Goal: Information Seeking & Learning: Learn about a topic

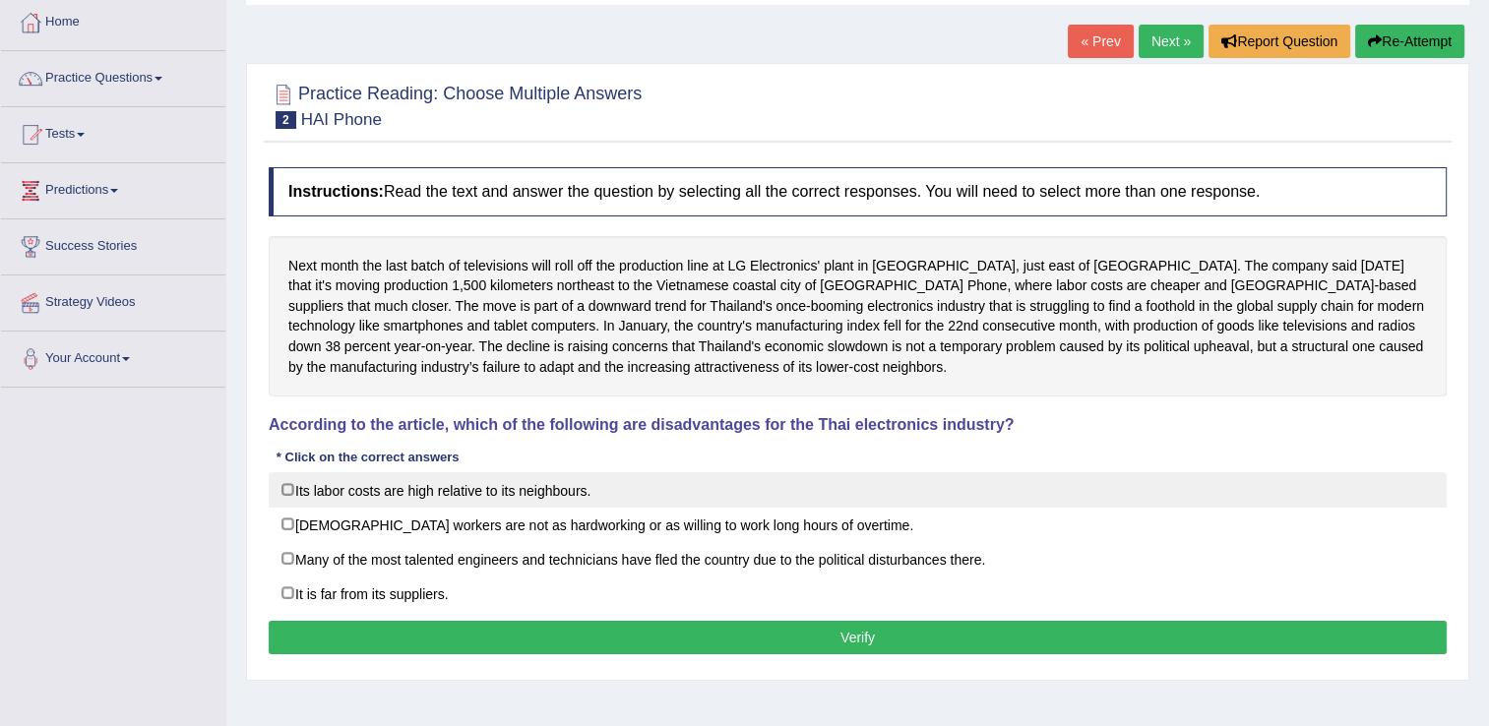
click at [287, 488] on label "Its labor costs are high relative to its neighbours." at bounding box center [858, 489] width 1178 height 35
checkbox input "true"
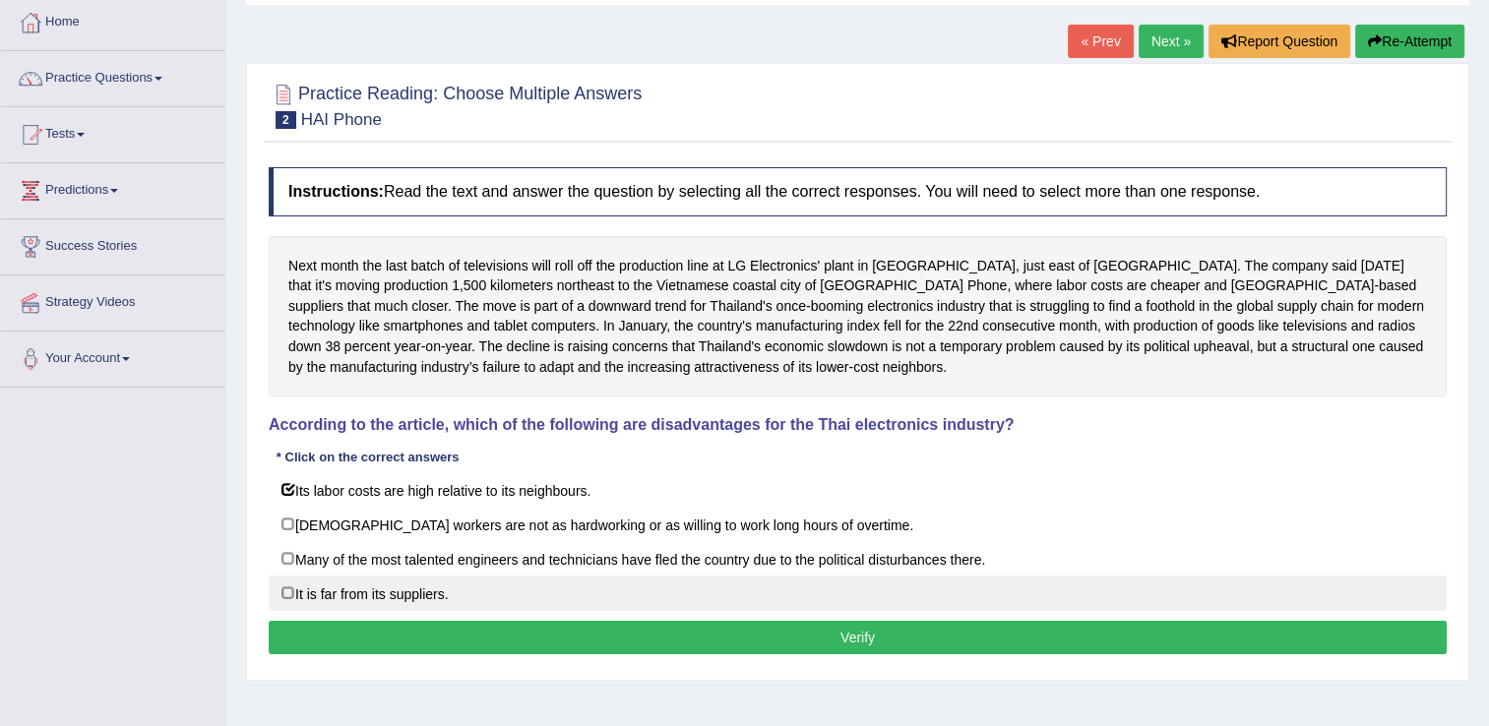
click at [286, 585] on label "It is far from its suppliers." at bounding box center [858, 593] width 1178 height 35
checkbox input "true"
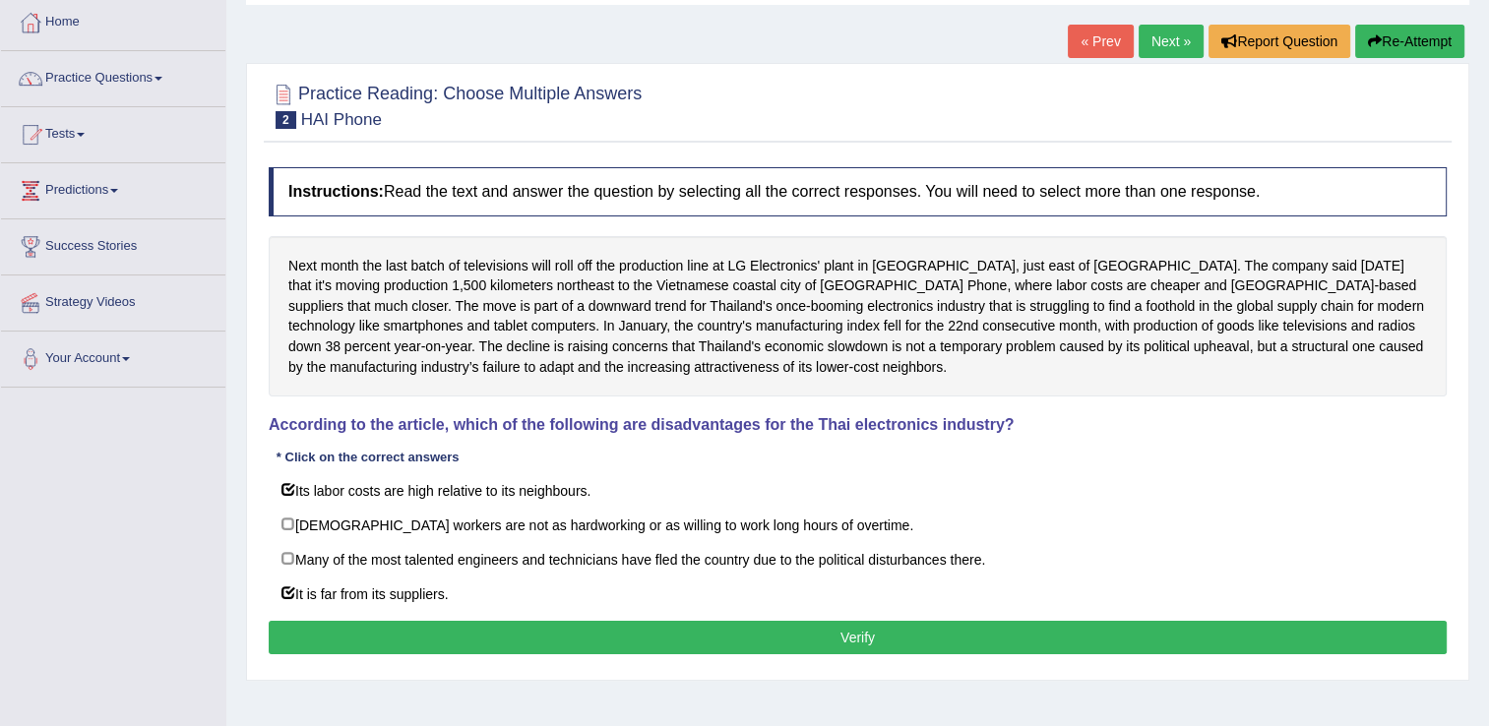
click at [453, 640] on button "Verify" at bounding box center [858, 637] width 1178 height 33
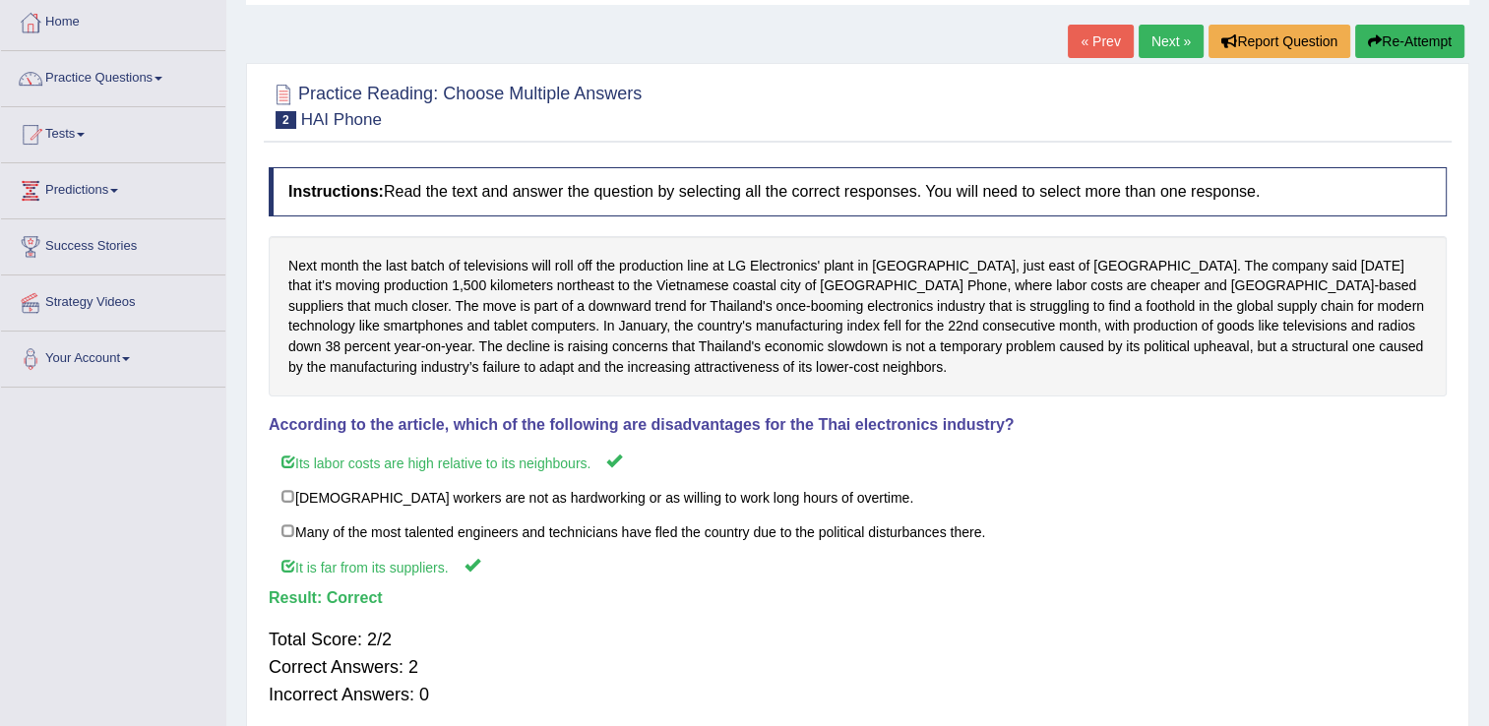
click at [1166, 44] on link "Next »" at bounding box center [1171, 41] width 65 height 33
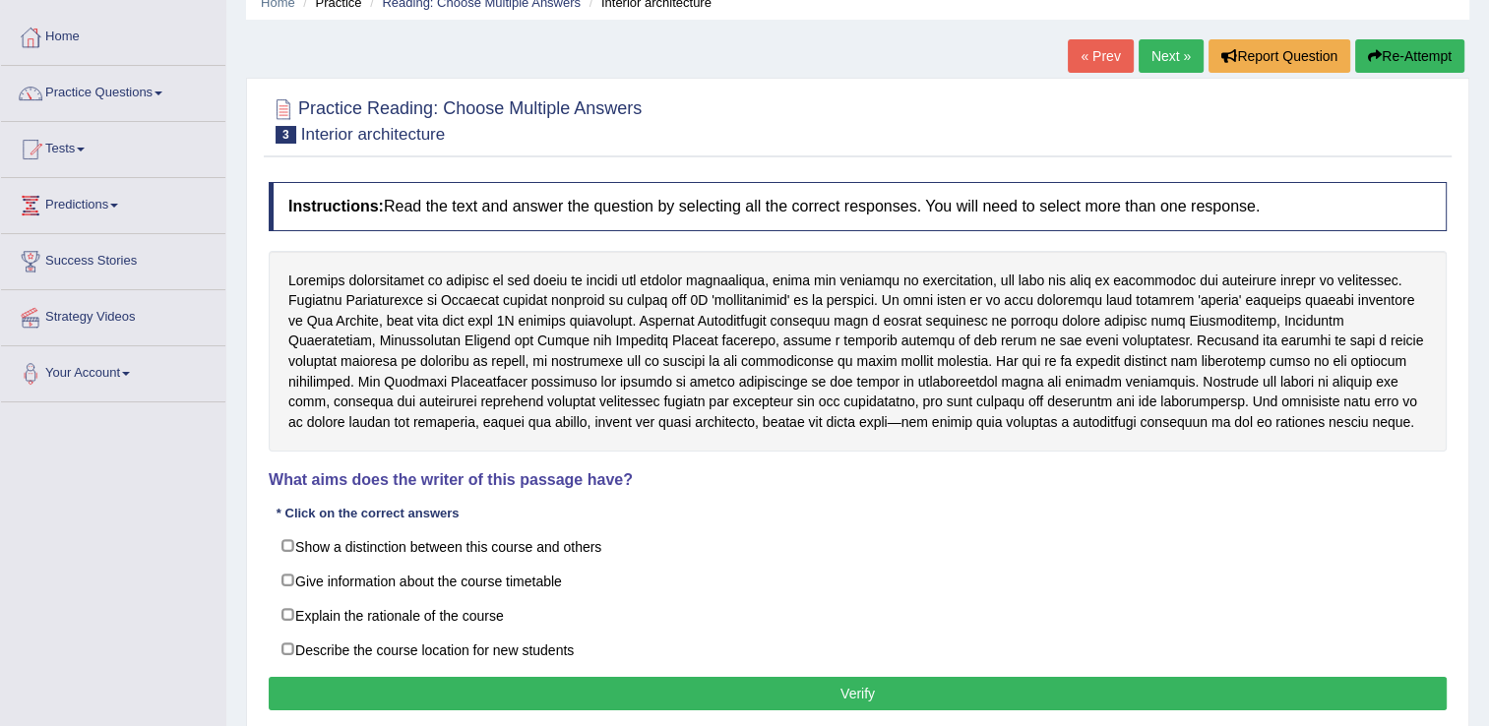
scroll to position [87, 0]
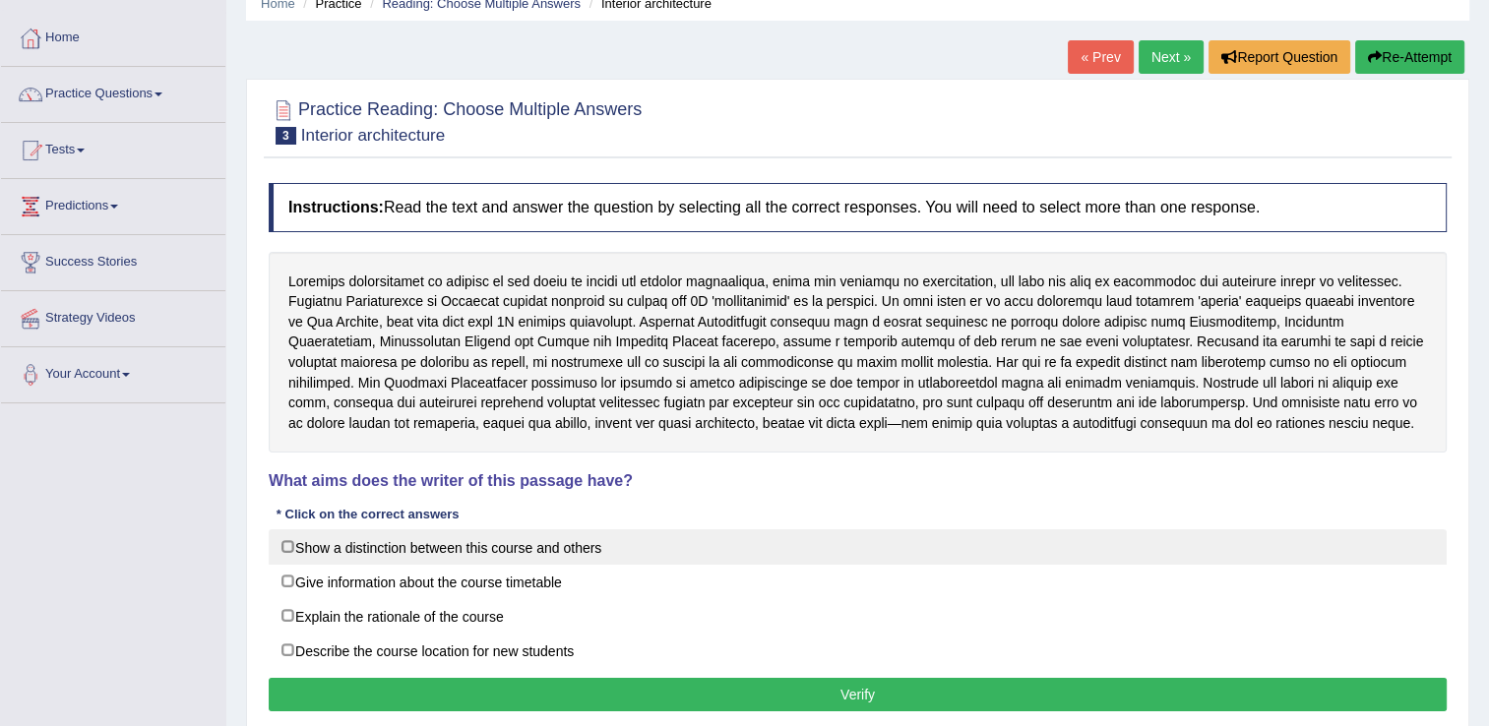
click at [285, 542] on label "Show a distinction between this course and others" at bounding box center [858, 547] width 1178 height 35
checkbox input "true"
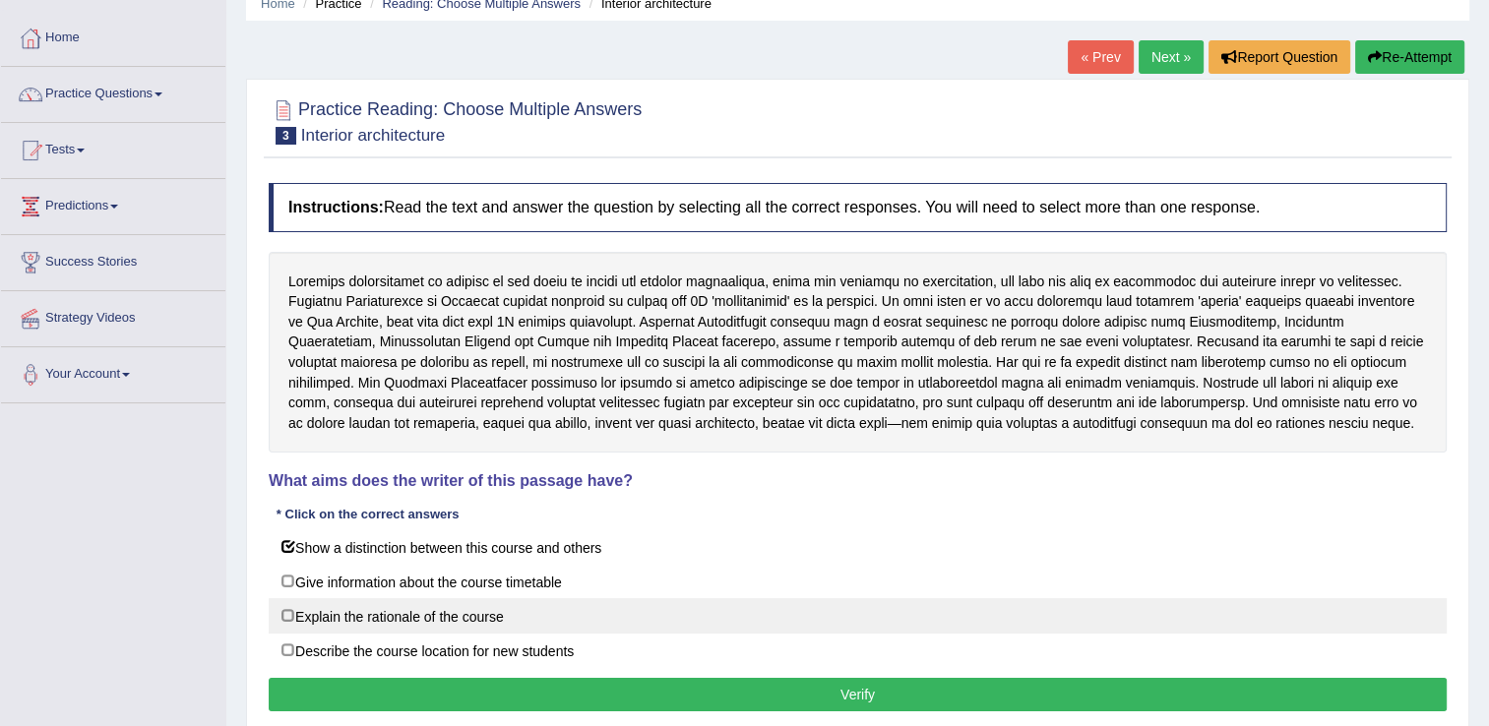
click at [289, 612] on label "Explain the rationale of the course" at bounding box center [858, 615] width 1178 height 35
checkbox input "true"
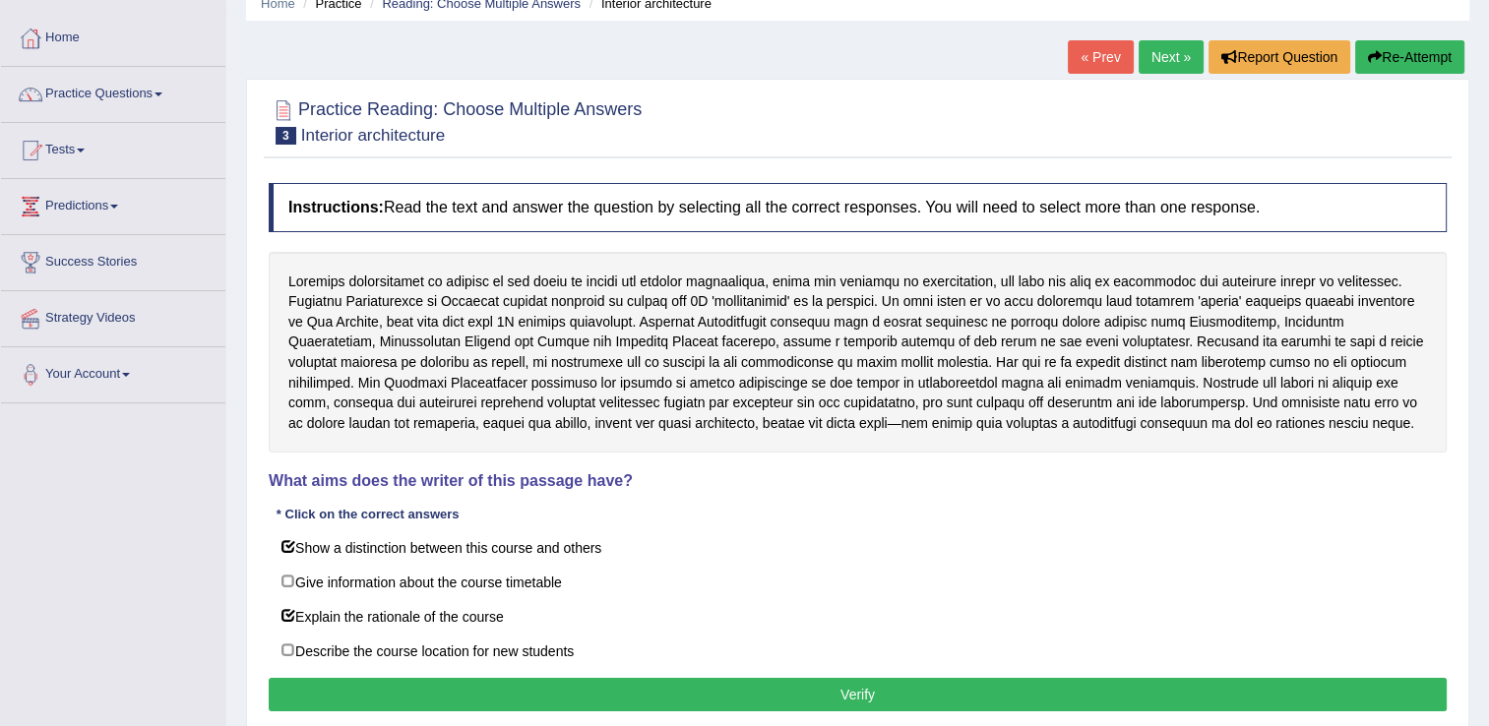
click at [477, 692] on button "Verify" at bounding box center [858, 694] width 1178 height 33
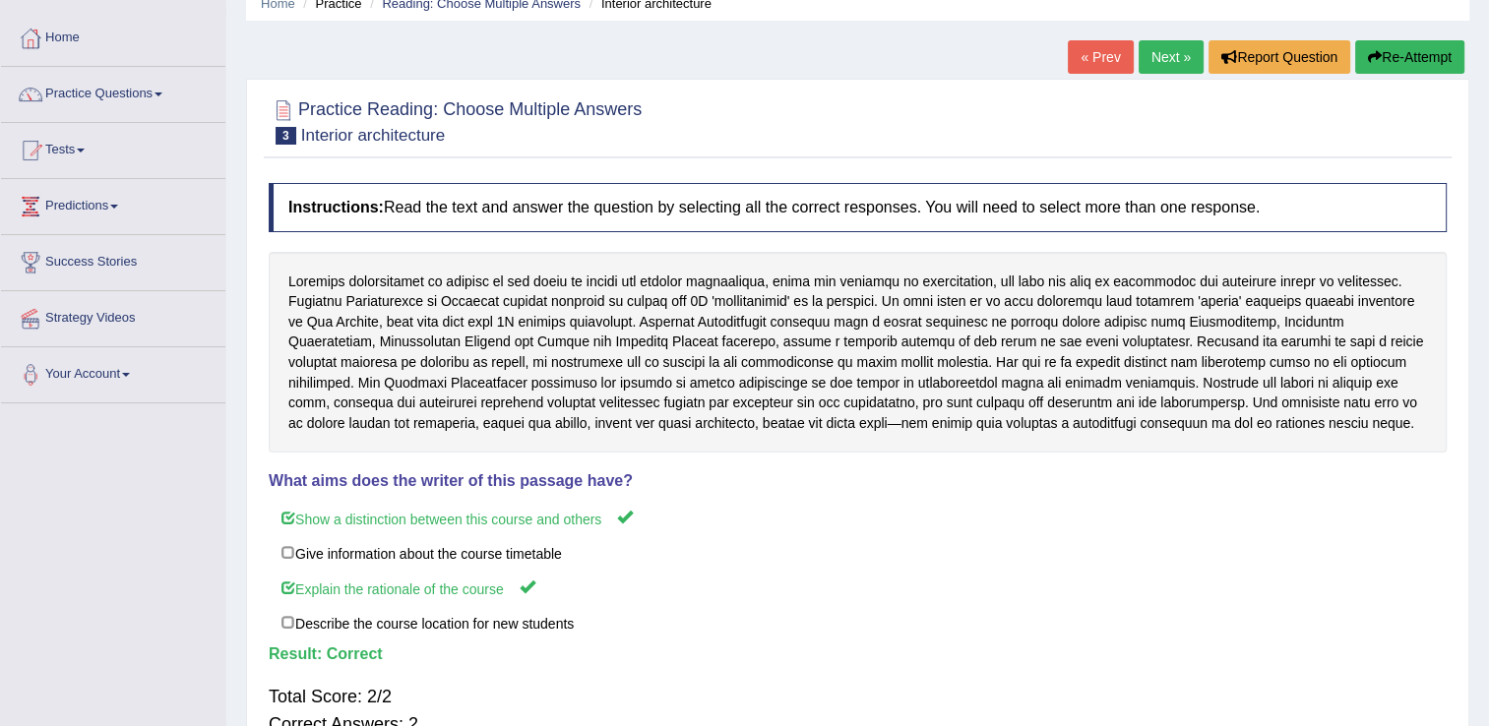
click at [1168, 57] on link "Next »" at bounding box center [1171, 56] width 65 height 33
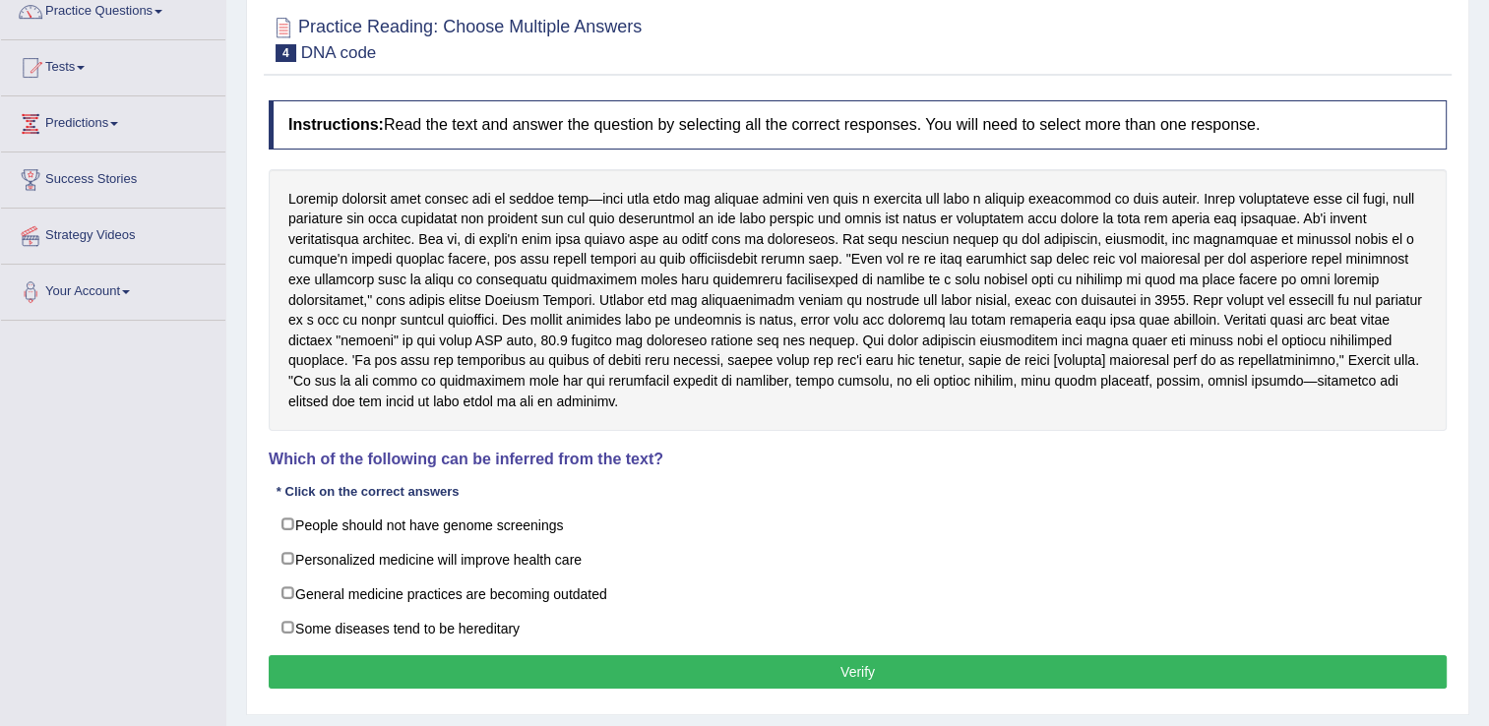
scroll to position [167, 0]
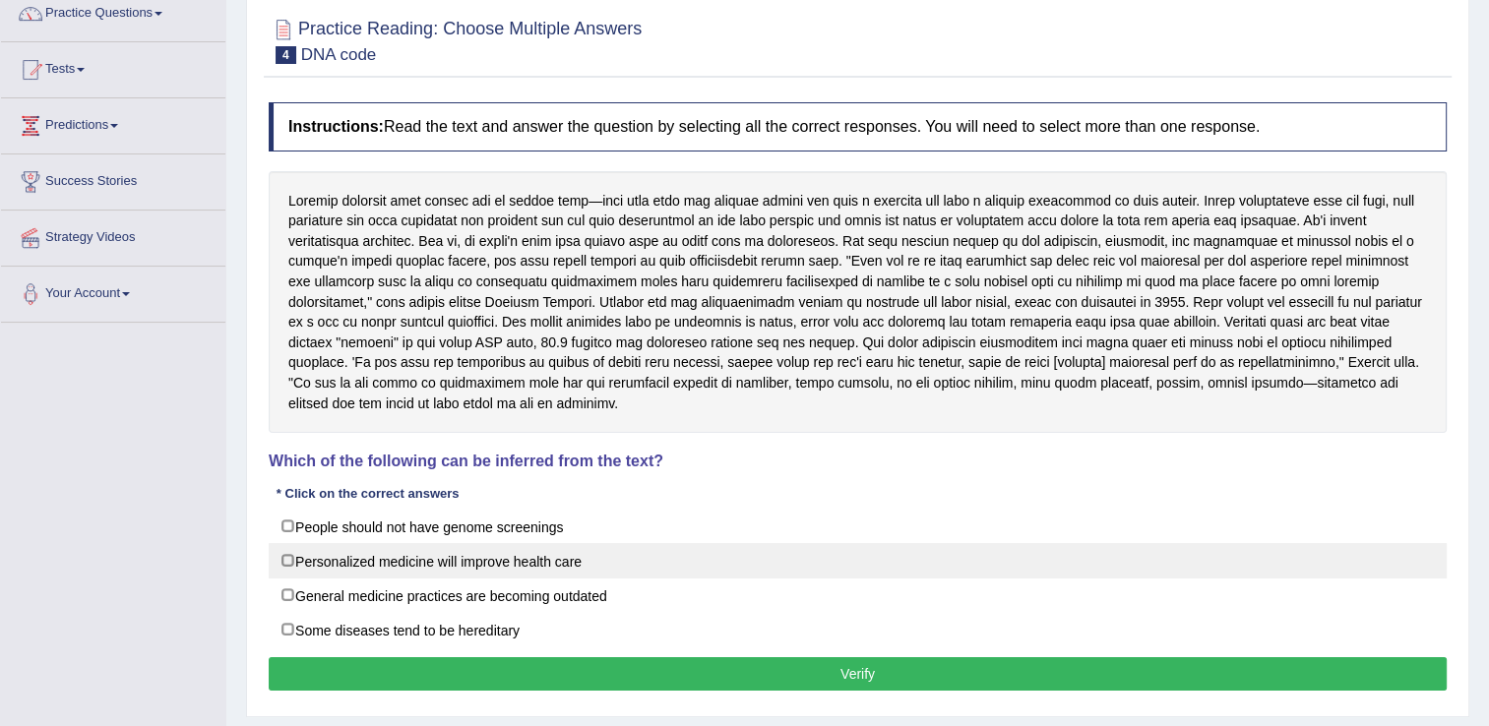
click at [288, 559] on label "Personalized medicine will improve health care" at bounding box center [858, 560] width 1178 height 35
checkbox input "true"
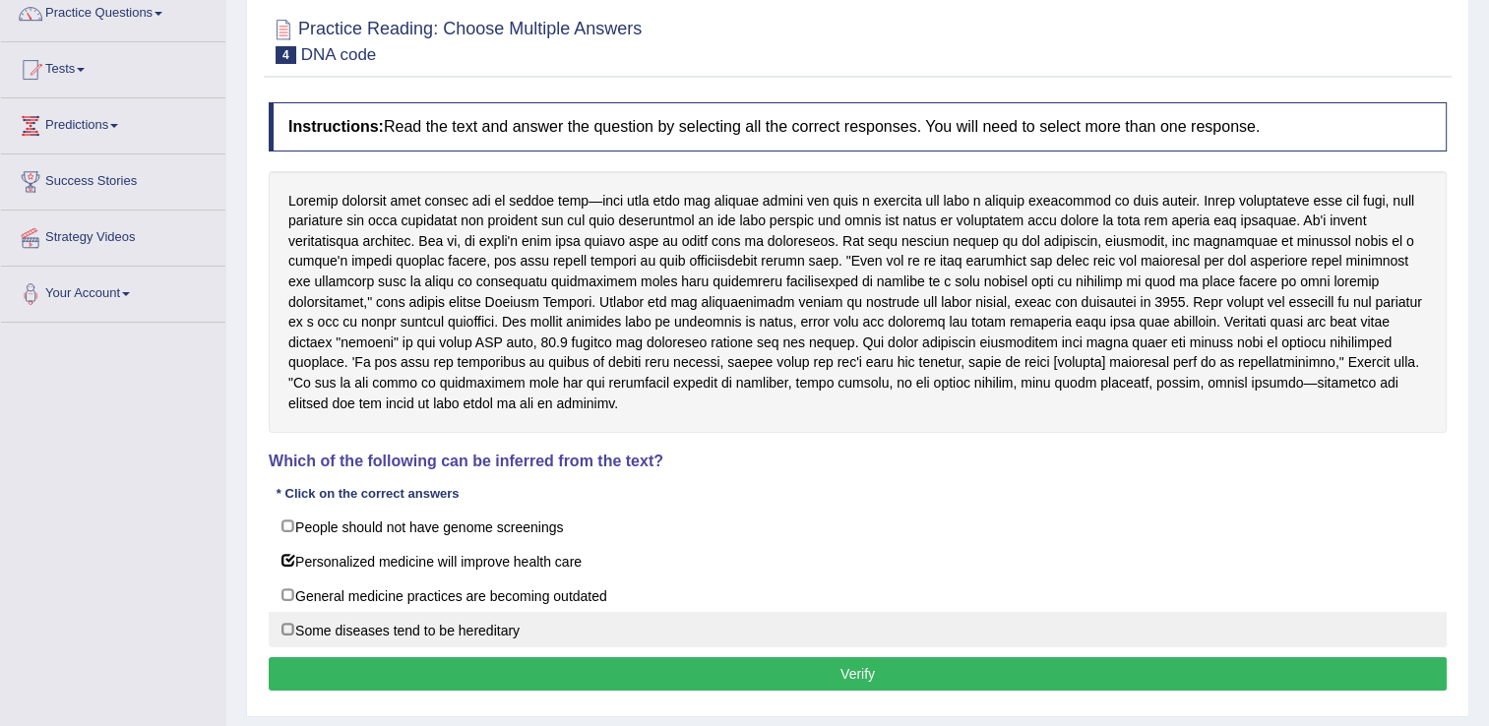
click at [288, 631] on label "Some diseases tend to be hereditary" at bounding box center [858, 629] width 1178 height 35
checkbox input "true"
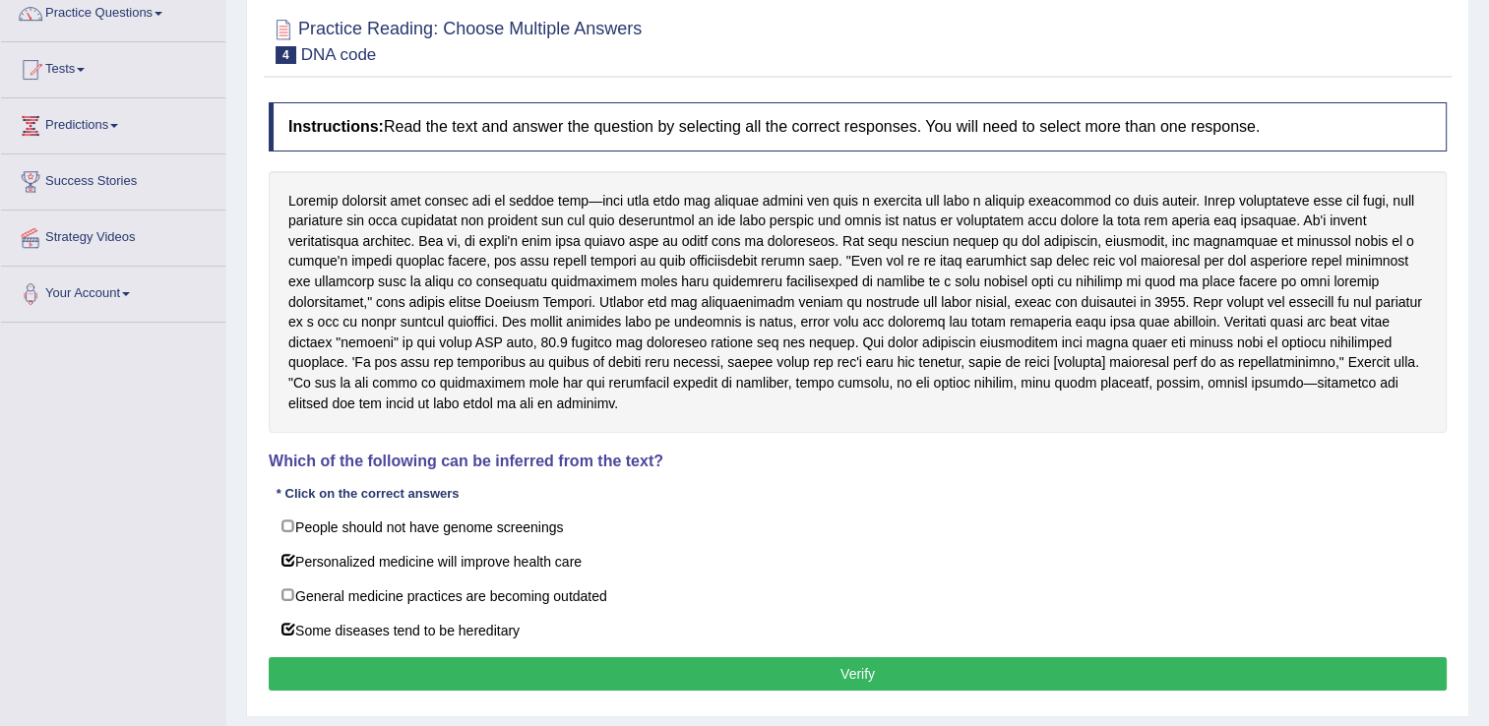
click at [363, 663] on button "Verify" at bounding box center [858, 673] width 1178 height 33
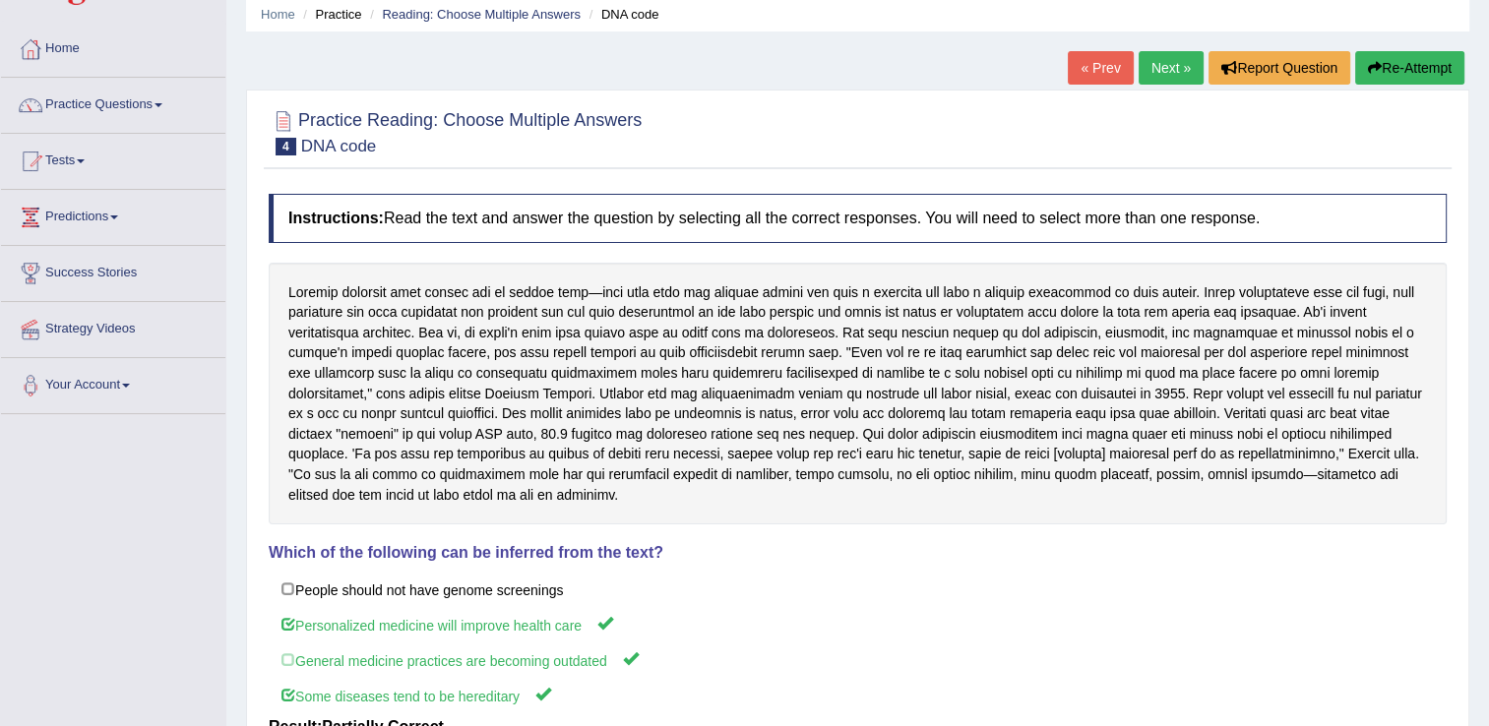
scroll to position [0, 0]
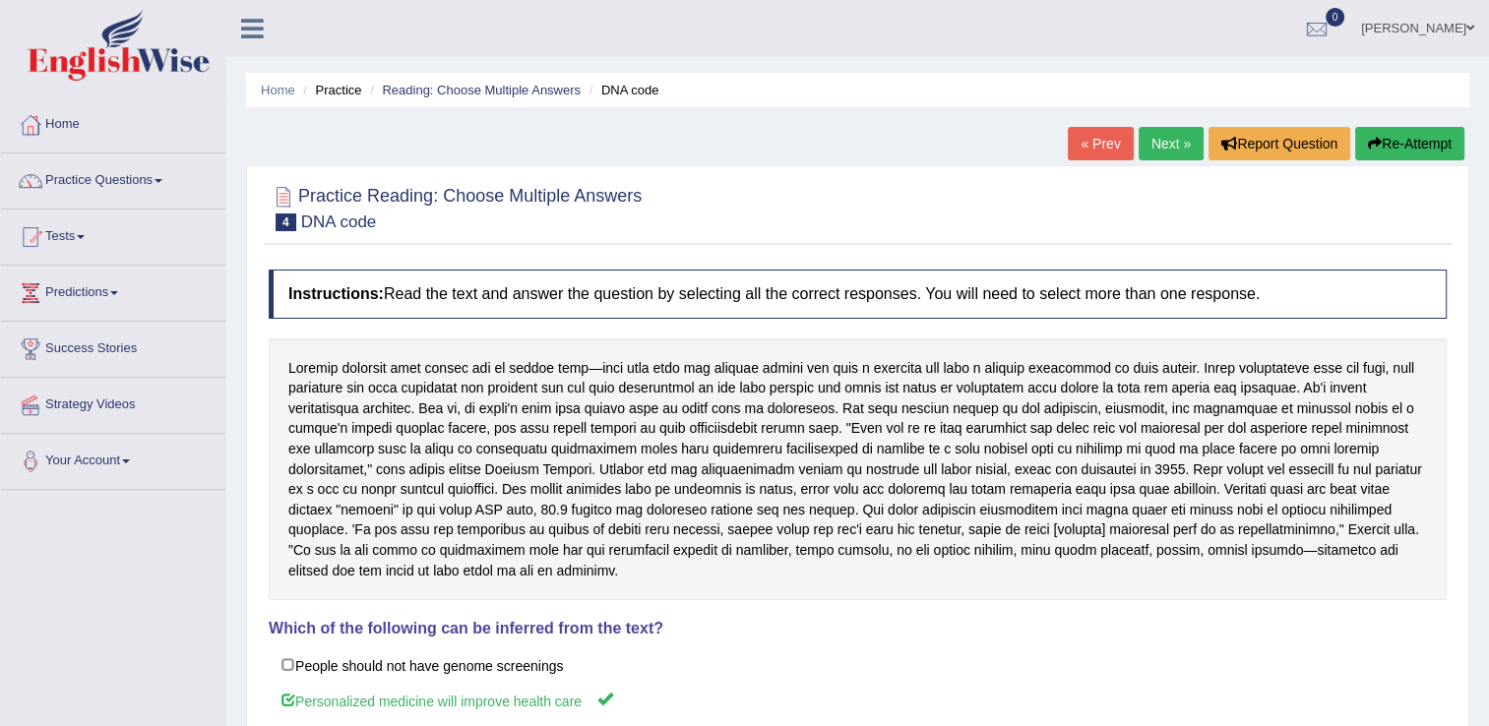
click at [1173, 146] on link "Next »" at bounding box center [1171, 143] width 65 height 33
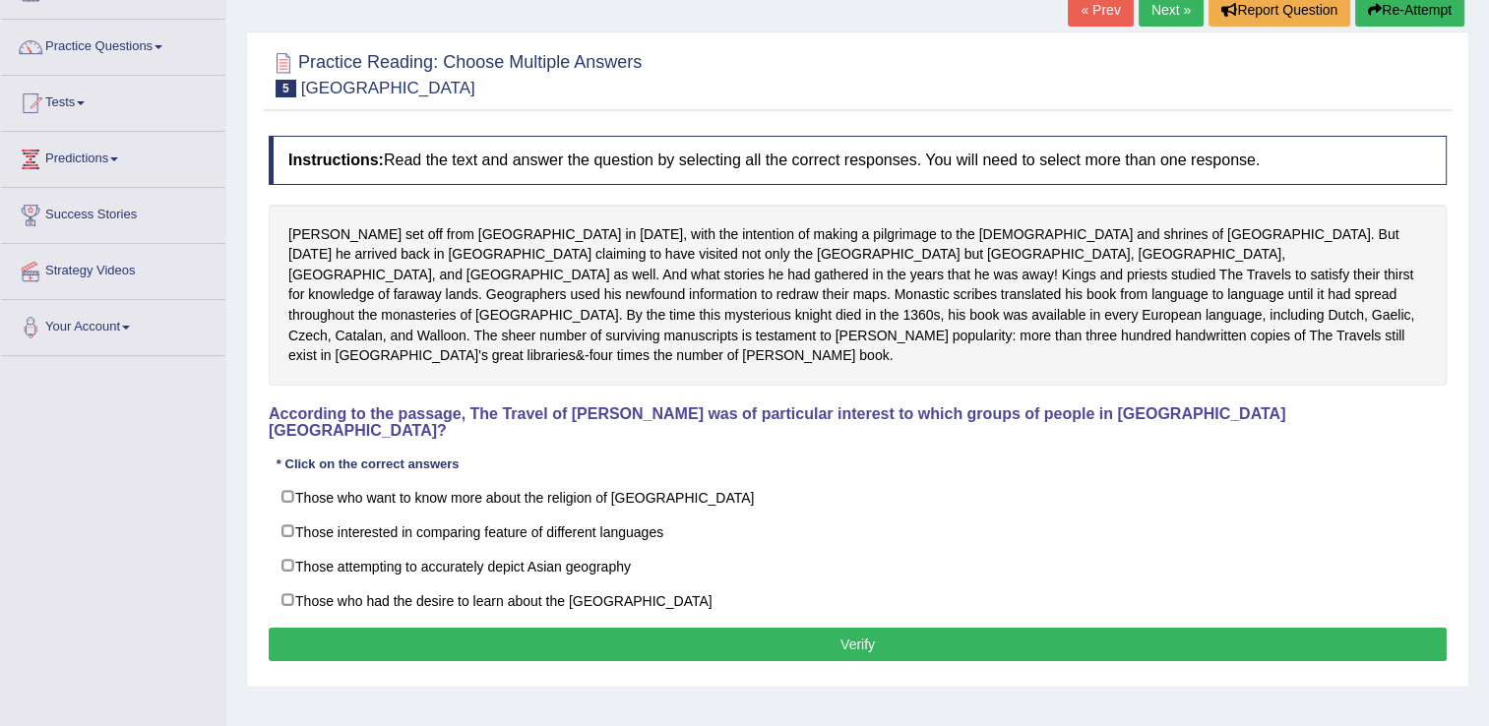
scroll to position [134, 0]
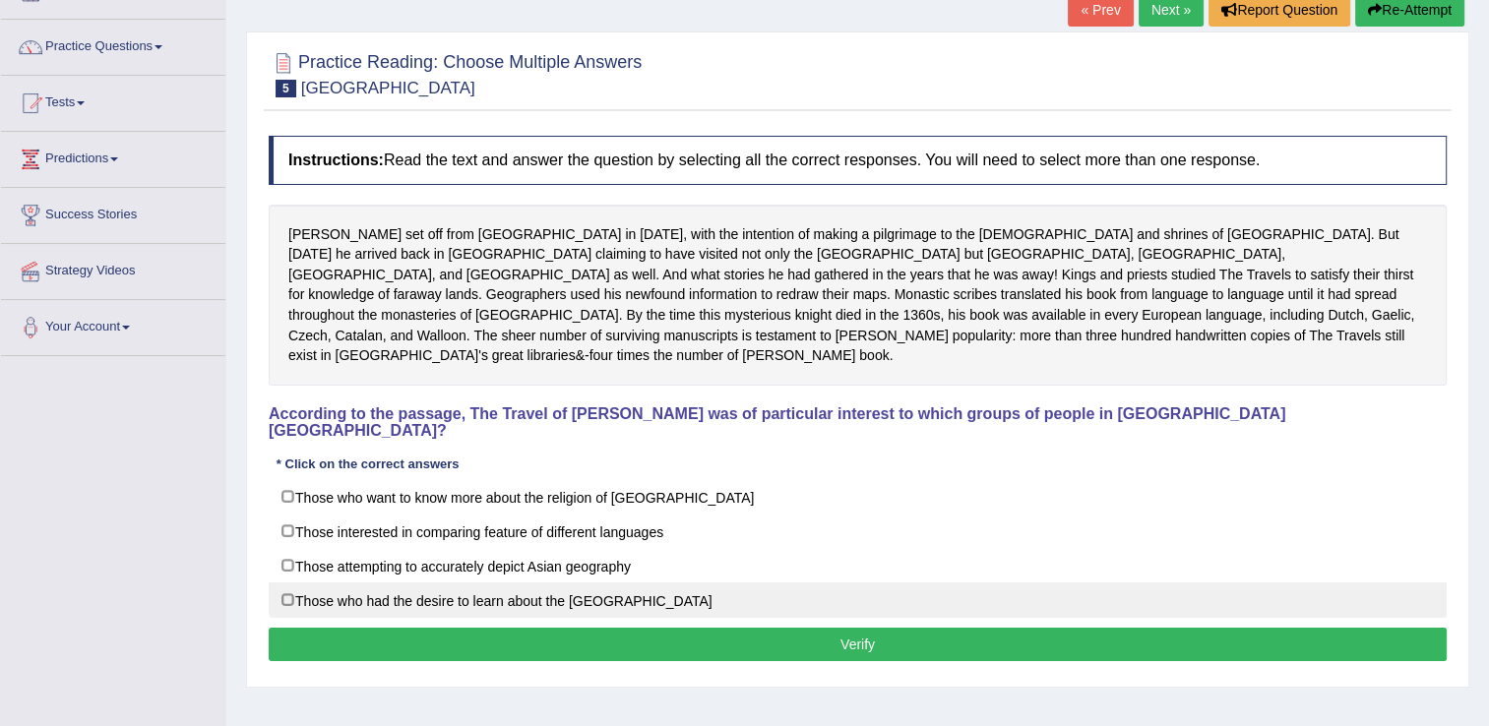
click at [283, 583] on label "Those who had the desire to learn about the Far East" at bounding box center [858, 600] width 1178 height 35
checkbox input "true"
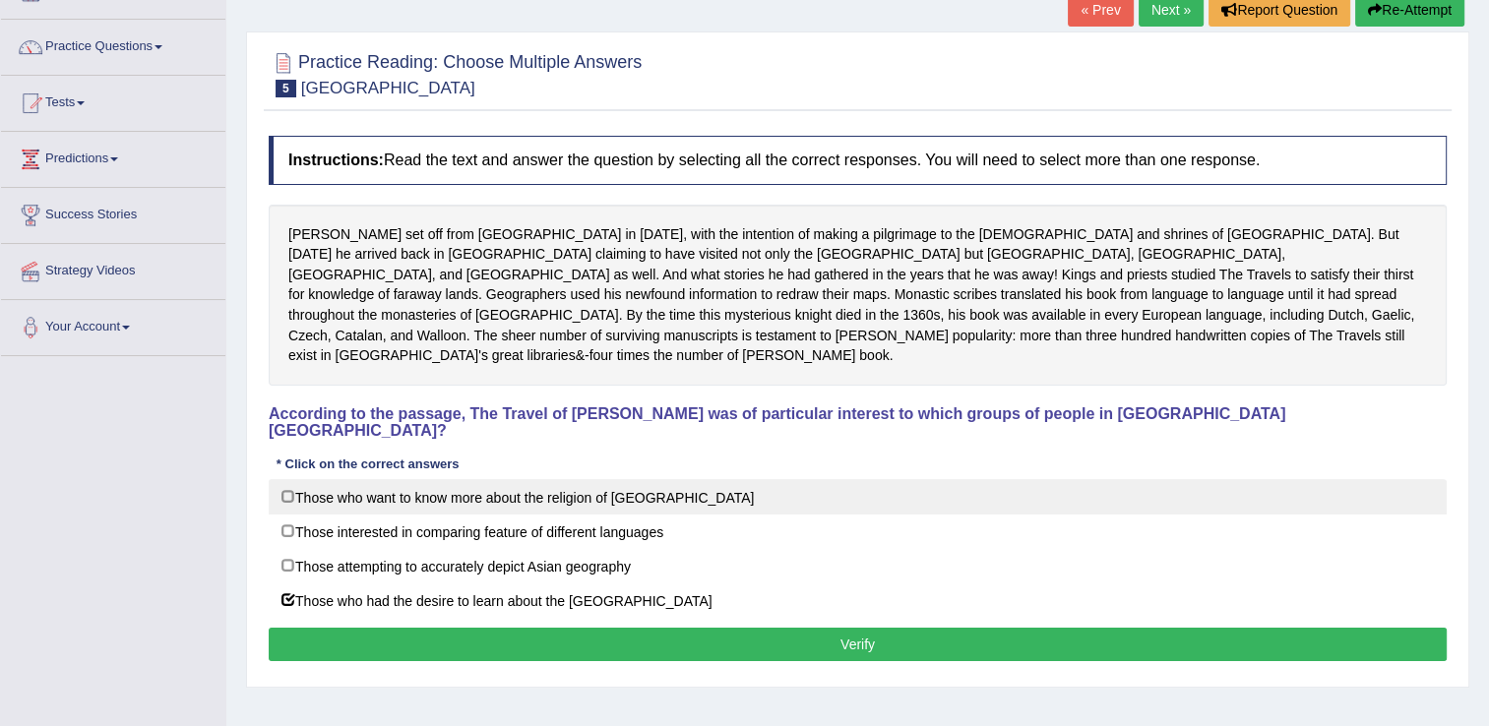
click at [285, 479] on label "Those who want to know more about the religion of Asia" at bounding box center [858, 496] width 1178 height 35
checkbox input "true"
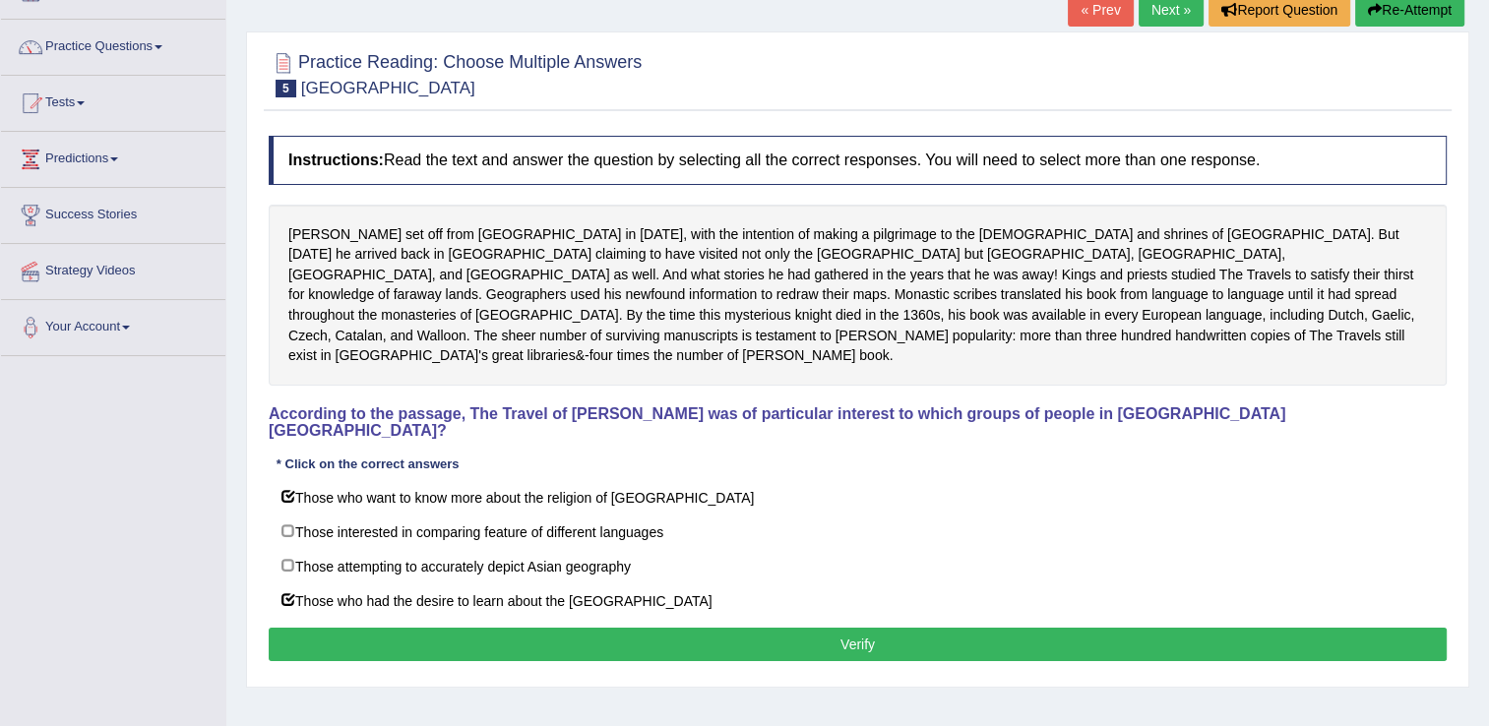
click at [612, 628] on button "Verify" at bounding box center [858, 644] width 1178 height 33
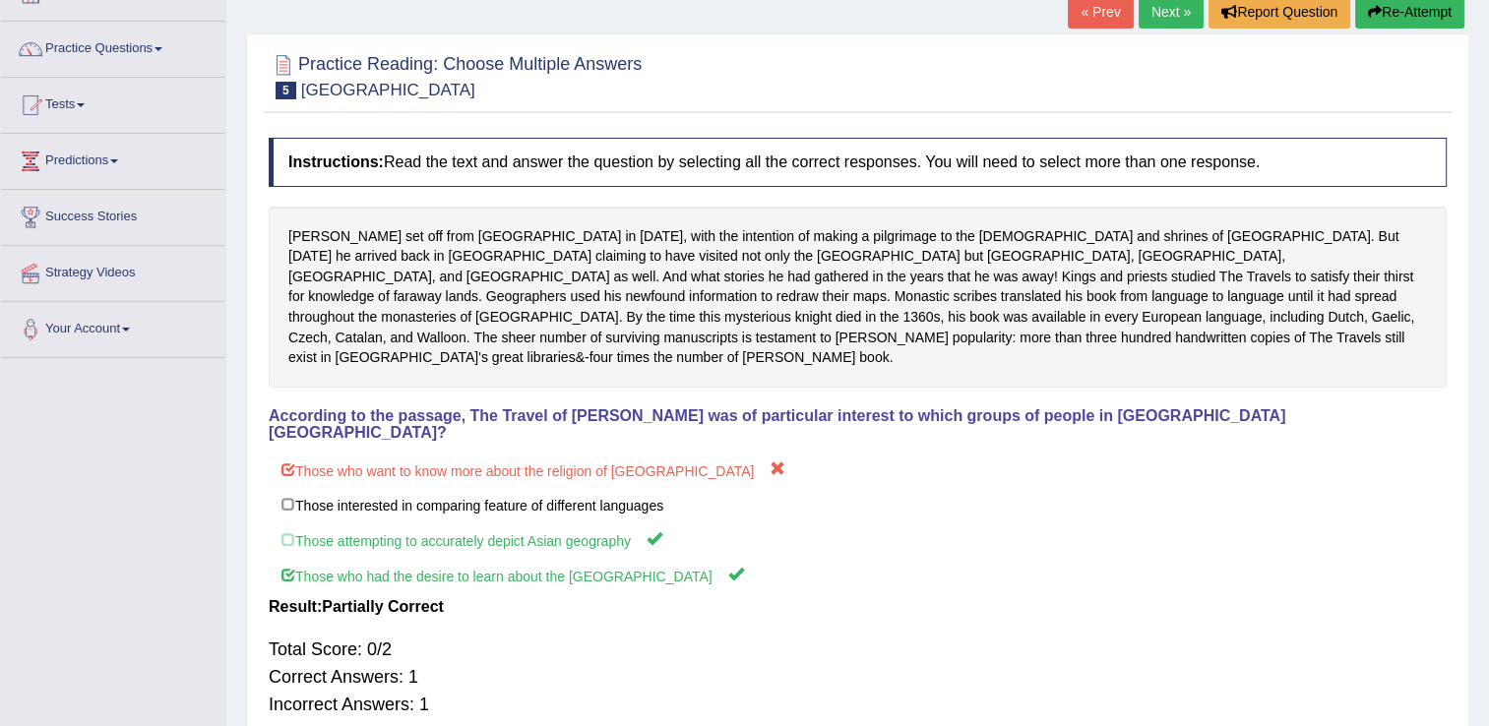
scroll to position [117, 0]
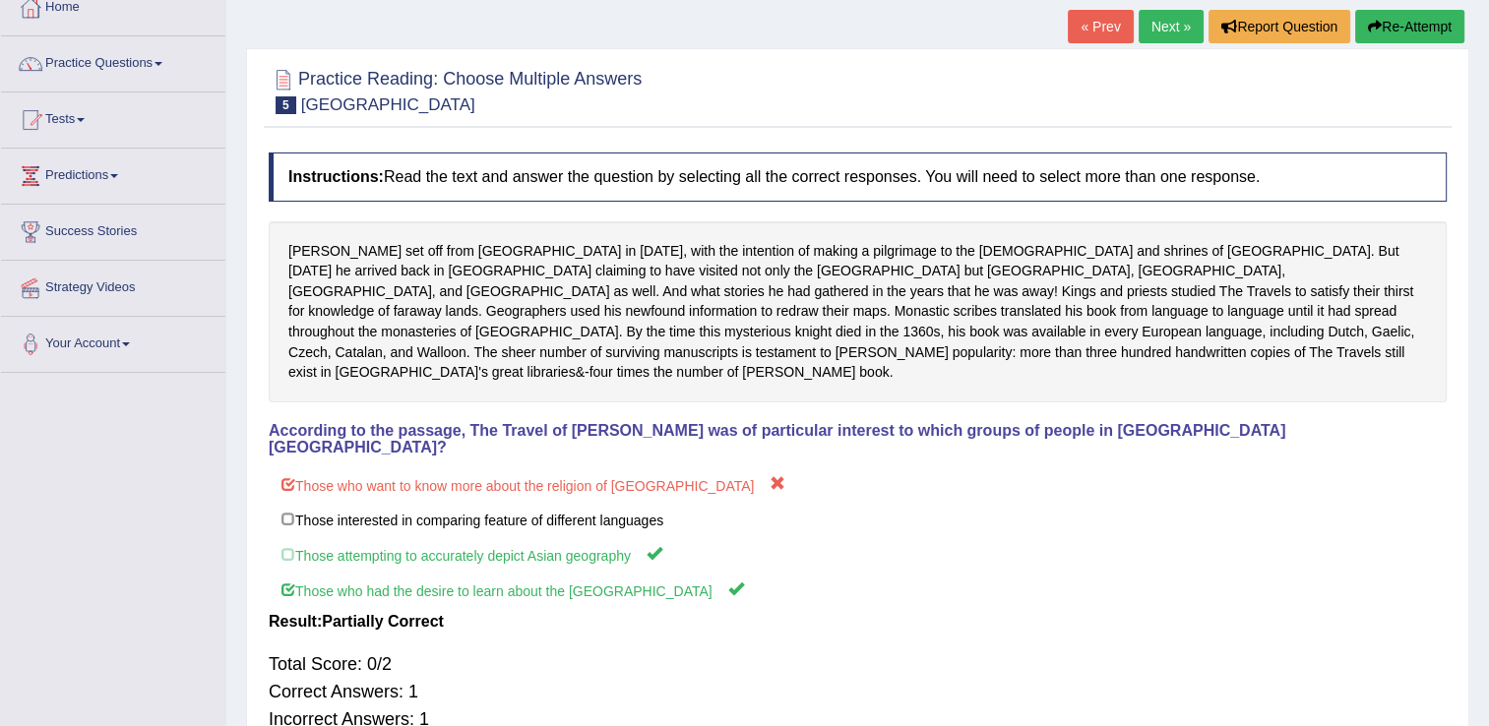
click at [1165, 26] on link "Next »" at bounding box center [1171, 26] width 65 height 33
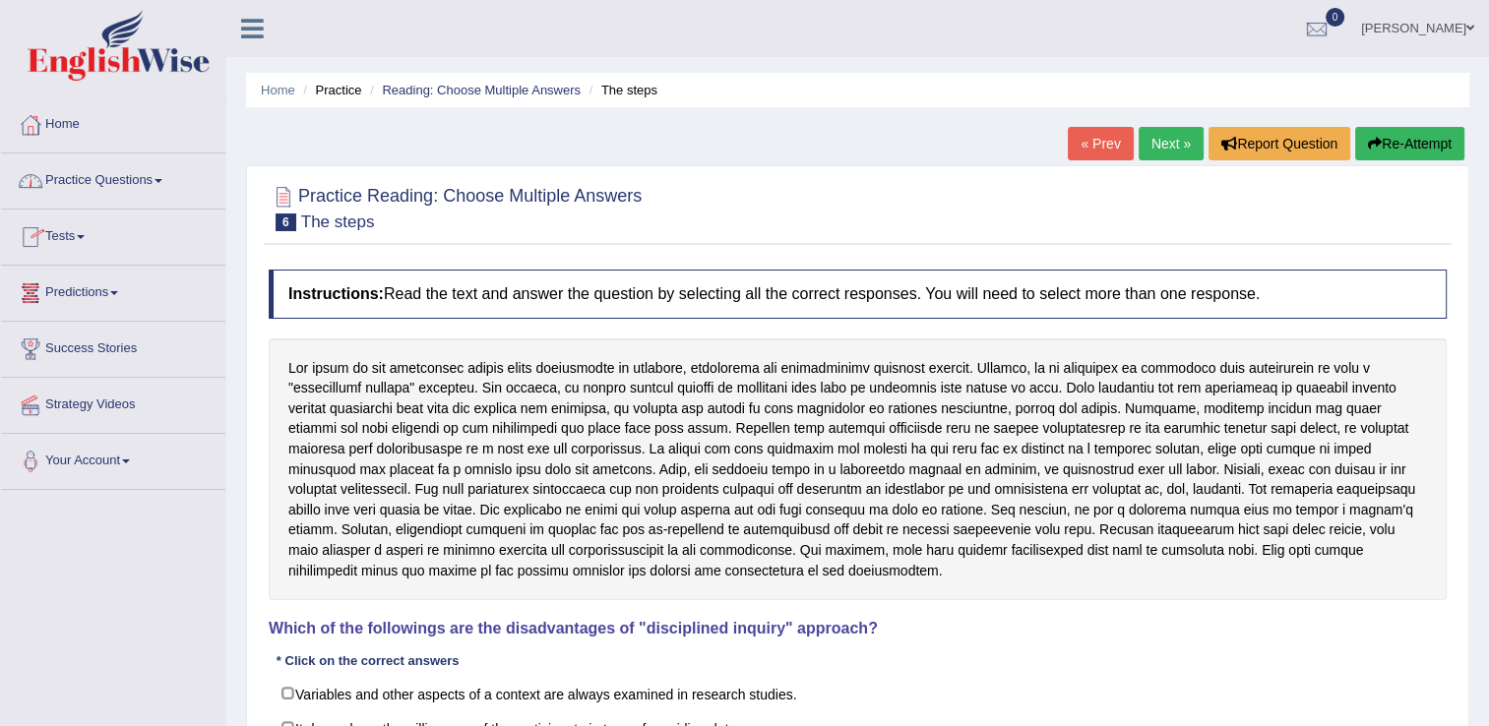
click at [167, 177] on link "Practice Questions" at bounding box center [113, 178] width 224 height 49
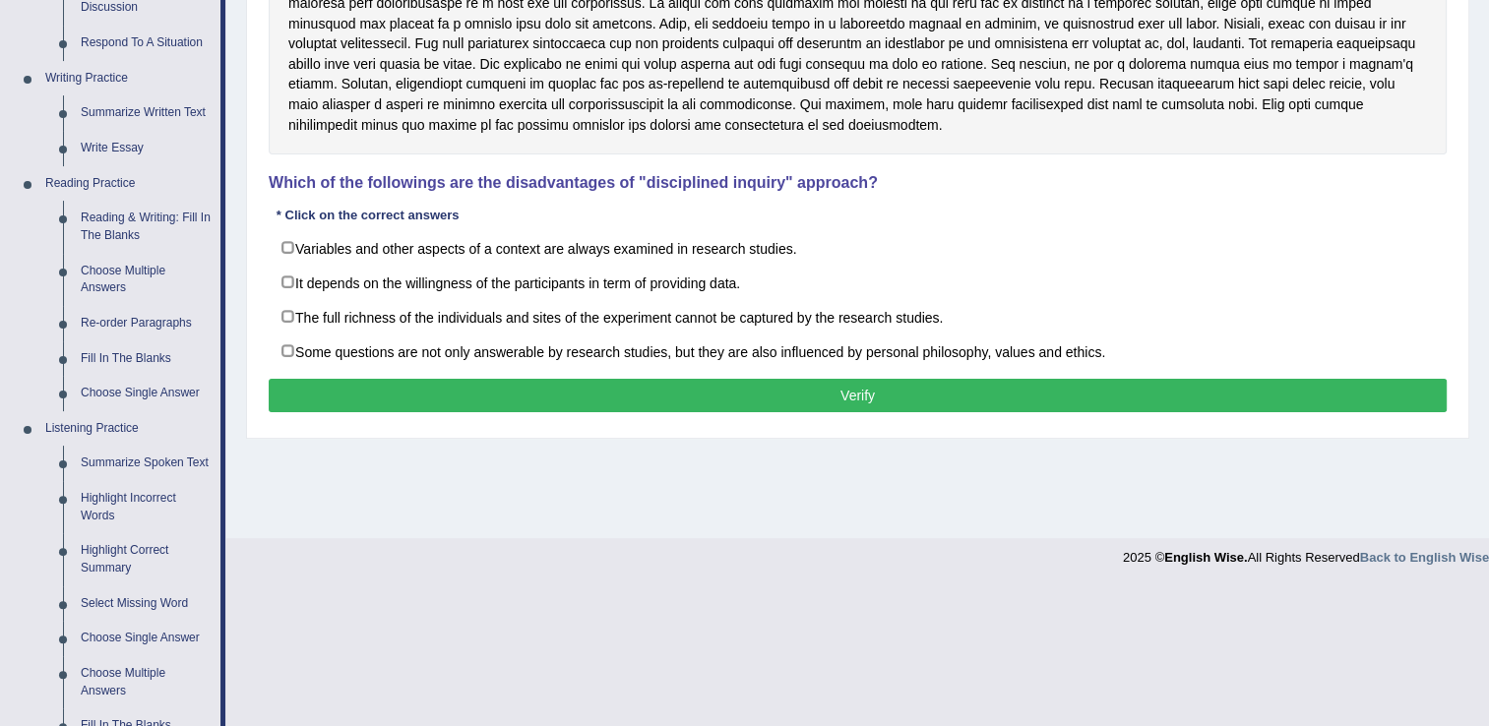
scroll to position [461, 0]
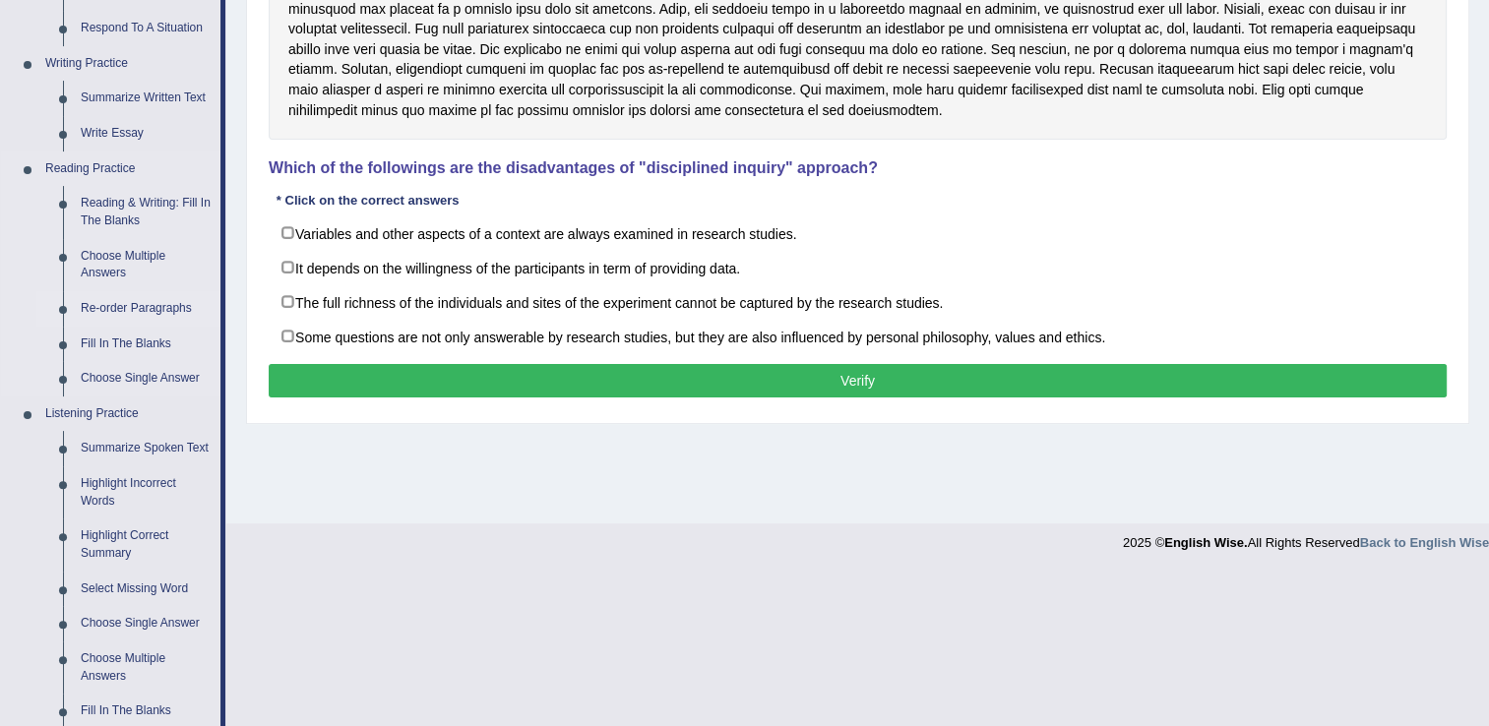
click at [134, 309] on link "Re-order Paragraphs" at bounding box center [146, 308] width 149 height 35
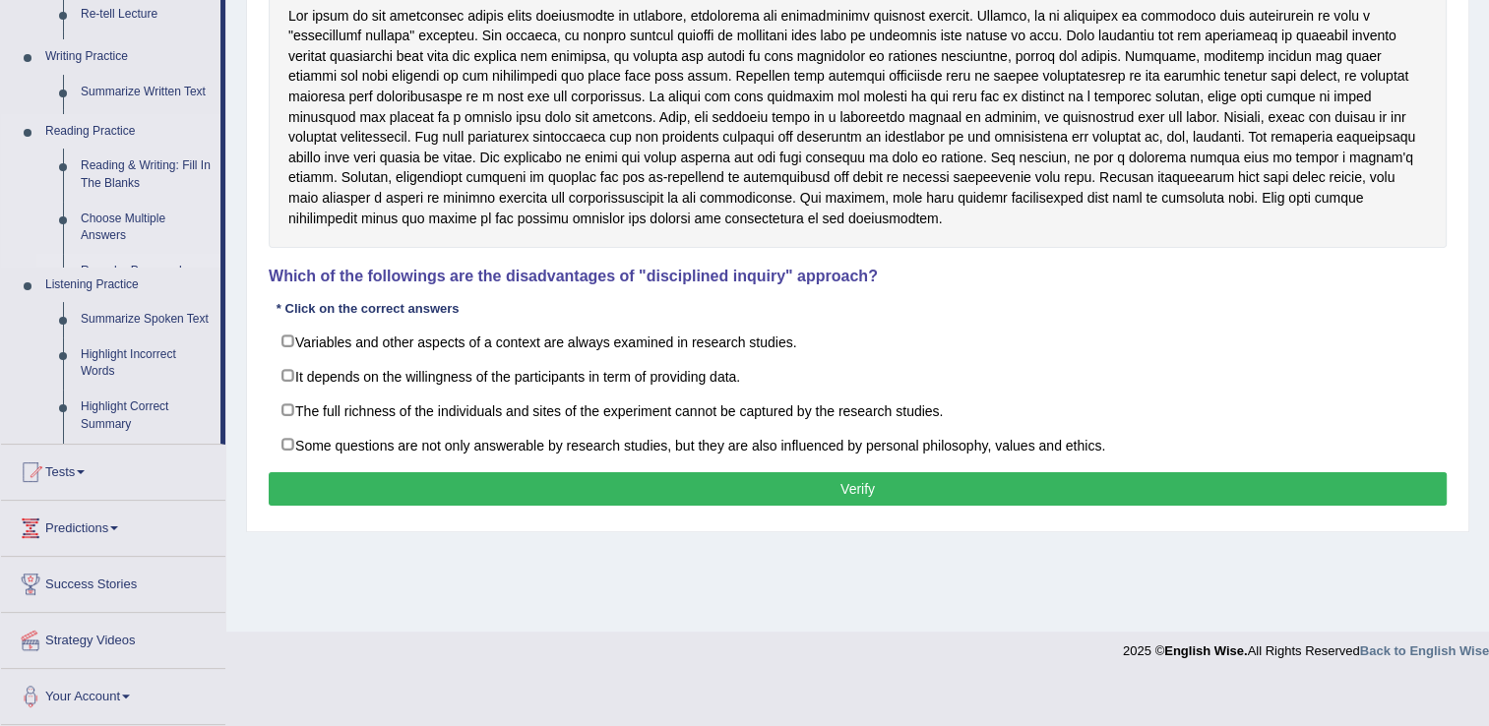
scroll to position [307, 0]
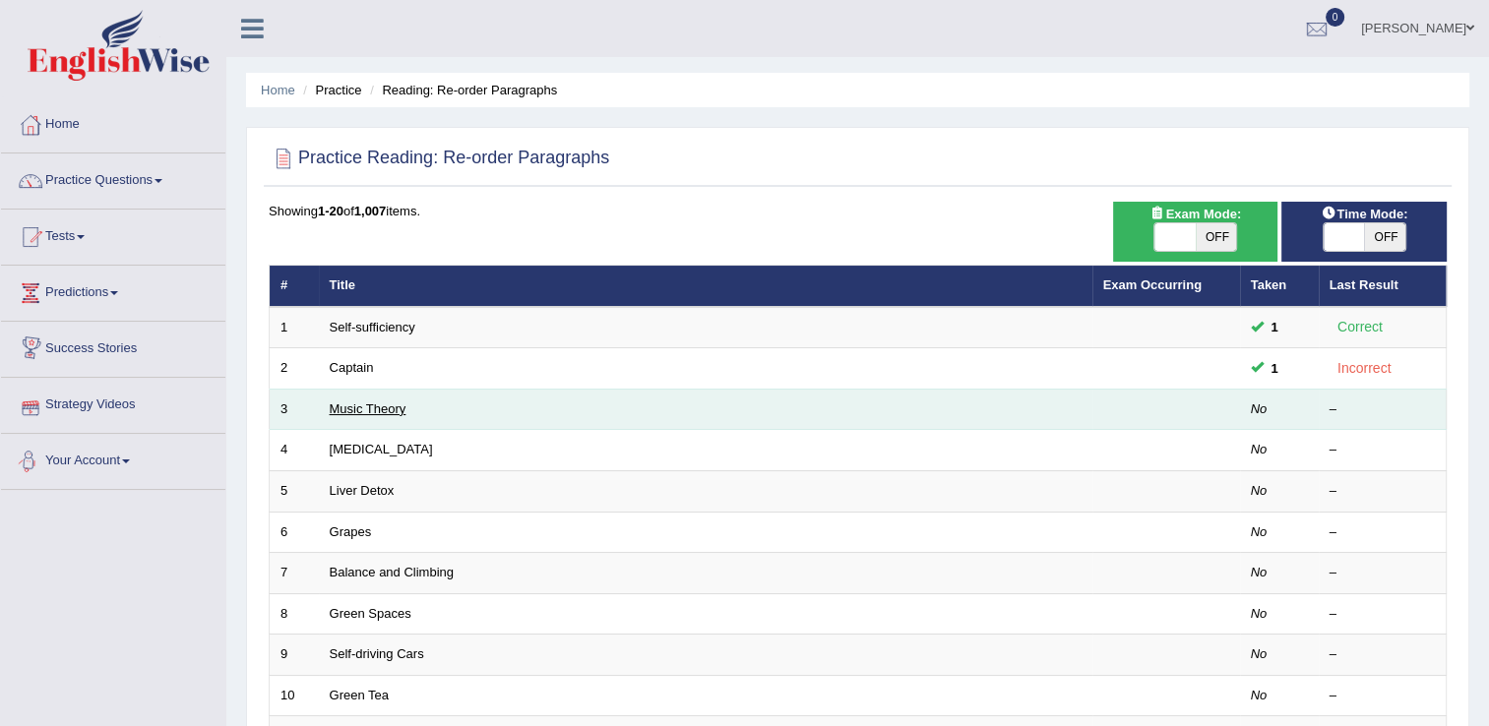
click at [351, 405] on link "Music Theory" at bounding box center [368, 409] width 77 height 15
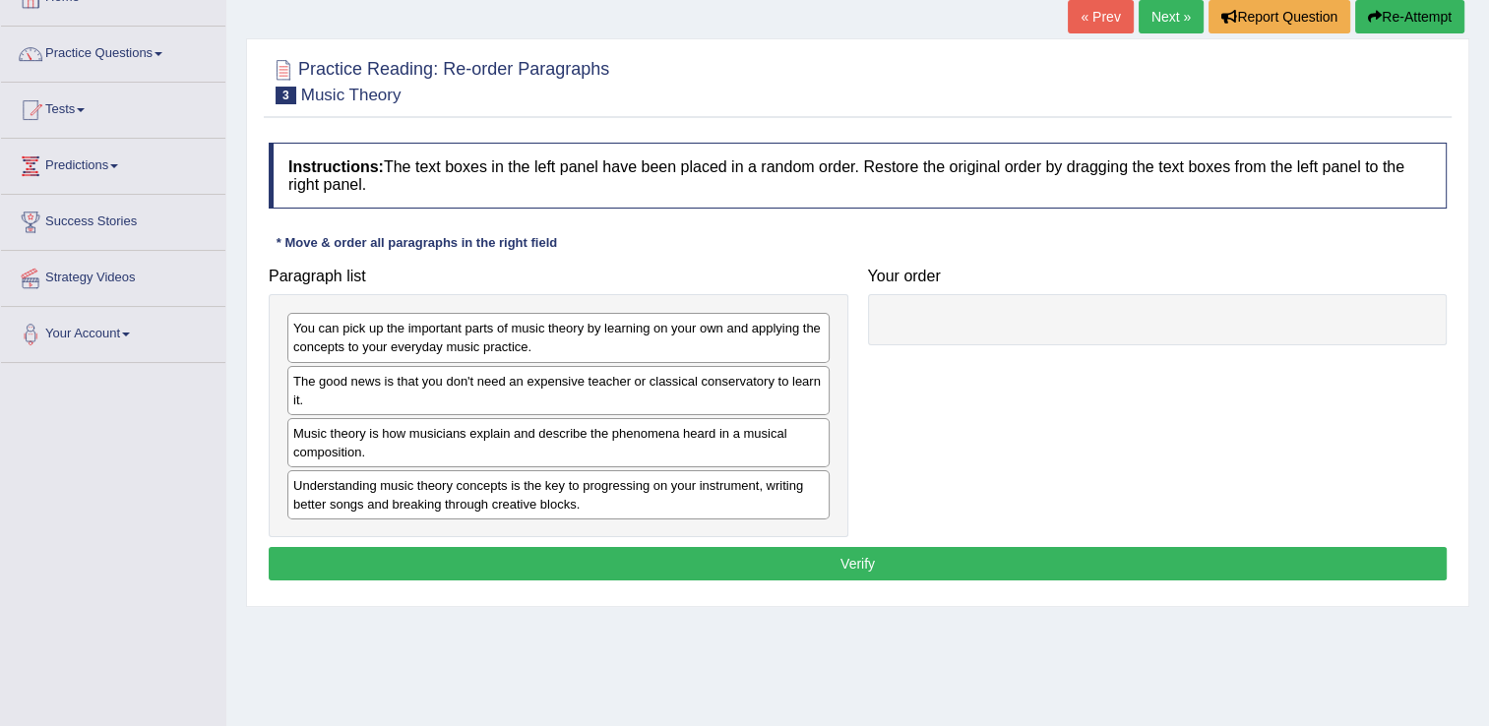
scroll to position [128, 0]
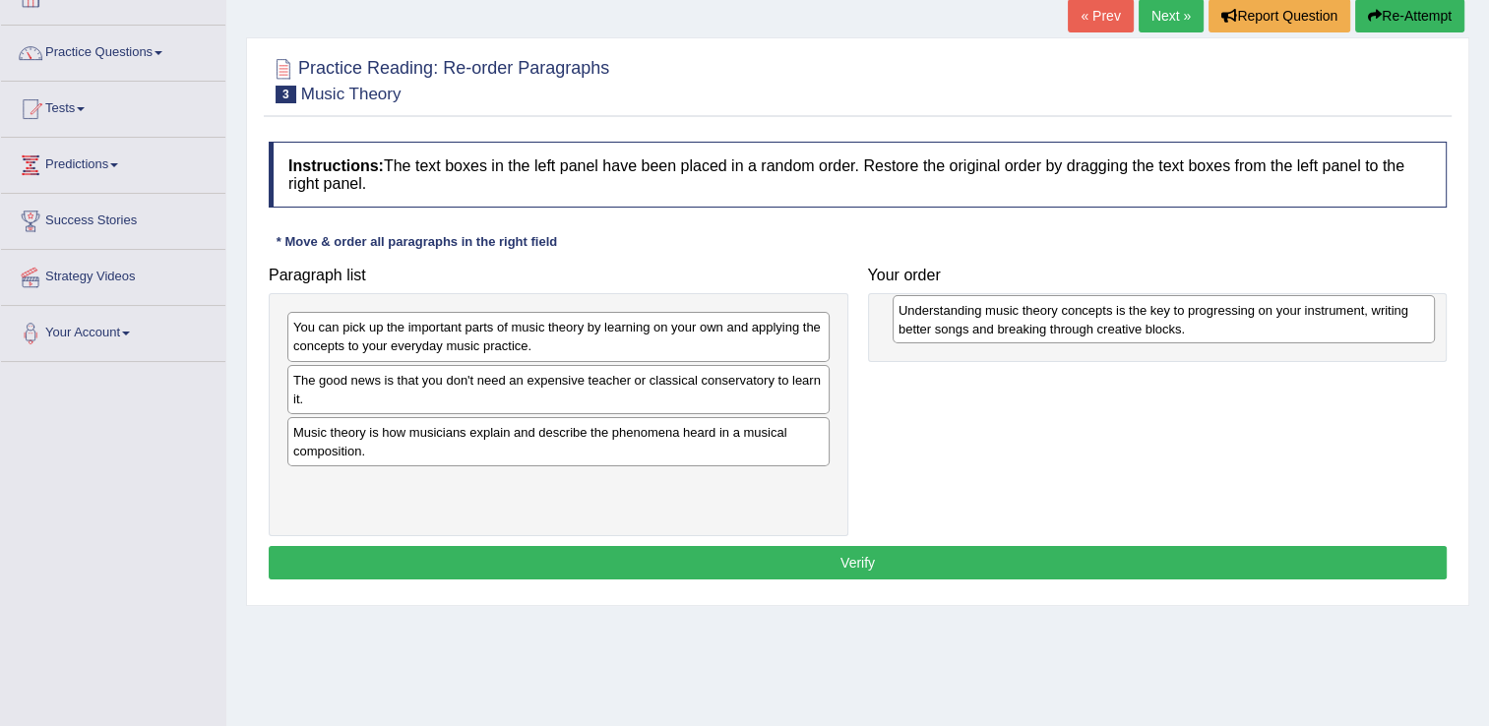
drag, startPoint x: 619, startPoint y: 494, endPoint x: 1224, endPoint y: 321, distance: 629.6
click at [1224, 321] on div "Understanding music theory concepts is the key to progressing on your instrumen…" at bounding box center [1164, 319] width 542 height 49
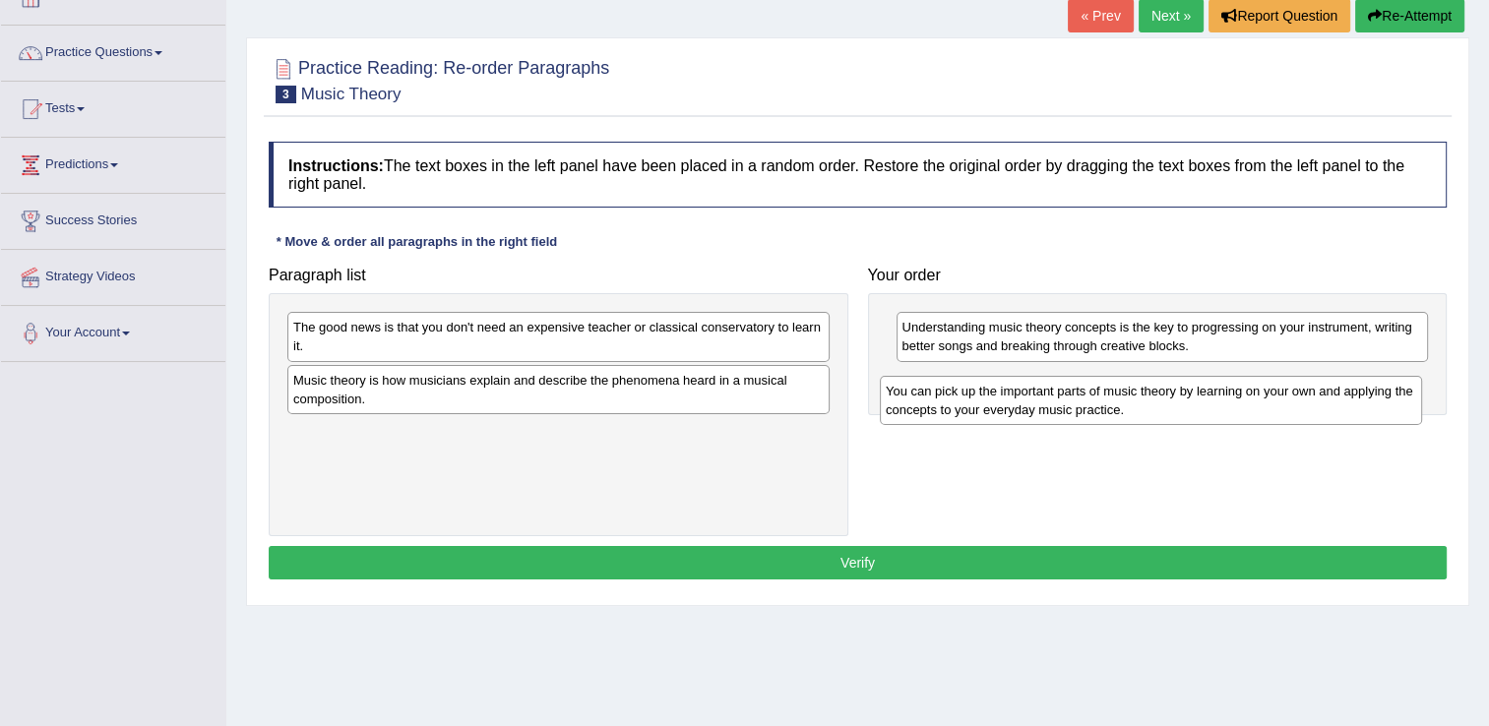
drag, startPoint x: 532, startPoint y: 345, endPoint x: 1124, endPoint y: 410, distance: 596.1
click at [1124, 410] on div "You can pick up the important parts of music theory by learning on your own and…" at bounding box center [1151, 400] width 542 height 49
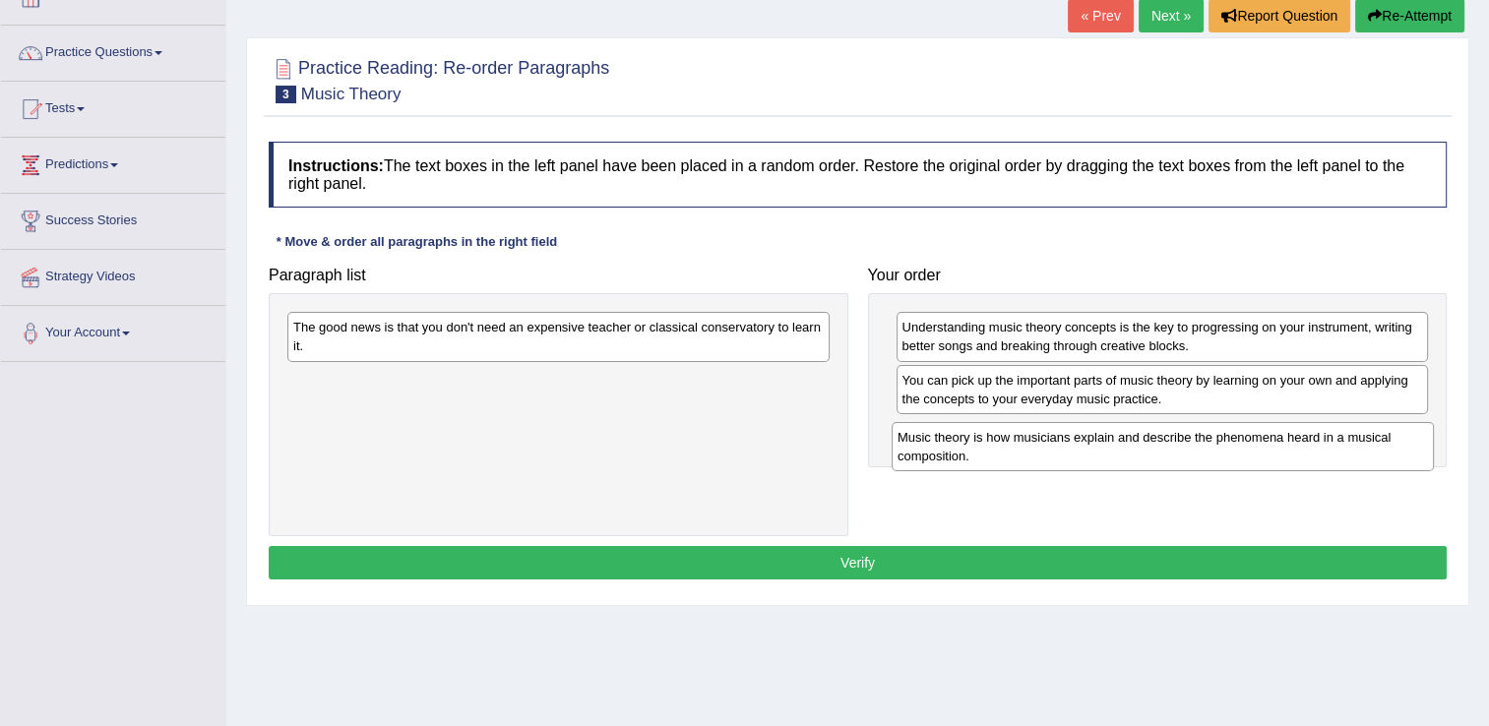
drag, startPoint x: 457, startPoint y: 392, endPoint x: 1062, endPoint y: 450, distance: 608.1
click at [1062, 450] on div "Music theory is how musicians explain and describe the phenomena heard in a mus…" at bounding box center [1163, 446] width 542 height 49
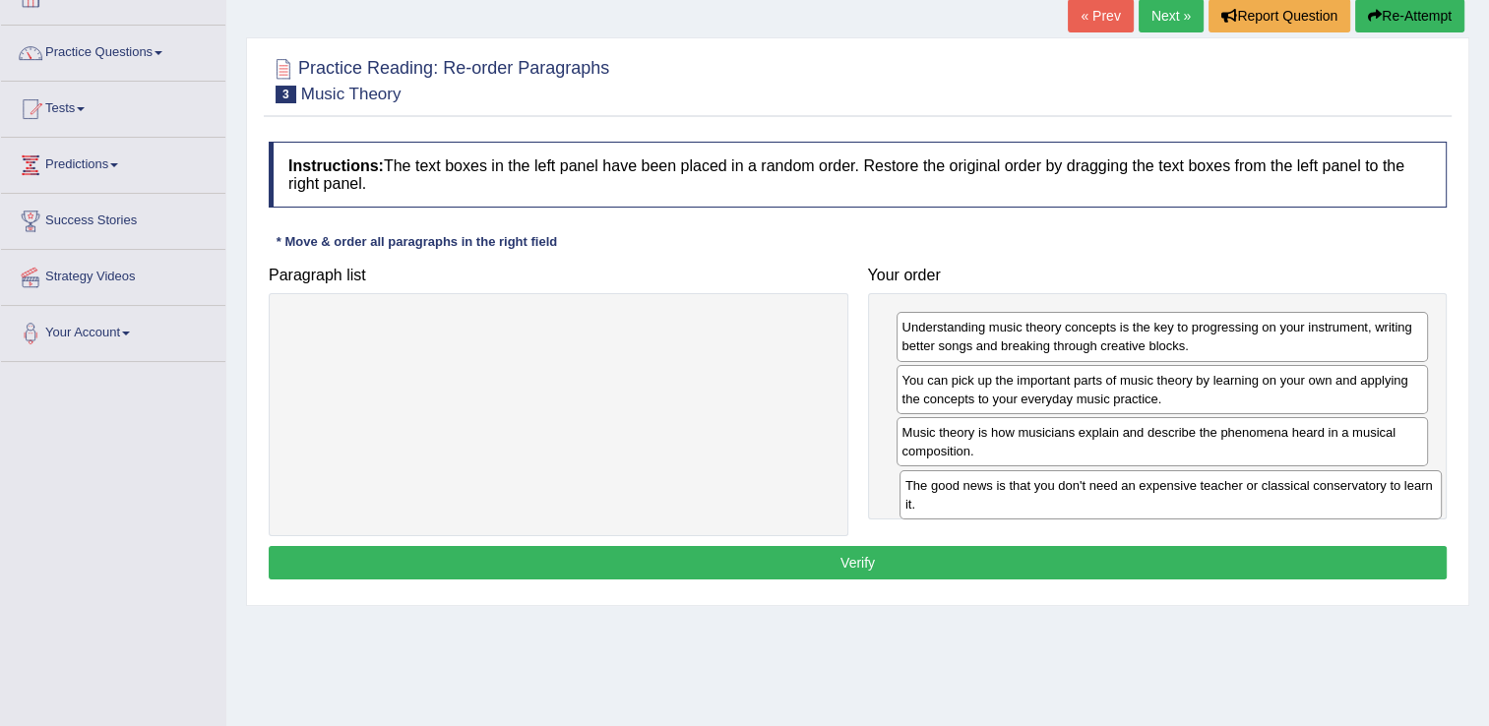
drag, startPoint x: 553, startPoint y: 333, endPoint x: 1165, endPoint y: 490, distance: 632.1
click at [1165, 490] on div "The good news is that you don't need an expensive teacher or classical conserva…" at bounding box center [1171, 494] width 542 height 49
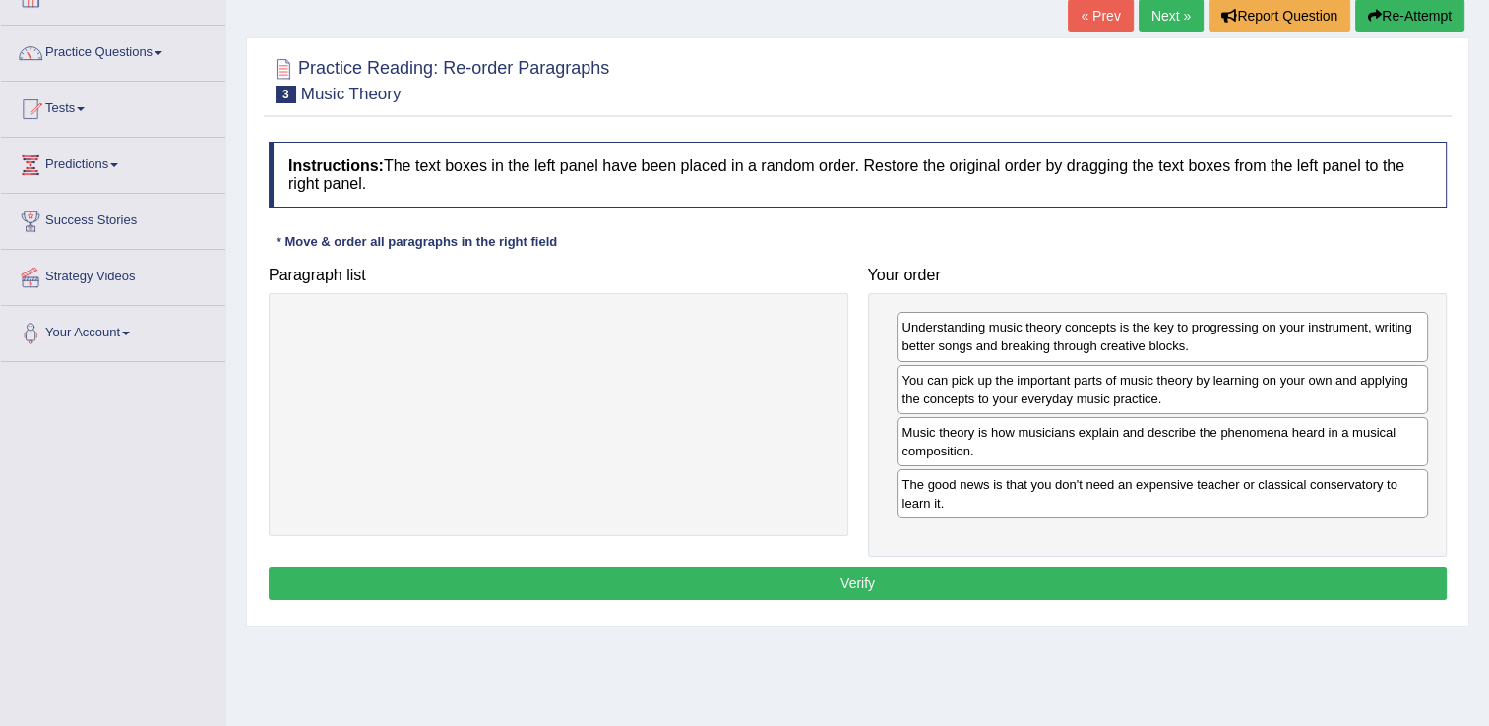
click at [894, 580] on button "Verify" at bounding box center [858, 583] width 1178 height 33
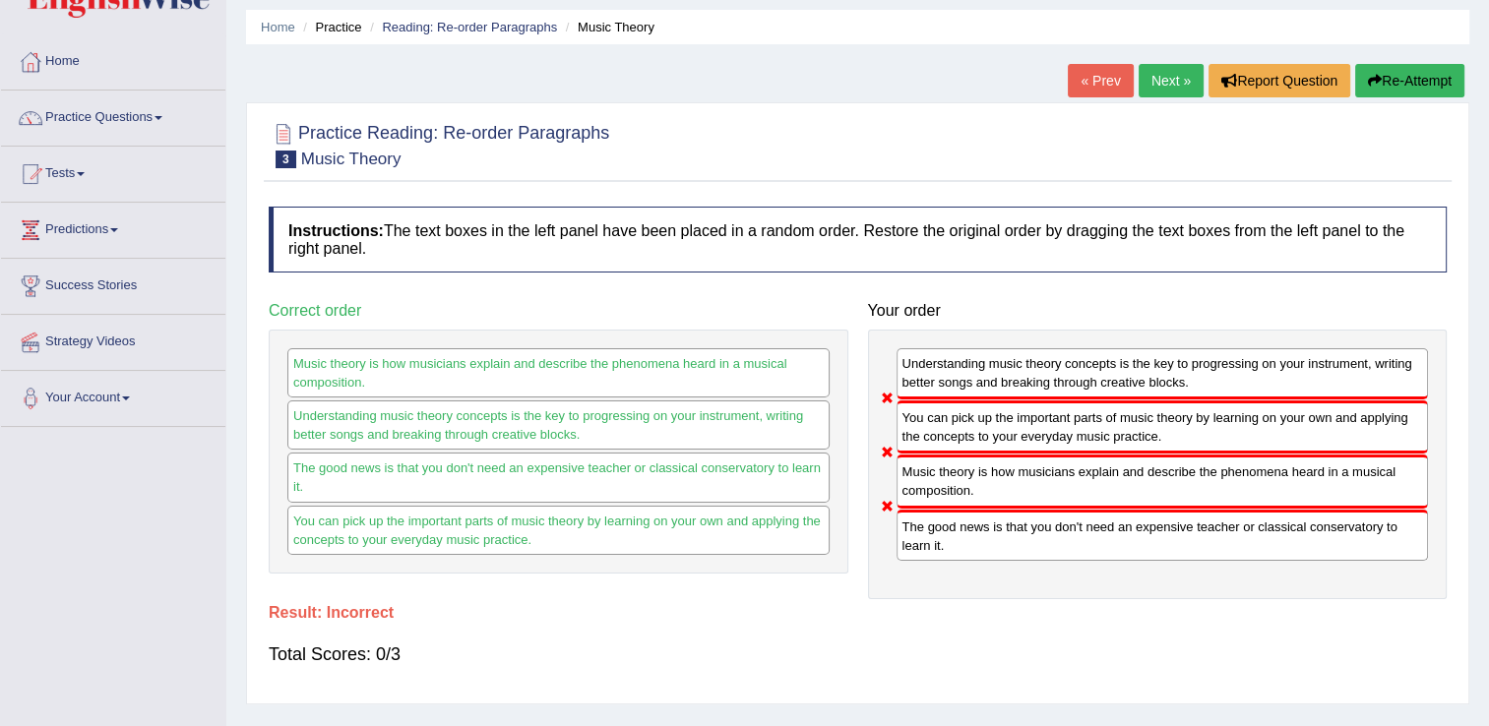
scroll to position [78, 0]
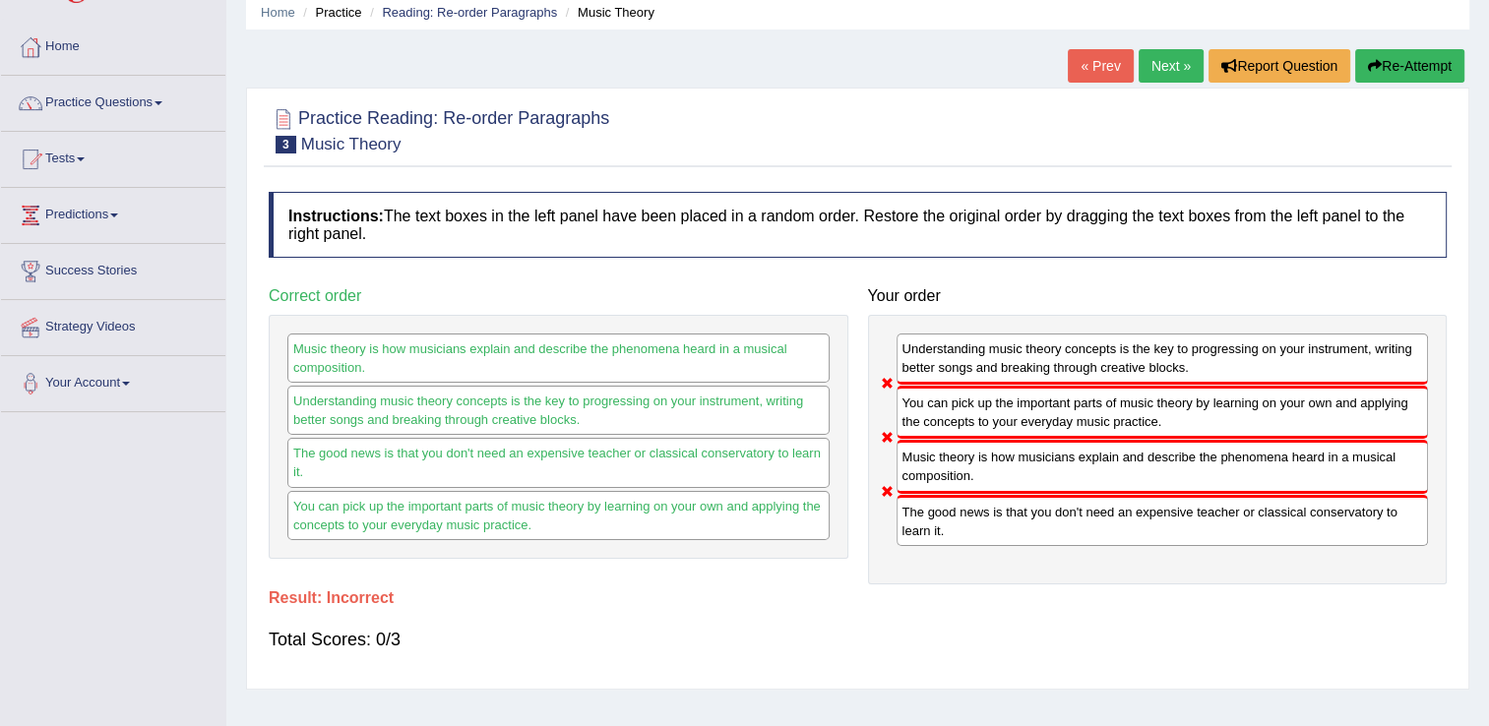
click at [1421, 64] on button "Re-Attempt" at bounding box center [1409, 65] width 109 height 33
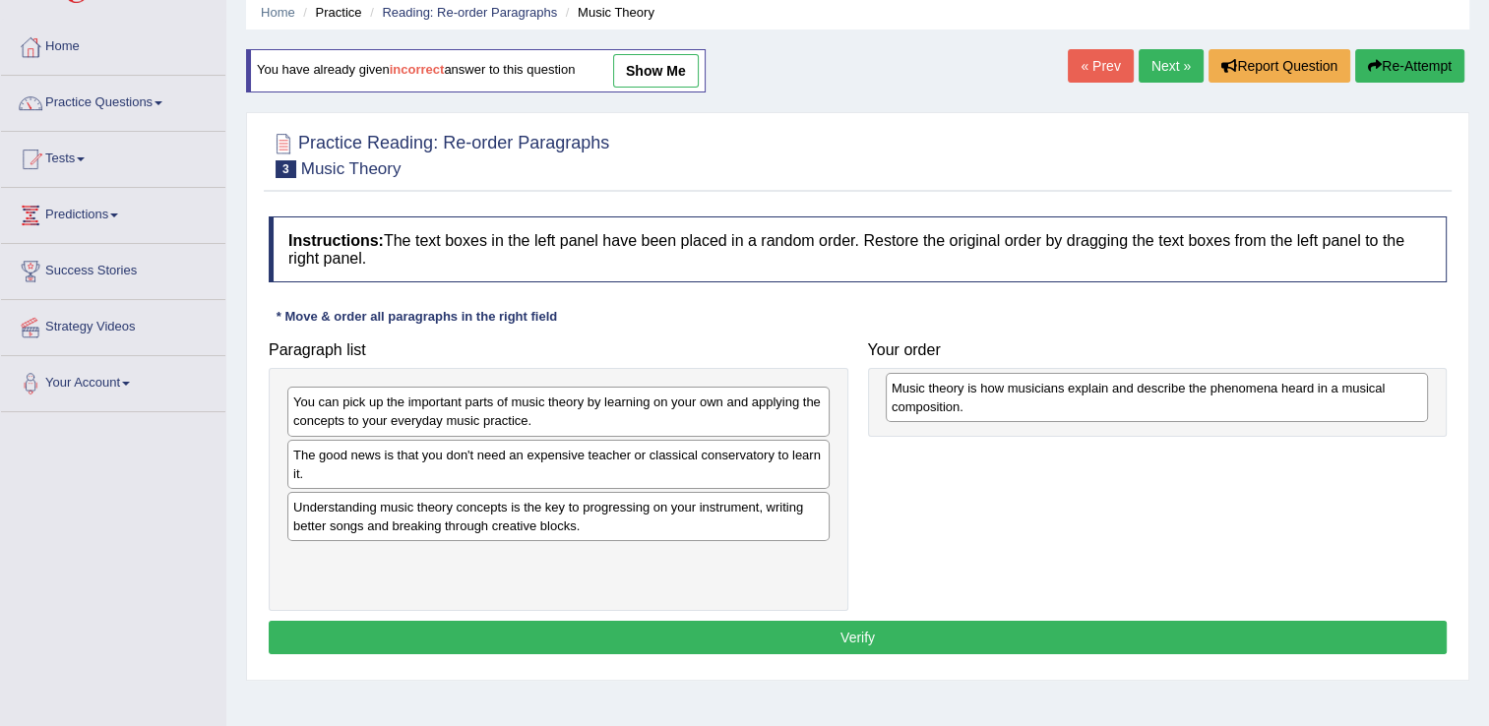
drag, startPoint x: 488, startPoint y: 524, endPoint x: 1087, endPoint y: 406, distance: 610.0
click at [1087, 406] on div "Music theory is how musicians explain and describe the phenomena heard in a mus…" at bounding box center [1157, 397] width 542 height 49
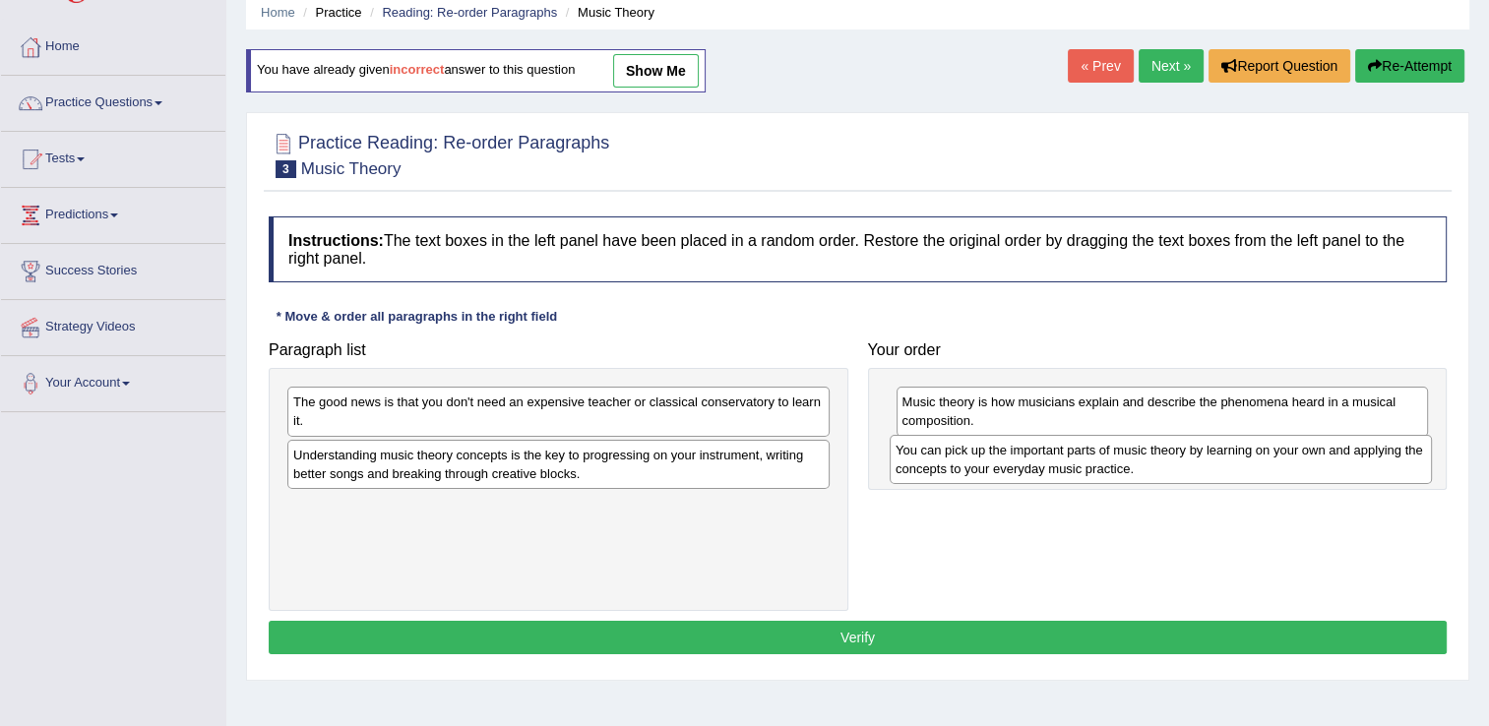
drag, startPoint x: 538, startPoint y: 421, endPoint x: 1141, endPoint y: 469, distance: 604.3
click at [1141, 469] on div "You can pick up the important parts of music theory by learning on your own and…" at bounding box center [1161, 459] width 542 height 49
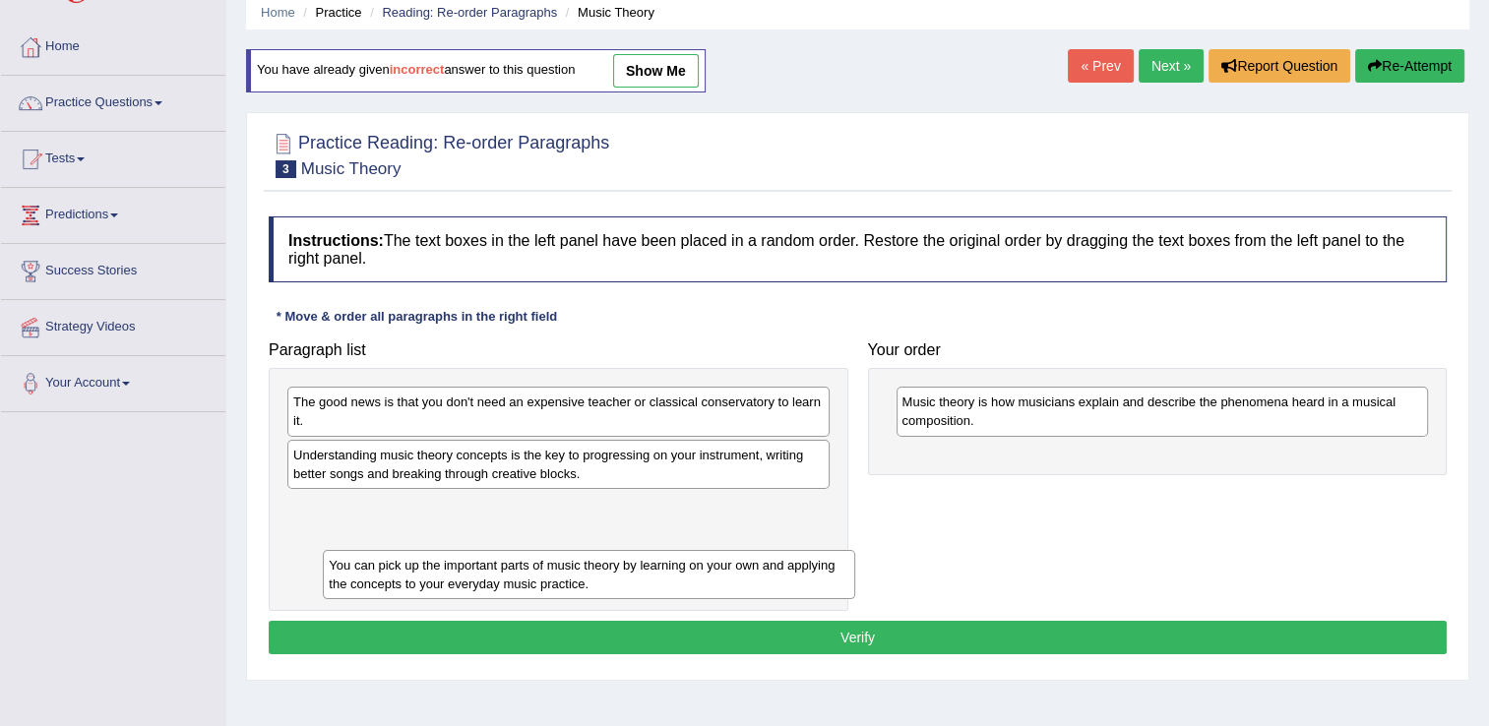
drag, startPoint x: 1161, startPoint y: 461, endPoint x: 588, endPoint y: 572, distance: 584.5
click at [588, 572] on div "You can pick up the important parts of music theory by learning on your own and…" at bounding box center [589, 574] width 532 height 49
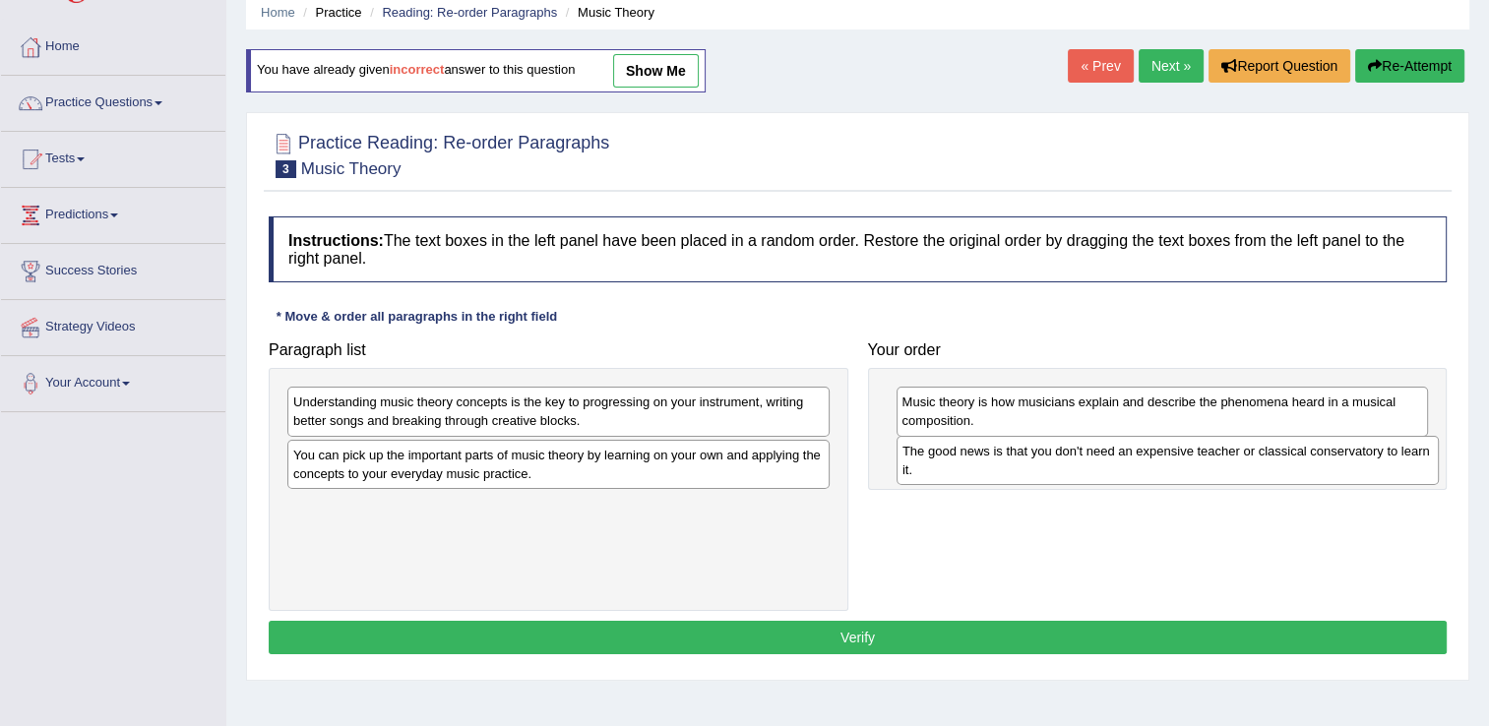
drag, startPoint x: 595, startPoint y: 423, endPoint x: 1204, endPoint y: 473, distance: 611.3
click at [1204, 473] on div "The good news is that you don't need an expensive teacher or classical conserva…" at bounding box center [1168, 460] width 542 height 49
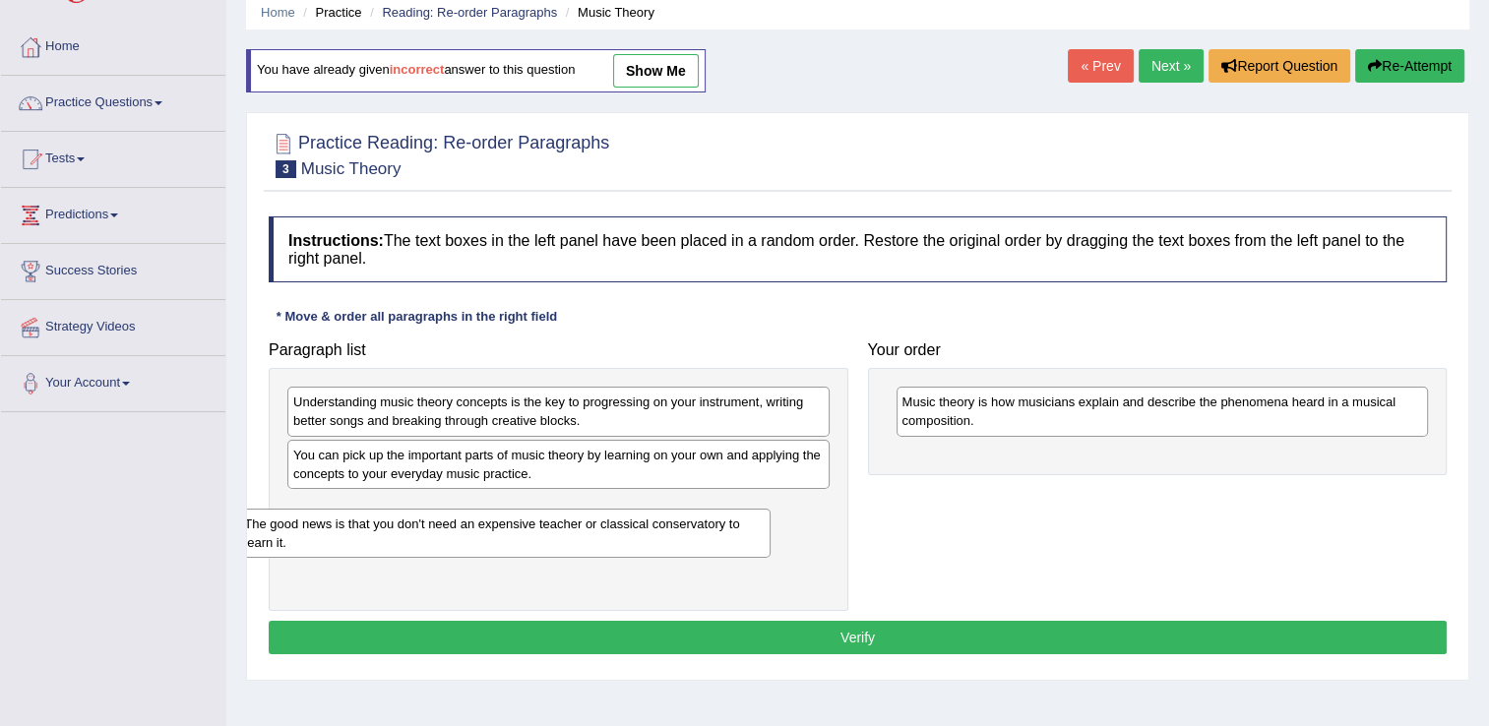
drag, startPoint x: 1071, startPoint y: 471, endPoint x: 412, endPoint y: 542, distance: 662.3
click at [412, 542] on div "The good news is that you don't need an expensive teacher or classical conserva…" at bounding box center [504, 533] width 532 height 49
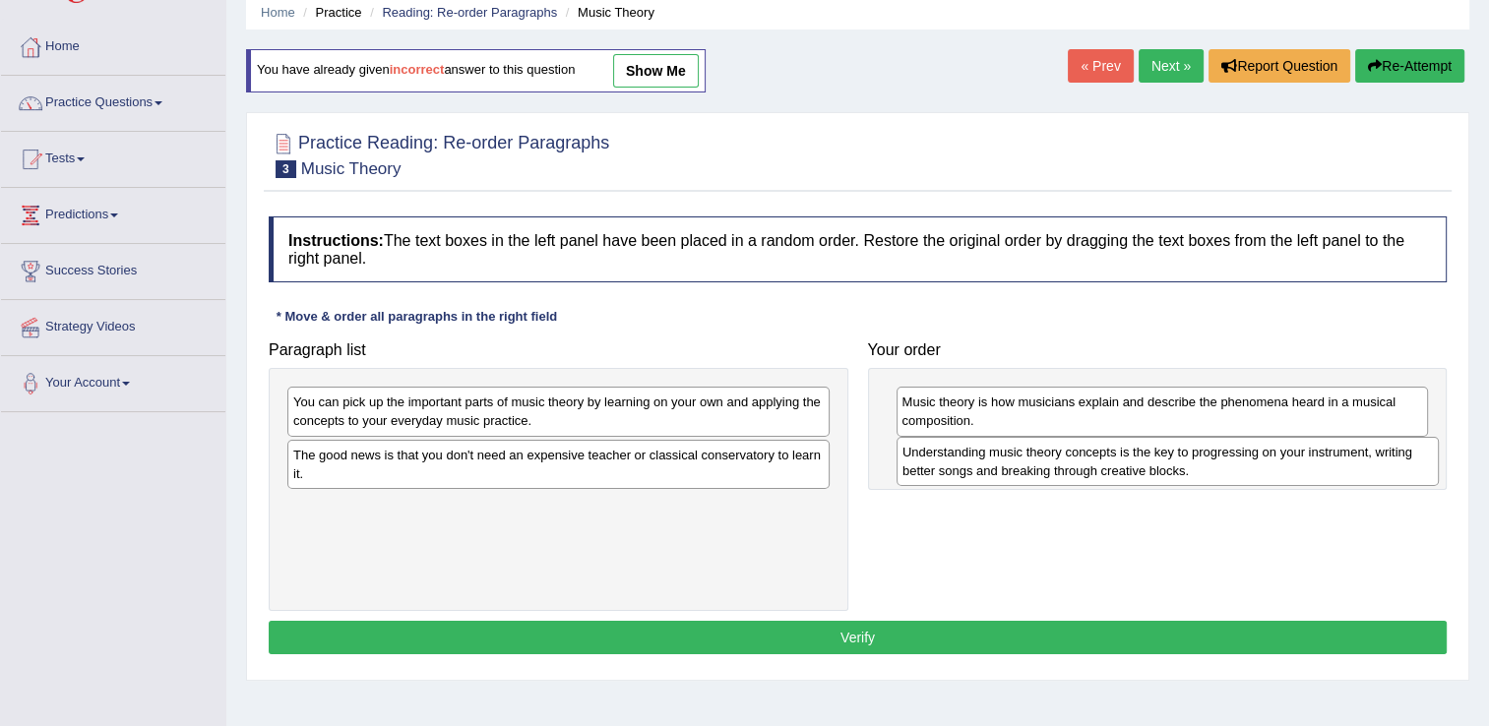
drag, startPoint x: 512, startPoint y: 414, endPoint x: 1119, endPoint y: 465, distance: 609.4
click at [1119, 465] on div "Understanding music theory concepts is the key to progressing on your instrumen…" at bounding box center [1168, 461] width 542 height 49
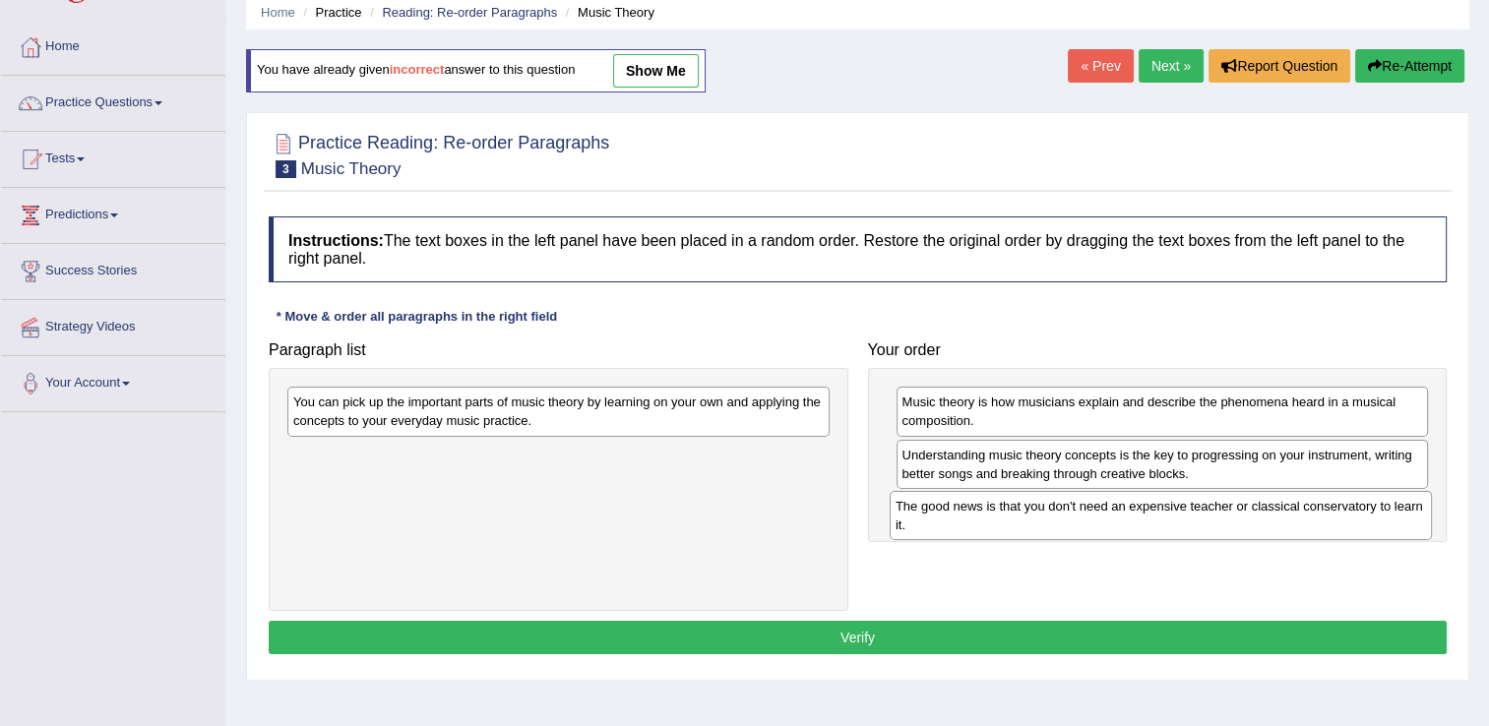
drag, startPoint x: 646, startPoint y: 469, endPoint x: 1248, endPoint y: 522, distance: 604.6
click at [1248, 522] on div "The good news is that you don't need an expensive teacher or classical conserva…" at bounding box center [1161, 515] width 542 height 49
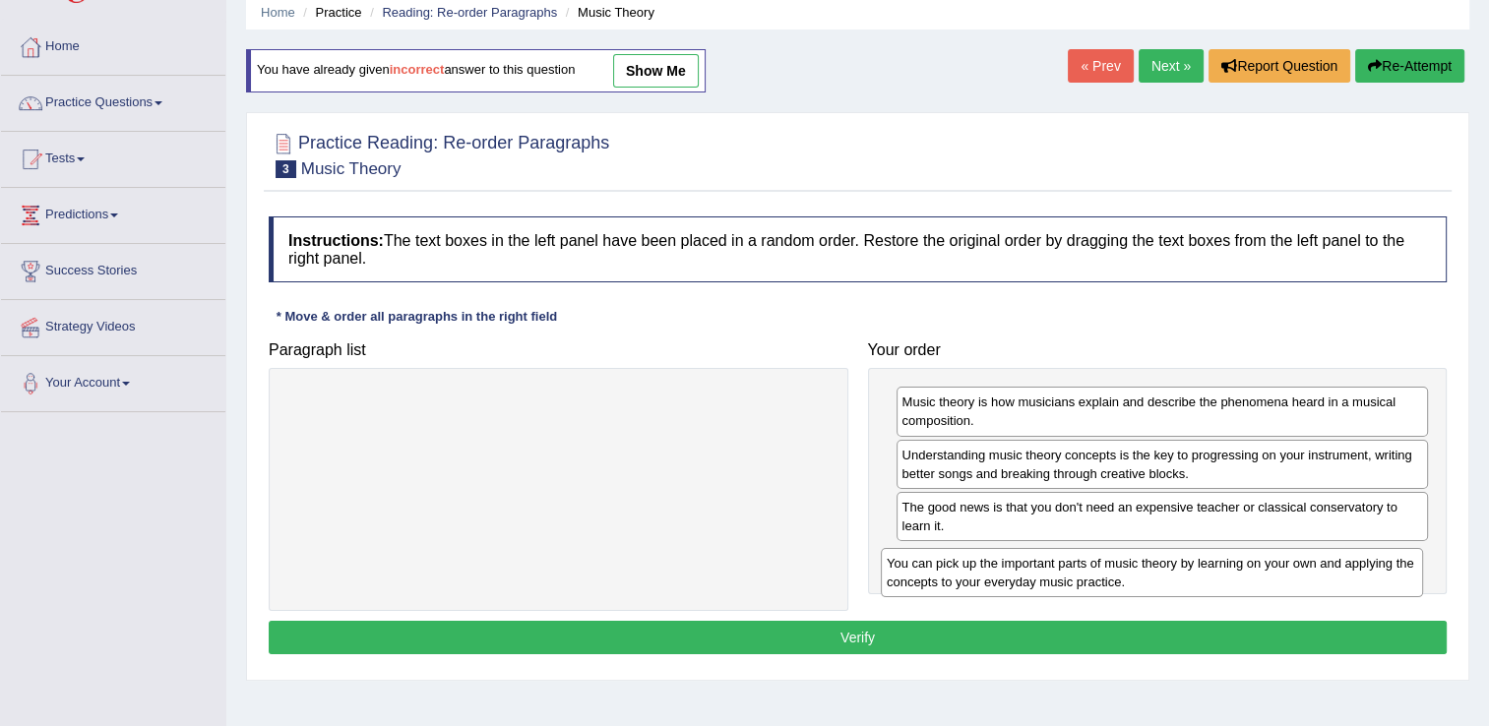
drag, startPoint x: 635, startPoint y: 407, endPoint x: 1225, endPoint y: 571, distance: 612.8
click at [1225, 571] on div "You can pick up the important parts of music theory by learning on your own and…" at bounding box center [1152, 572] width 542 height 49
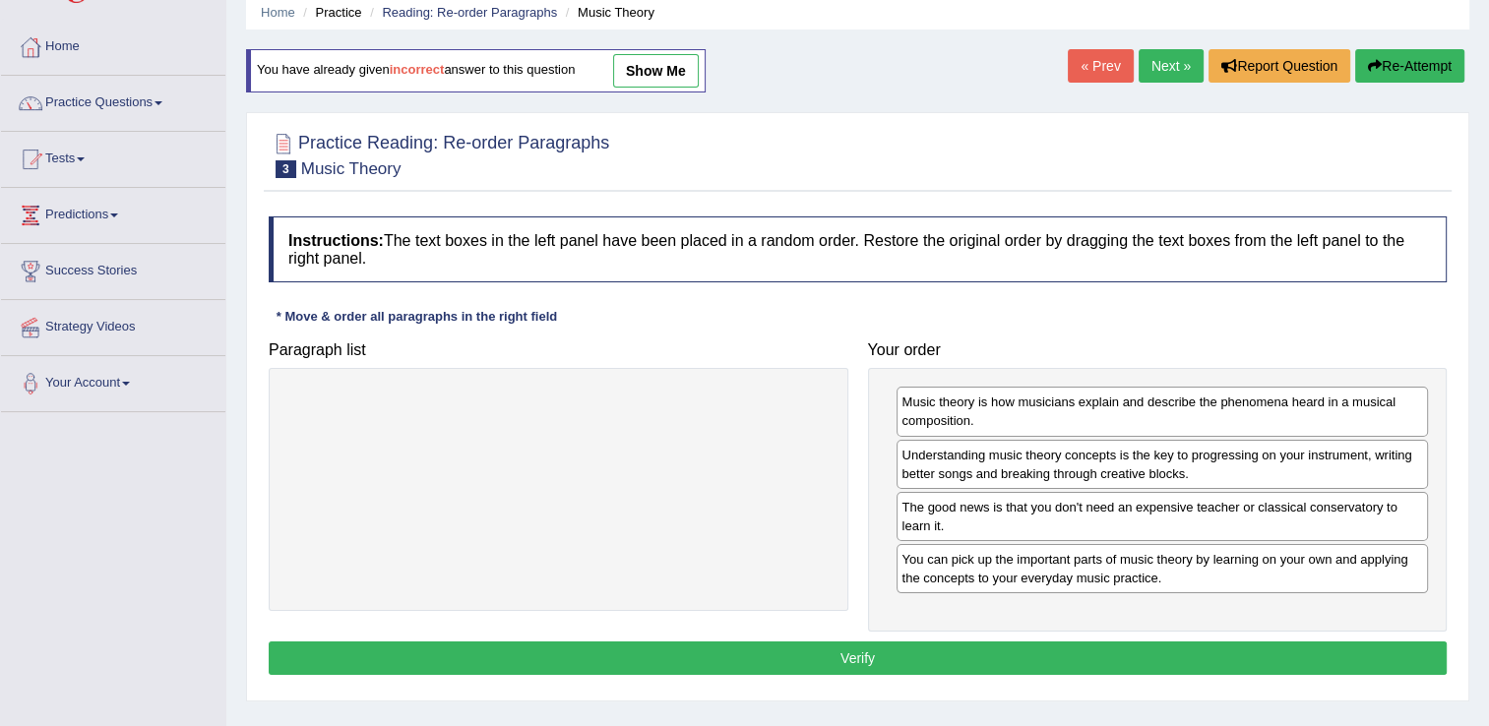
click at [1047, 654] on button "Verify" at bounding box center [858, 658] width 1178 height 33
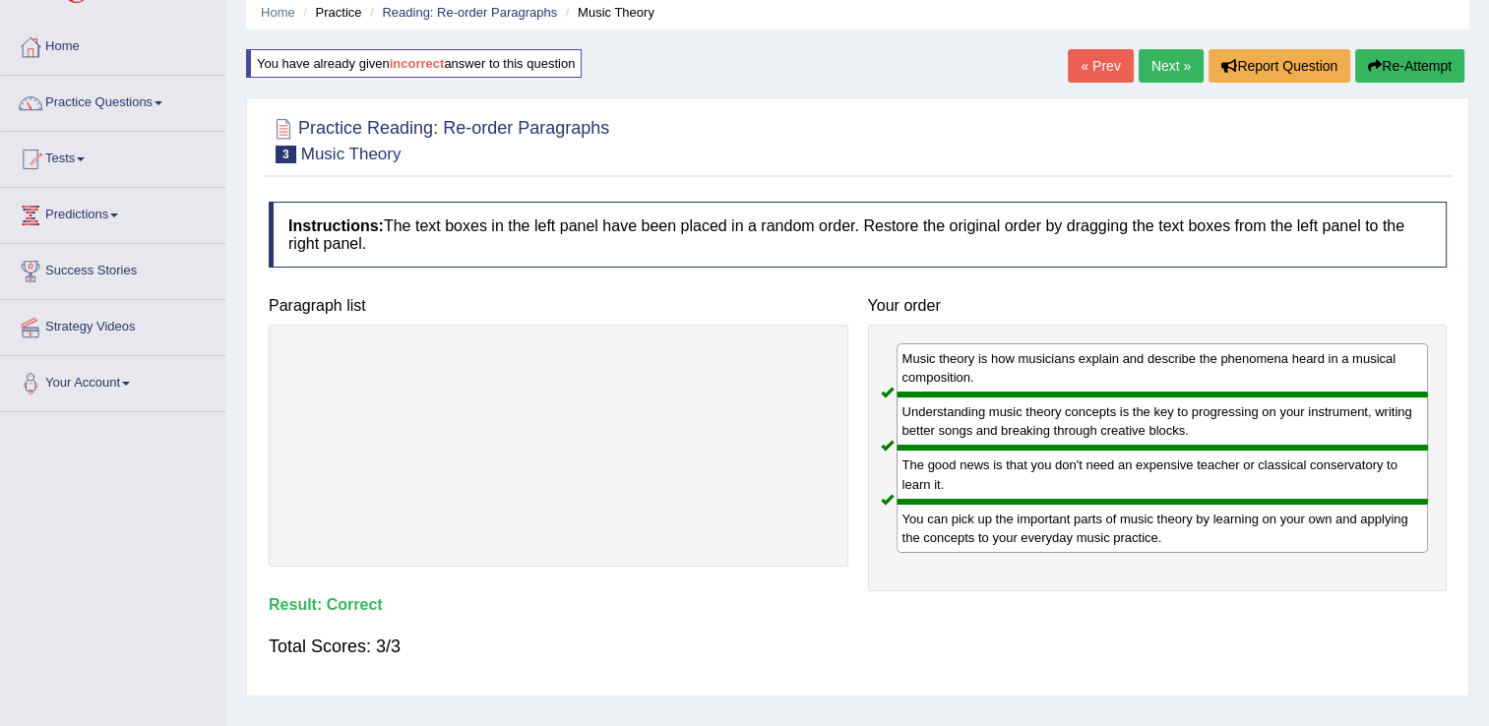
click at [1161, 66] on link "Next »" at bounding box center [1171, 65] width 65 height 33
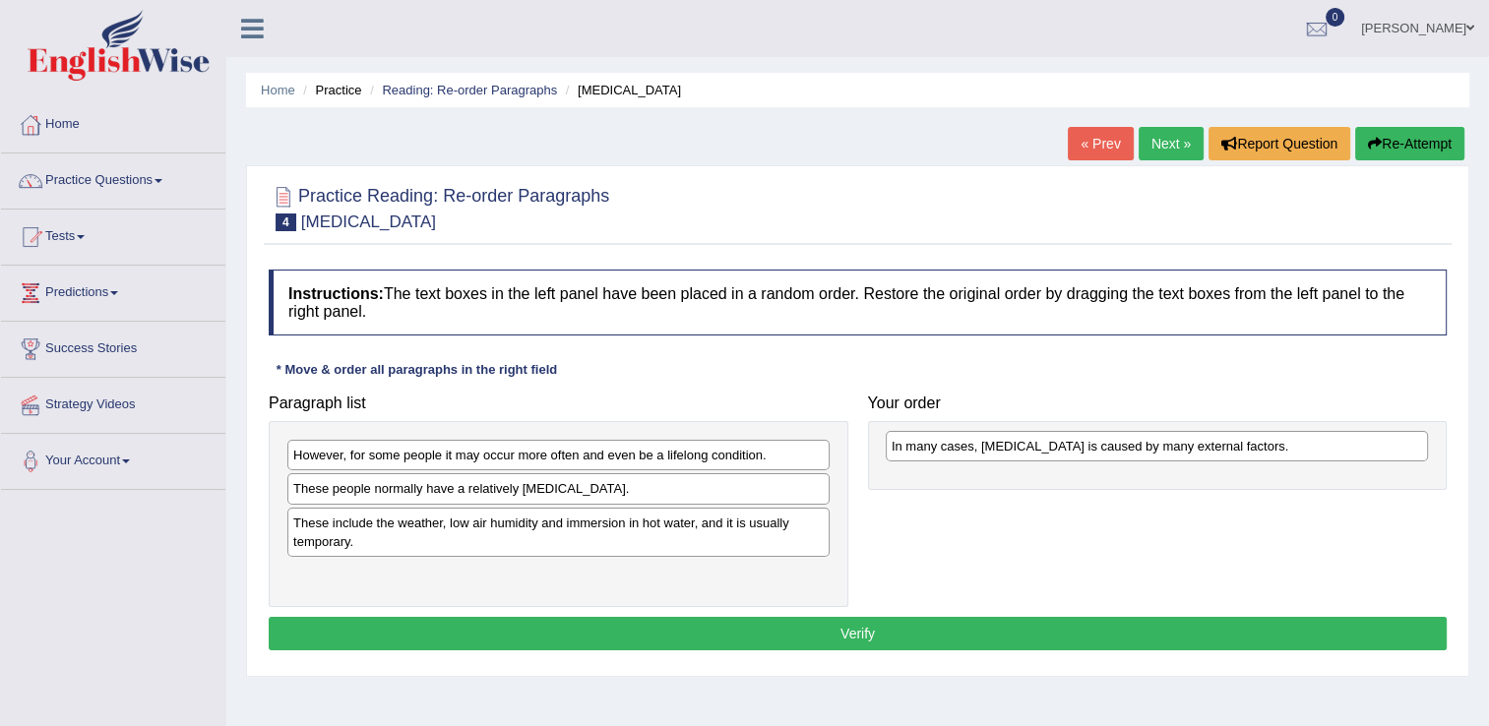
drag, startPoint x: 470, startPoint y: 493, endPoint x: 1067, endPoint y: 451, distance: 598.0
click at [1067, 451] on div "In many cases, [MEDICAL_DATA] is caused by many external factors." at bounding box center [1157, 446] width 542 height 31
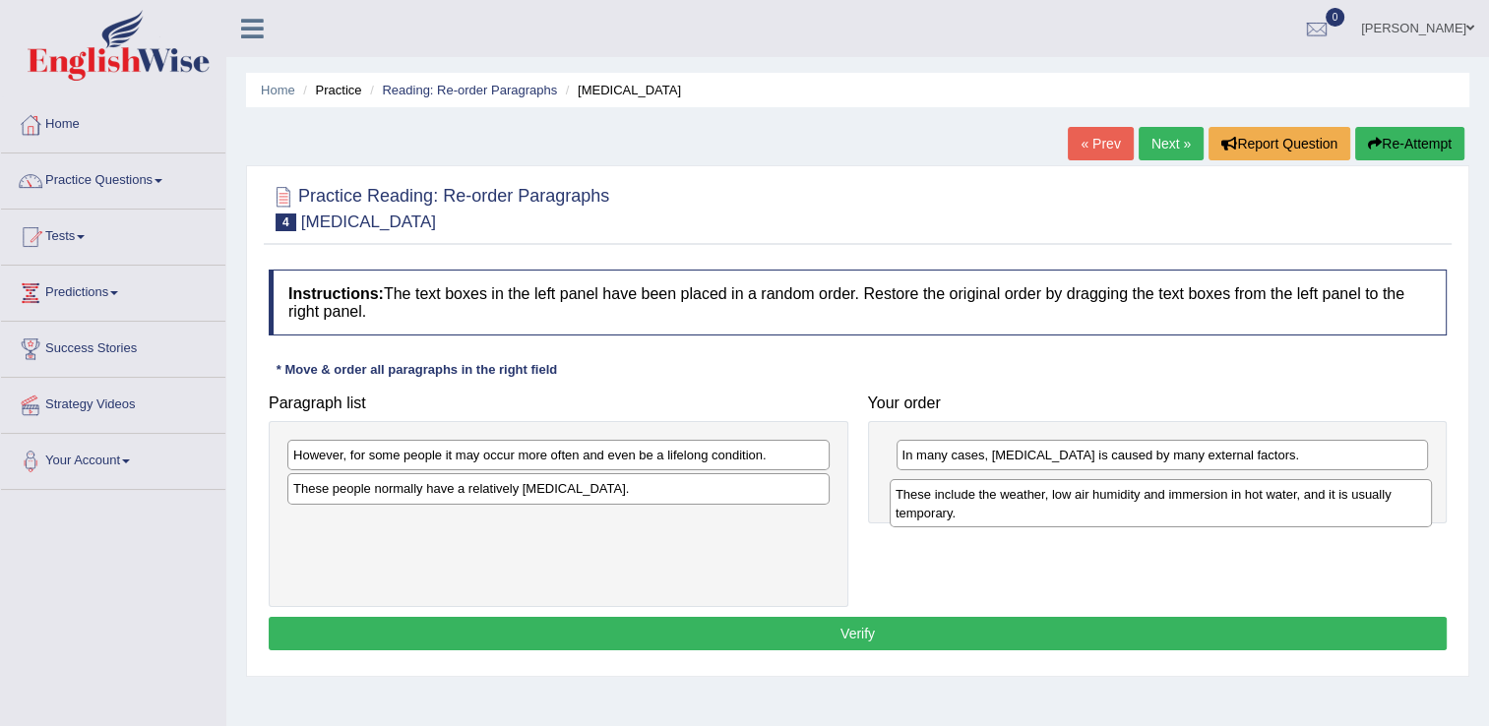
drag, startPoint x: 417, startPoint y: 533, endPoint x: 1020, endPoint y: 506, distance: 603.0
click at [1020, 506] on div "These include the weather, low air humidity and immersion in hot water, and it …" at bounding box center [1161, 503] width 542 height 49
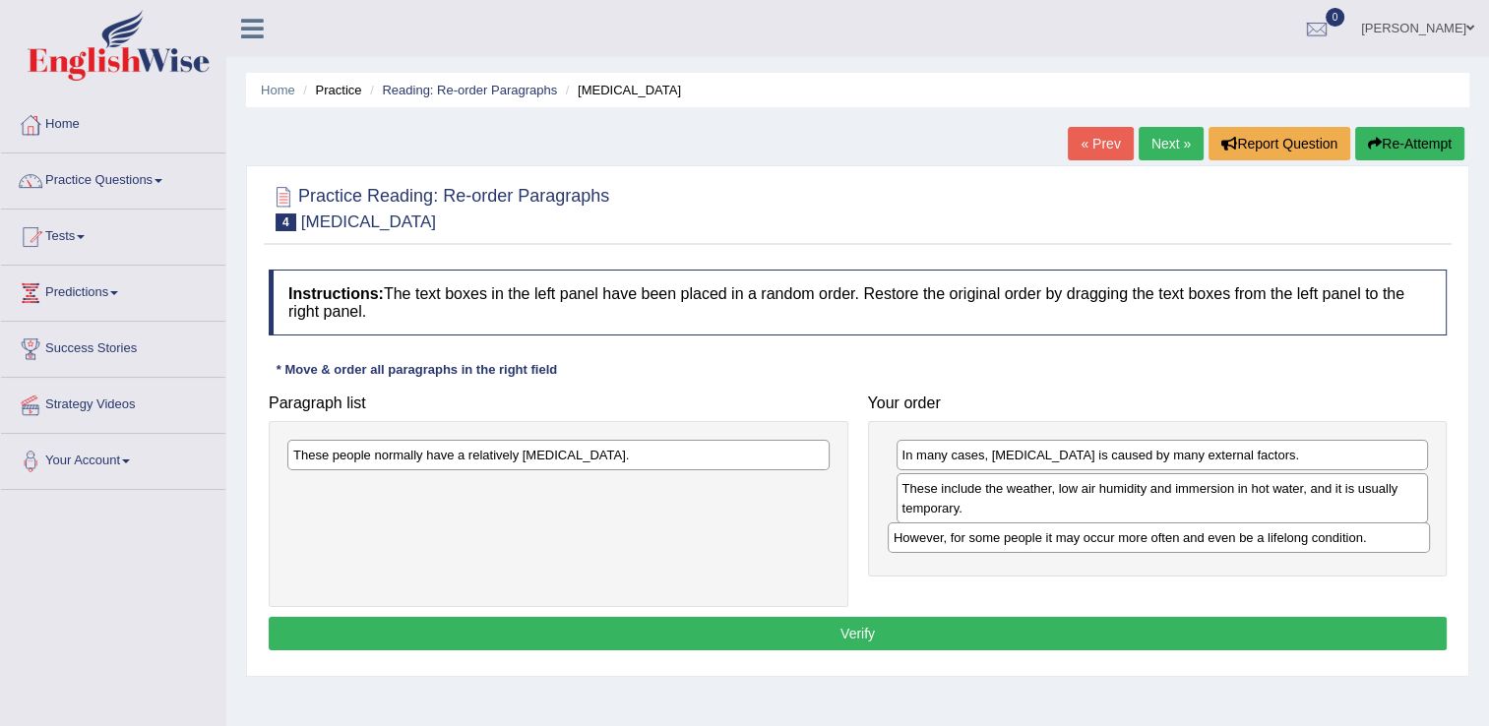
drag, startPoint x: 469, startPoint y: 463, endPoint x: 1069, endPoint y: 545, distance: 606.1
click at [1069, 545] on div "However, for some people it may occur more often and even be a lifelong conditi…" at bounding box center [1159, 538] width 542 height 31
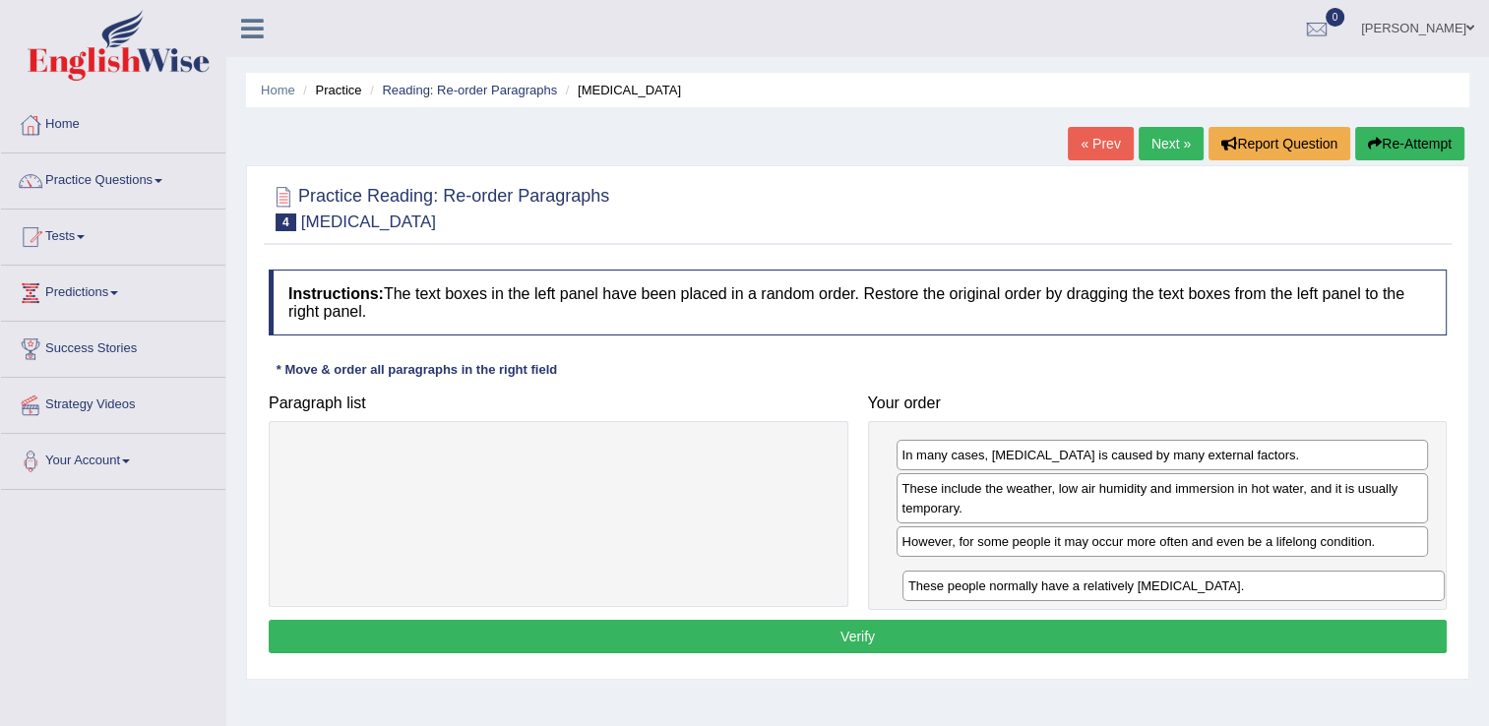
drag, startPoint x: 569, startPoint y: 456, endPoint x: 1183, endPoint y: 586, distance: 627.8
click at [1183, 586] on div "These people normally have a relatively [MEDICAL_DATA]." at bounding box center [1174, 586] width 542 height 31
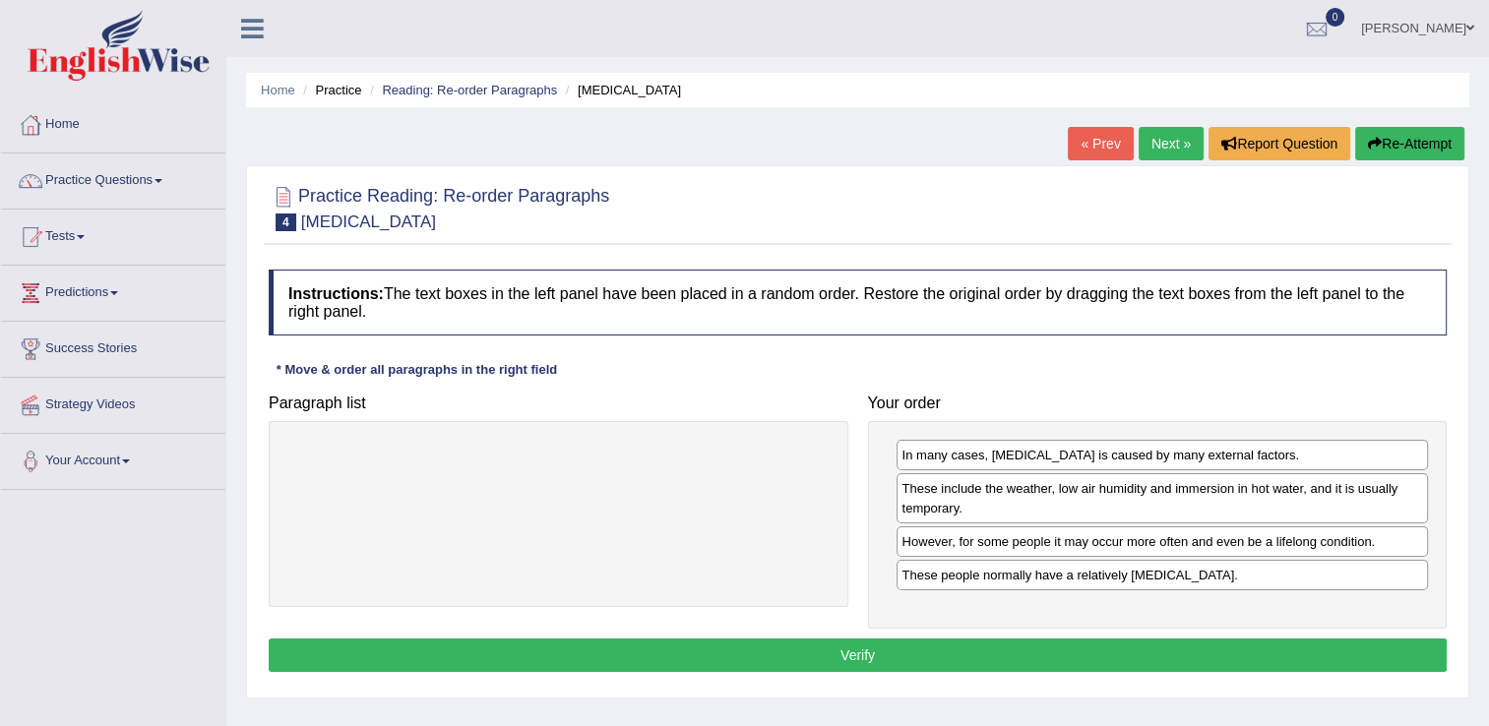
click at [836, 643] on button "Verify" at bounding box center [858, 655] width 1178 height 33
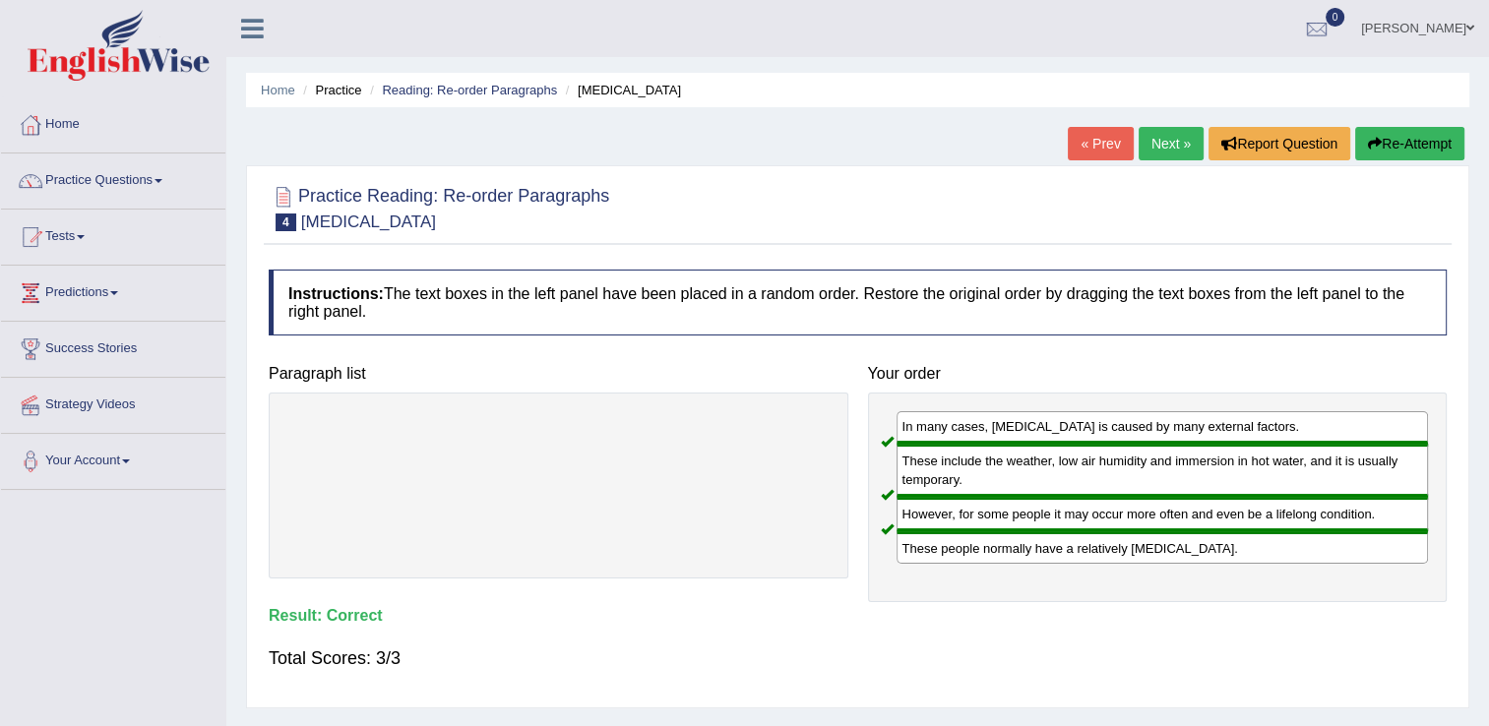
click at [1172, 144] on link "Next »" at bounding box center [1171, 143] width 65 height 33
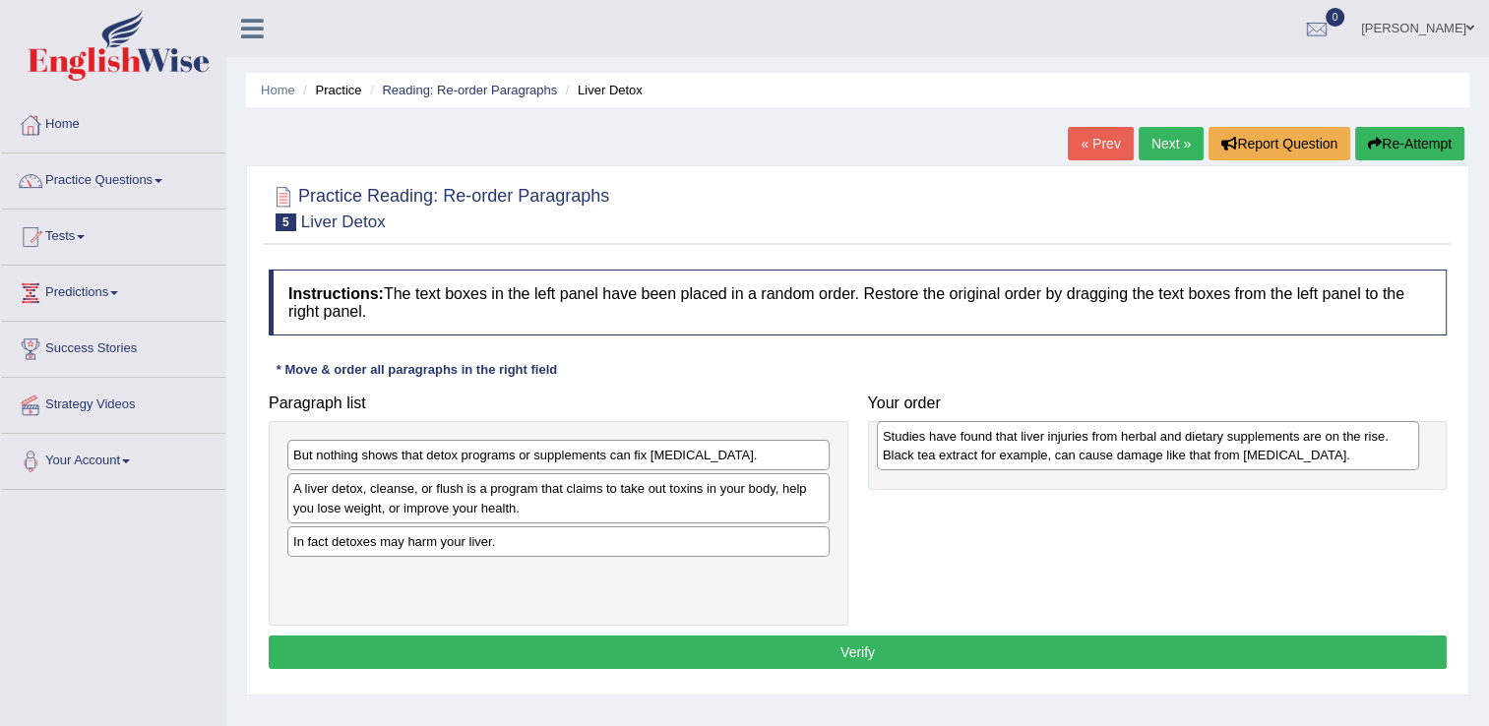
drag, startPoint x: 403, startPoint y: 547, endPoint x: 992, endPoint y: 443, distance: 598.7
click at [992, 443] on div "Studies have found that liver injuries from herbal and dietary supplements are …" at bounding box center [1148, 445] width 542 height 49
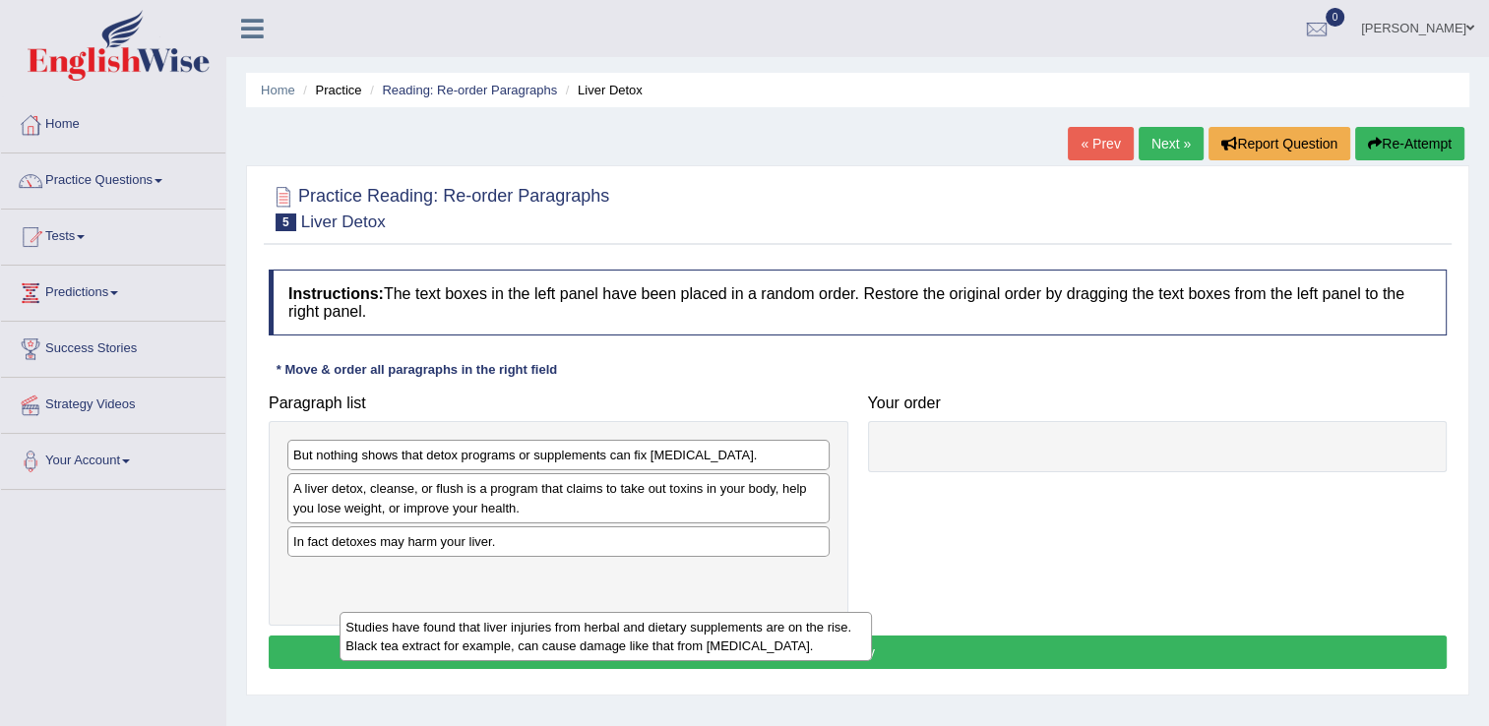
drag, startPoint x: 1001, startPoint y: 465, endPoint x: 361, endPoint y: 628, distance: 660.3
click at [361, 628] on div "Studies have found that liver injuries from herbal and dietary supplements are …" at bounding box center [606, 636] width 532 height 49
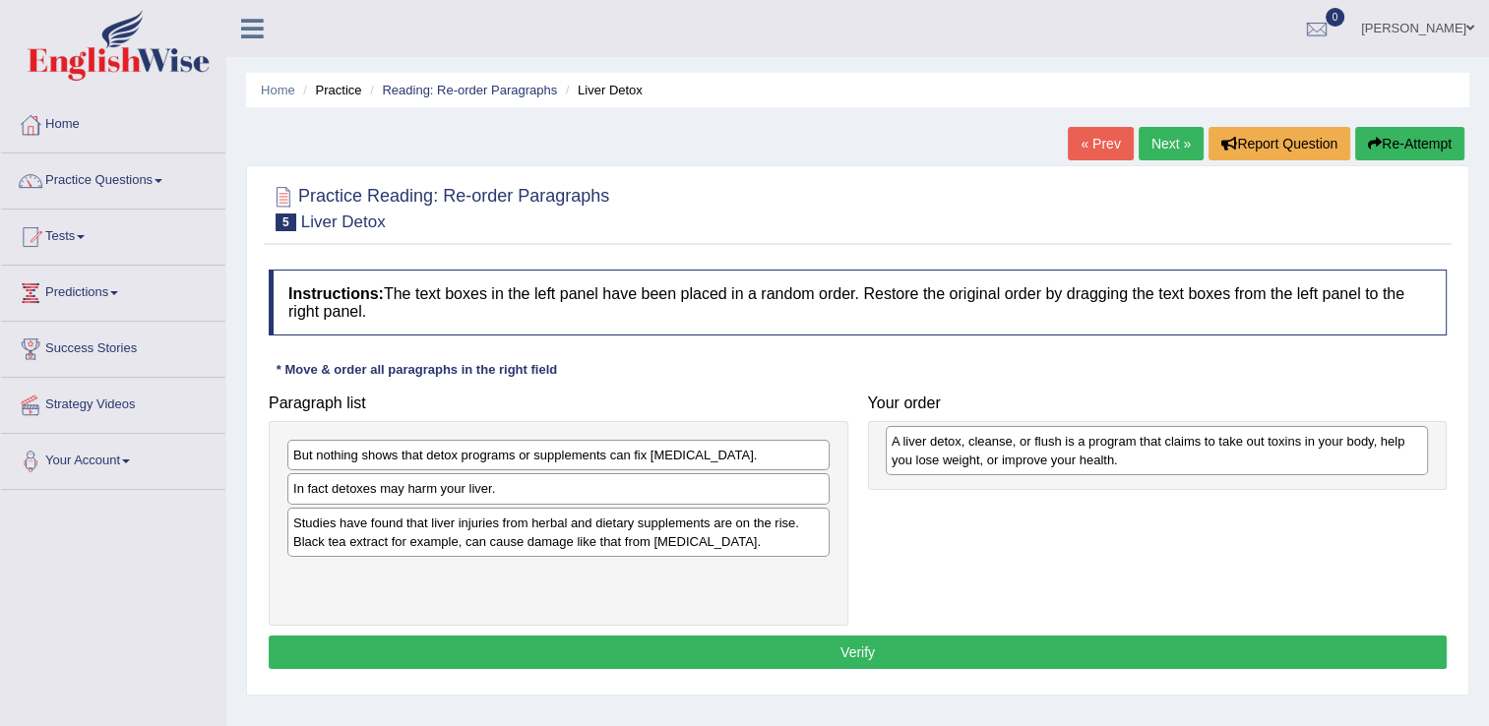
drag, startPoint x: 417, startPoint y: 502, endPoint x: 1013, endPoint y: 452, distance: 597.6
click at [1013, 452] on div "A liver detox, cleanse, or flush is a program that claims to take out toxins in…" at bounding box center [1157, 450] width 542 height 49
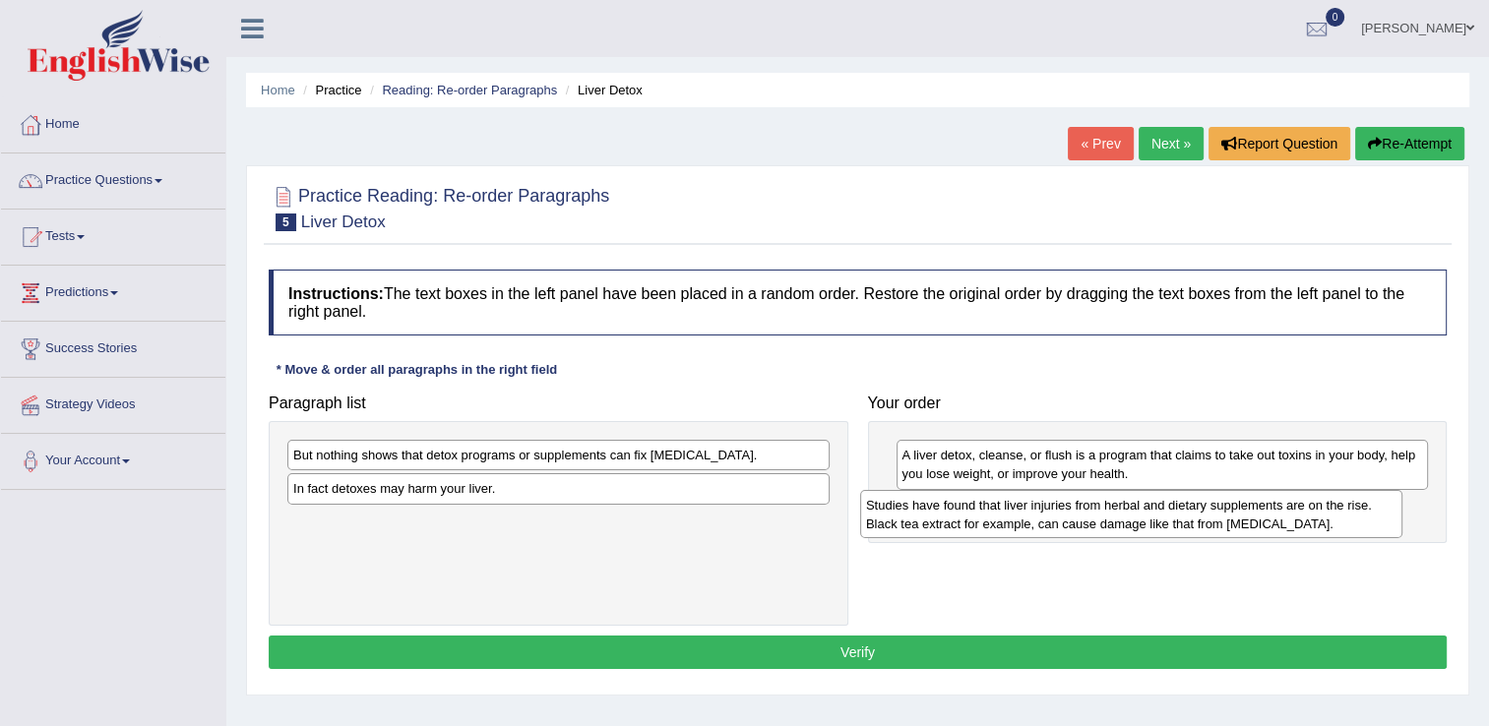
drag, startPoint x: 439, startPoint y: 535, endPoint x: 1012, endPoint y: 519, distance: 573.1
click at [1012, 519] on div "Studies have found that liver injuries from herbal and dietary supplements are …" at bounding box center [1131, 514] width 542 height 49
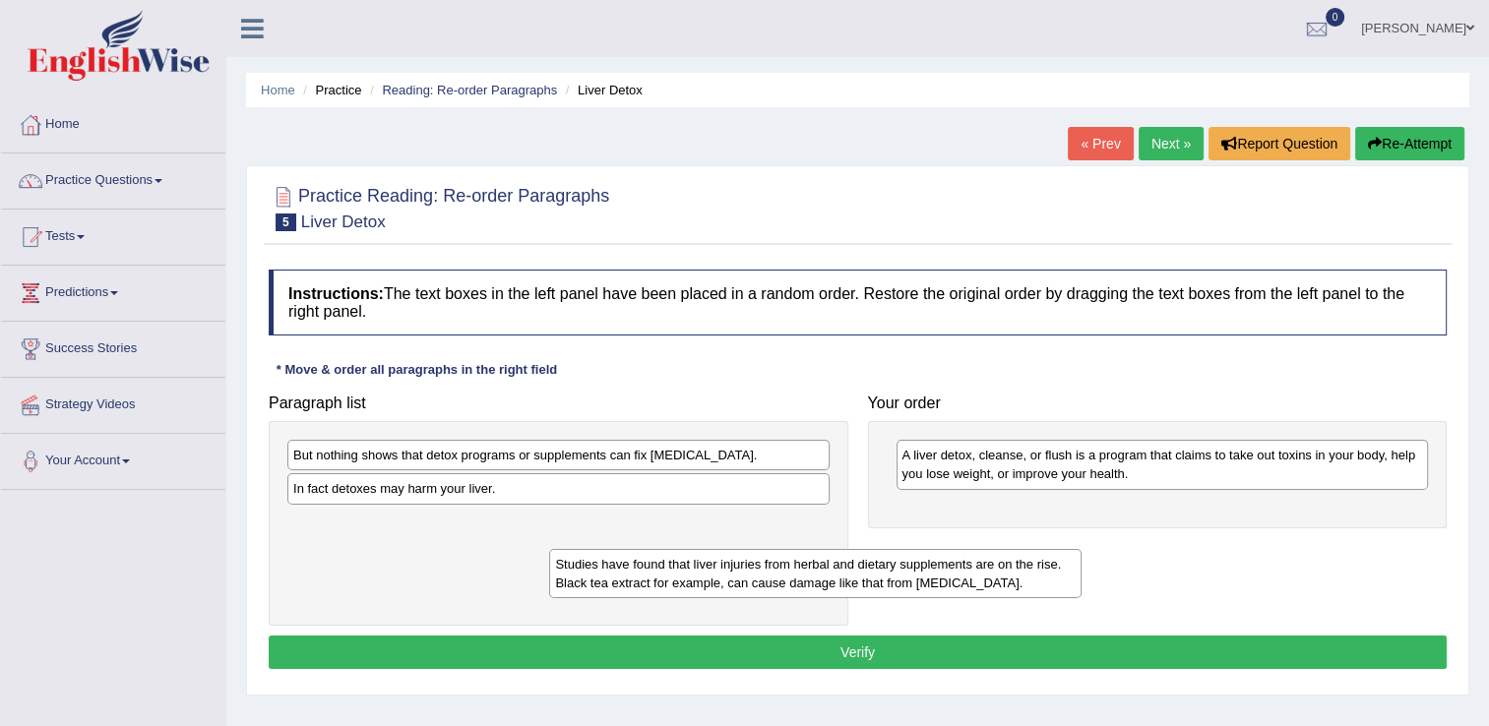
drag, startPoint x: 1185, startPoint y: 531, endPoint x: 564, endPoint y: 643, distance: 631.1
click at [564, 598] on div "Studies have found that liver injuries from herbal and dietary supplements are …" at bounding box center [815, 573] width 532 height 49
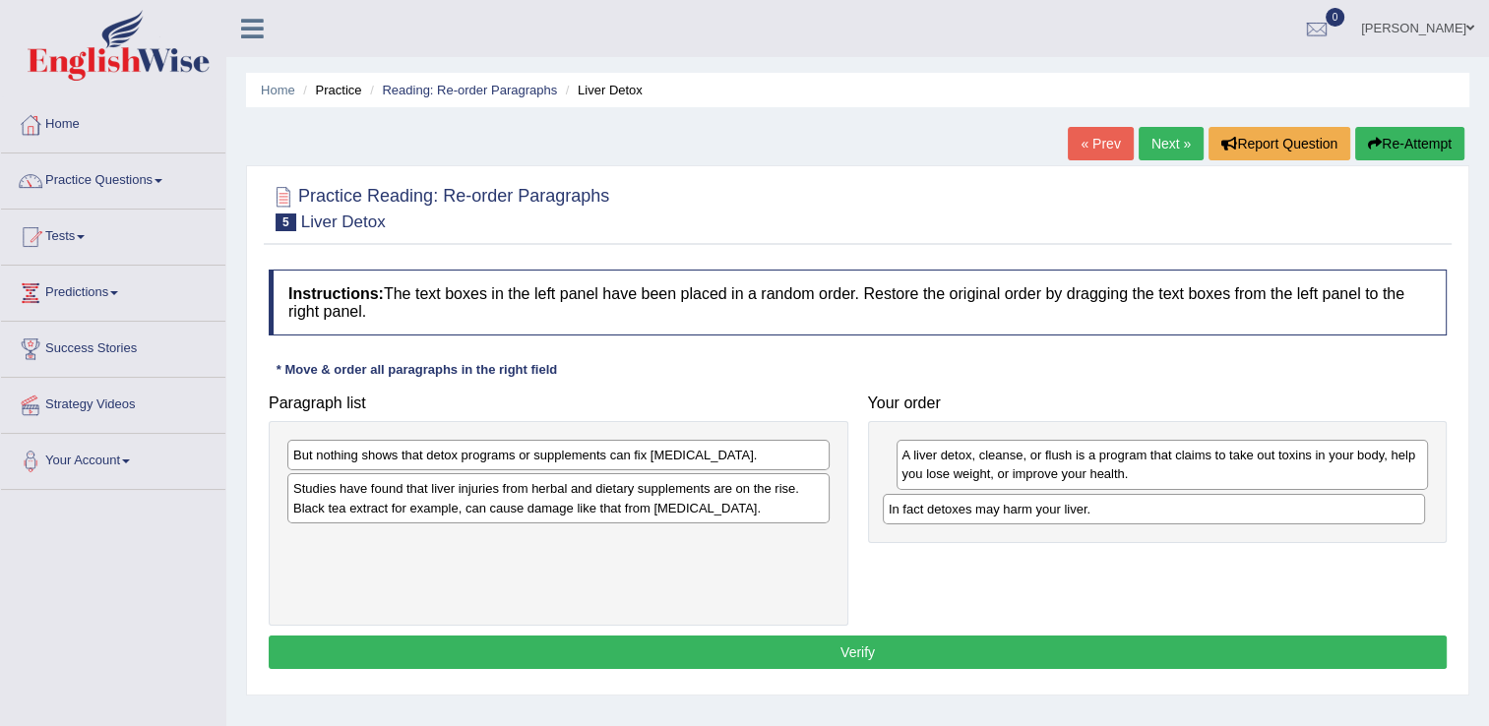
drag, startPoint x: 558, startPoint y: 481, endPoint x: 1154, endPoint y: 502, distance: 595.8
click at [1154, 502] on div "In fact detoxes may harm your liver." at bounding box center [1154, 509] width 542 height 31
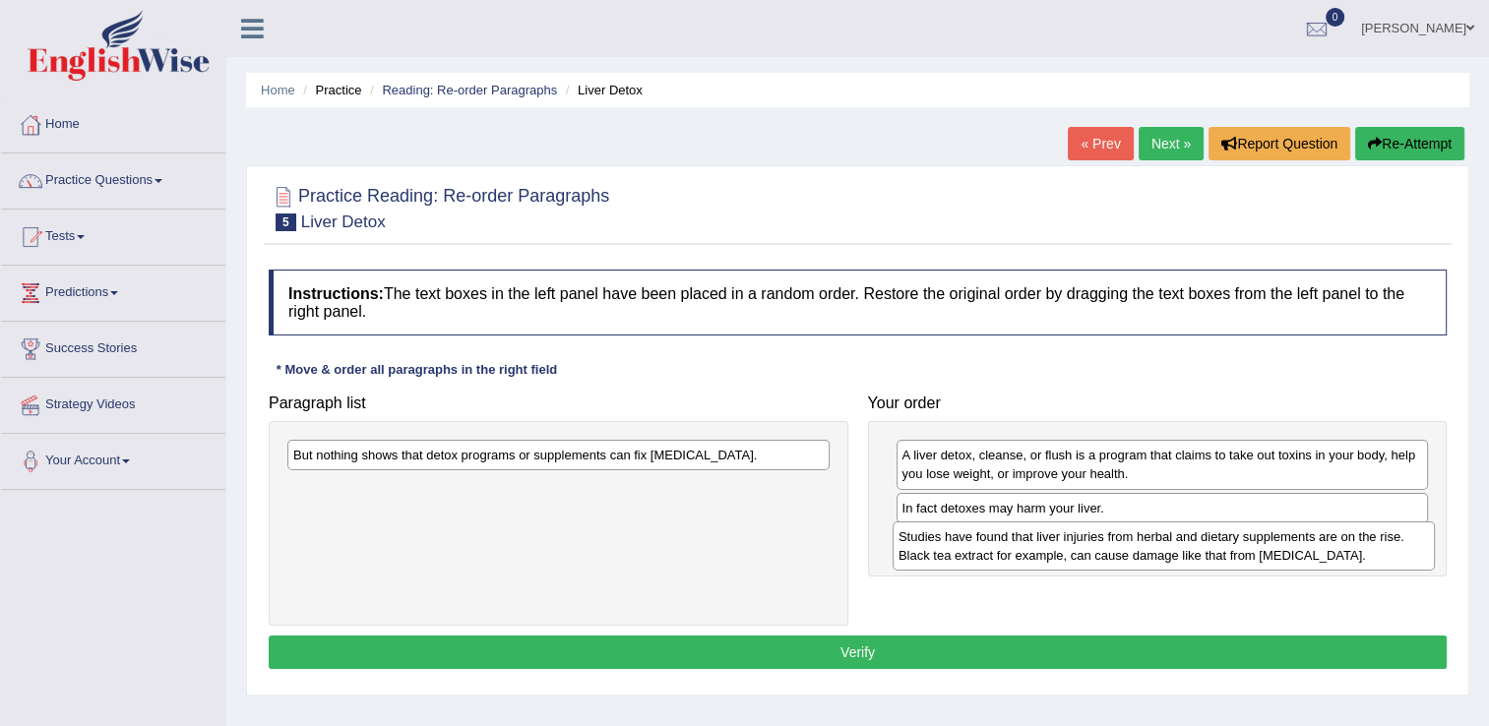
drag, startPoint x: 625, startPoint y: 493, endPoint x: 1230, endPoint y: 541, distance: 607.2
click at [1230, 541] on div "Studies have found that liver injuries from herbal and dietary supplements are …" at bounding box center [1164, 546] width 542 height 49
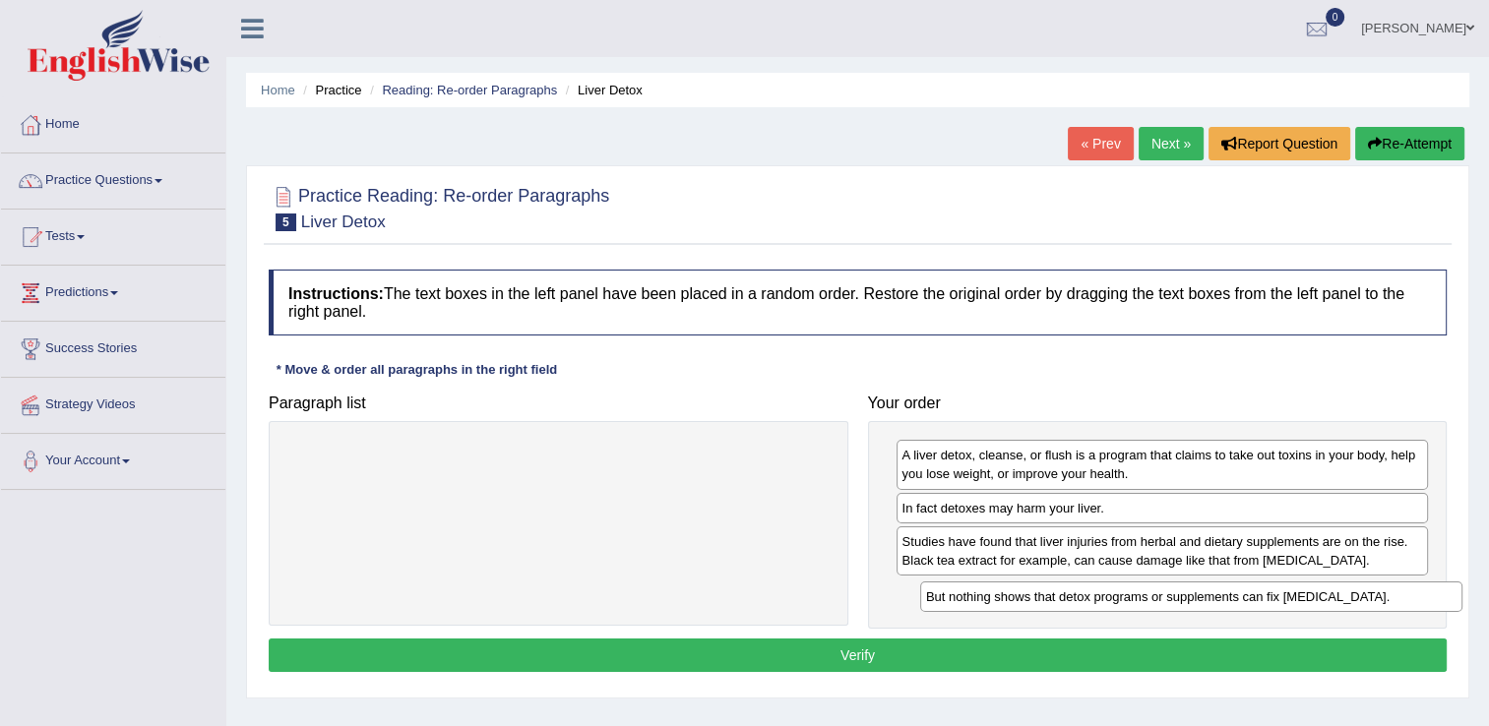
drag, startPoint x: 500, startPoint y: 459, endPoint x: 1116, endPoint y: 596, distance: 631.4
click at [1116, 596] on div "But nothing shows that detox programs or supplements can fix [MEDICAL_DATA]." at bounding box center [1191, 597] width 542 height 31
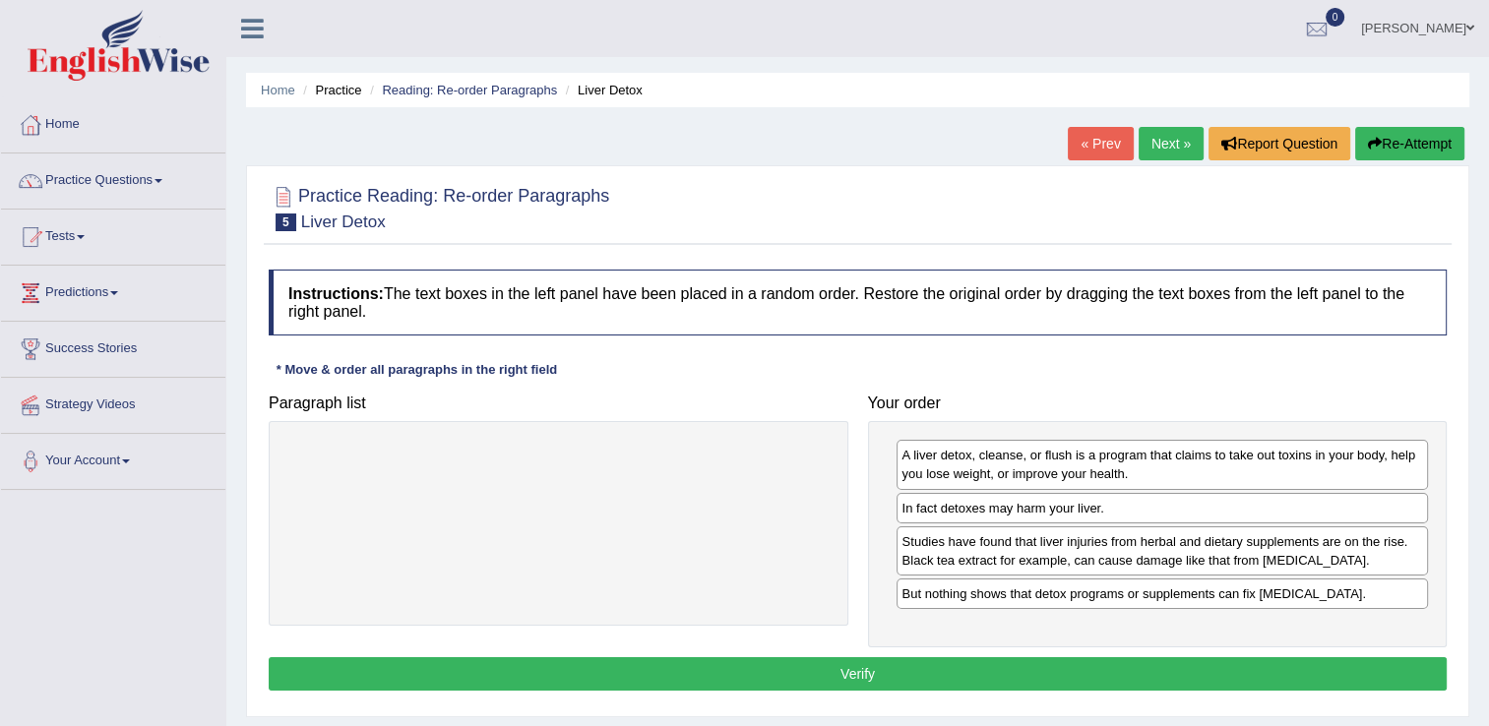
click at [964, 671] on button "Verify" at bounding box center [858, 673] width 1178 height 33
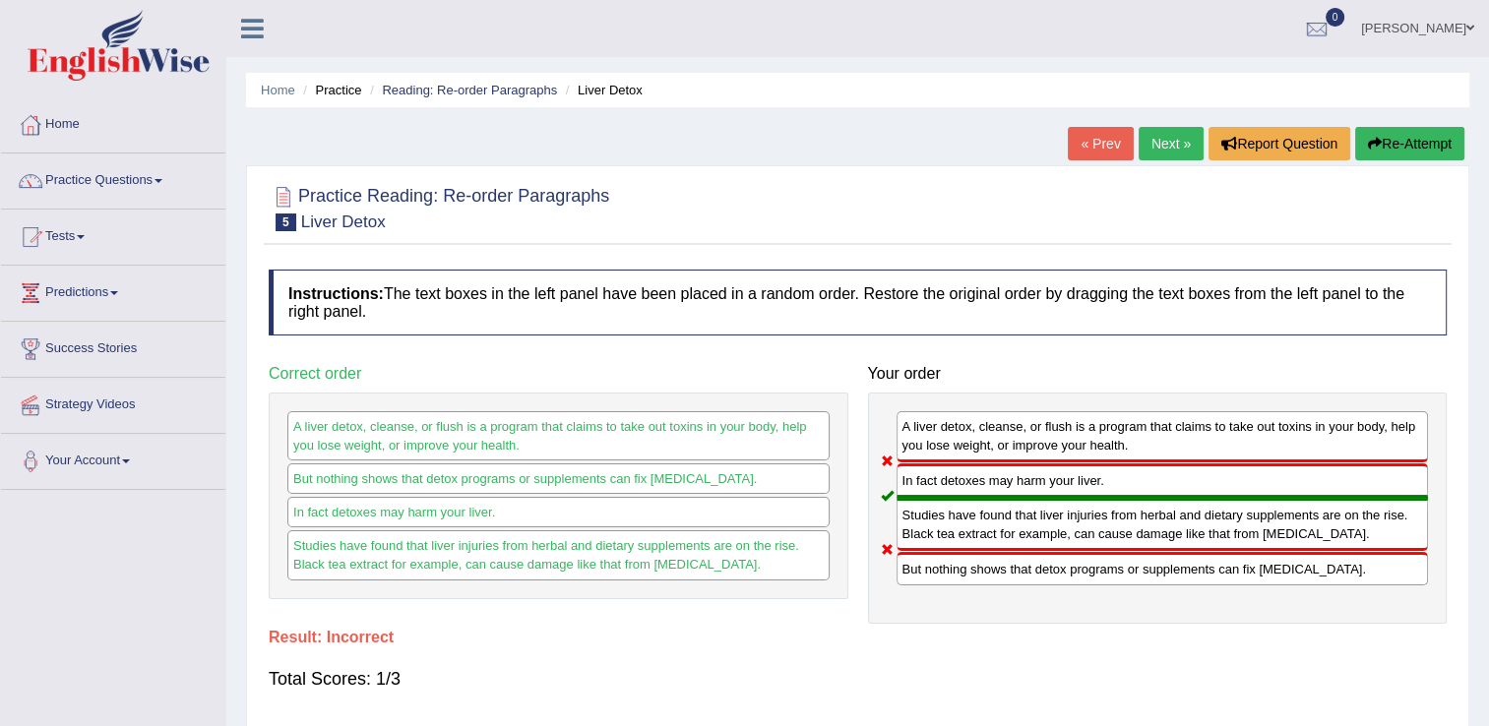
click at [1425, 150] on button "Re-Attempt" at bounding box center [1409, 143] width 109 height 33
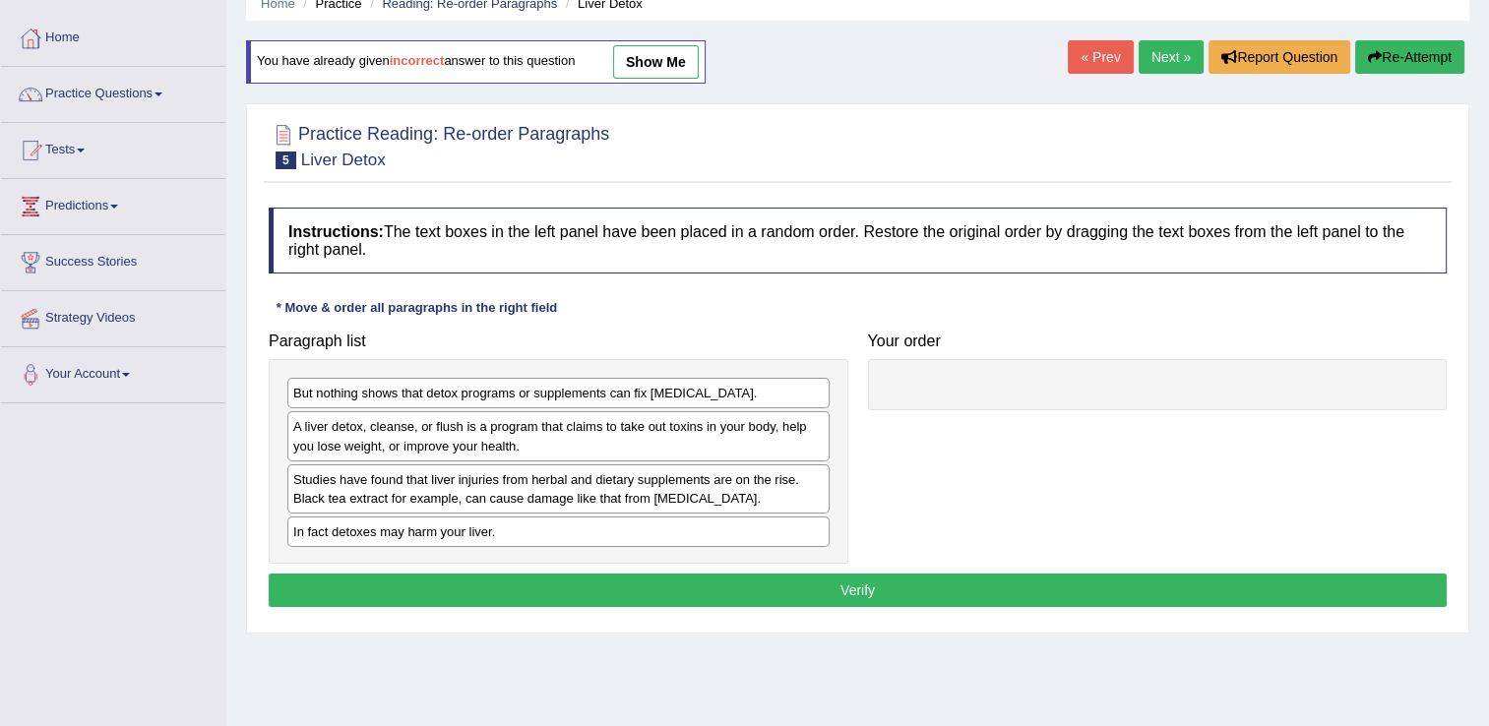
scroll to position [88, 0]
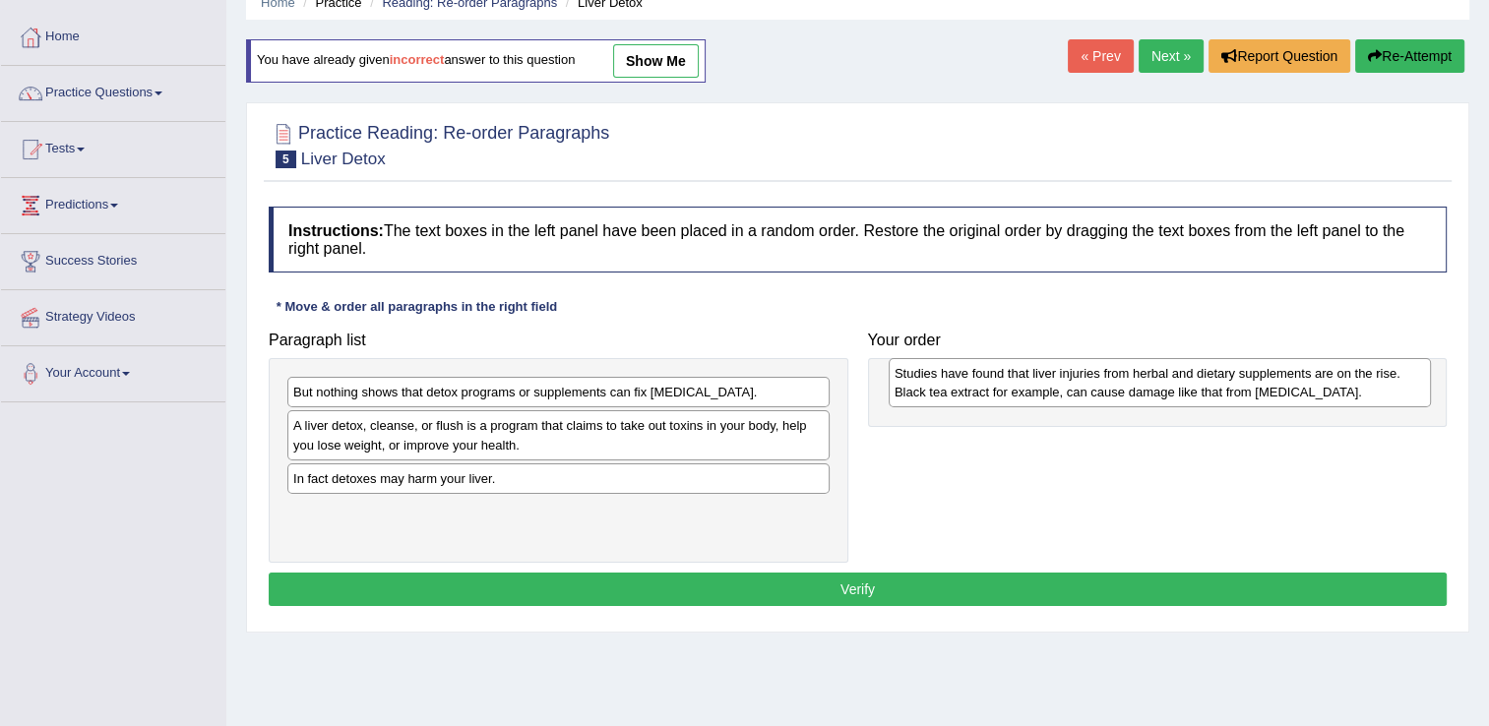
drag, startPoint x: 434, startPoint y: 494, endPoint x: 1033, endPoint y: 390, distance: 608.4
click at [1033, 390] on div "Studies have found that liver injuries from herbal and dietary supplements are …" at bounding box center [1160, 382] width 542 height 49
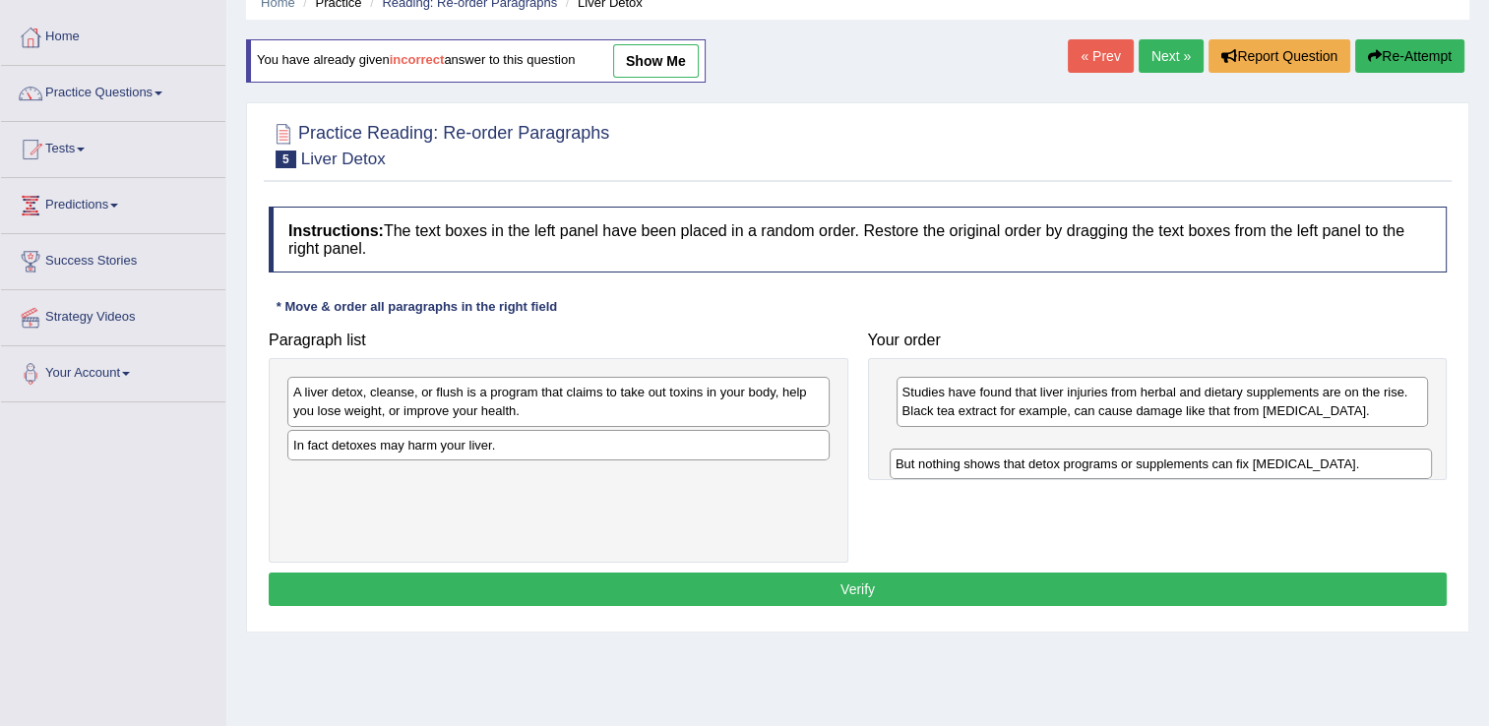
drag, startPoint x: 532, startPoint y: 394, endPoint x: 1134, endPoint y: 466, distance: 606.6
click at [1134, 466] on div "But nothing shows that detox programs or supplements can fix [MEDICAL_DATA]." at bounding box center [1161, 464] width 542 height 31
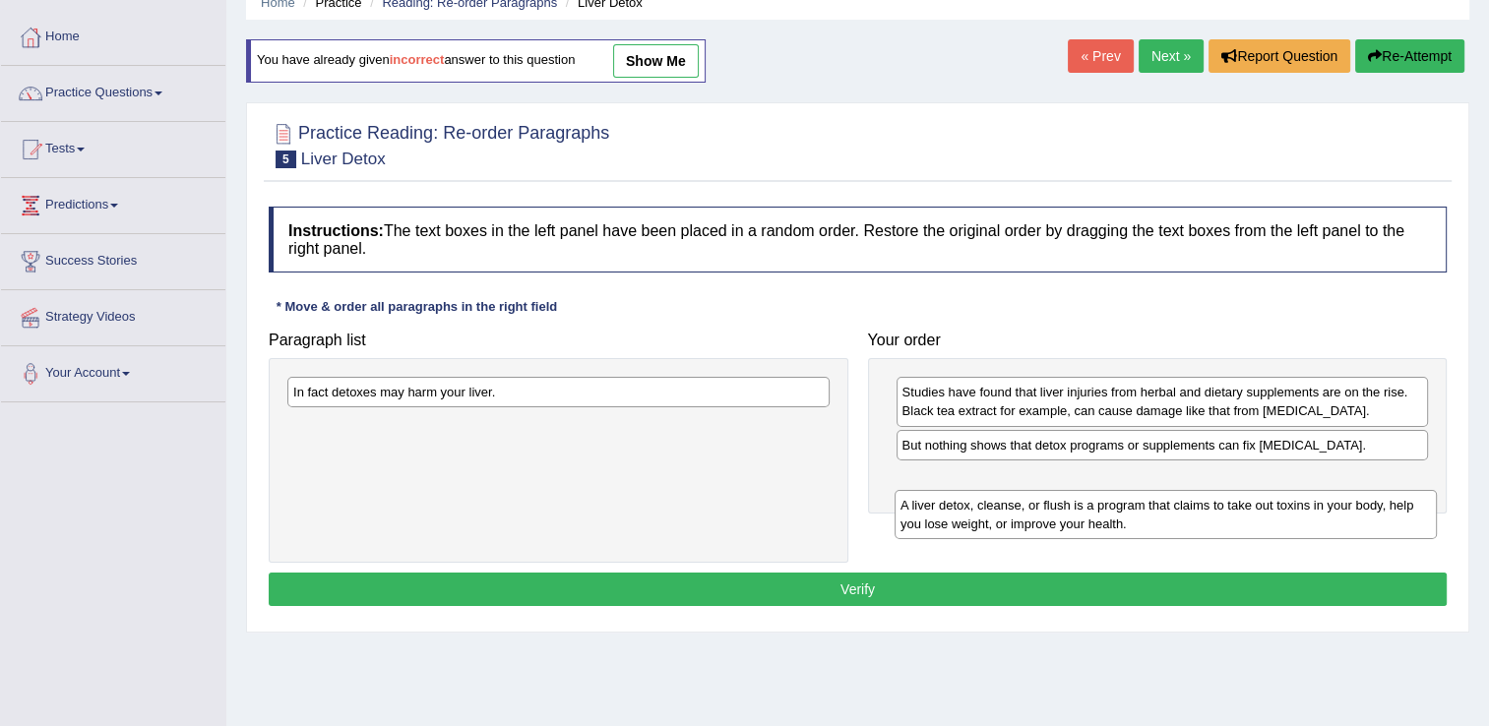
drag, startPoint x: 417, startPoint y: 412, endPoint x: 1025, endPoint y: 526, distance: 617.8
click at [1025, 526] on div "A liver detox, cleanse, or flush is a program that claims to take out toxins in…" at bounding box center [1166, 514] width 542 height 49
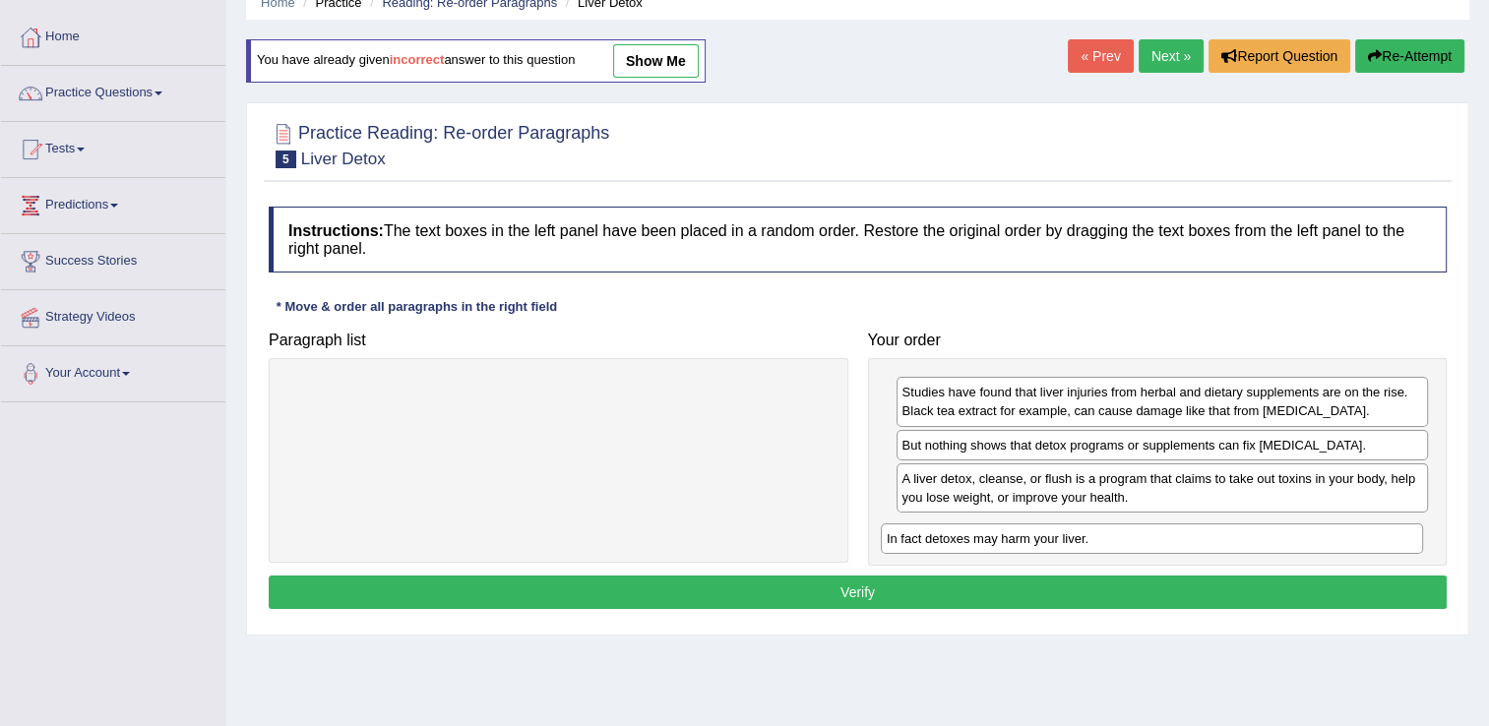
drag, startPoint x: 429, startPoint y: 400, endPoint x: 1023, endPoint y: 546, distance: 611.4
click at [1023, 546] on div "In fact detoxes may harm your liver." at bounding box center [1152, 539] width 542 height 31
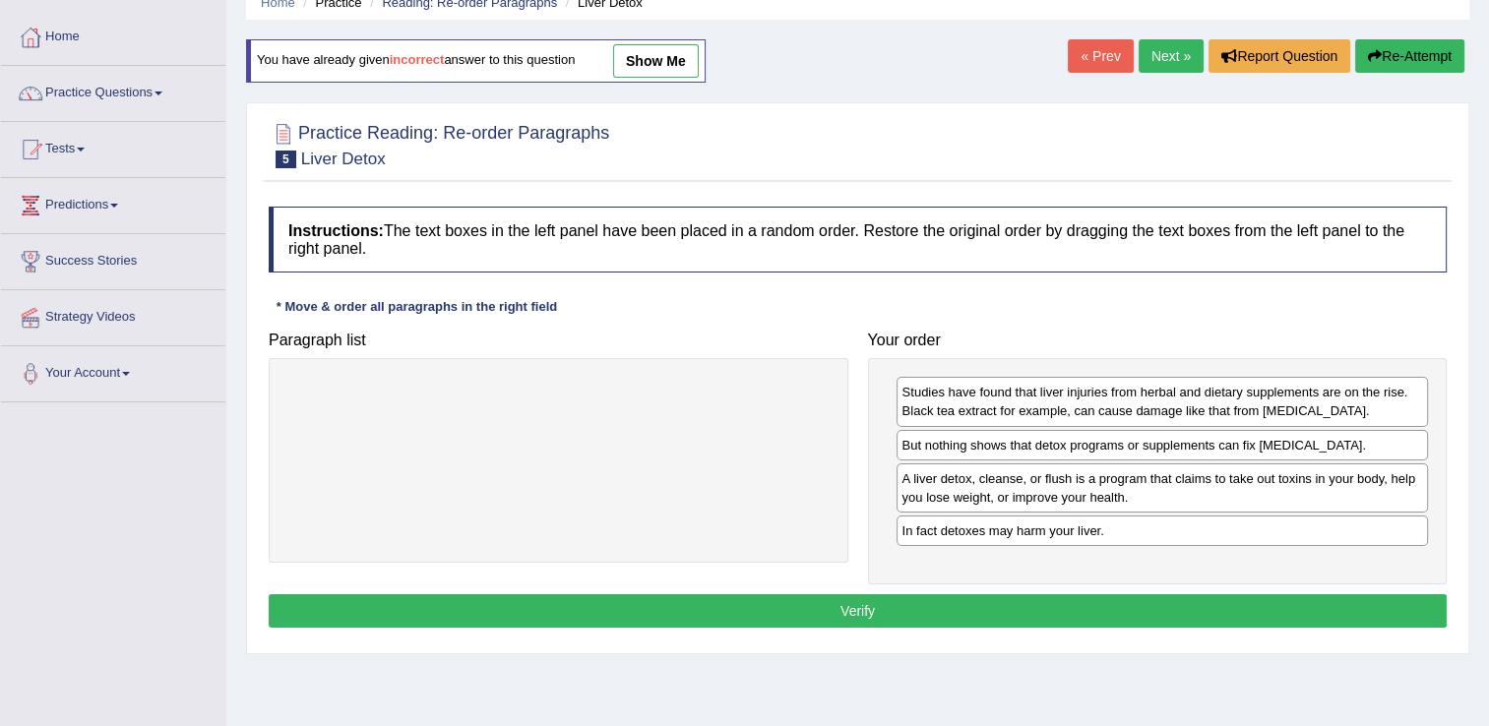
click at [893, 604] on button "Verify" at bounding box center [858, 611] width 1178 height 33
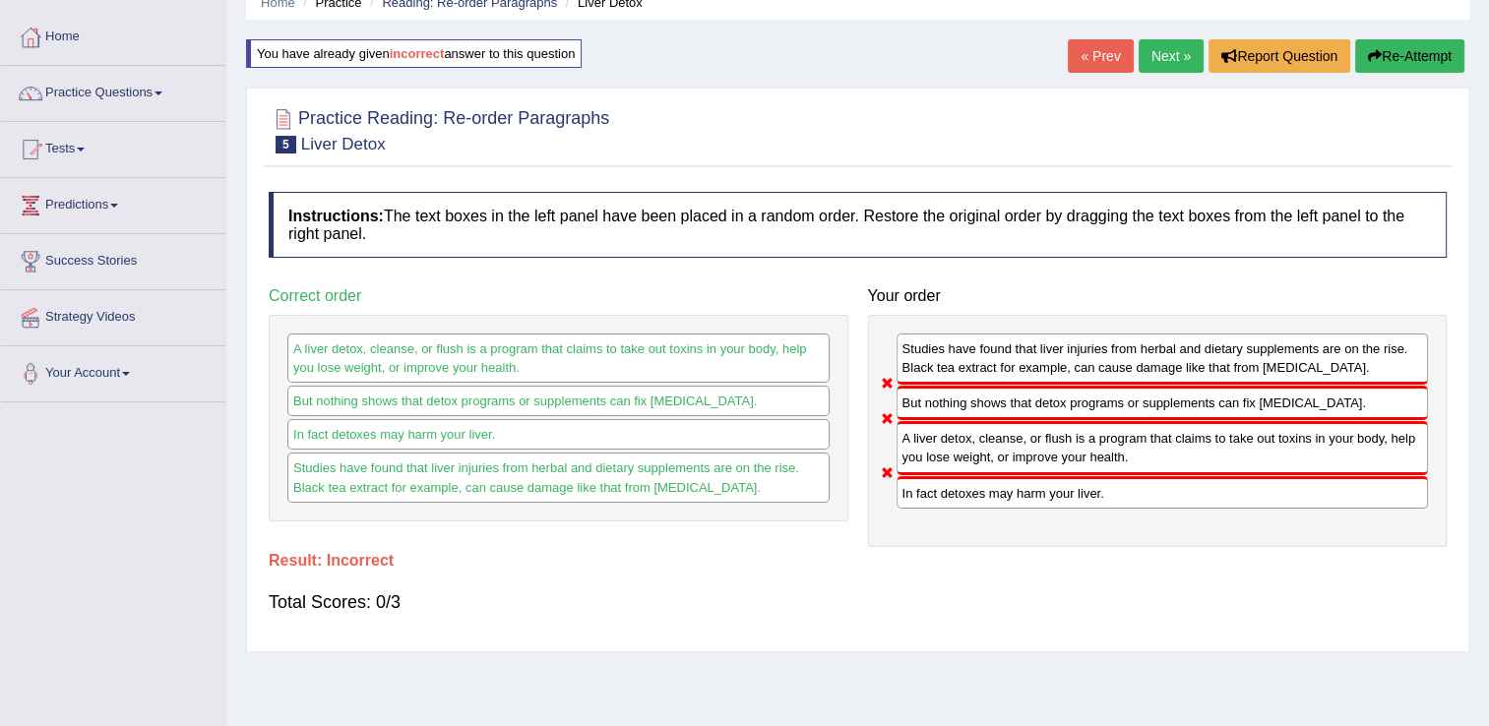
click at [1172, 53] on link "Next »" at bounding box center [1171, 55] width 65 height 33
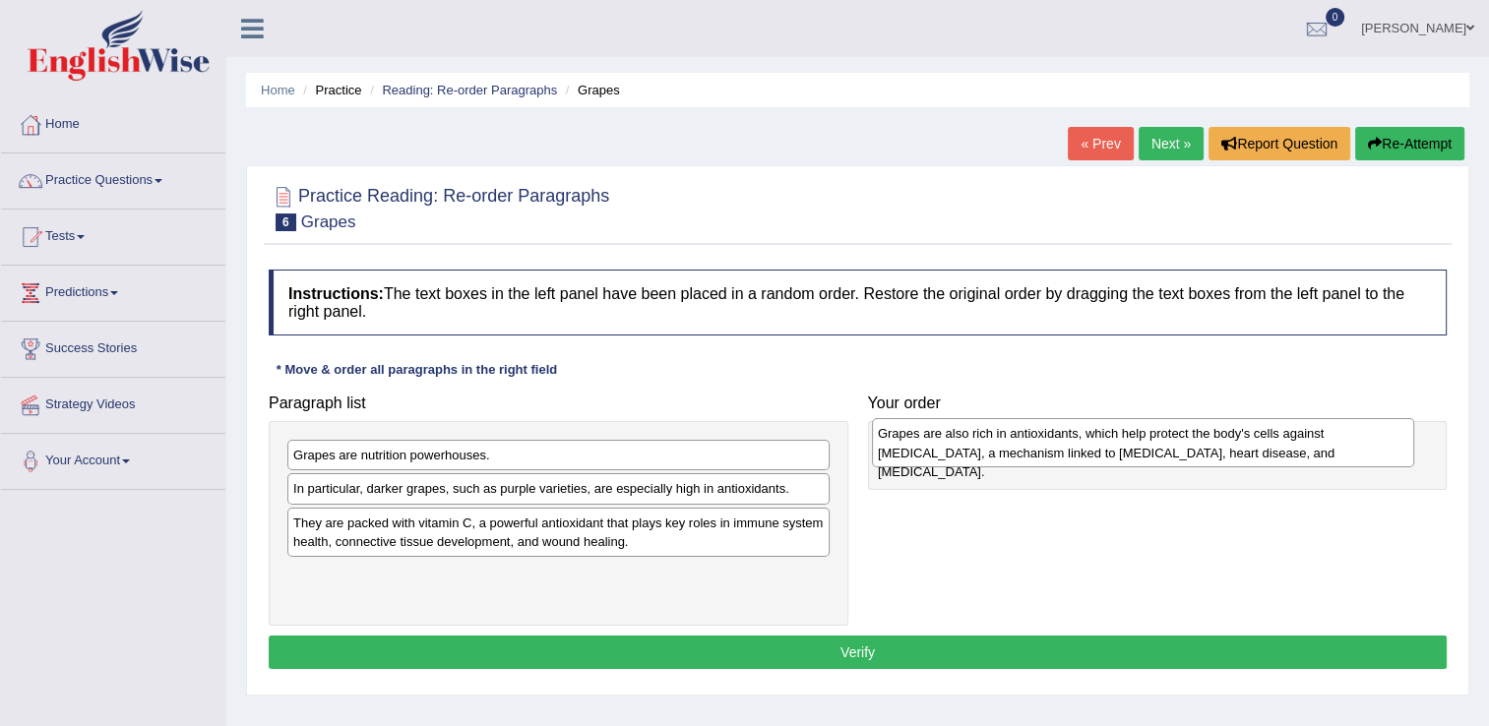
drag, startPoint x: 532, startPoint y: 595, endPoint x: 1116, endPoint y: 455, distance: 601.1
click at [1116, 455] on div "Grapes are also rich in antioxidants, which help protect the body's cells again…" at bounding box center [1143, 442] width 542 height 49
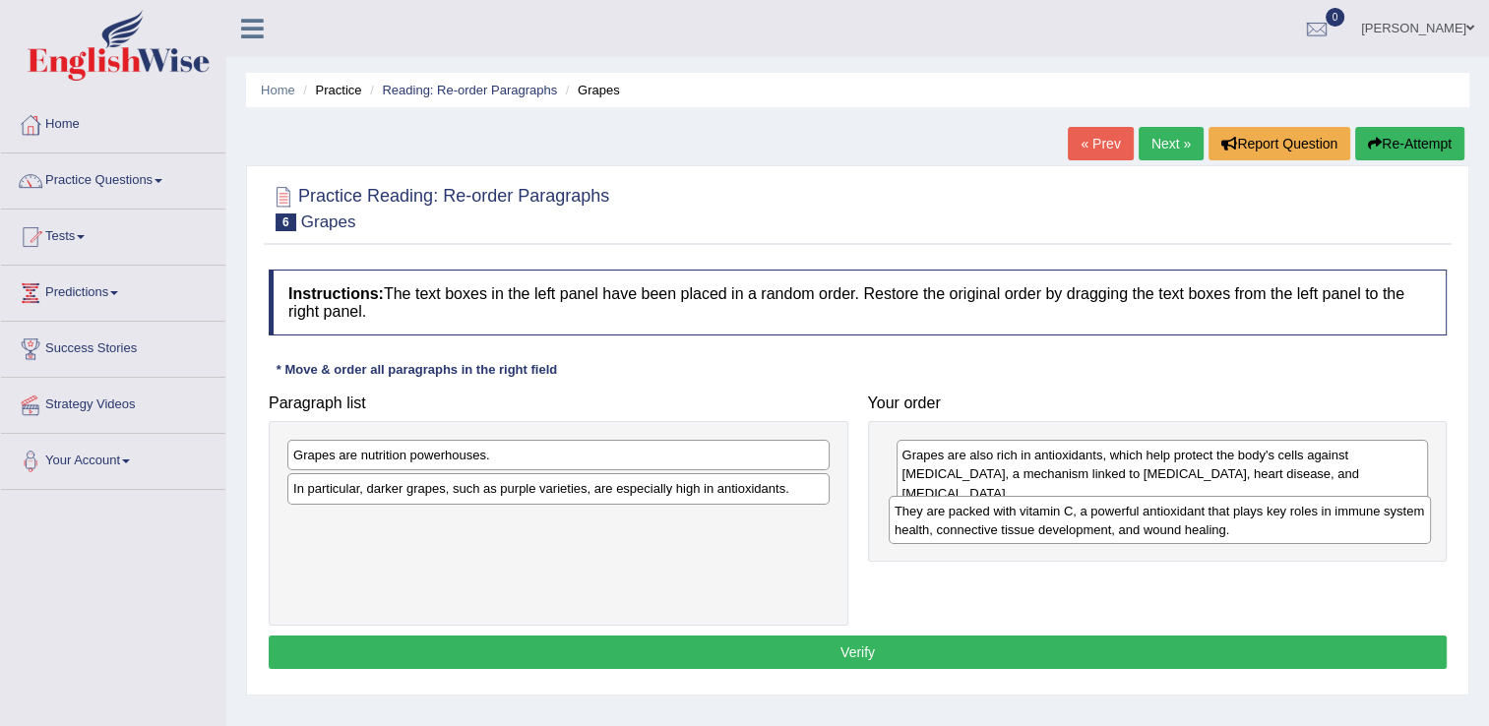
drag, startPoint x: 449, startPoint y: 541, endPoint x: 1055, endPoint y: 528, distance: 606.5
click at [1055, 528] on div "They are packed with vitamin C, a powerful antioxidant that plays key roles in …" at bounding box center [1160, 520] width 542 height 49
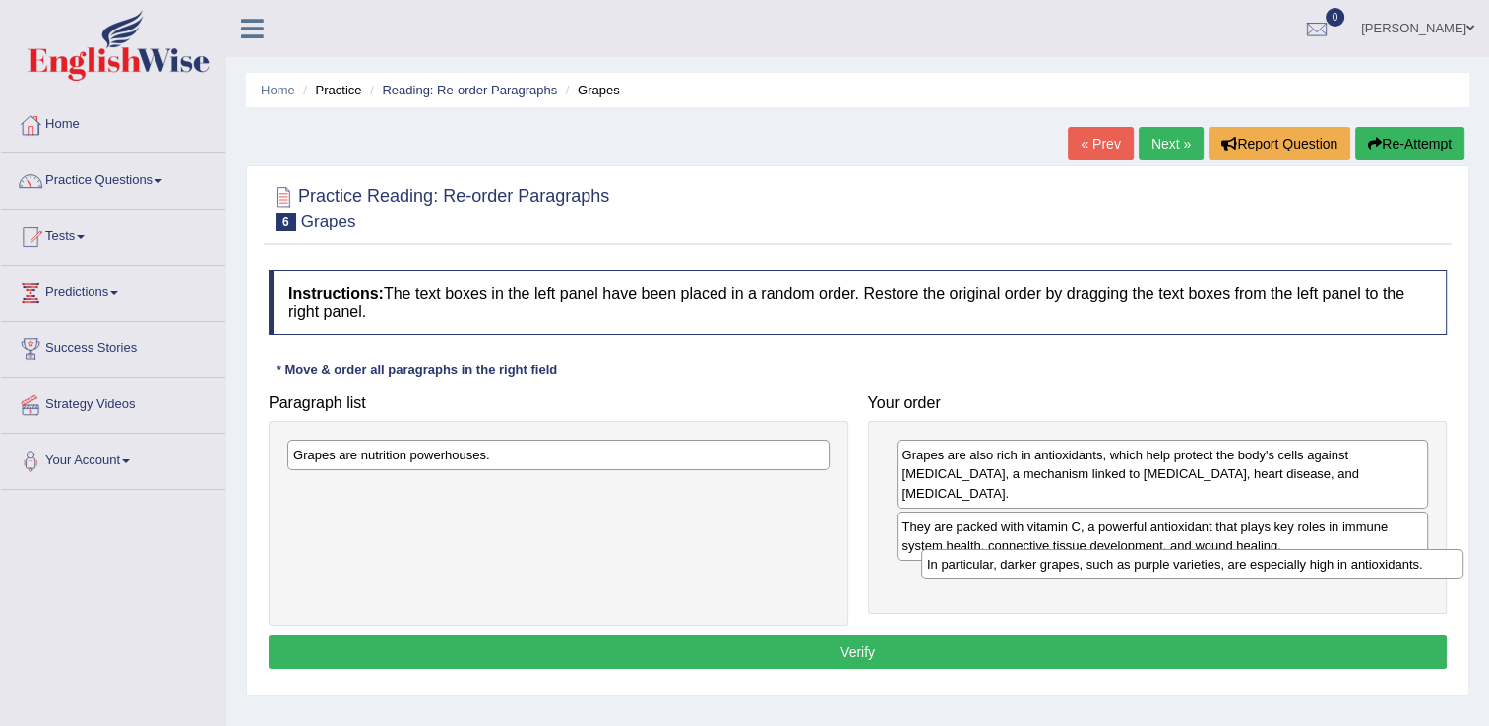
drag, startPoint x: 480, startPoint y: 496, endPoint x: 1116, endPoint y: 571, distance: 640.2
click at [1116, 571] on div "In particular, darker grapes, such as purple varieties, are especially high in …" at bounding box center [1192, 564] width 542 height 31
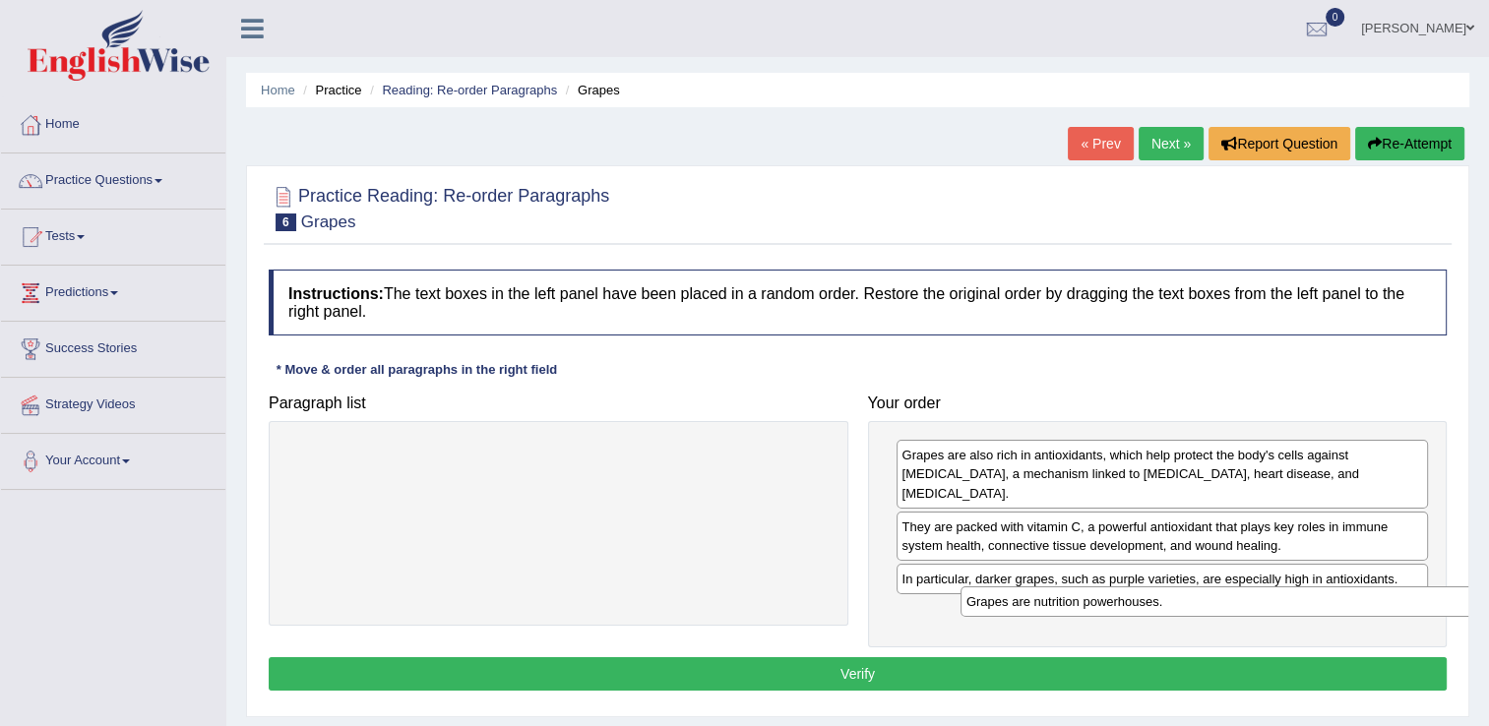
drag, startPoint x: 517, startPoint y: 459, endPoint x: 1189, endPoint y: 605, distance: 688.1
click at [1189, 605] on div "Grapes are nutrition powerhouses." at bounding box center [1232, 602] width 542 height 31
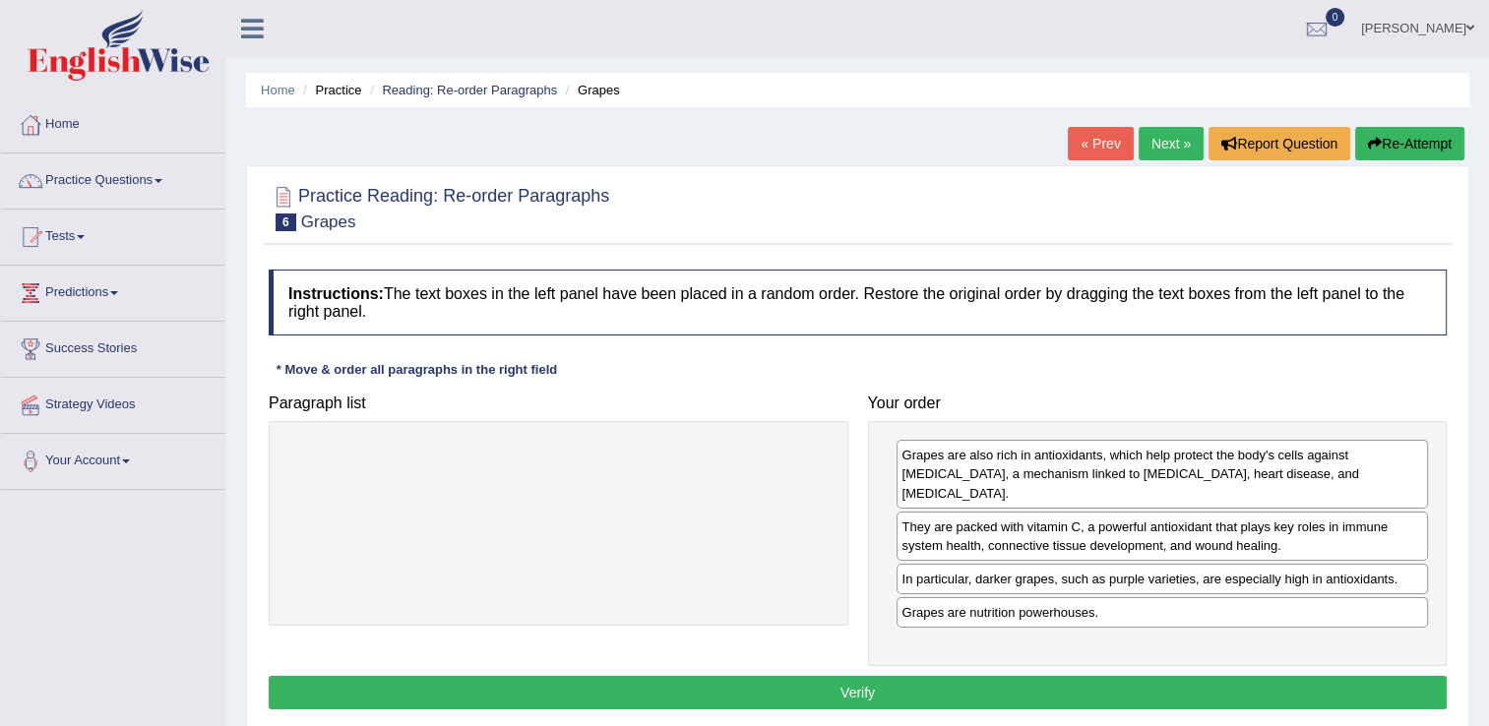
click at [1034, 676] on button "Verify" at bounding box center [858, 692] width 1178 height 33
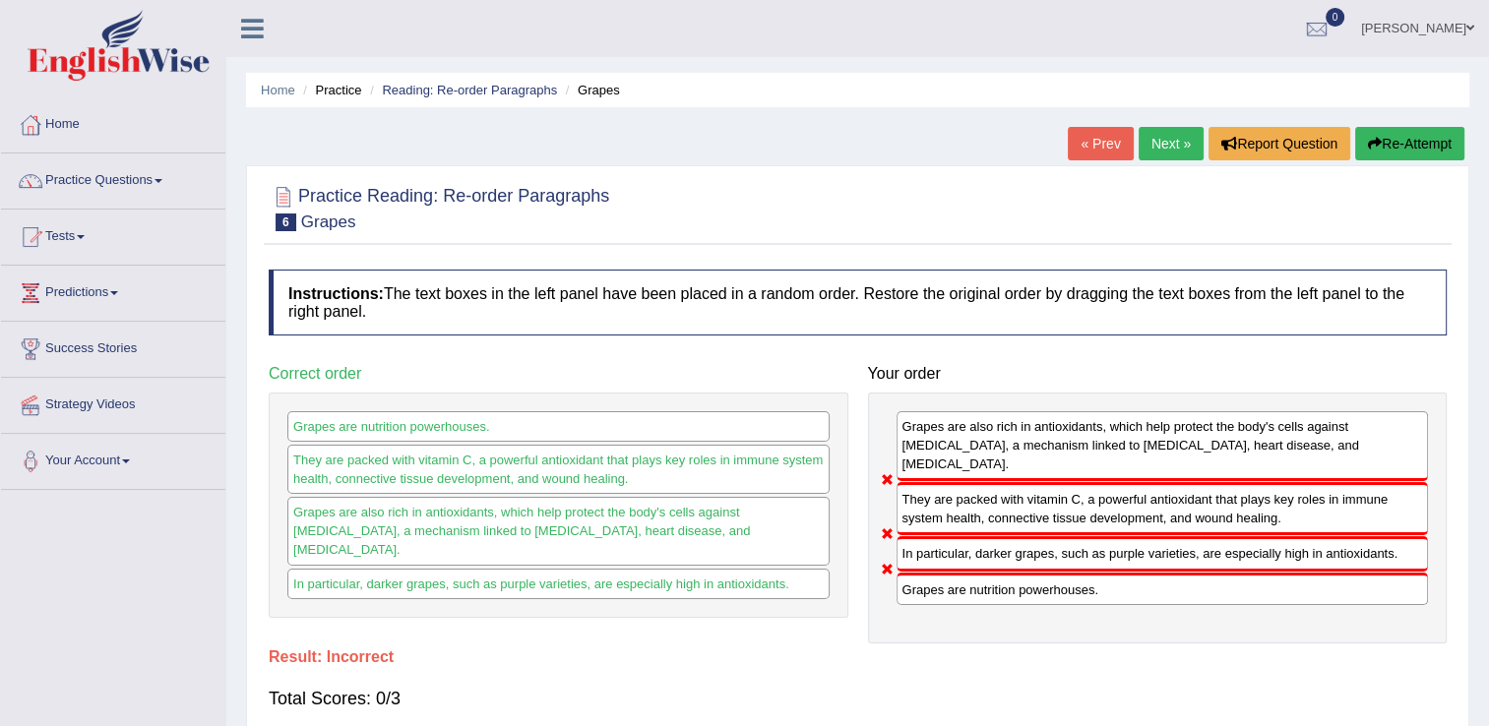
click at [1421, 144] on button "Re-Attempt" at bounding box center [1409, 143] width 109 height 33
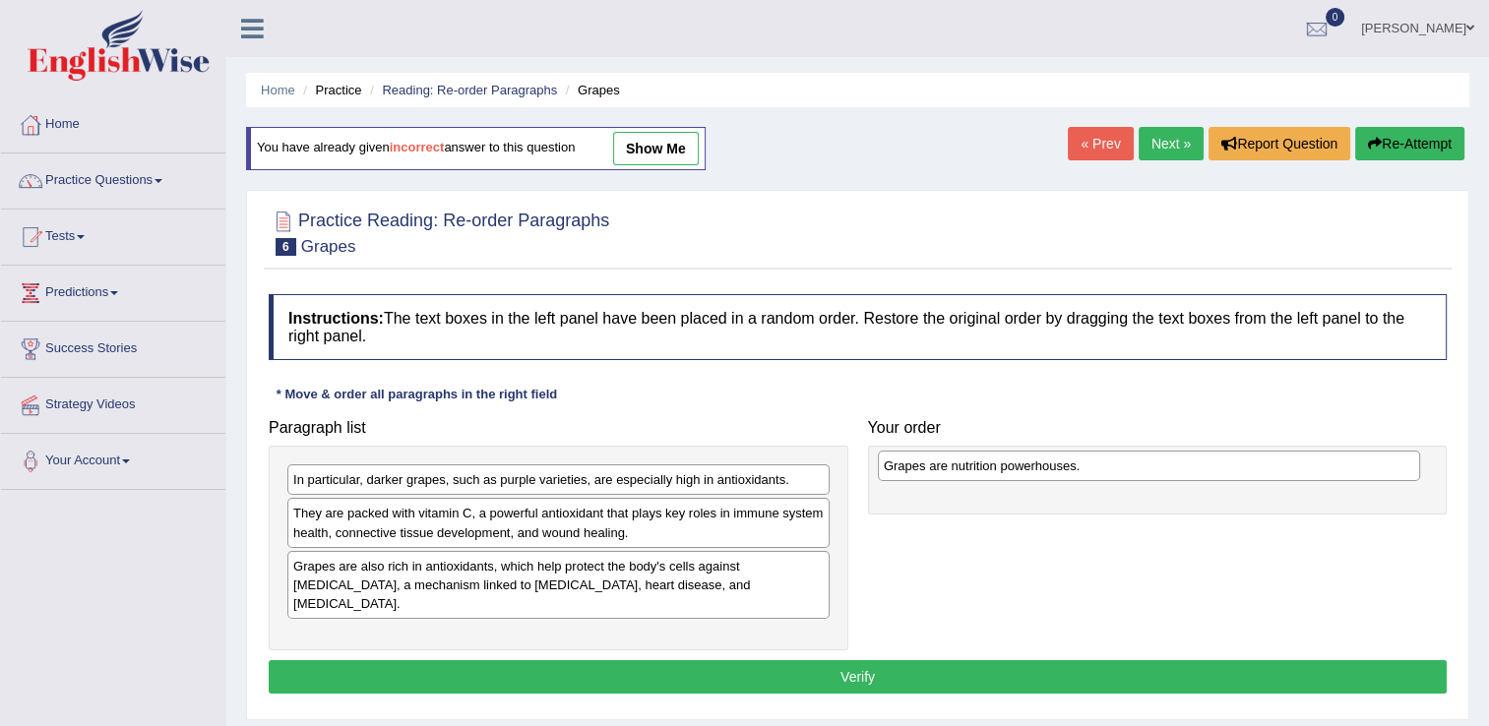
drag, startPoint x: 528, startPoint y: 488, endPoint x: 1117, endPoint y: 469, distance: 589.9
click at [1117, 469] on div "Grapes are nutrition powerhouses." at bounding box center [1149, 466] width 542 height 31
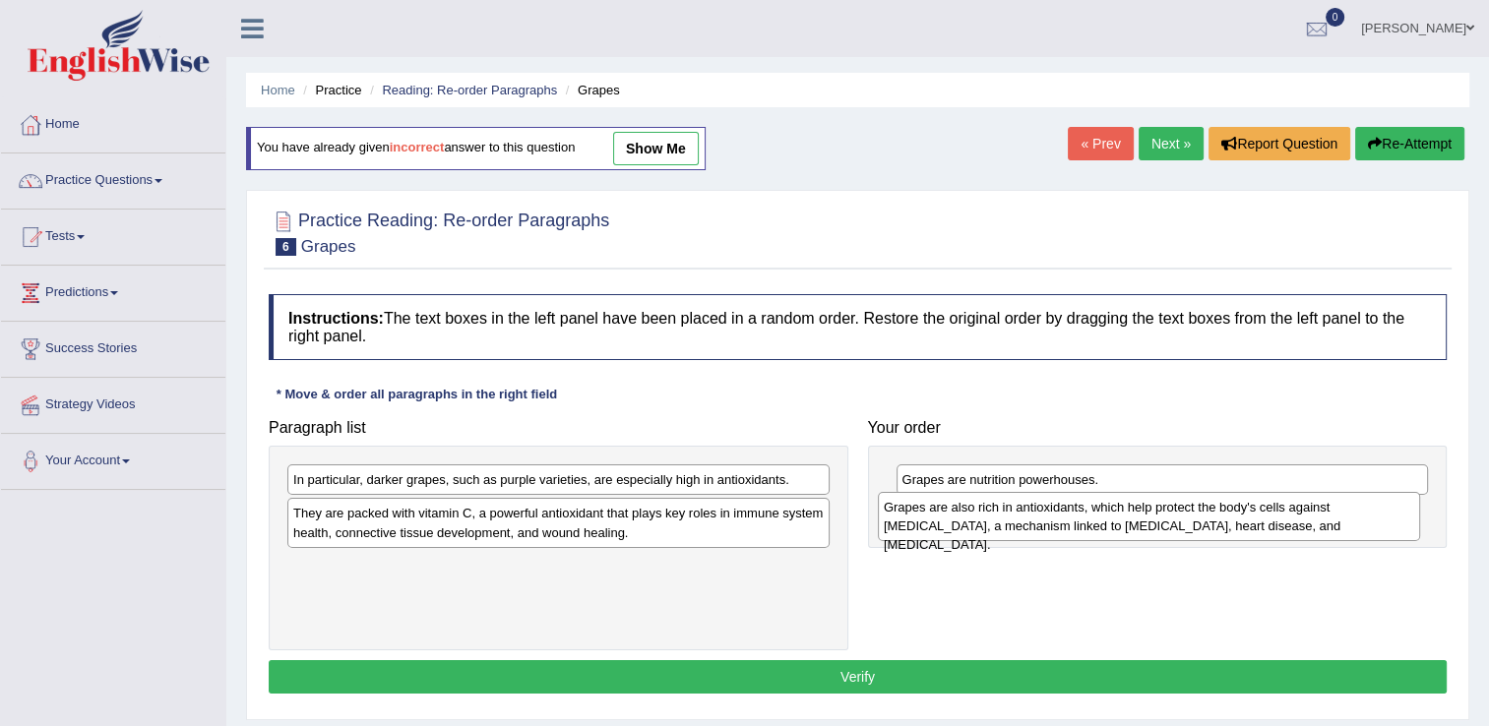
drag, startPoint x: 495, startPoint y: 569, endPoint x: 1086, endPoint y: 511, distance: 593.4
click at [1086, 511] on div "Grapes are also rich in antioxidants, which help protect the body's cells again…" at bounding box center [1149, 516] width 542 height 49
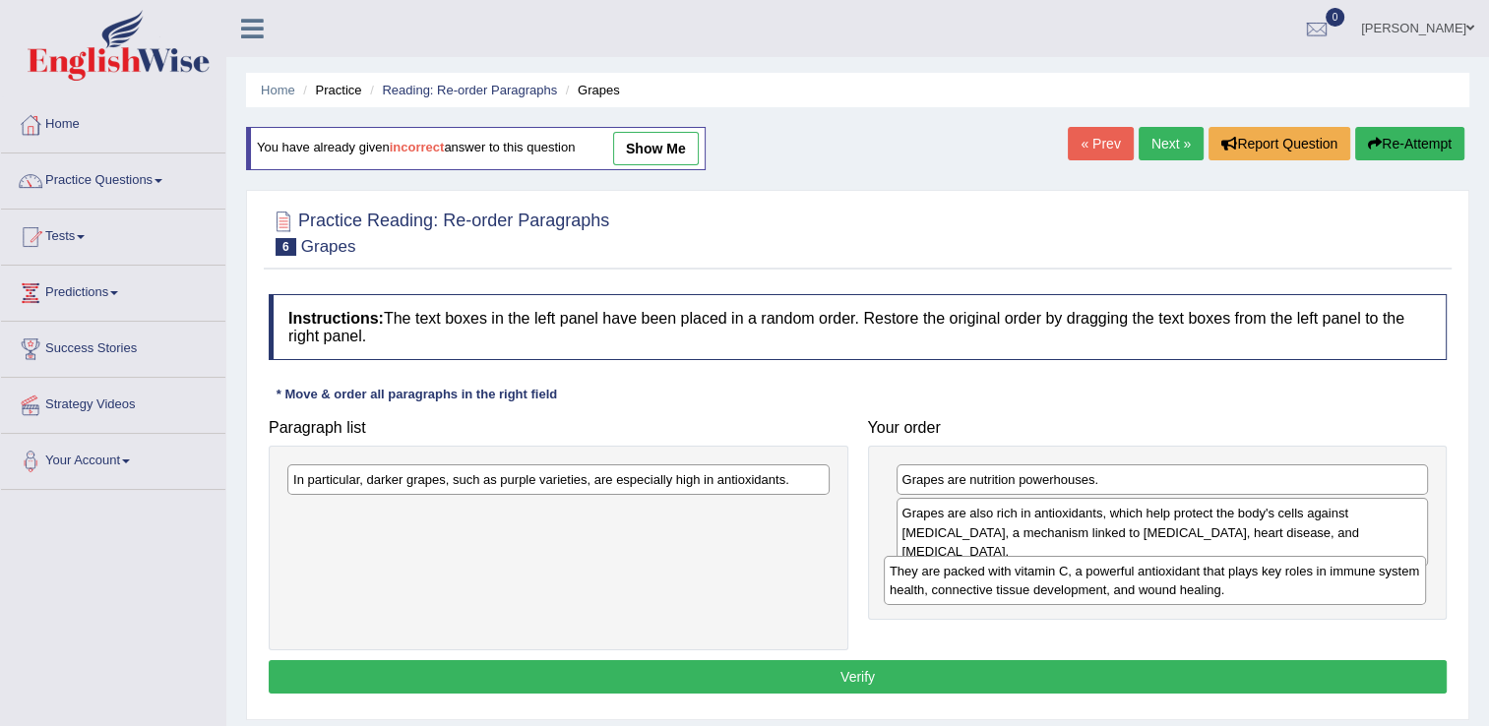
drag, startPoint x: 455, startPoint y: 530, endPoint x: 1051, endPoint y: 588, distance: 599.3
click at [1051, 588] on div "They are packed with vitamin C, a powerful antioxidant that plays key roles in …" at bounding box center [1155, 580] width 542 height 49
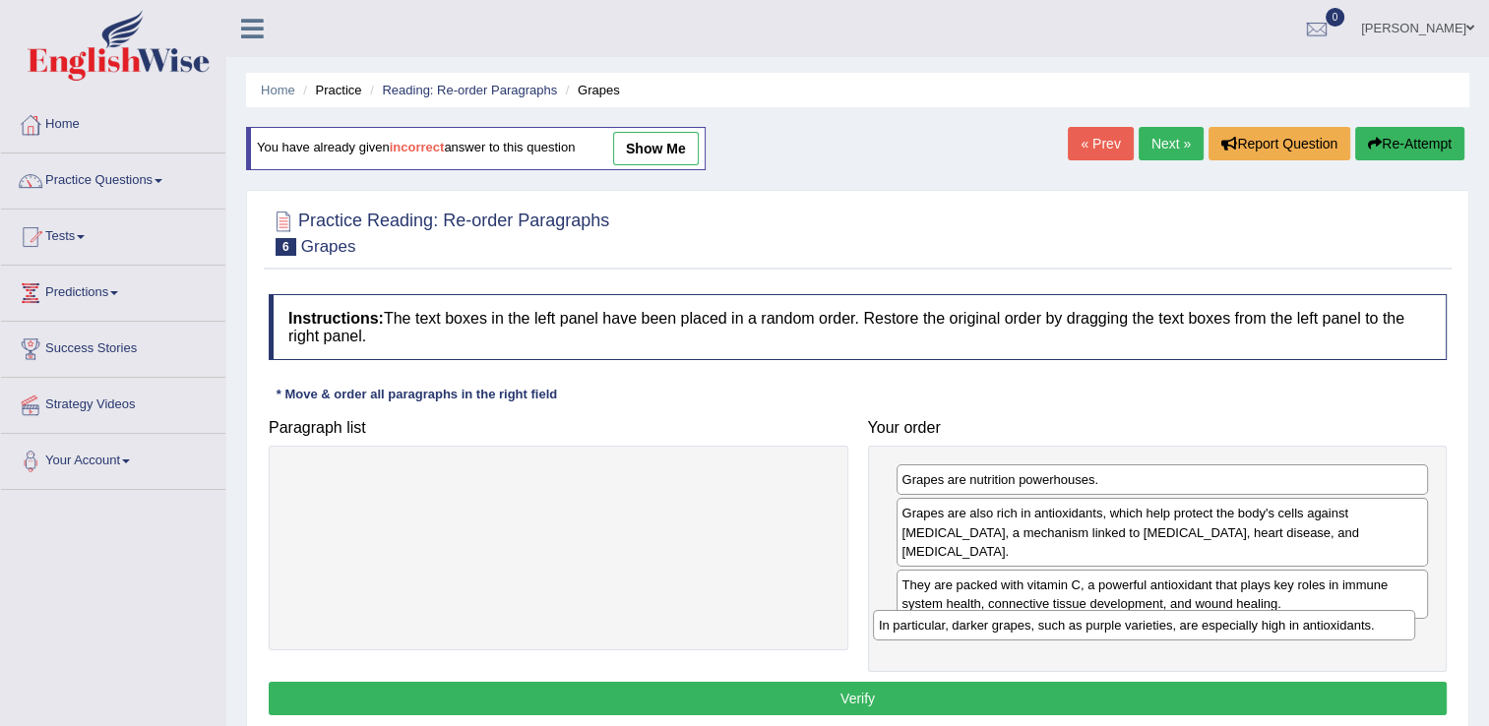
drag, startPoint x: 466, startPoint y: 482, endPoint x: 1058, endPoint y: 625, distance: 609.5
click at [1058, 625] on div "In particular, darker grapes, such as purple varieties, are especially high in …" at bounding box center [1144, 625] width 542 height 31
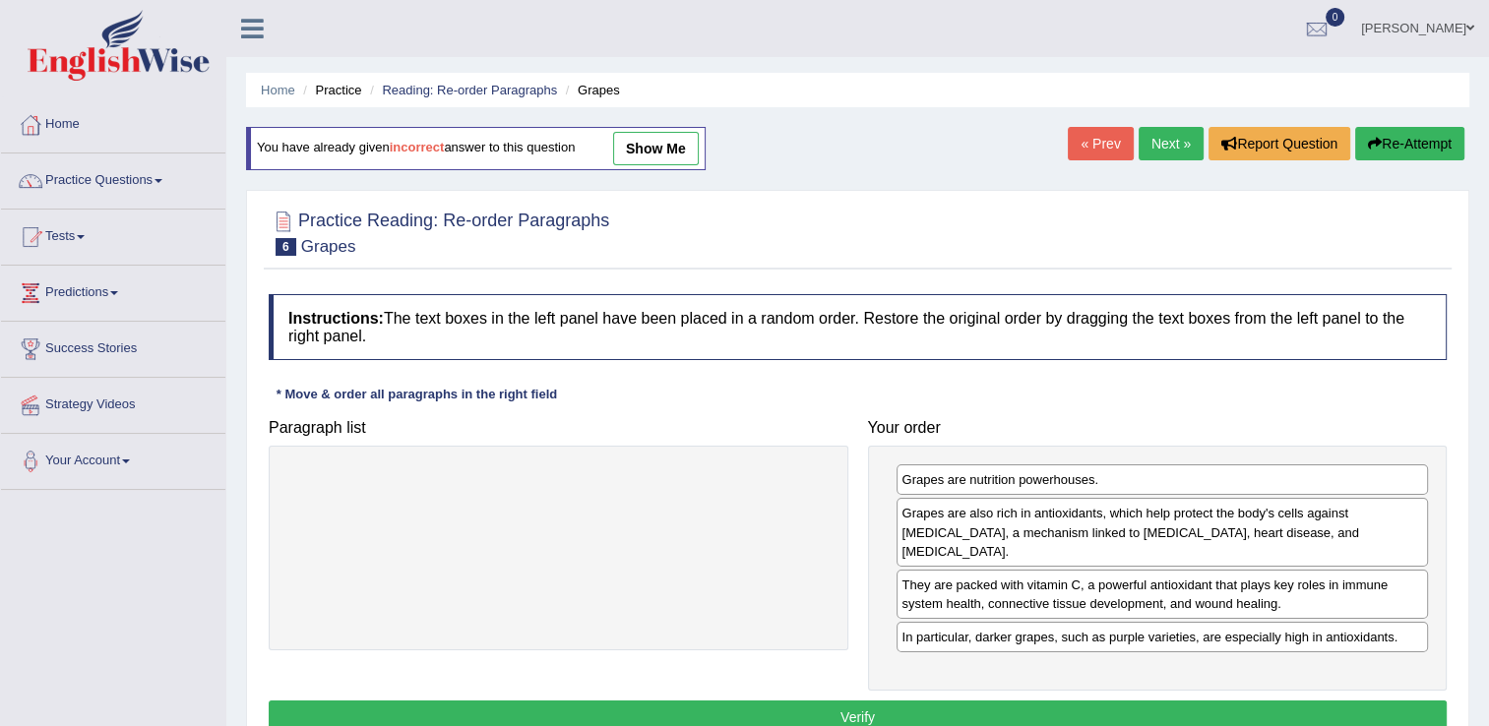
click at [945, 701] on button "Verify" at bounding box center [858, 717] width 1178 height 33
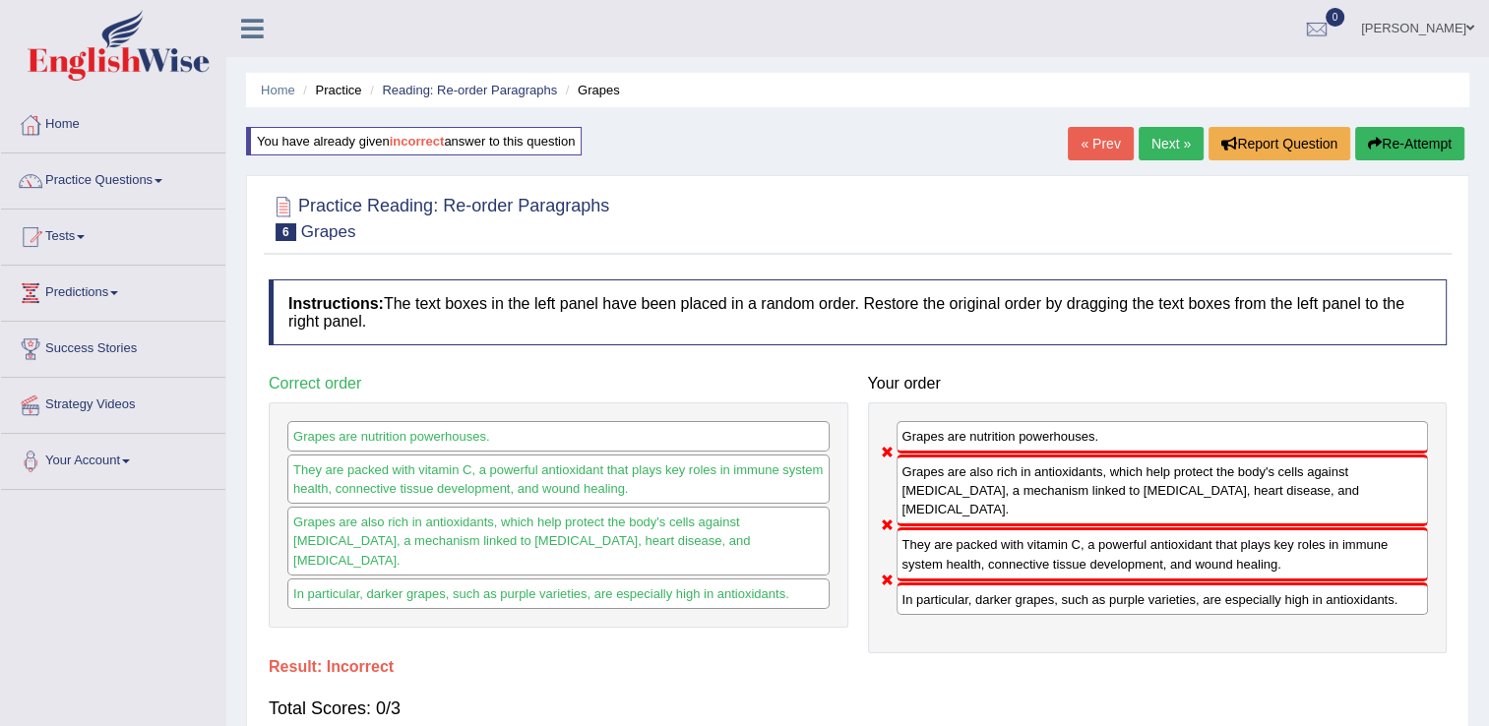
click at [1415, 140] on button "Re-Attempt" at bounding box center [1409, 143] width 109 height 33
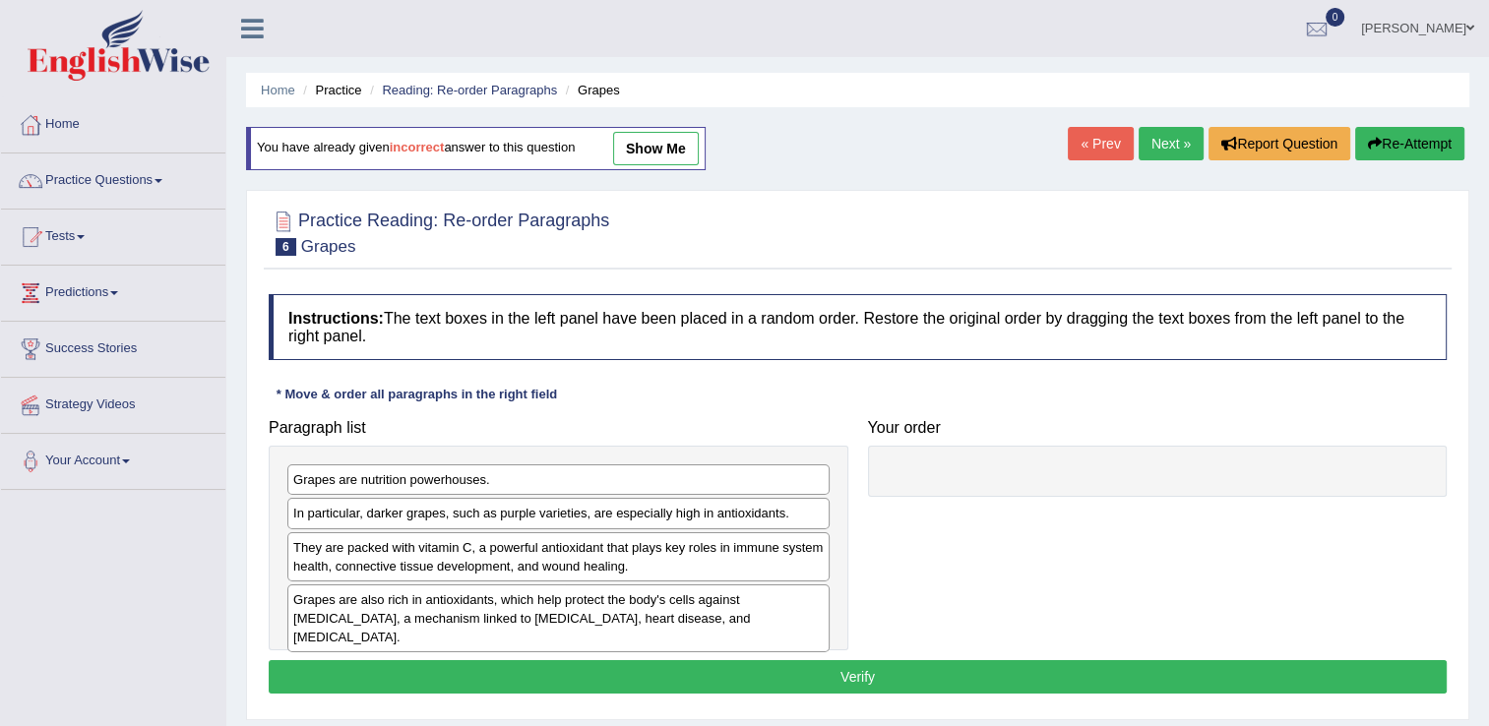
click at [672, 144] on link "show me" at bounding box center [656, 148] width 86 height 33
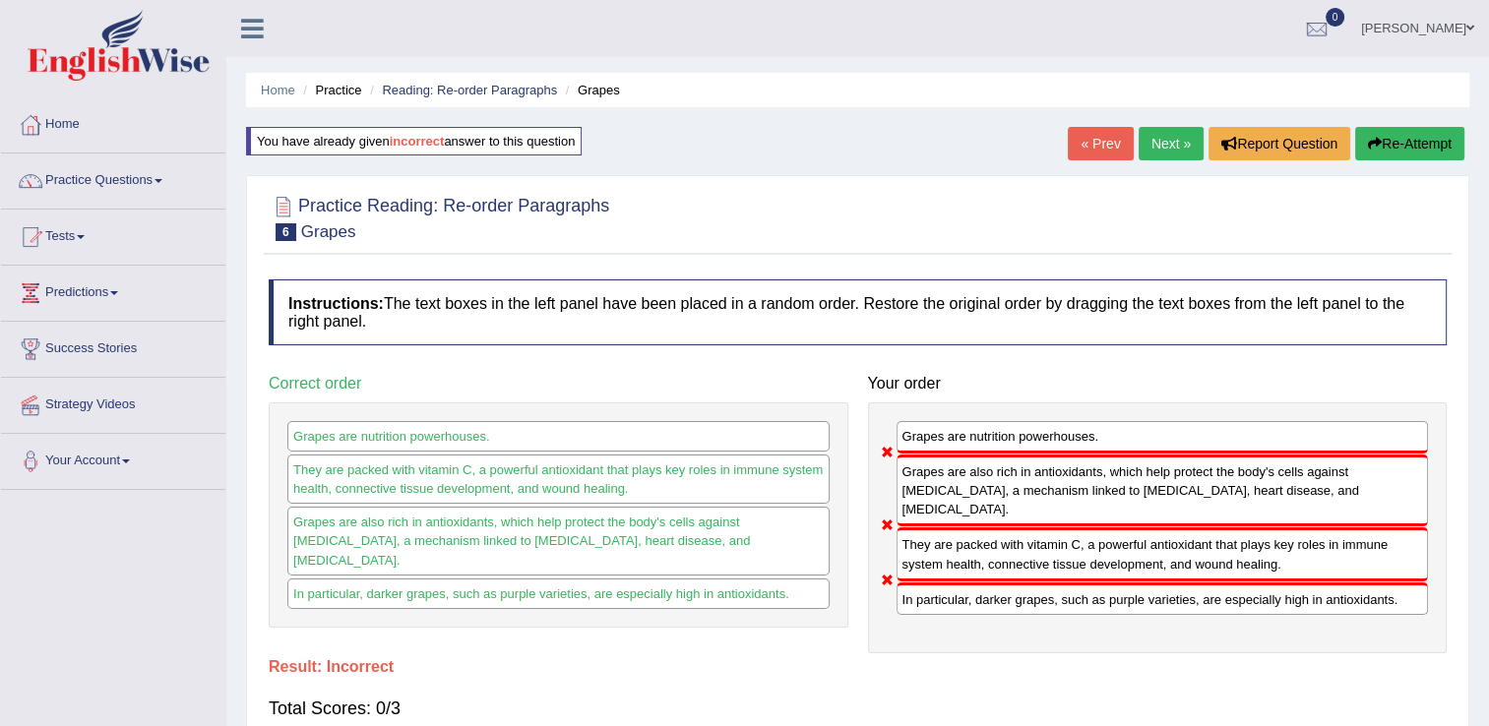
click at [1419, 146] on button "Re-Attempt" at bounding box center [1409, 143] width 109 height 33
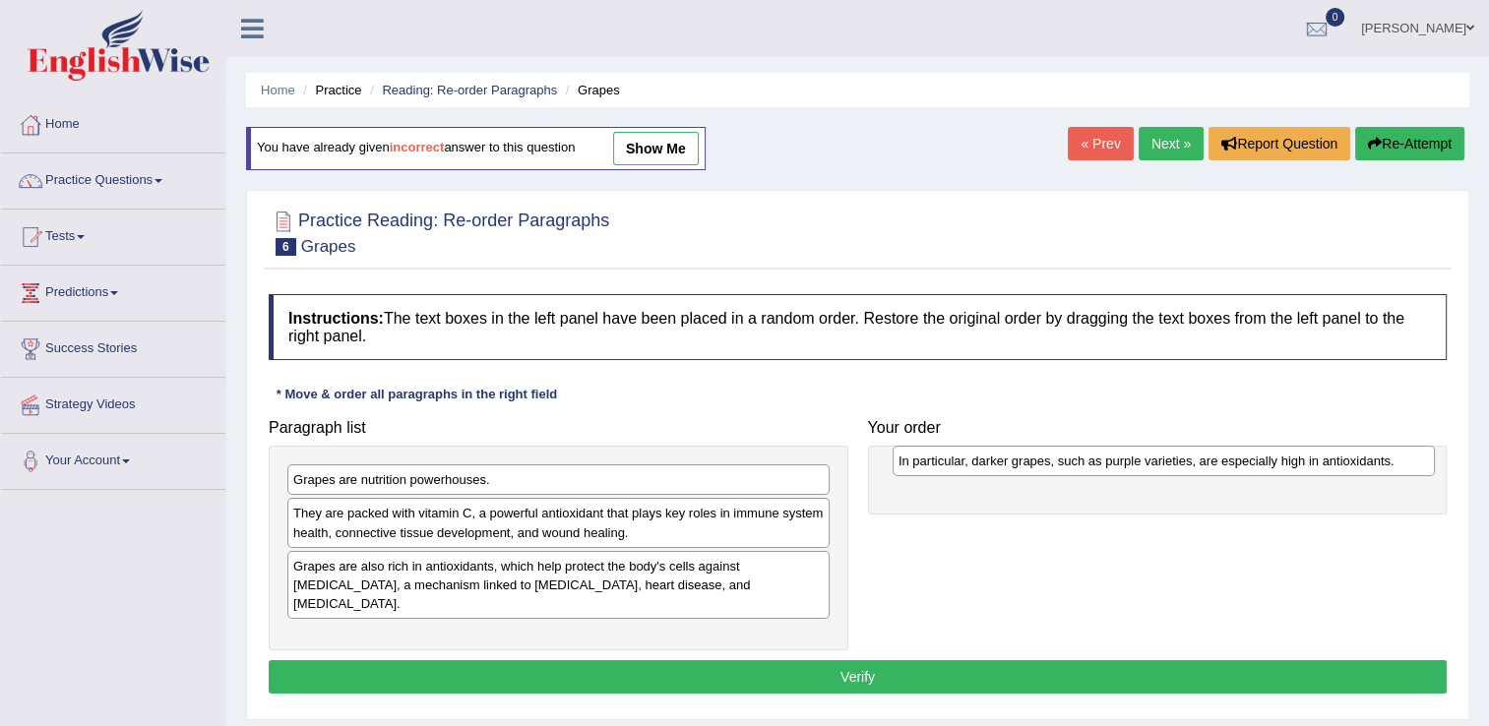
drag, startPoint x: 413, startPoint y: 520, endPoint x: 1019, endPoint y: 468, distance: 607.6
click at [1019, 468] on div "In particular, darker grapes, such as purple varieties, are especially high in …" at bounding box center [1164, 461] width 542 height 31
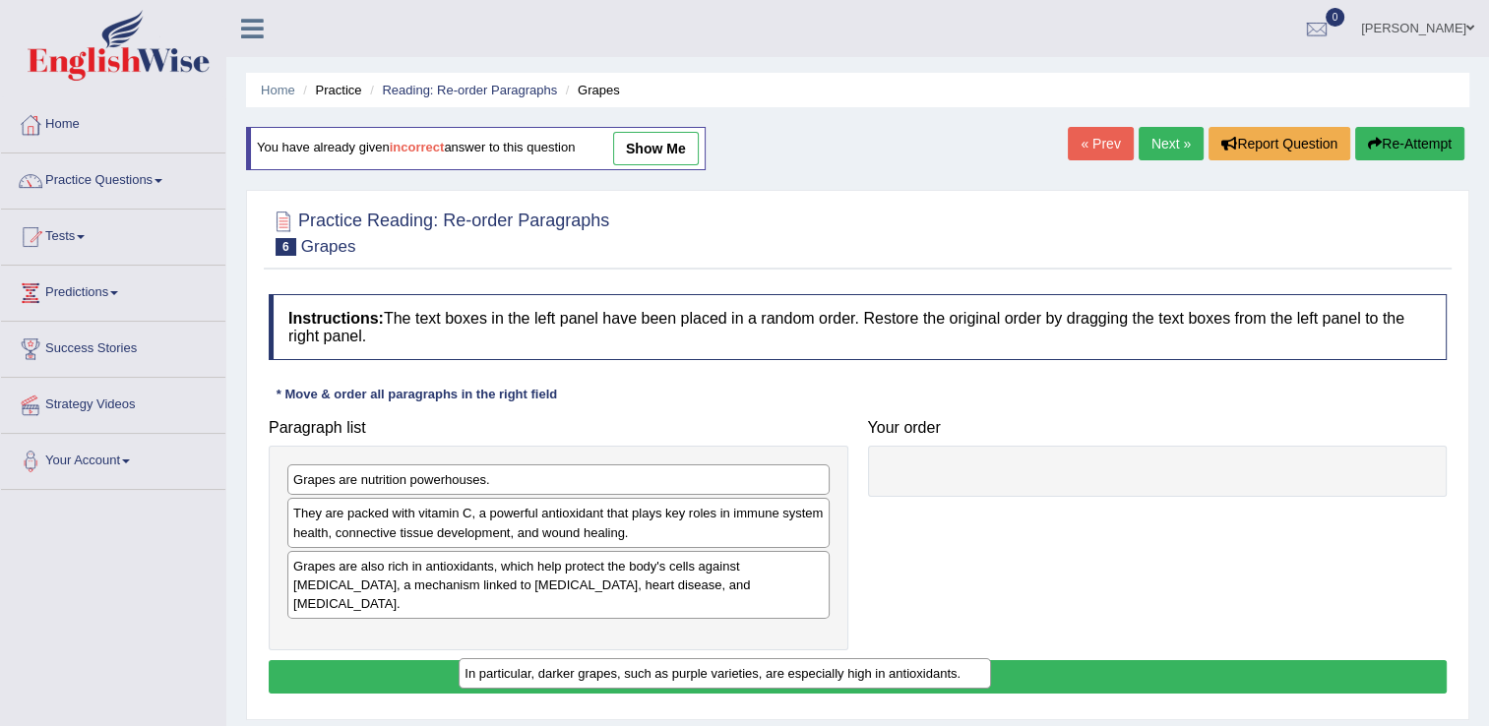
drag, startPoint x: 1039, startPoint y: 482, endPoint x: 522, endPoint y: 675, distance: 552.5
click at [522, 675] on div "In particular, darker grapes, such as purple varieties, are especially high in …" at bounding box center [725, 673] width 532 height 31
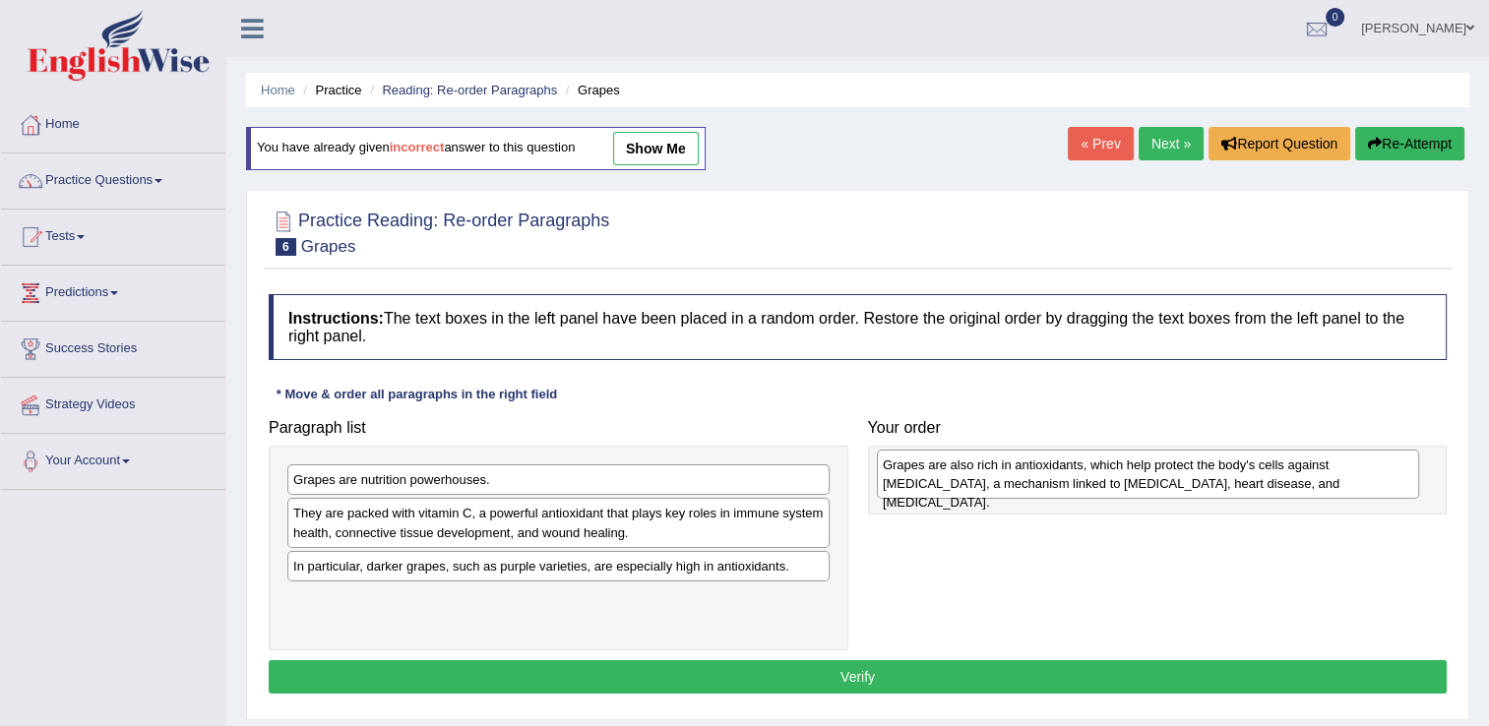
drag, startPoint x: 564, startPoint y: 588, endPoint x: 1155, endPoint y: 482, distance: 599.9
click at [1155, 482] on div "Grapes are also rich in antioxidants, which help protect the body's cells again…" at bounding box center [1148, 474] width 542 height 49
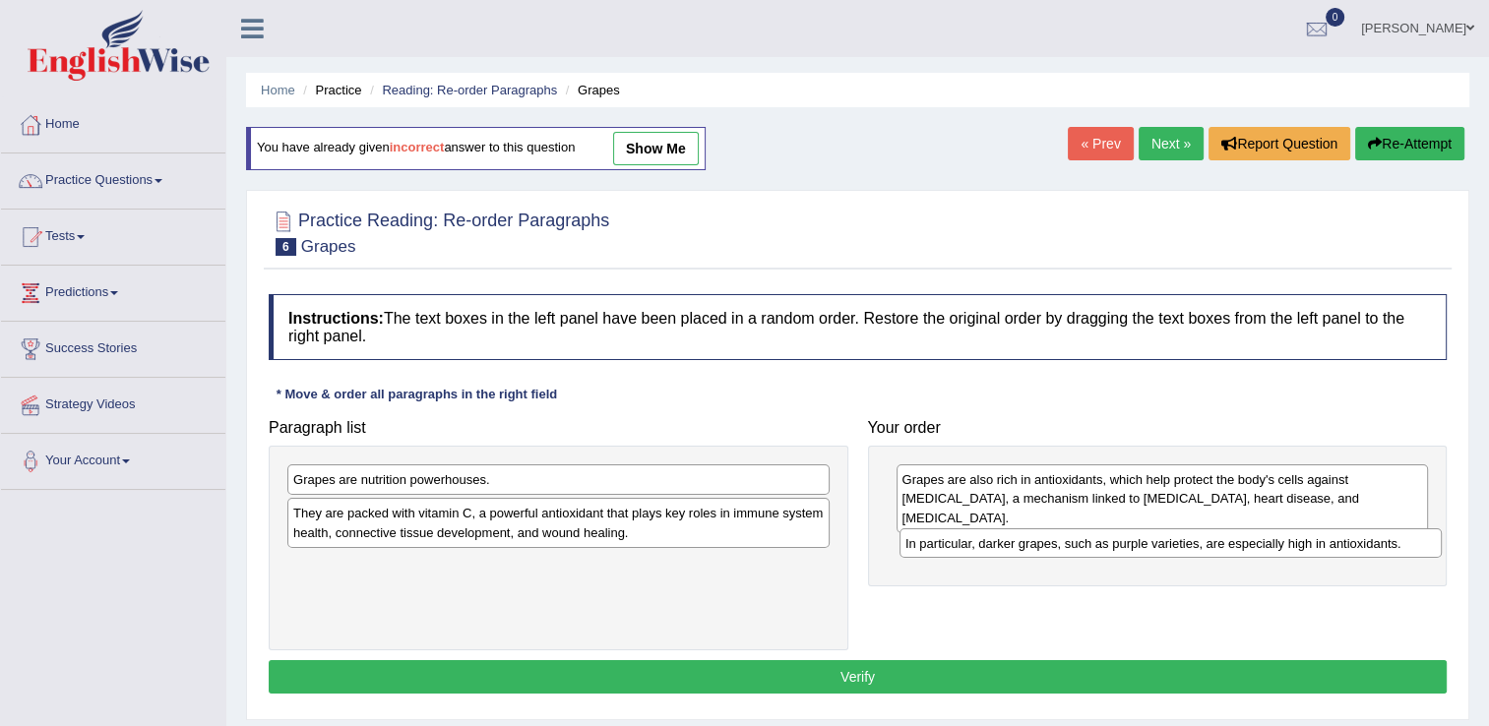
drag, startPoint x: 484, startPoint y: 563, endPoint x: 1096, endPoint y: 541, distance: 612.6
click at [1096, 541] on div "In particular, darker grapes, such as purple varieties, are especially high in …" at bounding box center [1171, 544] width 542 height 31
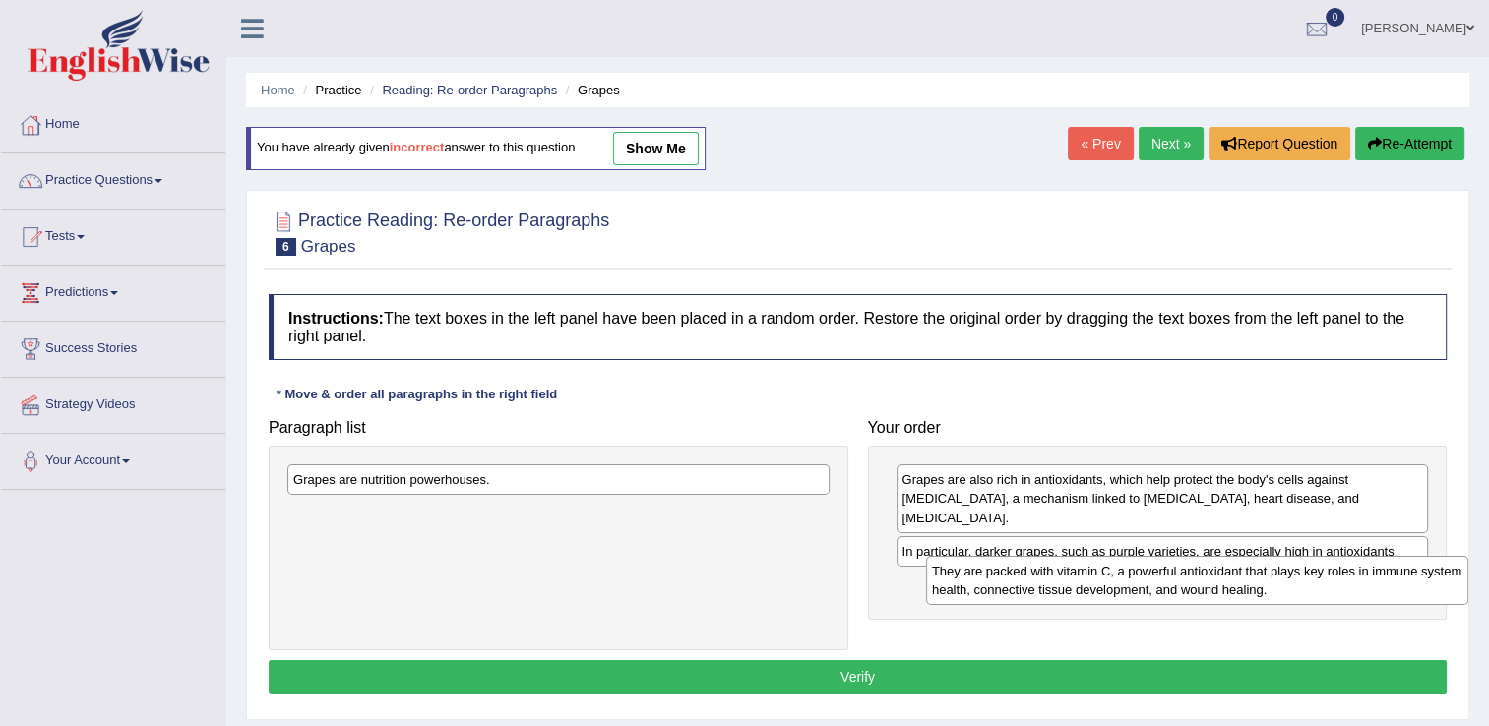
drag, startPoint x: 487, startPoint y: 533, endPoint x: 1122, endPoint y: 589, distance: 637.2
click at [1122, 589] on div "They are packed with vitamin C, a powerful antioxidant that plays key roles in …" at bounding box center [1197, 580] width 542 height 49
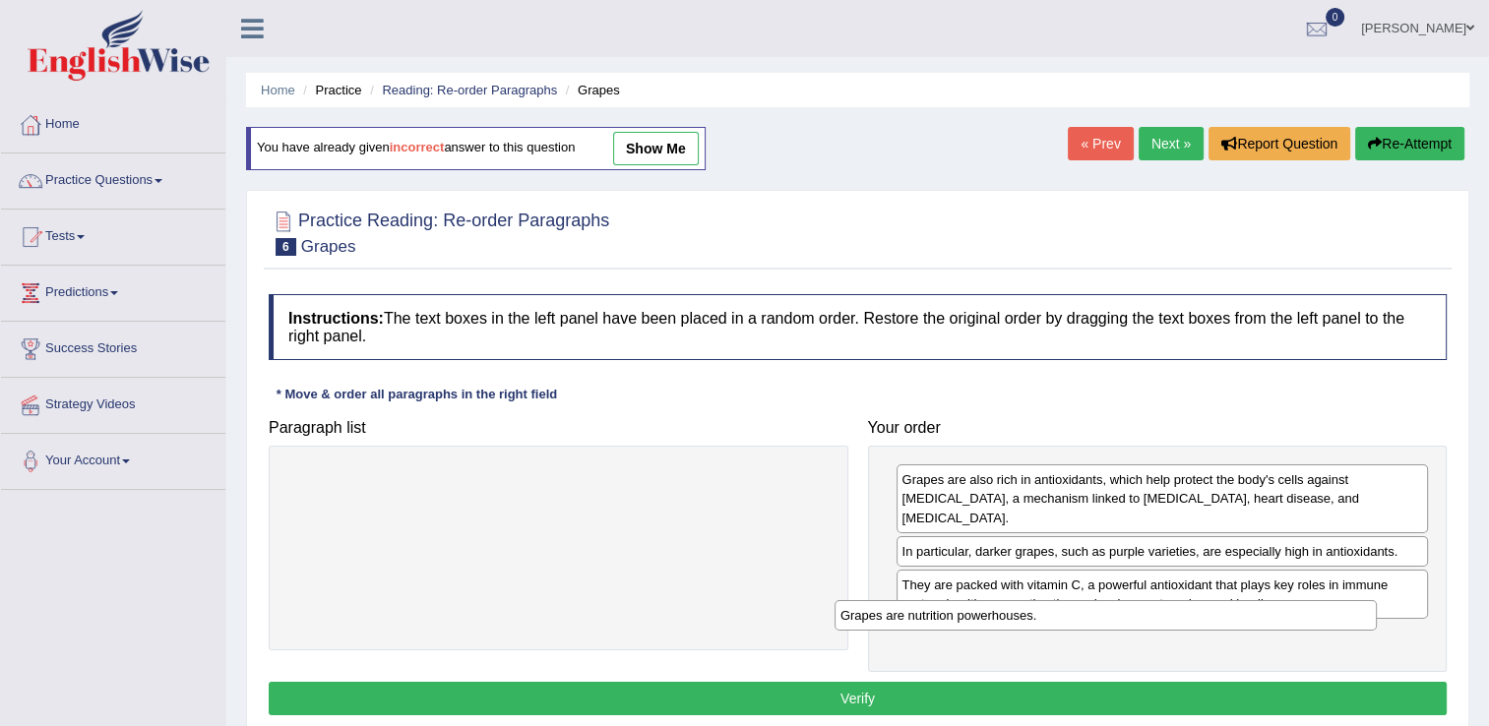
drag, startPoint x: 634, startPoint y: 486, endPoint x: 1199, endPoint y: 632, distance: 583.5
click at [1199, 631] on div "Grapes are nutrition powerhouses." at bounding box center [1106, 615] width 542 height 31
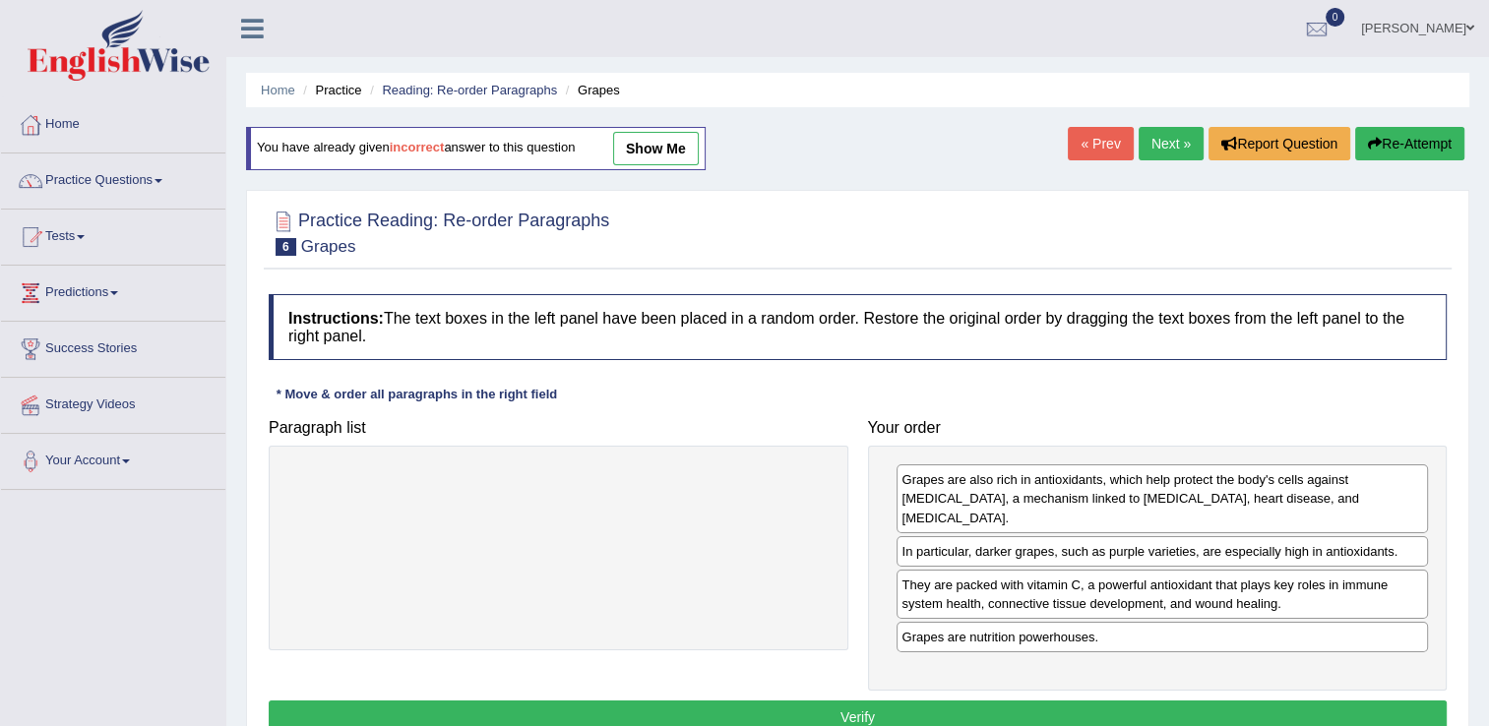
click at [952, 701] on button "Verify" at bounding box center [858, 717] width 1178 height 33
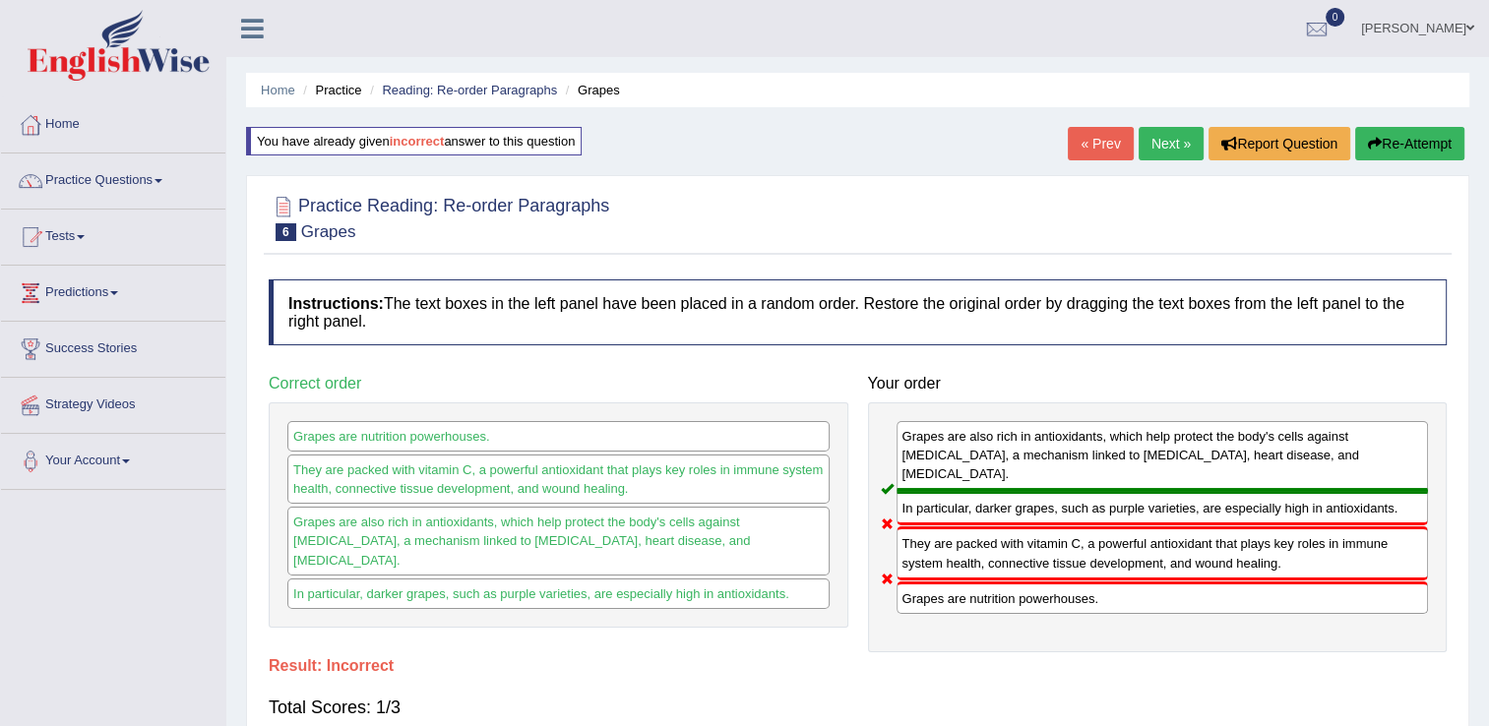
click at [1181, 148] on link "Next »" at bounding box center [1171, 143] width 65 height 33
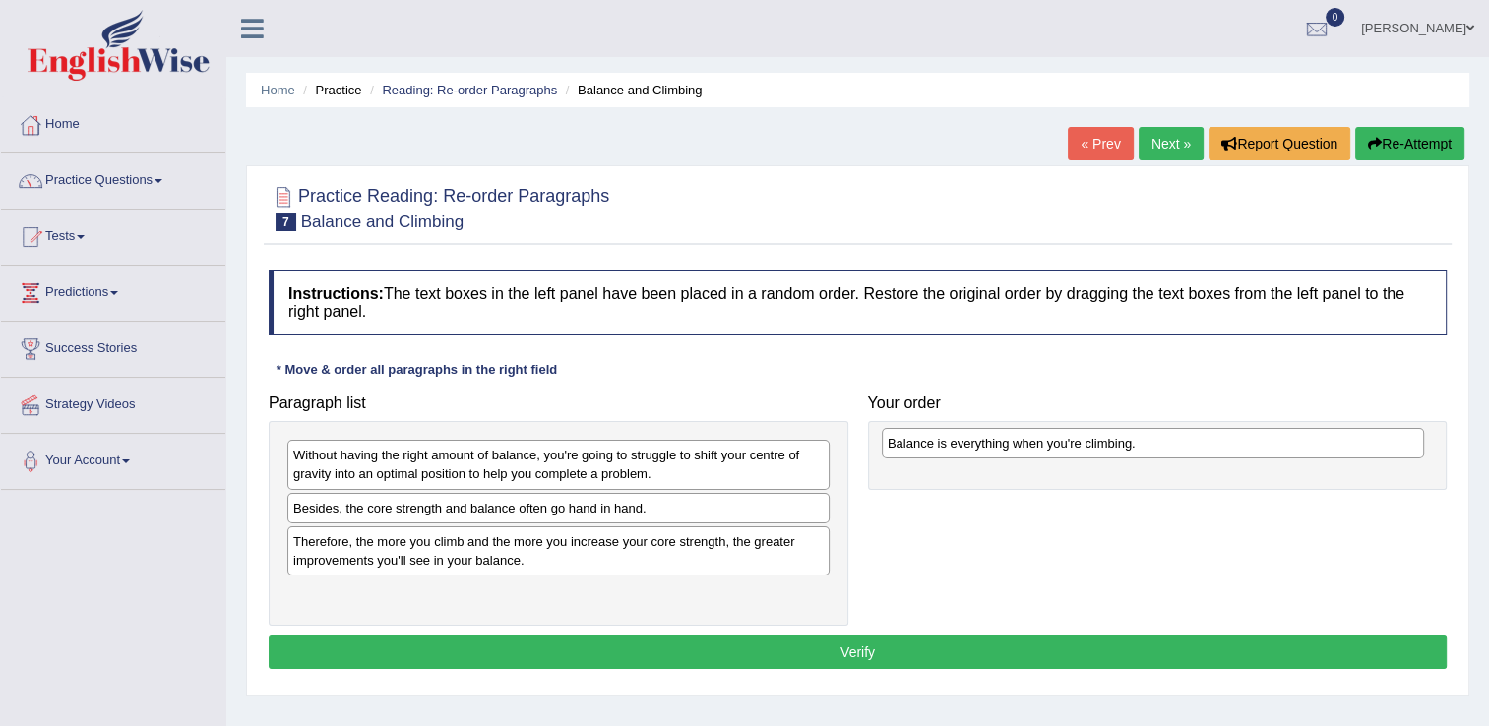
drag, startPoint x: 428, startPoint y: 519, endPoint x: 1023, endPoint y: 455, distance: 597.9
click at [1023, 455] on div "Balance is everything when you're climbing." at bounding box center [1153, 443] width 542 height 31
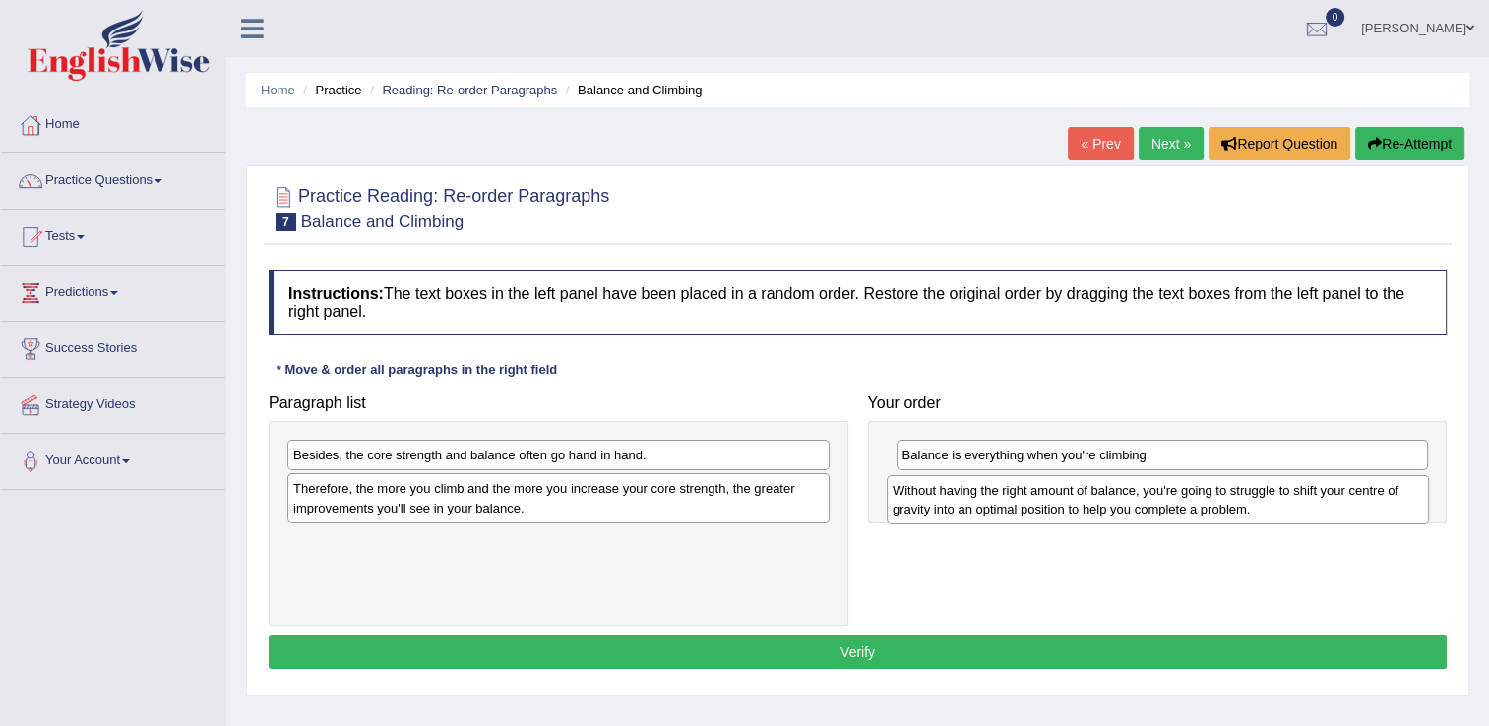
drag, startPoint x: 552, startPoint y: 454, endPoint x: 1152, endPoint y: 489, distance: 600.5
click at [1152, 489] on div "Without having the right amount of balance, you're going to struggle to shift y…" at bounding box center [1158, 499] width 542 height 49
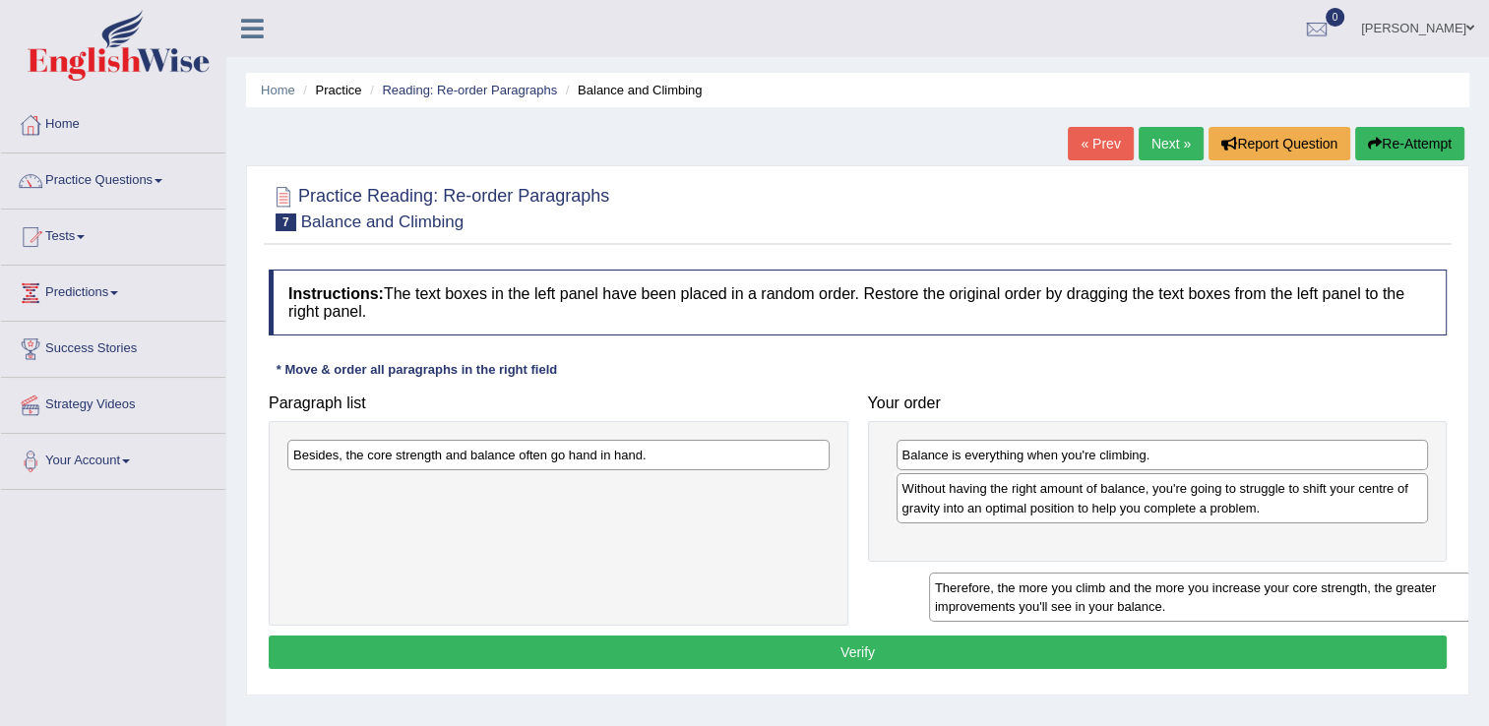
drag, startPoint x: 587, startPoint y: 497, endPoint x: 1228, endPoint y: 595, distance: 649.3
click at [1228, 595] on div "Therefore, the more you climb and the more you increase your core strength, the…" at bounding box center [1200, 597] width 542 height 49
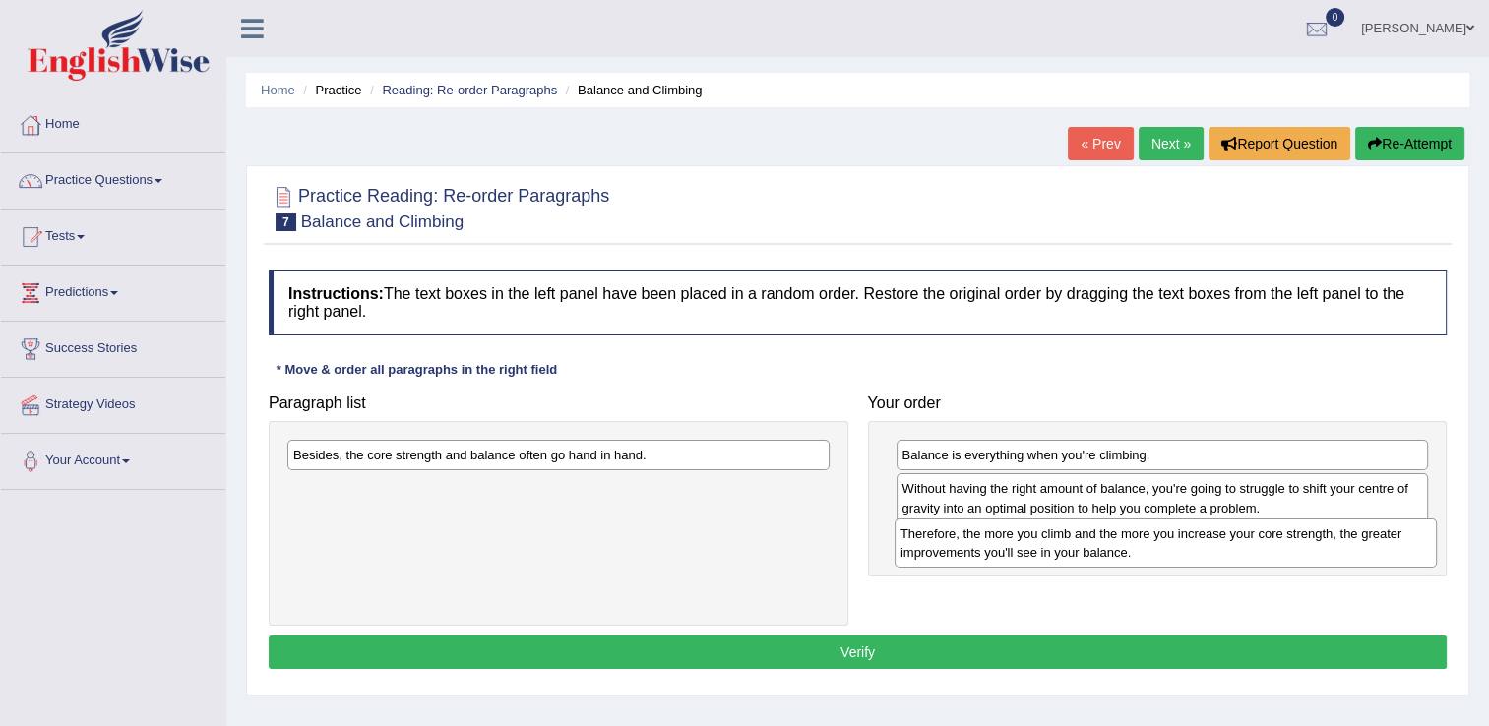
drag, startPoint x: 587, startPoint y: 502, endPoint x: 1194, endPoint y: 547, distance: 609.0
click at [1194, 547] on div "Therefore, the more you climb and the more you increase your core strength, the…" at bounding box center [1166, 543] width 542 height 49
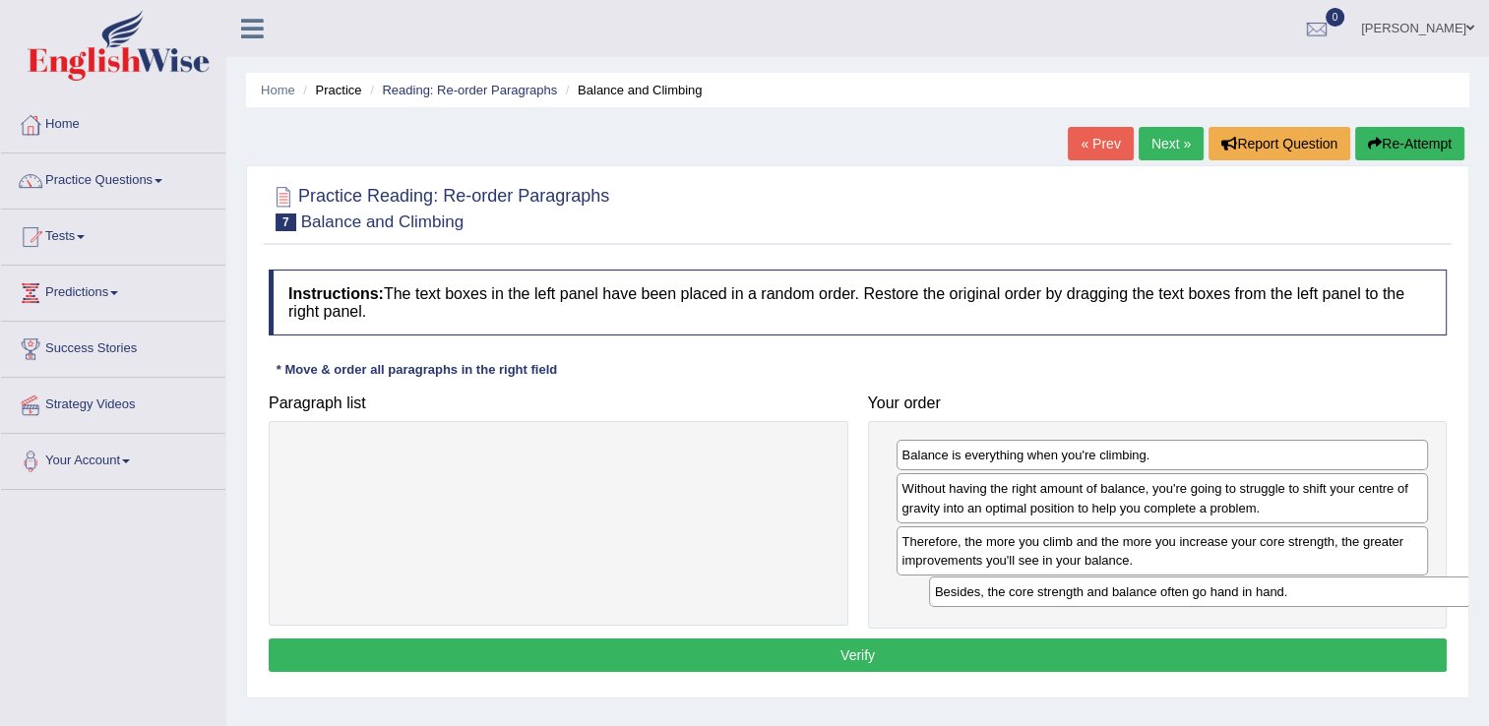
drag, startPoint x: 654, startPoint y: 457, endPoint x: 1327, endPoint y: 593, distance: 686.8
click at [1327, 593] on div "Besides, the core strength and balance often go hand in hand." at bounding box center [1200, 592] width 542 height 31
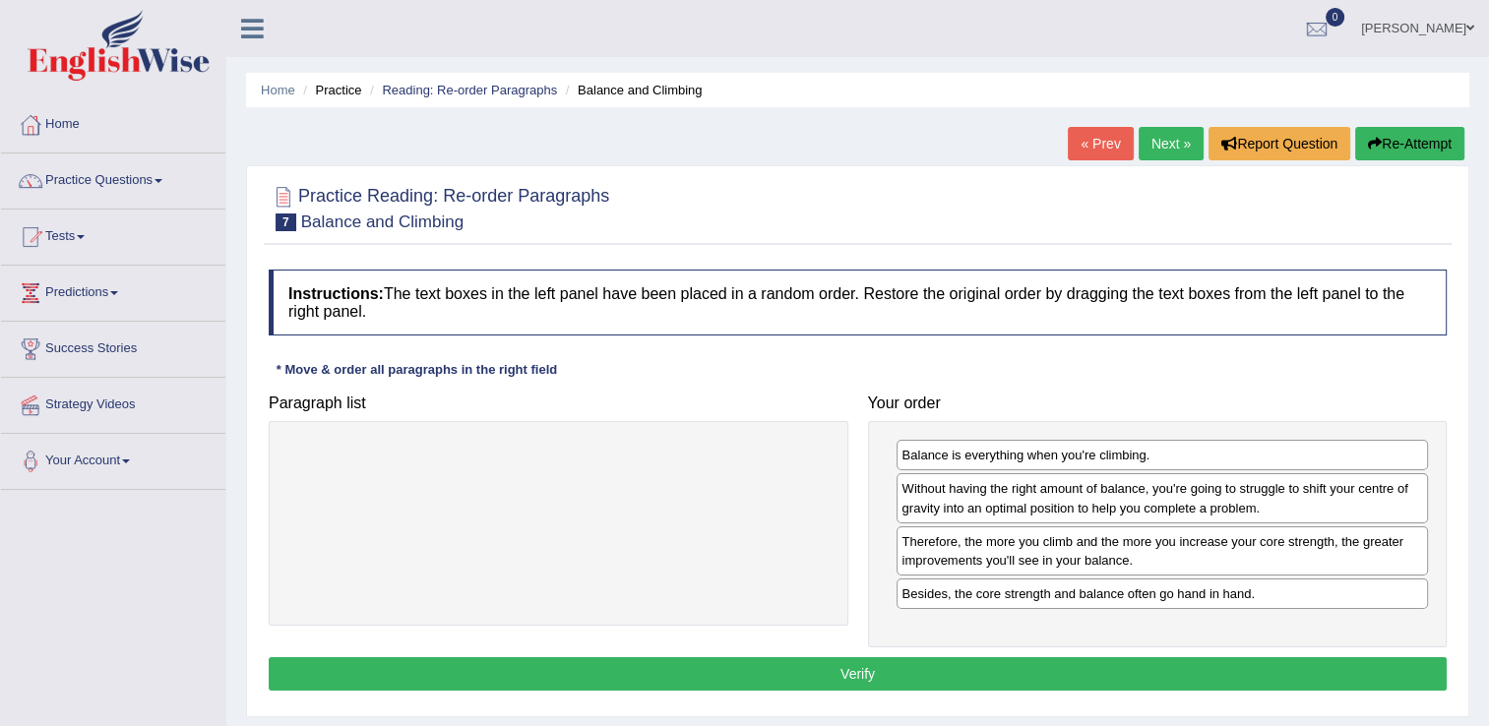
click at [1096, 670] on button "Verify" at bounding box center [858, 673] width 1178 height 33
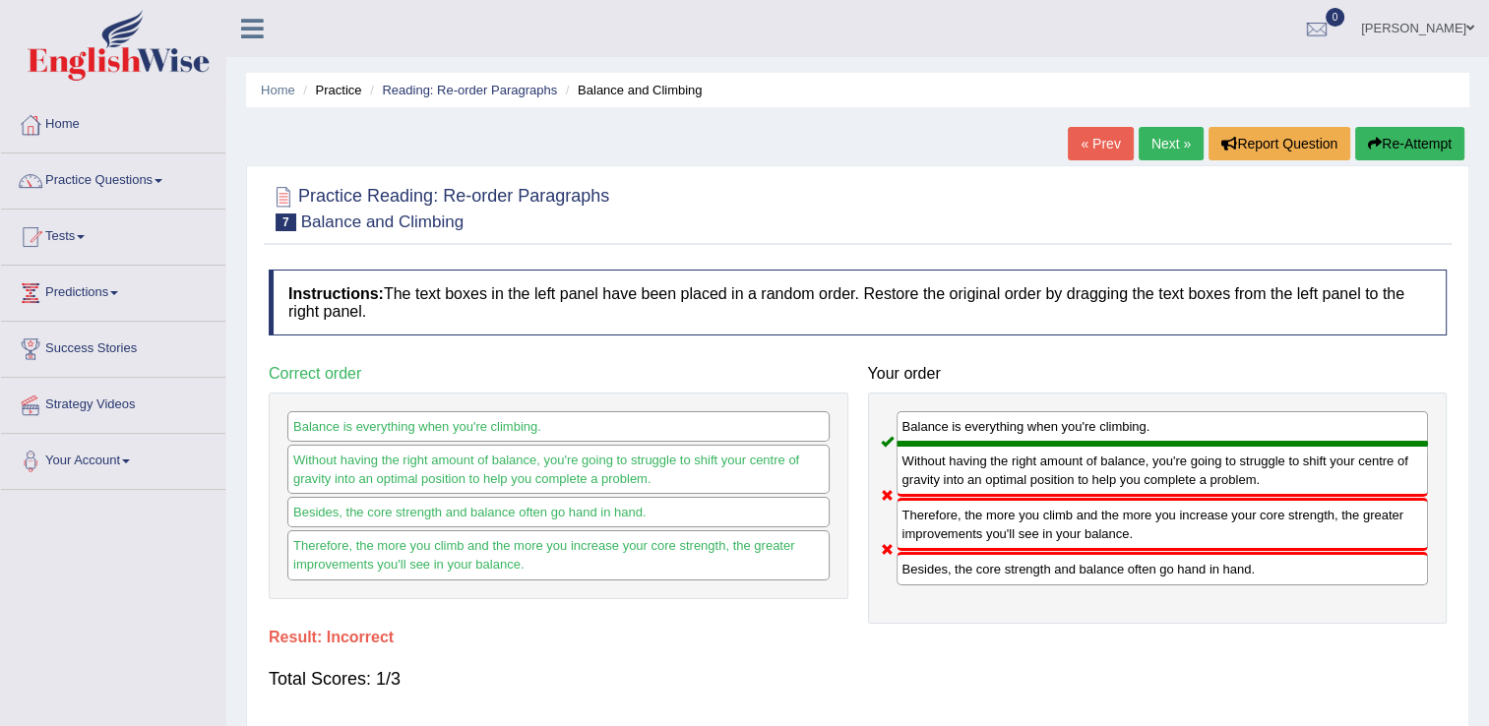
click at [1177, 140] on link "Next »" at bounding box center [1171, 143] width 65 height 33
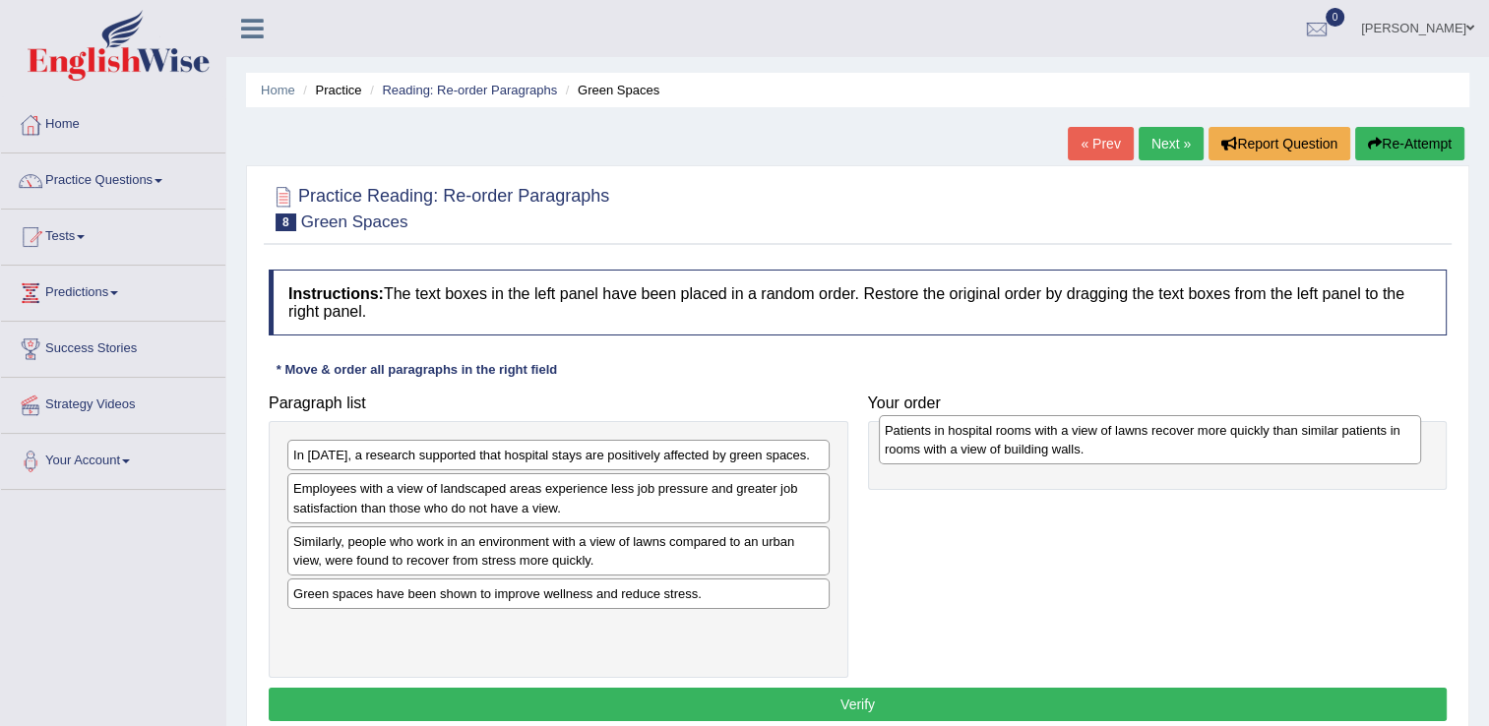
drag, startPoint x: 461, startPoint y: 642, endPoint x: 1052, endPoint y: 448, distance: 622.5
click at [1052, 448] on div "Patients in hospital rooms with a view of lawns recover more quickly than simil…" at bounding box center [1150, 439] width 542 height 49
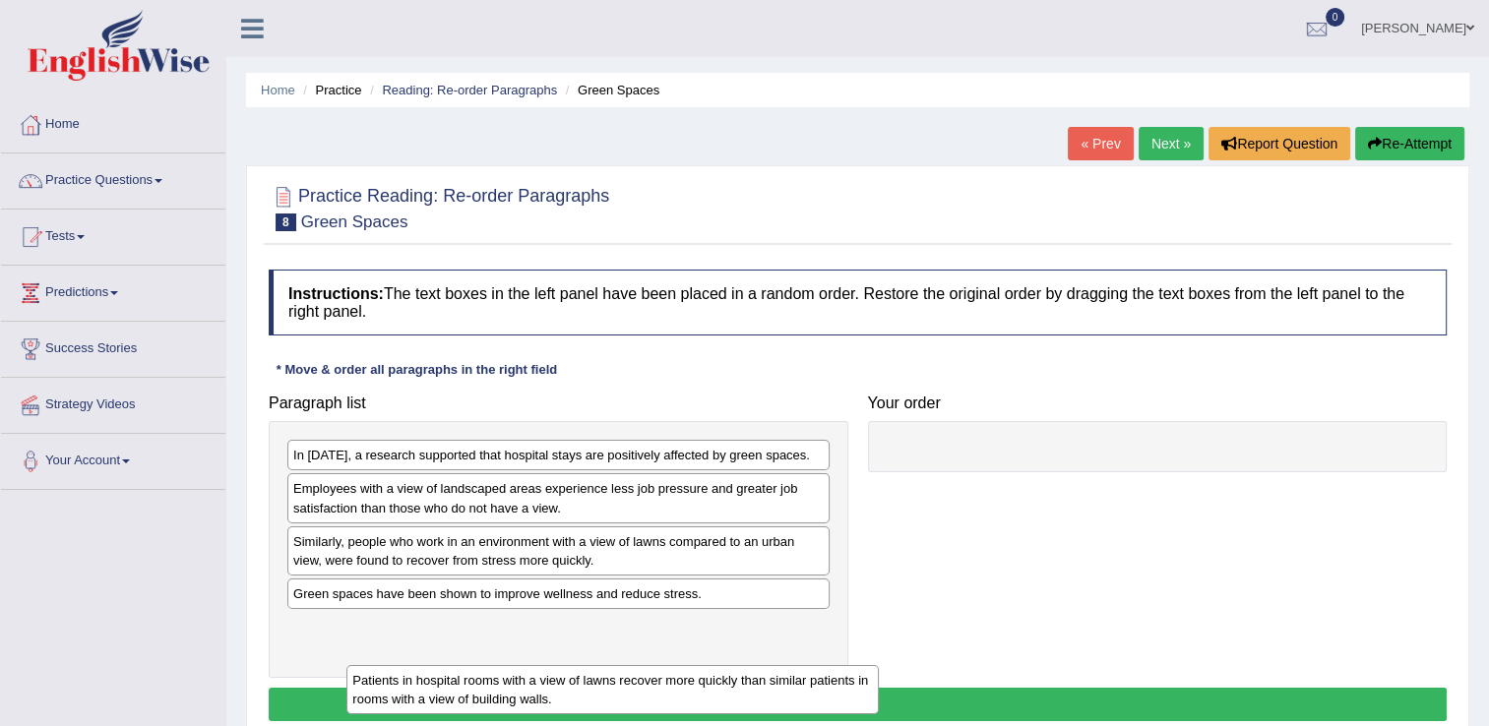
drag, startPoint x: 1053, startPoint y: 469, endPoint x: 461, endPoint y: 668, distance: 625.0
click at [461, 668] on div "Patients in hospital rooms with a view of lawns recover more quickly than simil…" at bounding box center [612, 689] width 532 height 49
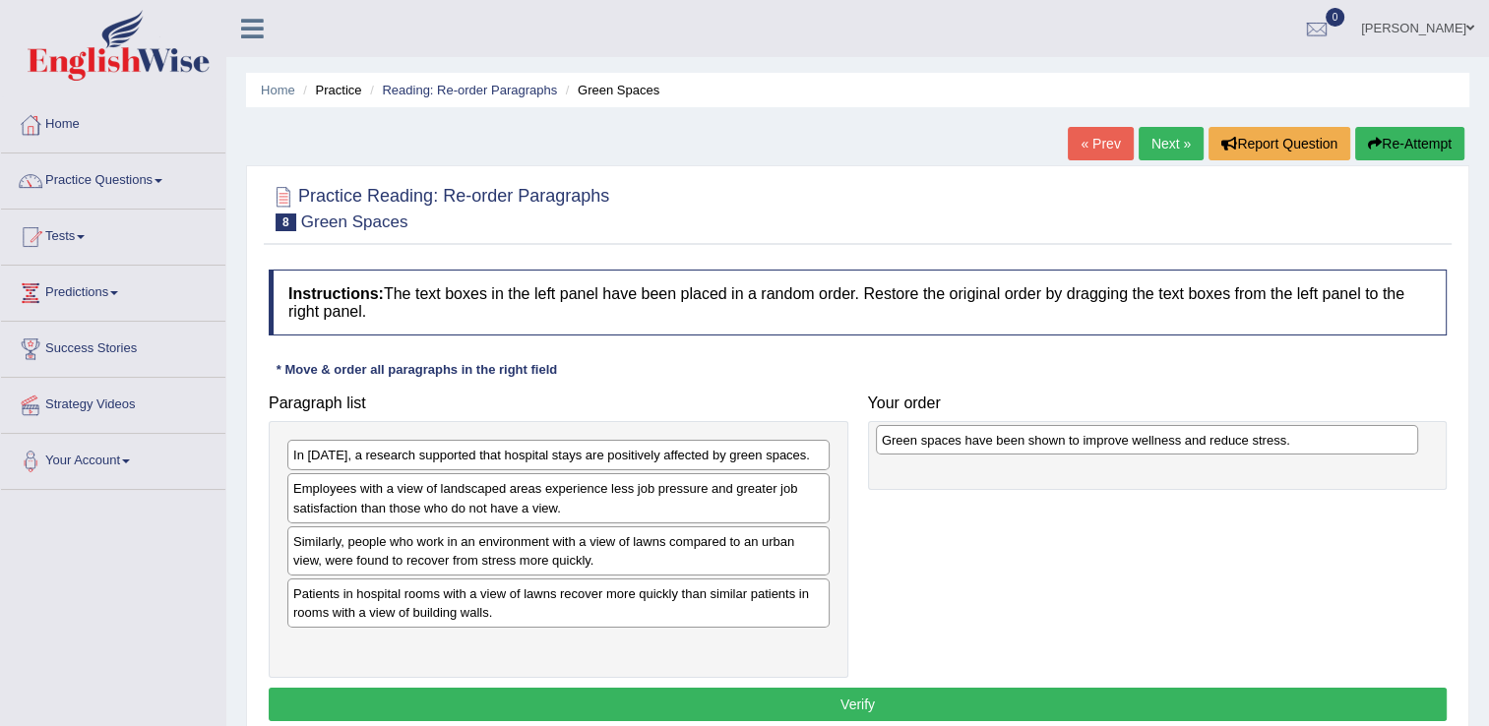
drag, startPoint x: 498, startPoint y: 599, endPoint x: 1085, endPoint y: 443, distance: 607.1
click at [1085, 443] on div "Green spaces have been shown to improve wellness and reduce stress." at bounding box center [1147, 440] width 542 height 31
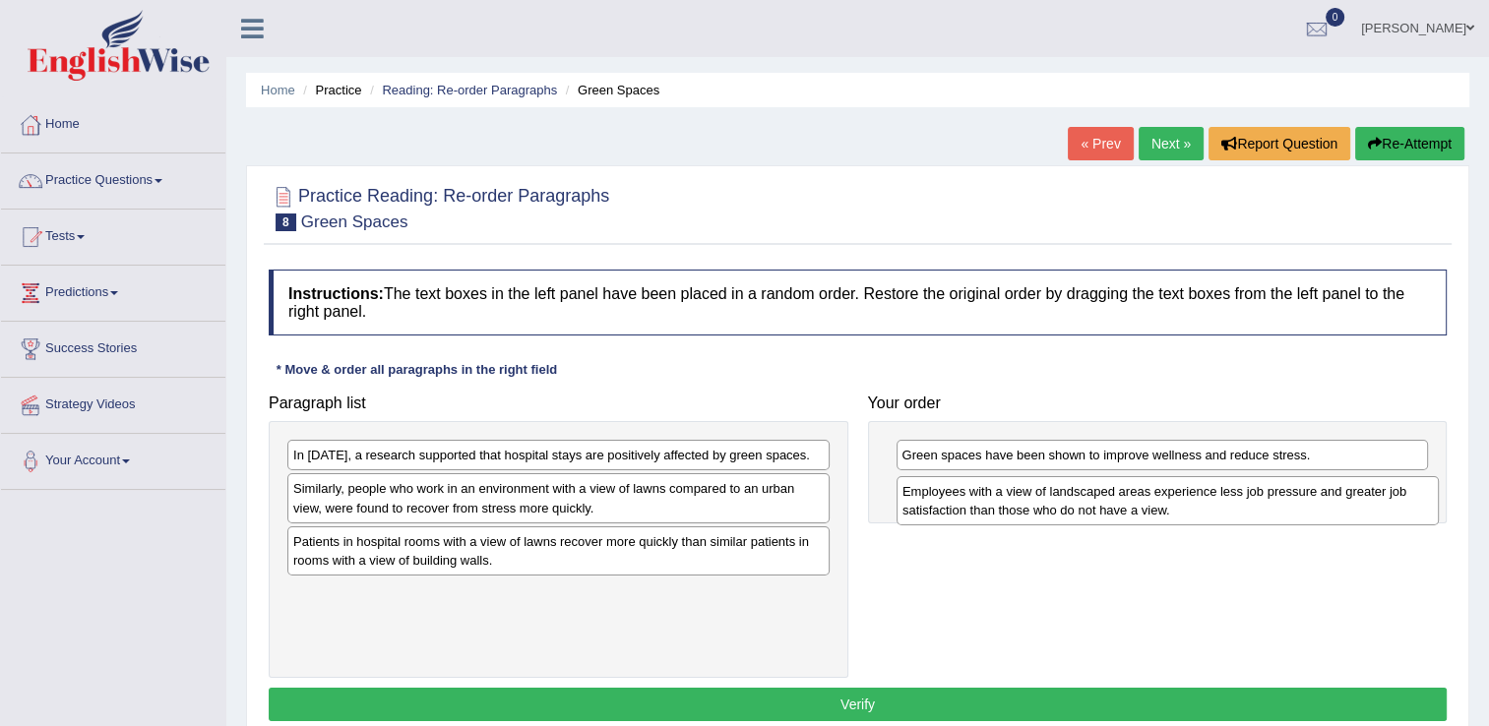
drag, startPoint x: 528, startPoint y: 498, endPoint x: 1137, endPoint y: 502, distance: 609.3
click at [1137, 502] on div "Employees with a view of landscaped areas experience less job pressure and grea…" at bounding box center [1168, 500] width 542 height 49
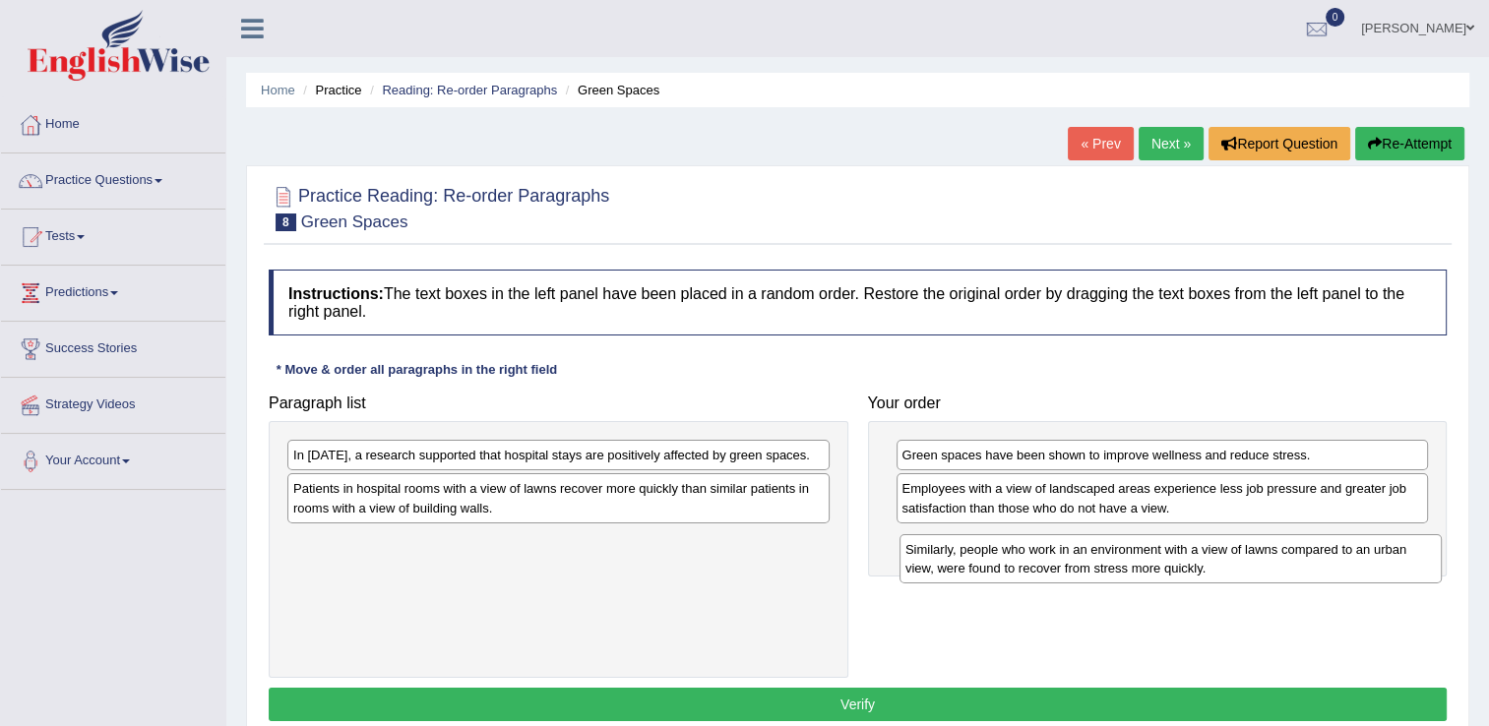
drag, startPoint x: 419, startPoint y: 498, endPoint x: 1032, endPoint y: 559, distance: 615.3
click at [1032, 559] on div "Similarly, people who work in an environment with a view of lawns compared to a…" at bounding box center [1171, 558] width 542 height 49
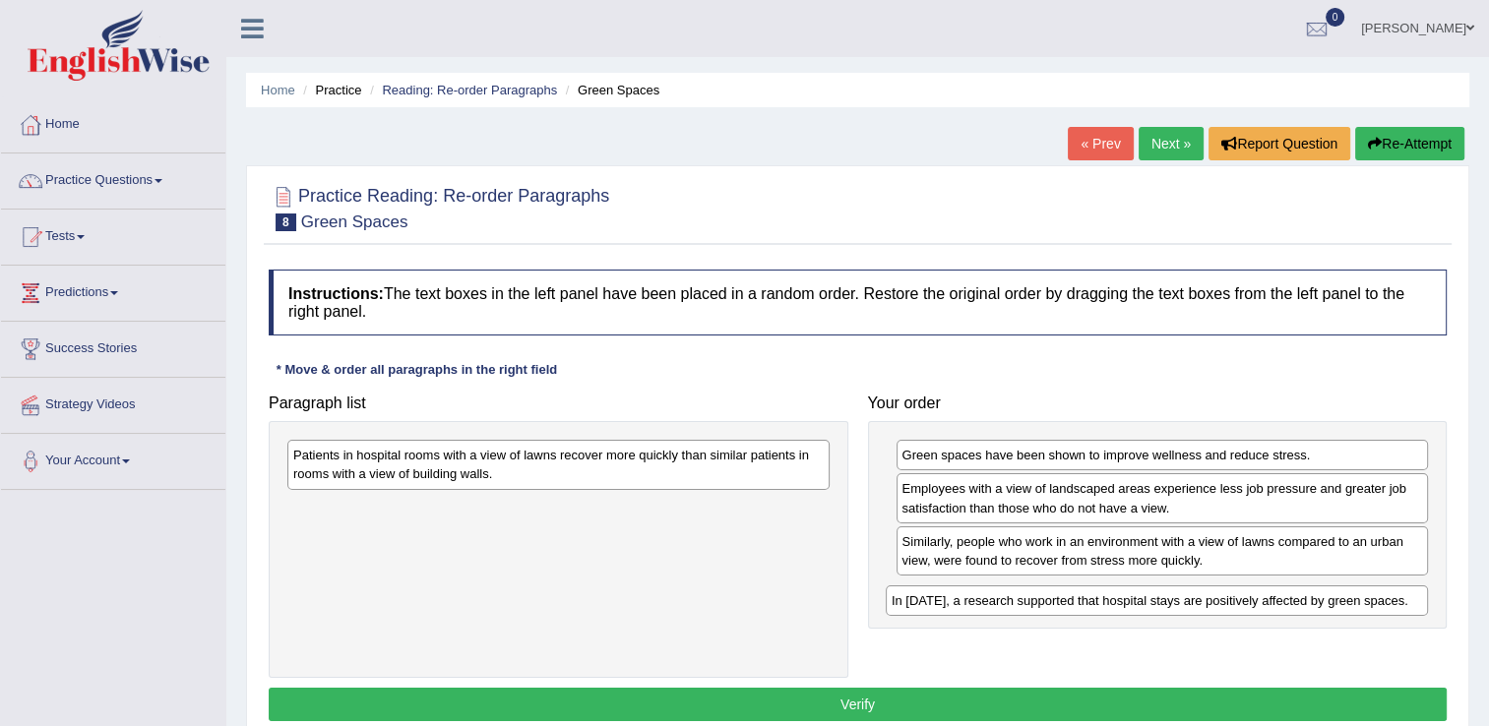
drag, startPoint x: 607, startPoint y: 459, endPoint x: 1210, endPoint y: 604, distance: 619.7
click at [1210, 604] on div "In 2002, a research supported that hospital stays are positively affected by gr…" at bounding box center [1157, 601] width 542 height 31
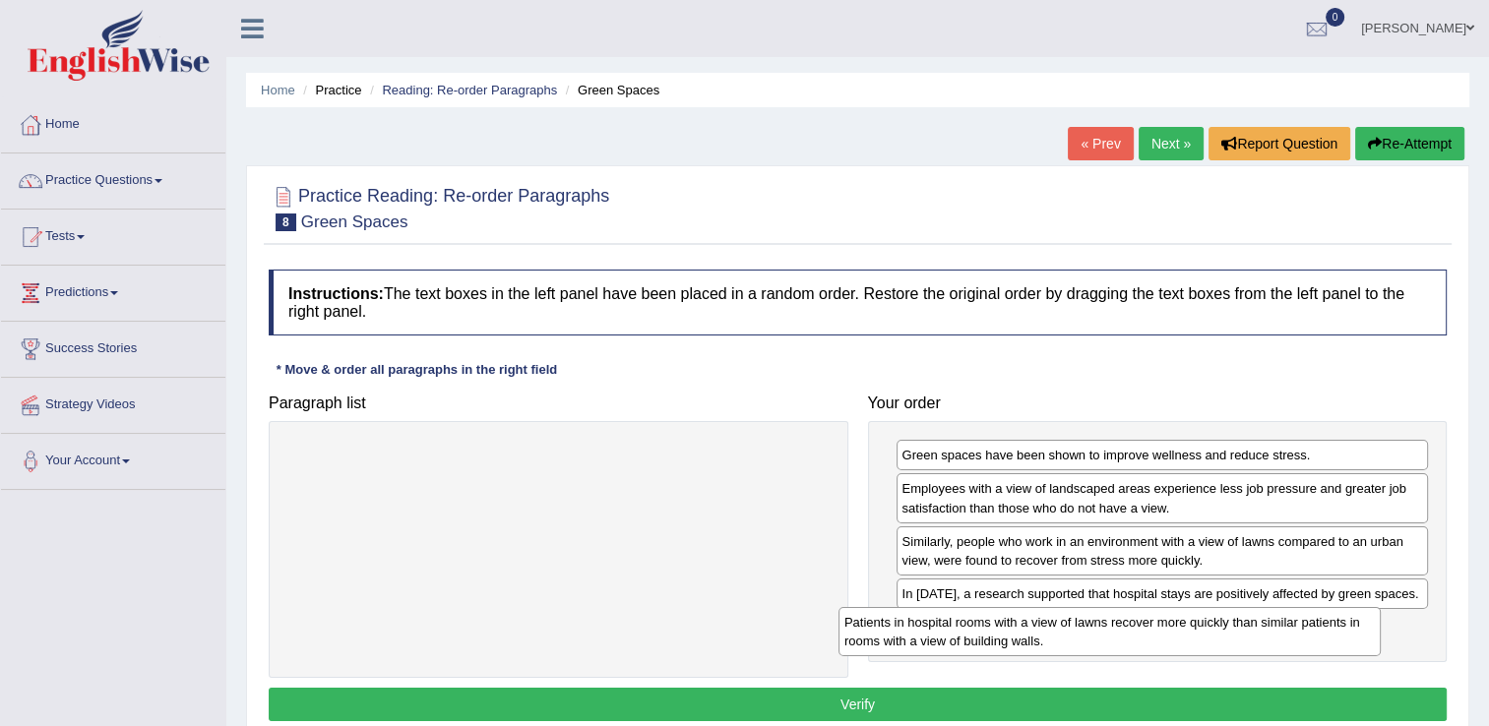
drag, startPoint x: 657, startPoint y: 448, endPoint x: 1208, endPoint y: 615, distance: 576.0
click at [1208, 615] on div "Patients in hospital rooms with a view of lawns recover more quickly than simil…" at bounding box center [1110, 631] width 542 height 49
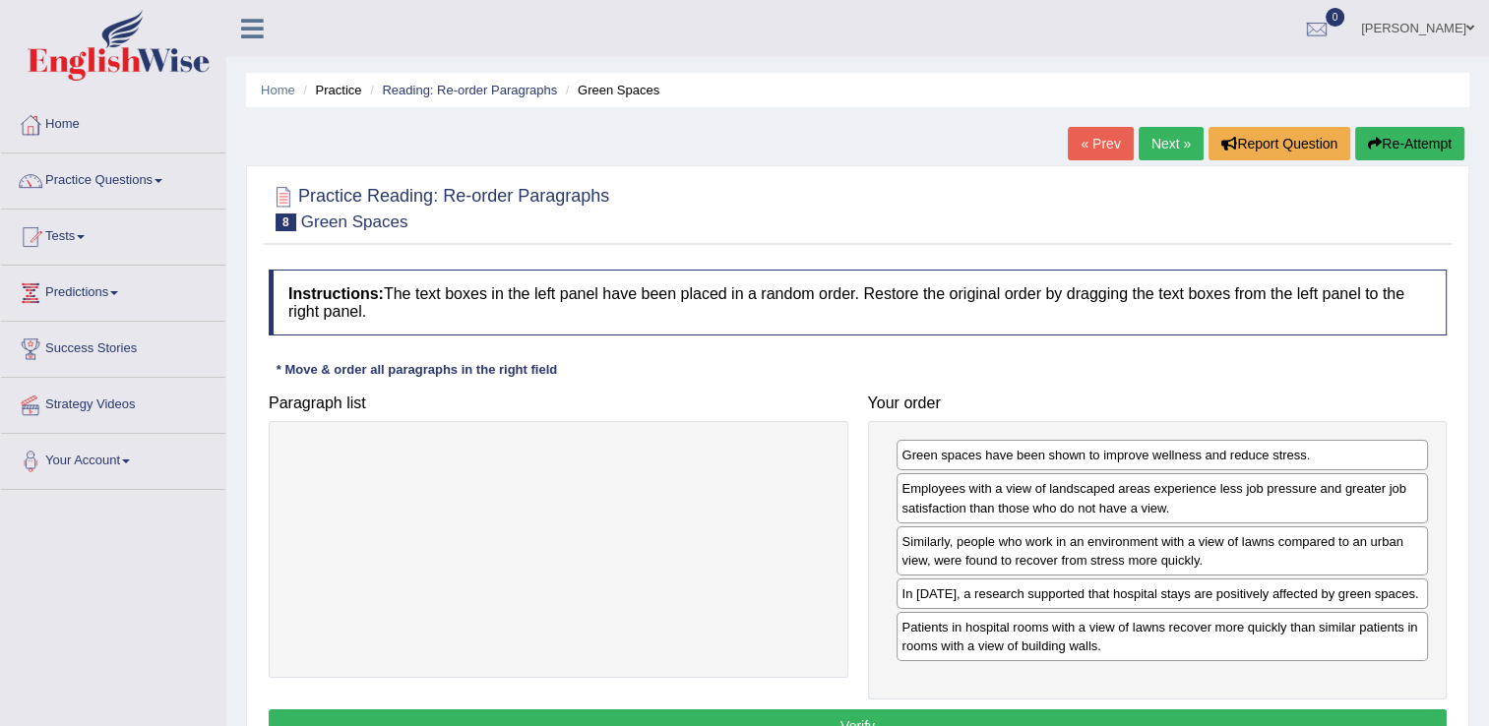
click at [1012, 714] on button "Verify" at bounding box center [858, 726] width 1178 height 33
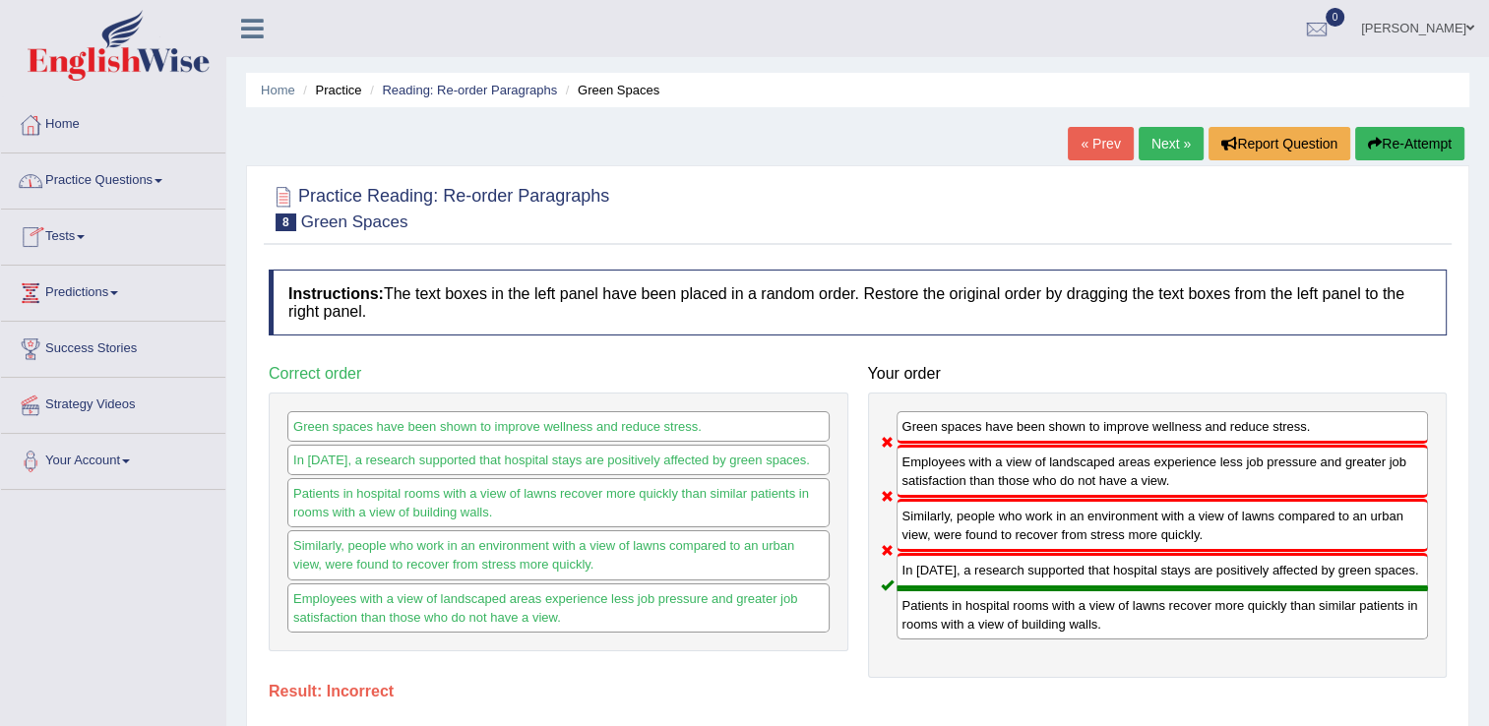
click at [173, 182] on link "Practice Questions" at bounding box center [113, 178] width 224 height 49
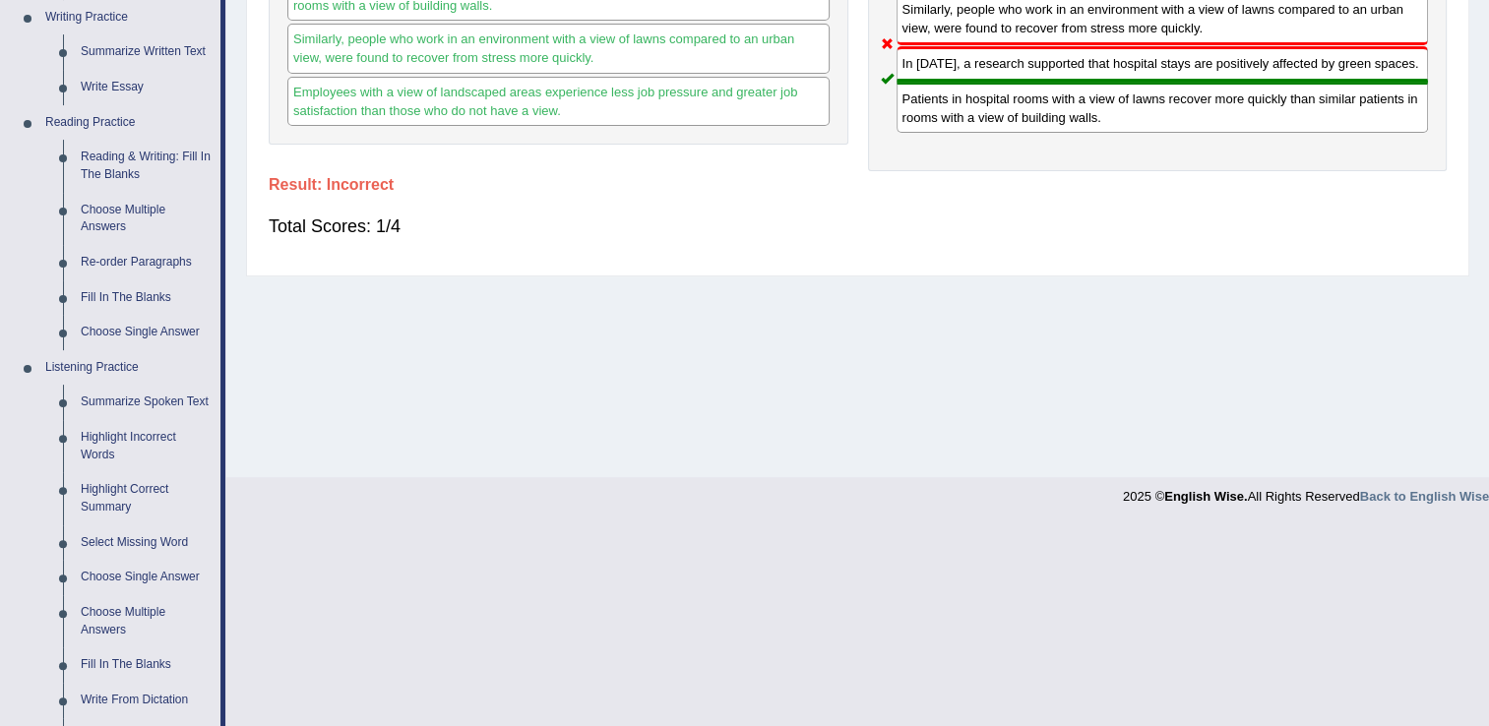
scroll to position [510, 0]
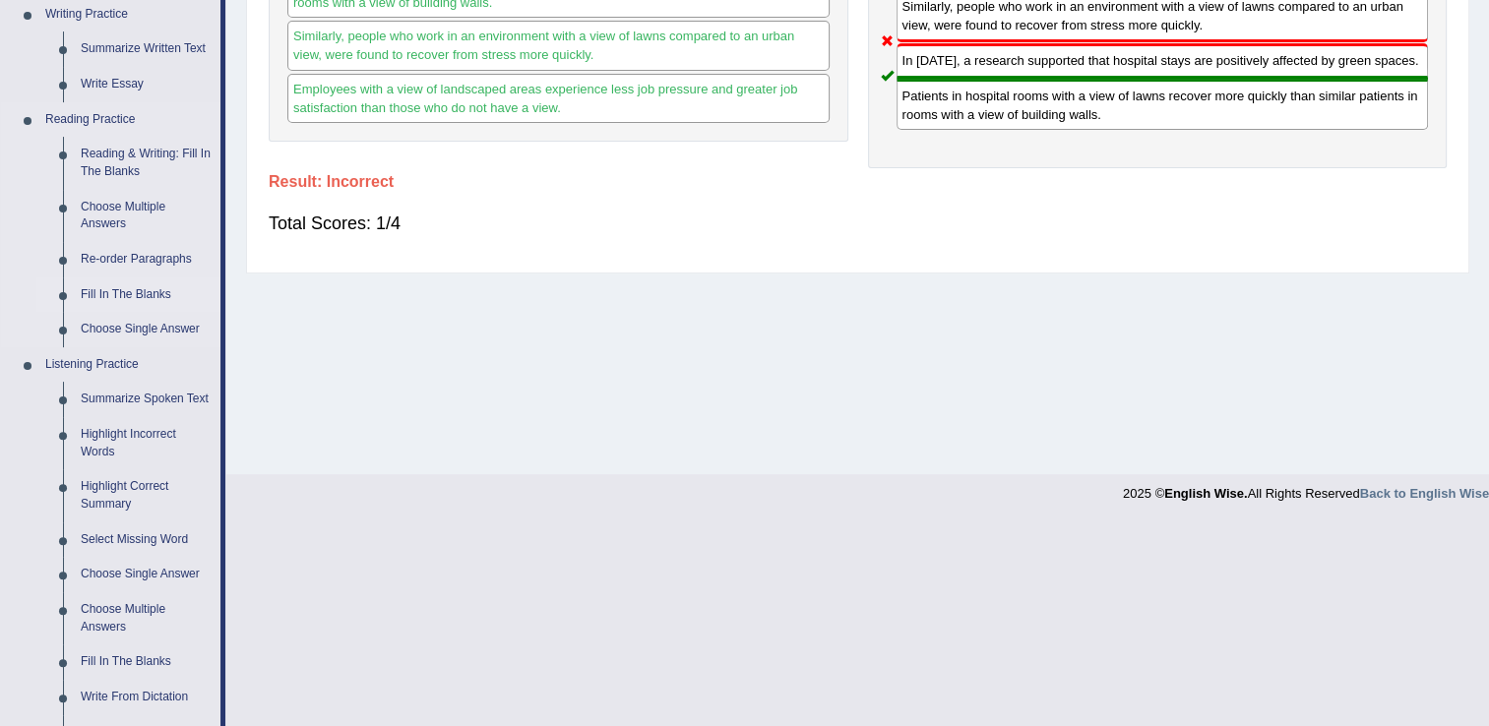
click at [135, 291] on link "Fill In The Blanks" at bounding box center [146, 295] width 149 height 35
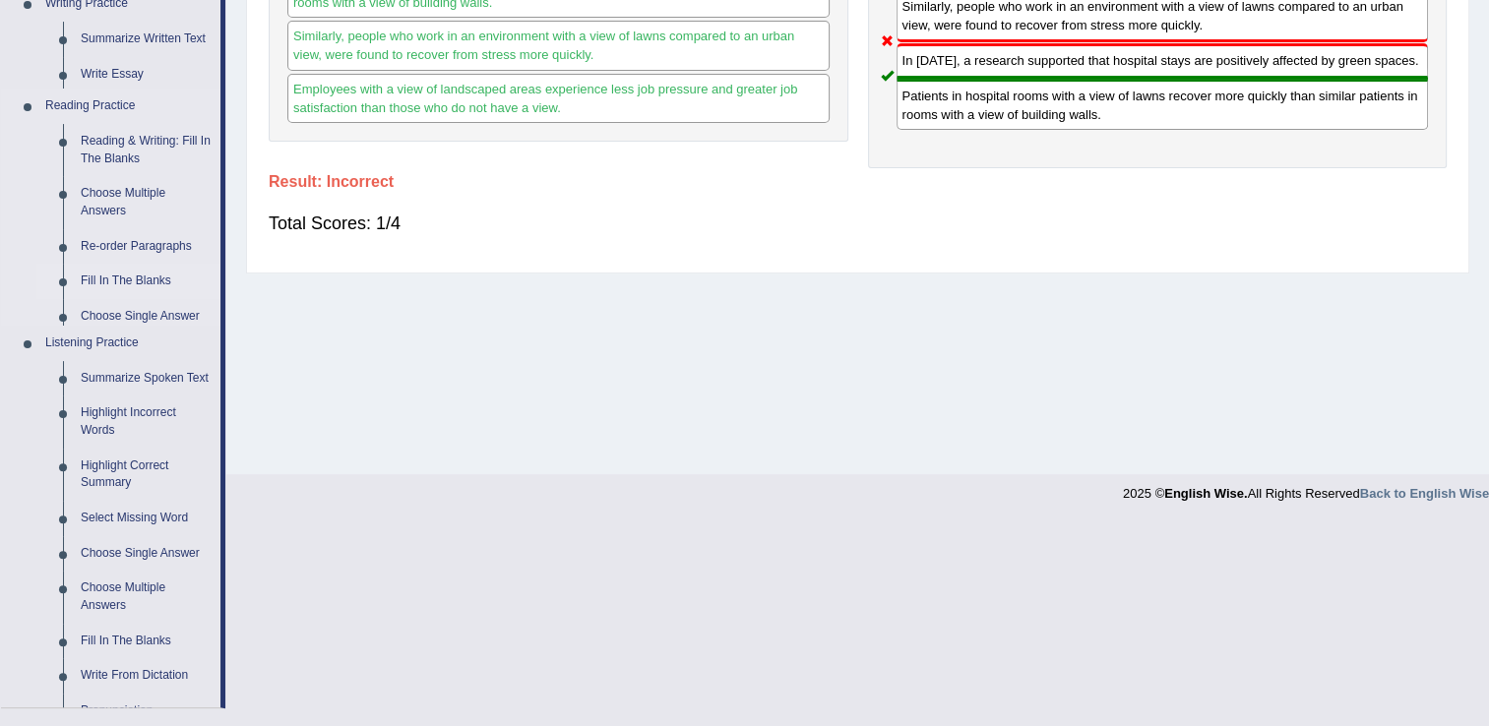
scroll to position [307, 0]
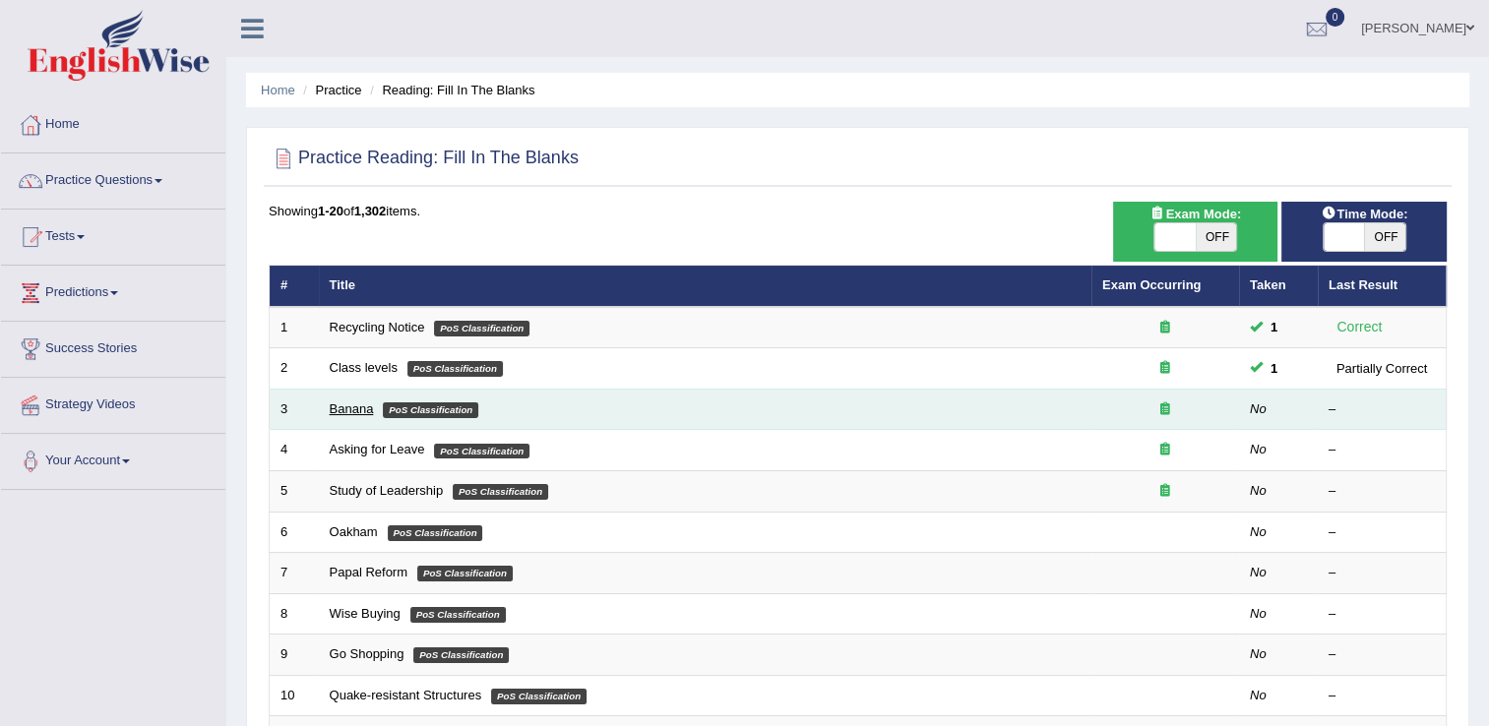
click at [354, 407] on link "Banana" at bounding box center [352, 409] width 44 height 15
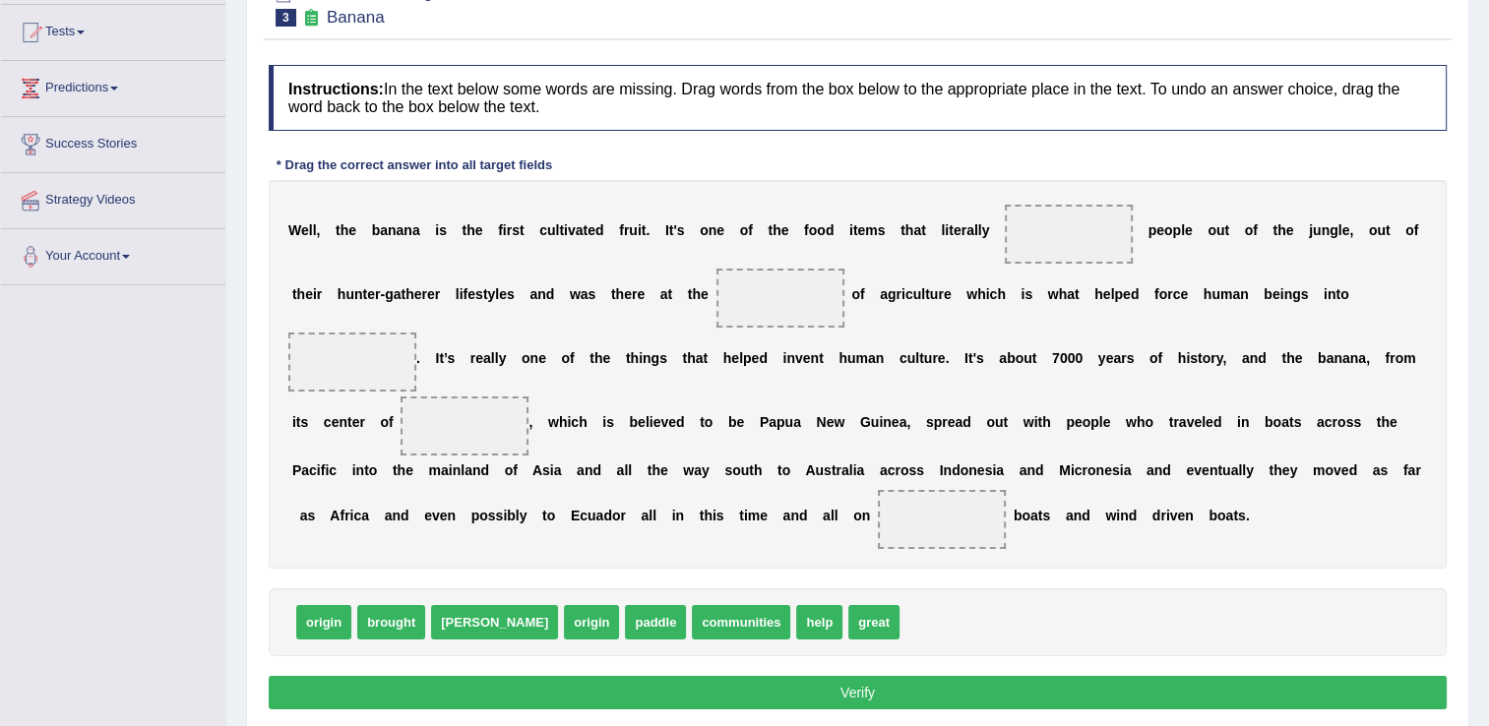
scroll to position [201, 0]
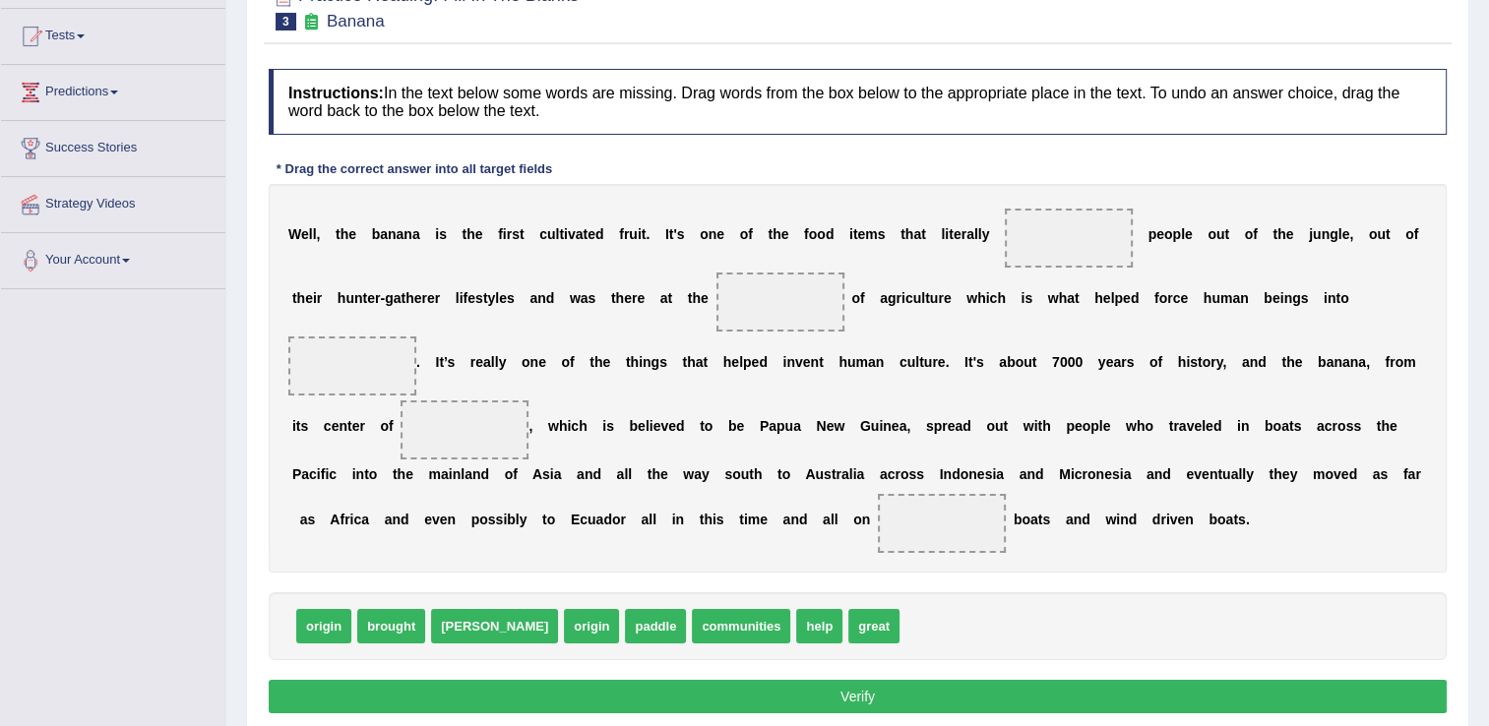
click at [1005, 231] on span at bounding box center [1069, 238] width 128 height 59
drag, startPoint x: 384, startPoint y: 591, endPoint x: 1030, endPoint y: 237, distance: 736.0
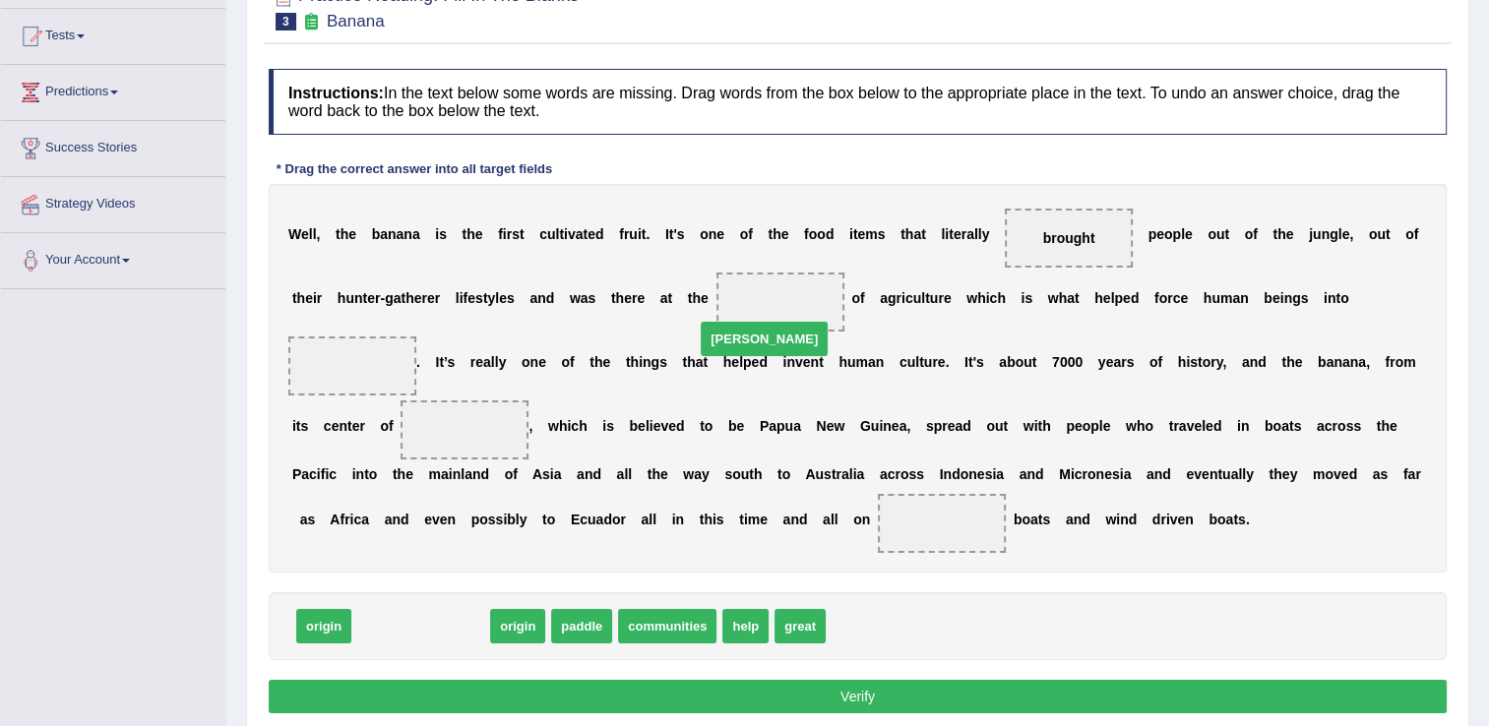
drag, startPoint x: 373, startPoint y: 588, endPoint x: 717, endPoint y: 301, distance: 447.3
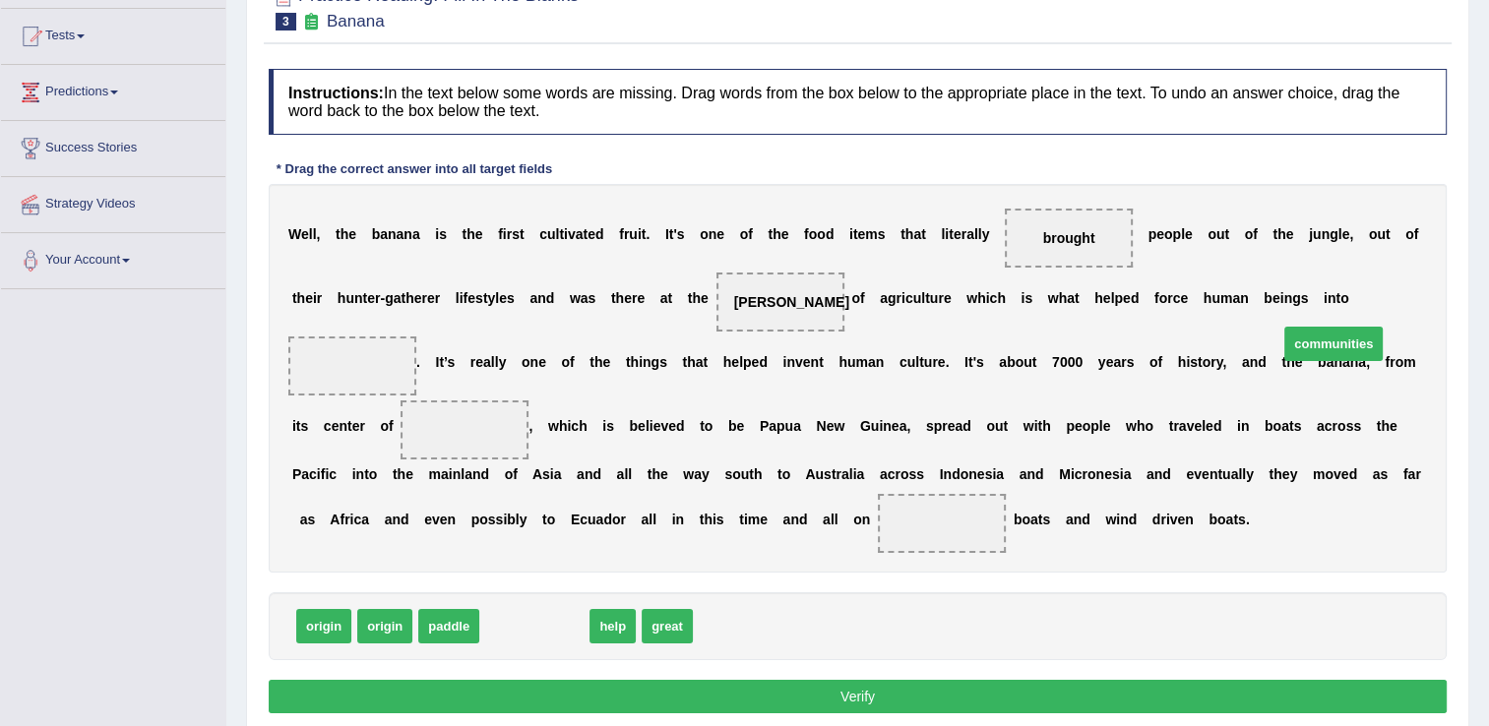
drag, startPoint x: 543, startPoint y: 593, endPoint x: 1343, endPoint y: 309, distance: 848.0
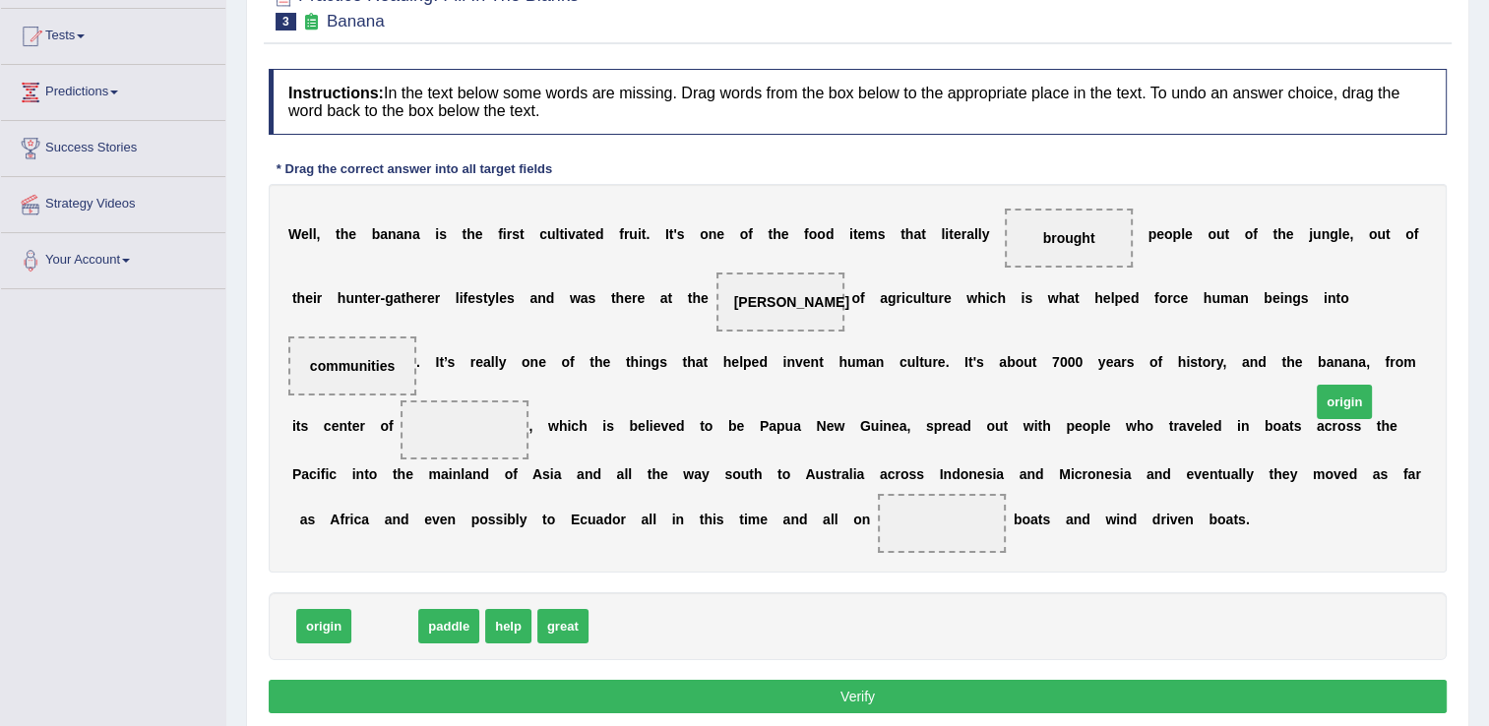
drag, startPoint x: 370, startPoint y: 581, endPoint x: 1330, endPoint y: 356, distance: 985.6
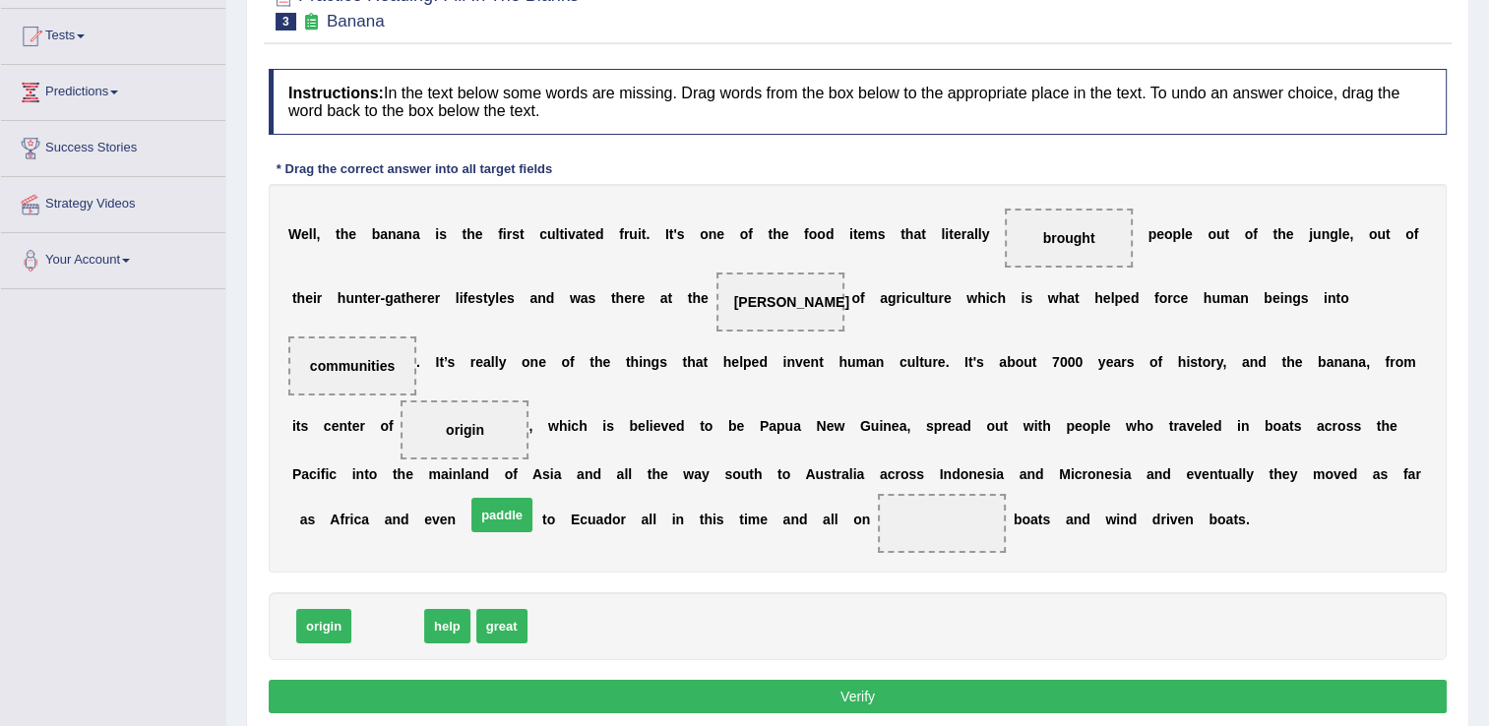
drag, startPoint x: 378, startPoint y: 597, endPoint x: 491, endPoint y: 486, distance: 158.7
click at [555, 680] on button "Verify" at bounding box center [858, 696] width 1178 height 33
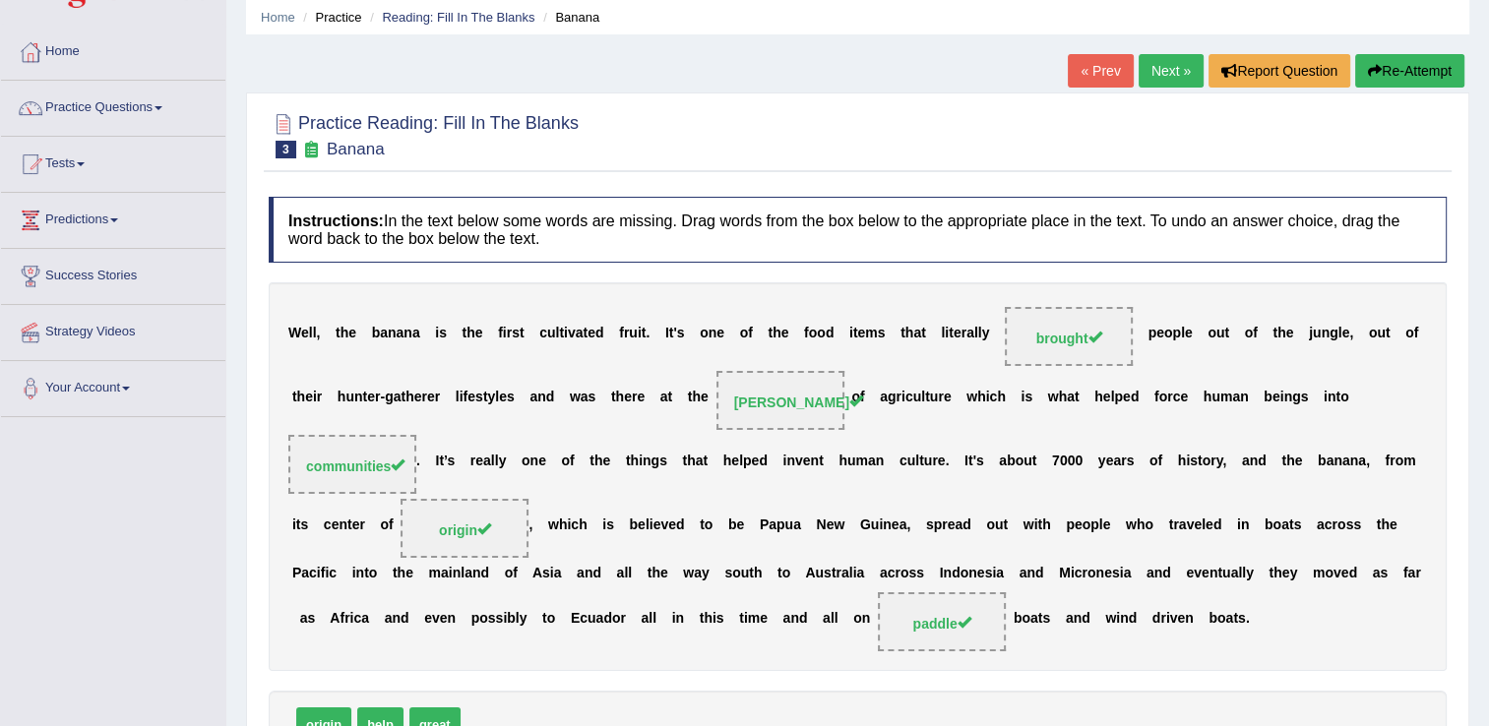
scroll to position [0, 0]
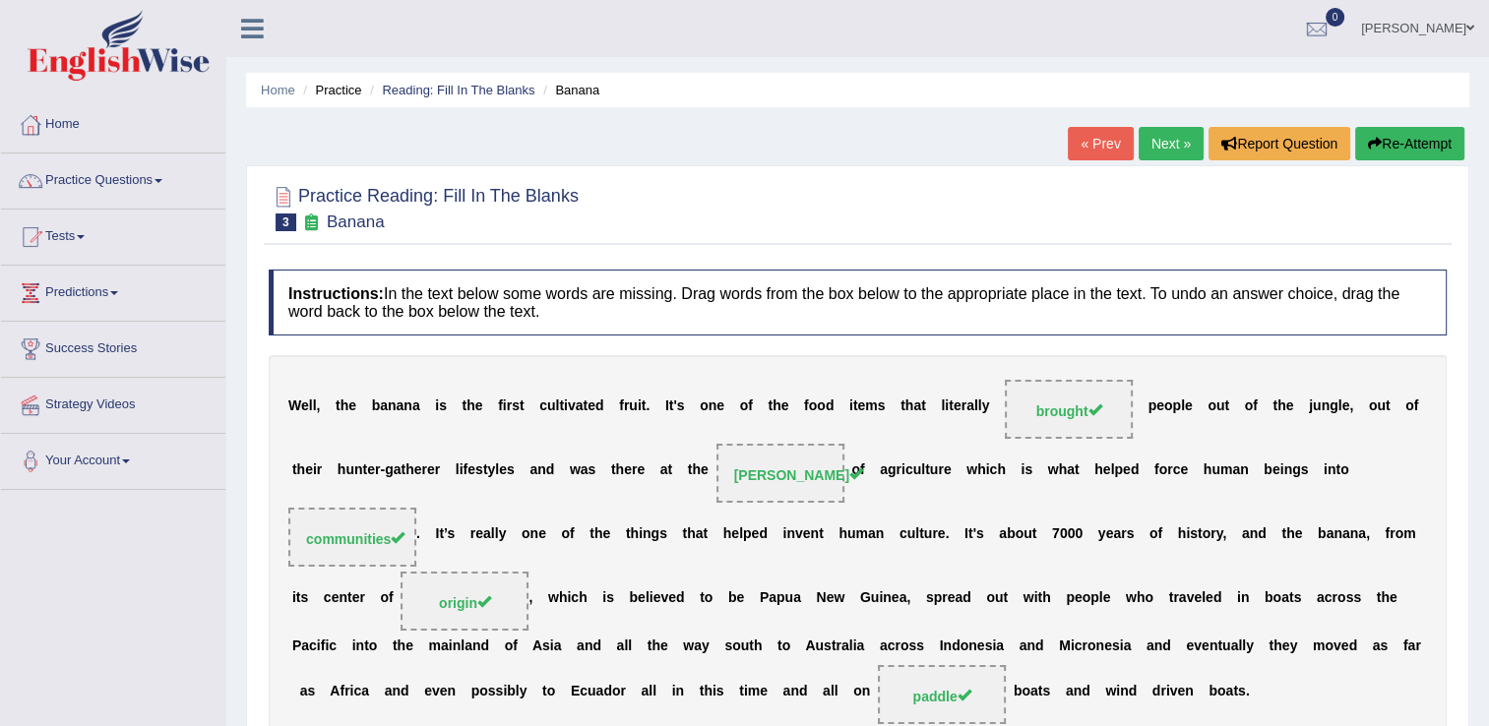
click at [1161, 137] on link "Next »" at bounding box center [1171, 143] width 65 height 33
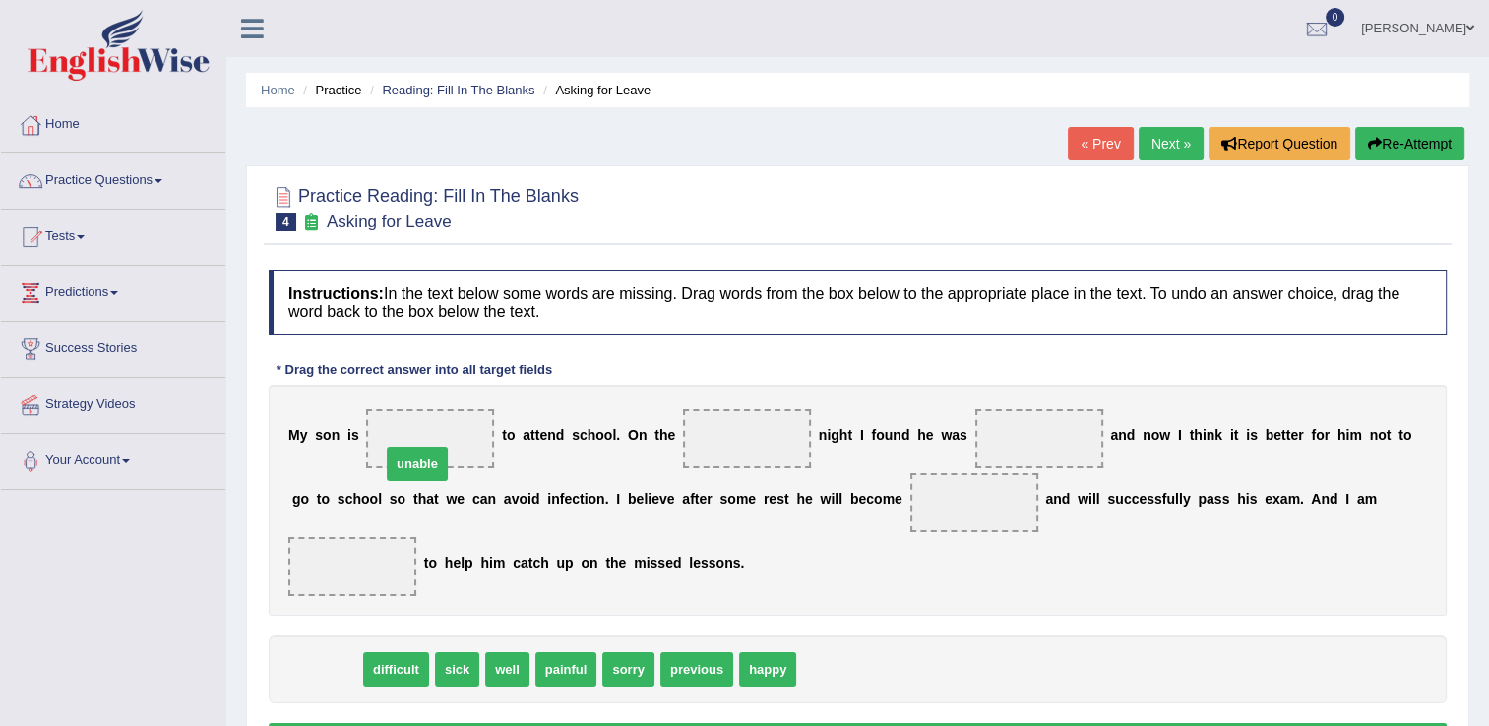
drag, startPoint x: 327, startPoint y: 632, endPoint x: 417, endPoint y: 427, distance: 223.9
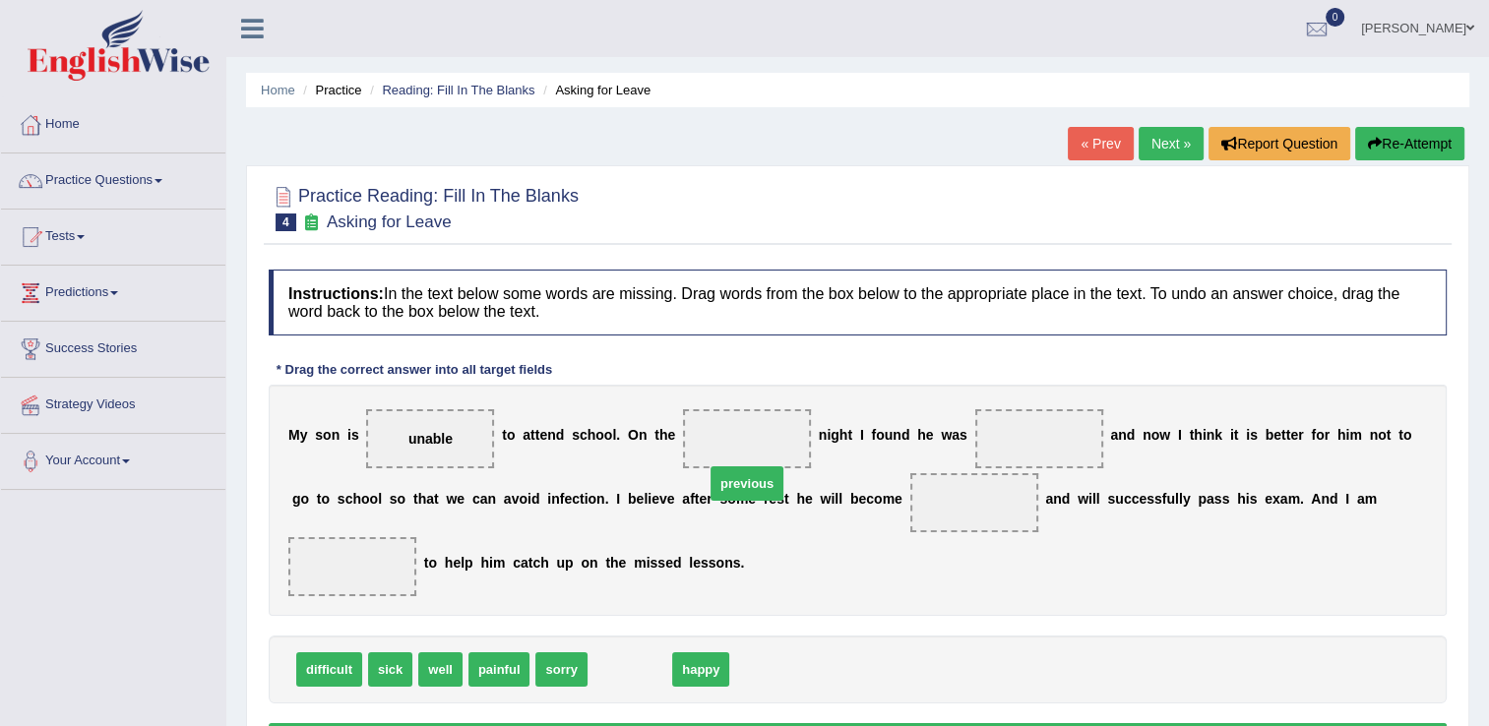
drag, startPoint x: 616, startPoint y: 637, endPoint x: 726, endPoint y: 439, distance: 226.5
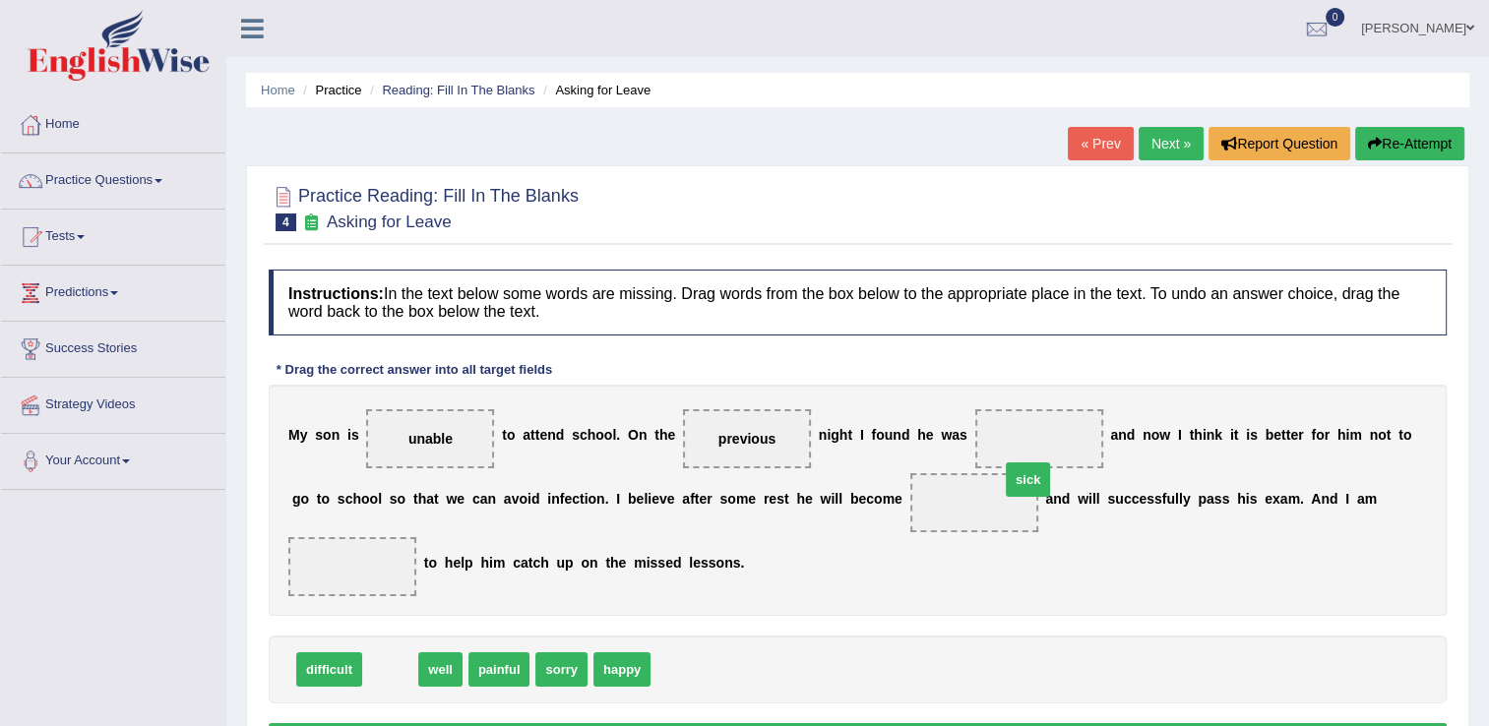
drag, startPoint x: 384, startPoint y: 641, endPoint x: 1022, endPoint y: 451, distance: 665.5
drag, startPoint x: 385, startPoint y: 637, endPoint x: 908, endPoint y: 501, distance: 541.0
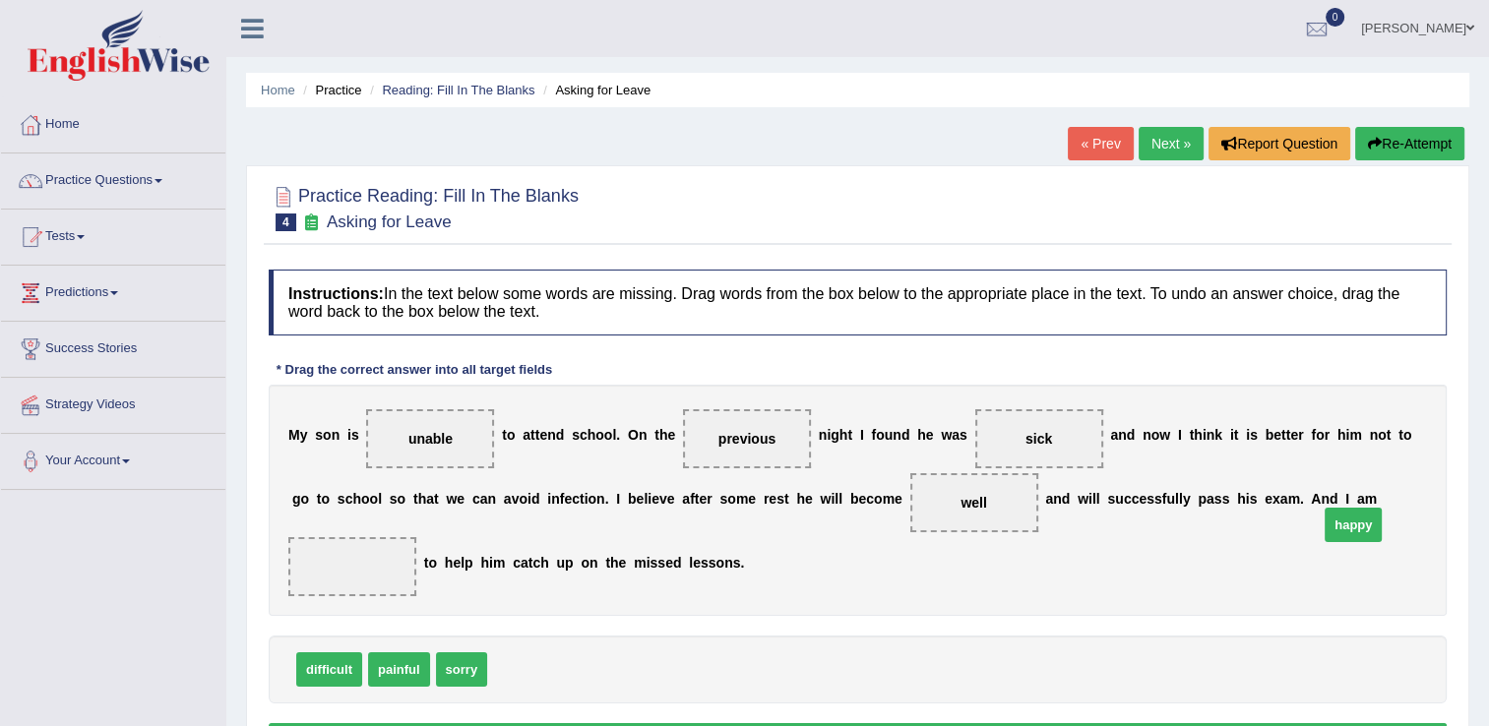
drag, startPoint x: 504, startPoint y: 644, endPoint x: 1327, endPoint y: 506, distance: 834.3
click at [1028, 723] on button "Verify" at bounding box center [858, 739] width 1178 height 33
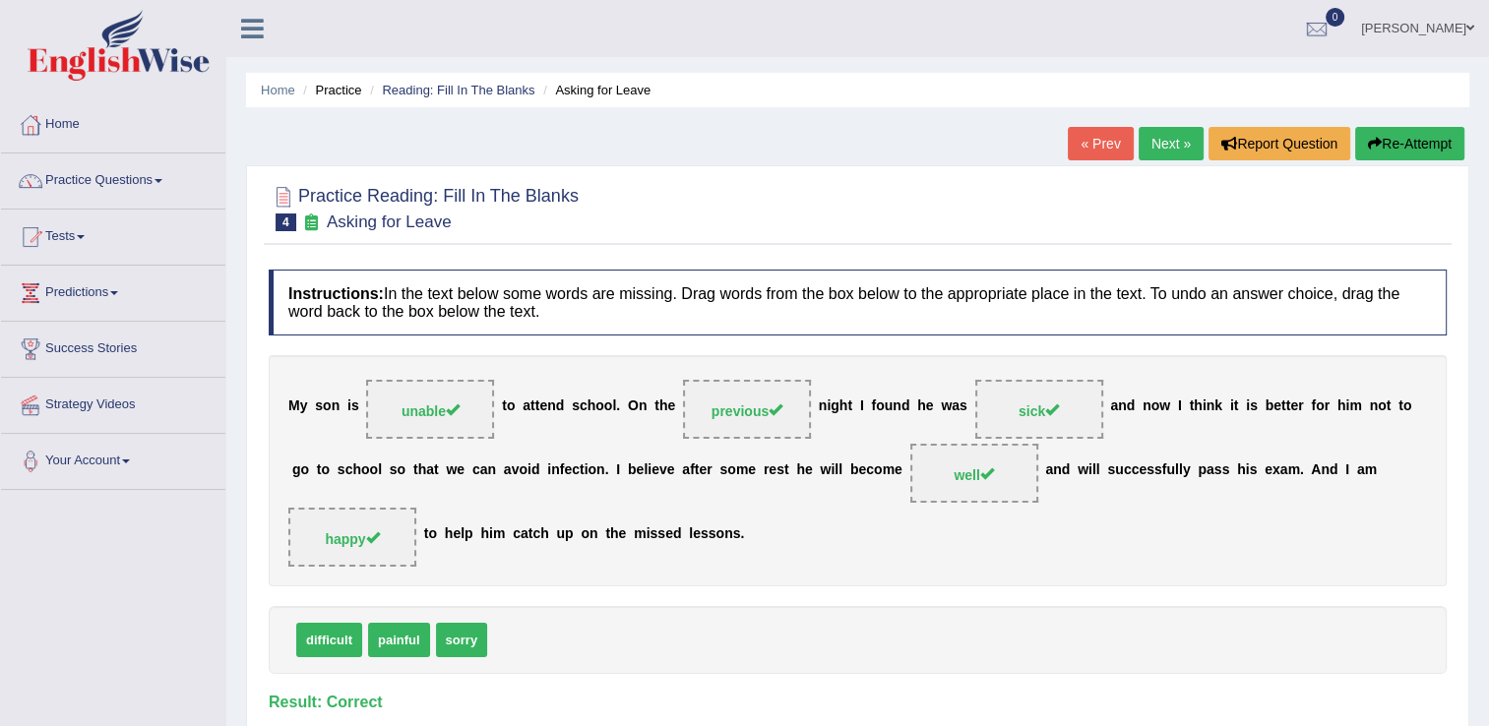
click at [1160, 148] on link "Next »" at bounding box center [1171, 143] width 65 height 33
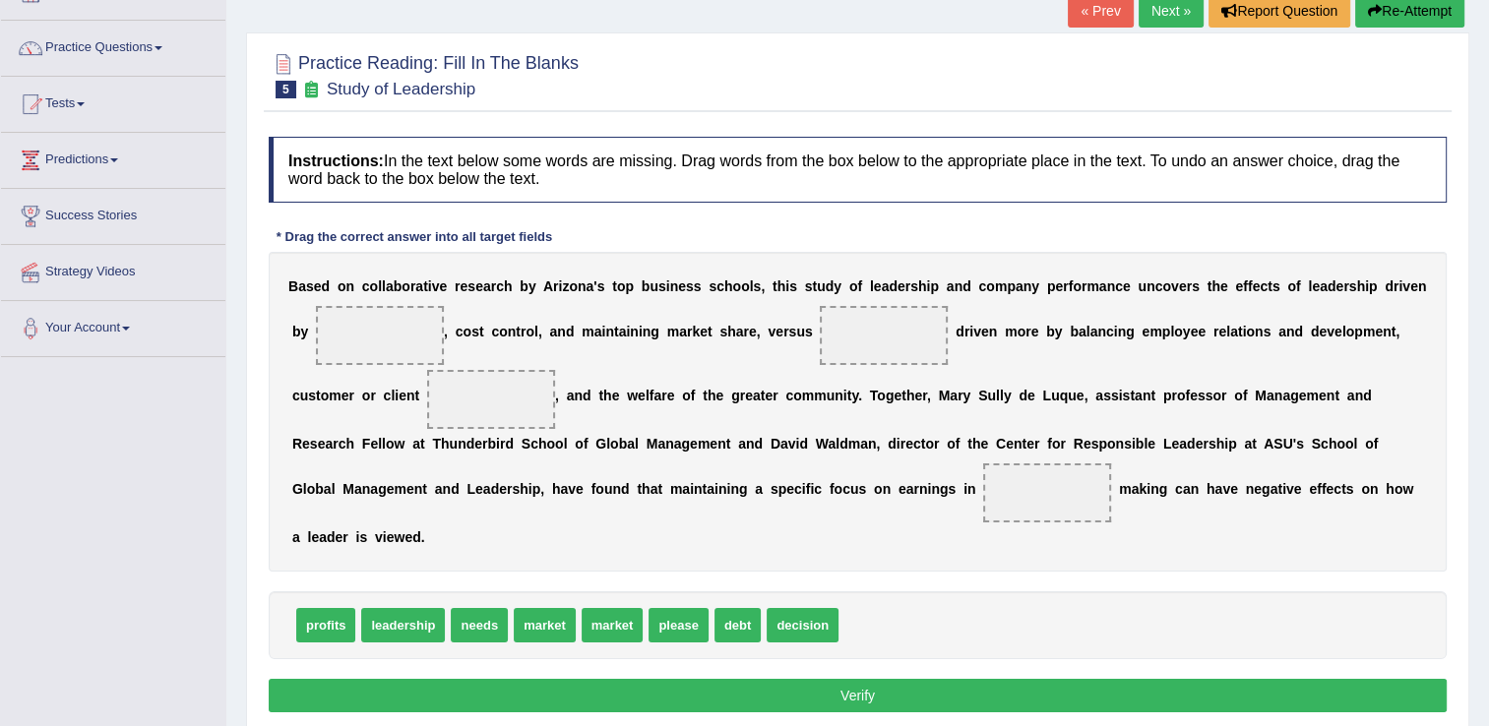
scroll to position [137, 0]
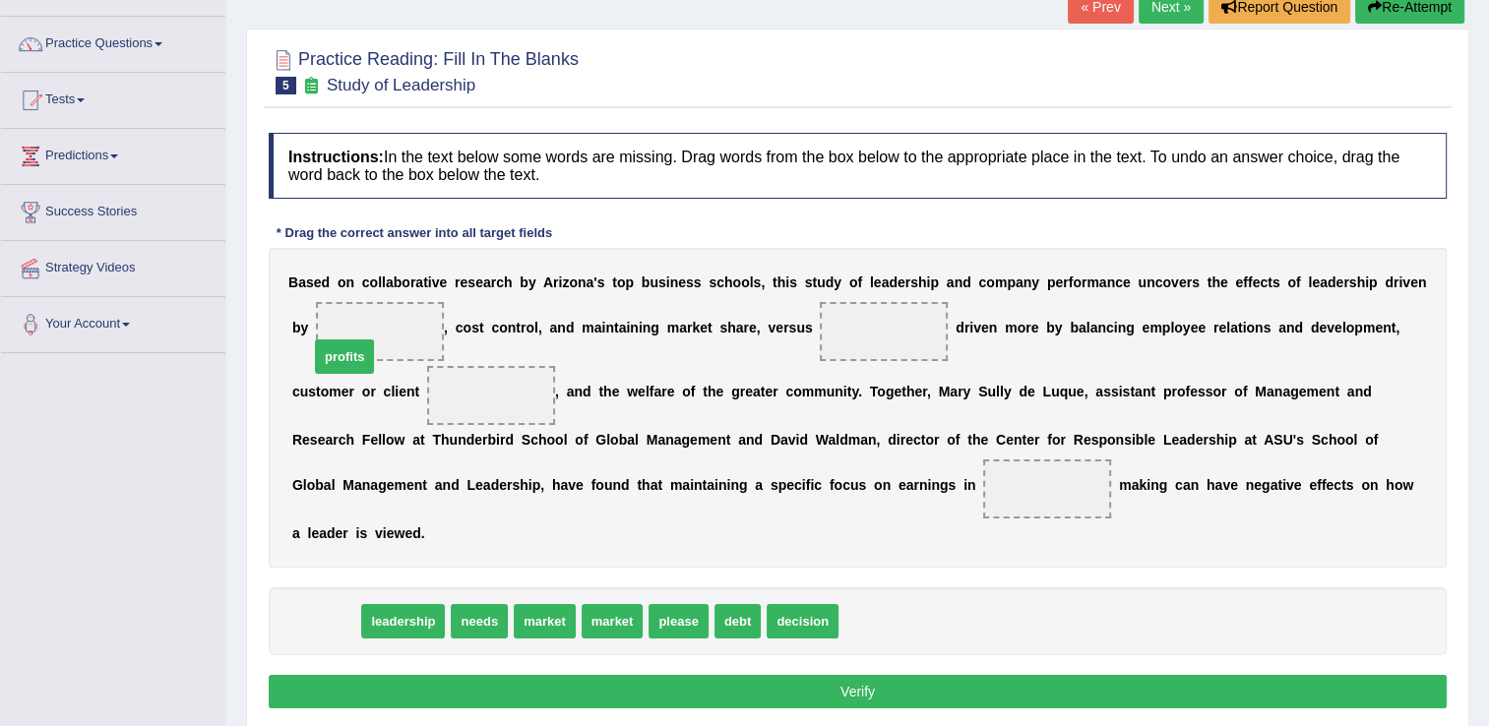
drag, startPoint x: 318, startPoint y: 591, endPoint x: 337, endPoint y: 326, distance: 265.4
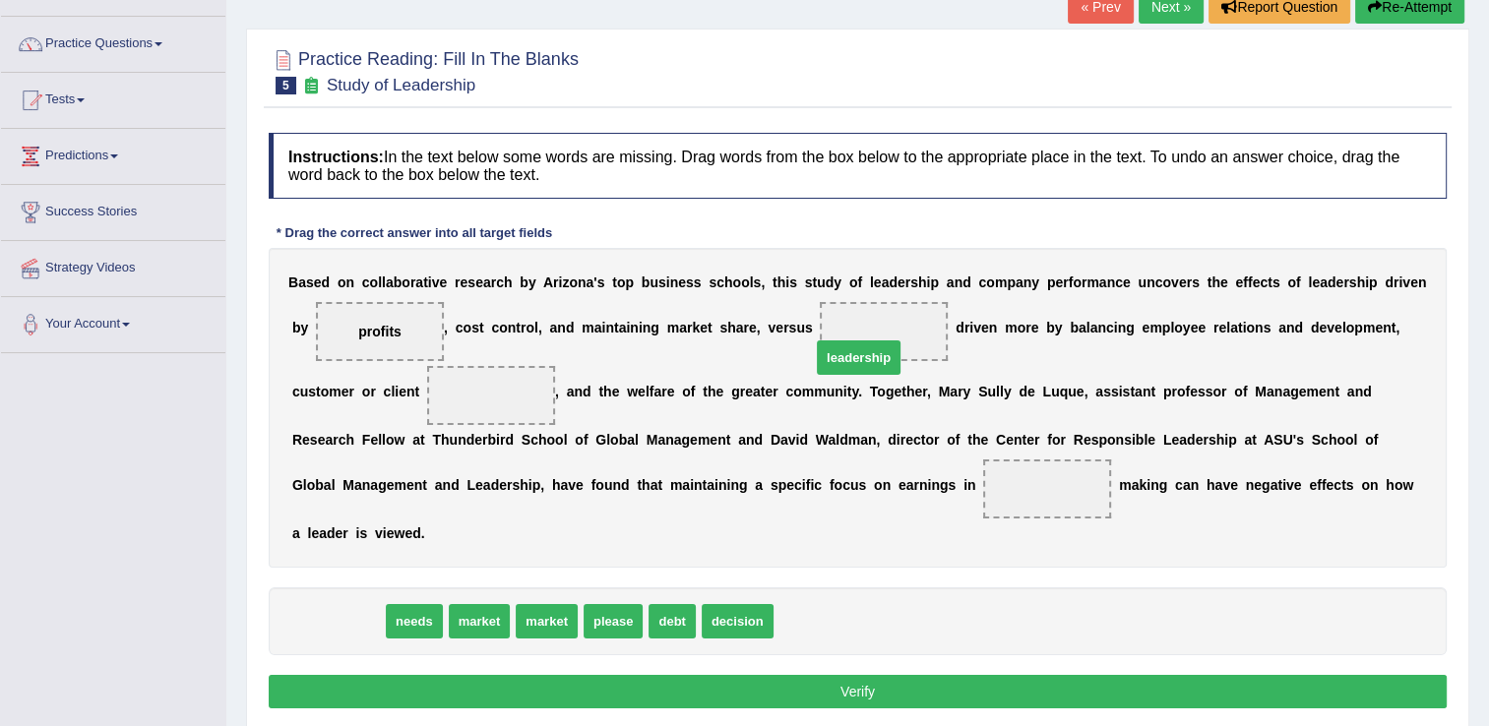
drag, startPoint x: 330, startPoint y: 597, endPoint x: 850, endPoint y: 333, distance: 584.1
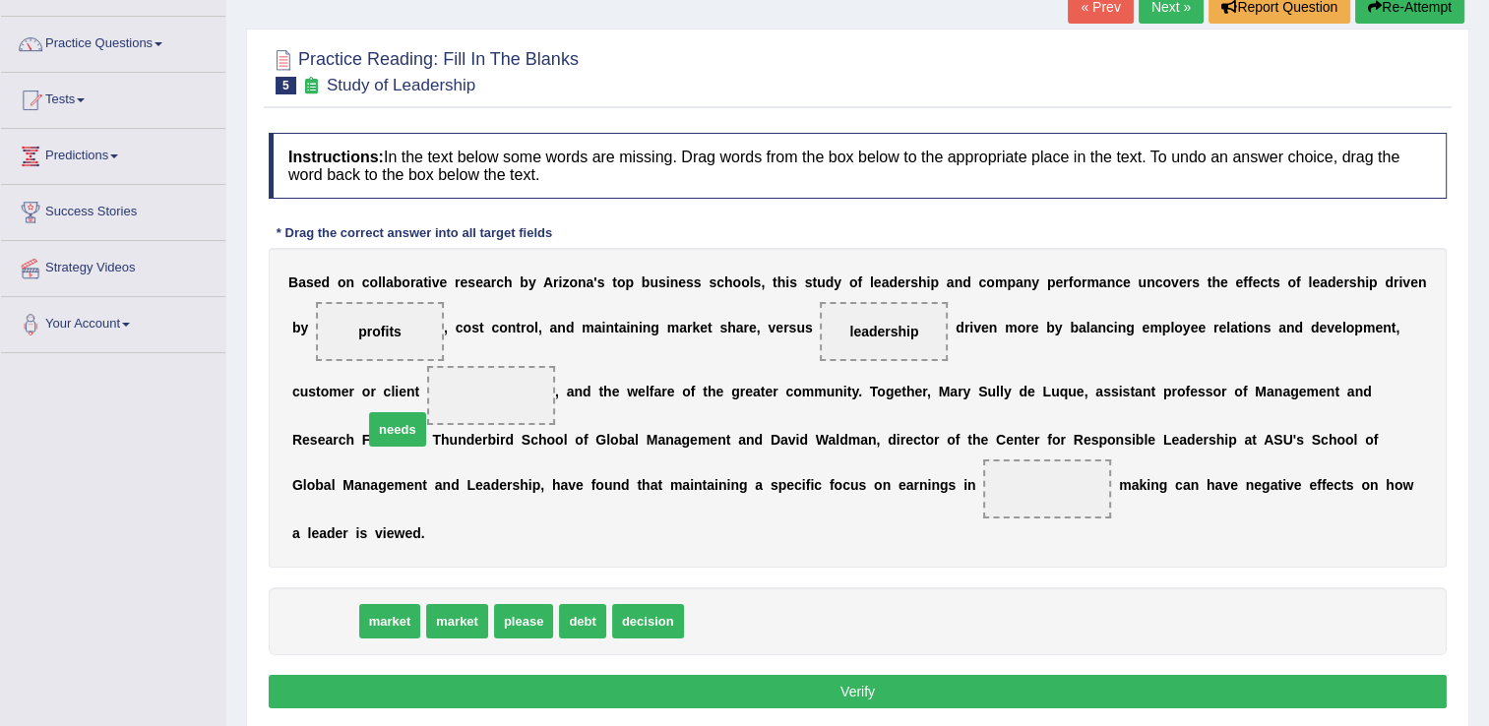
drag, startPoint x: 325, startPoint y: 594, endPoint x: 398, endPoint y: 402, distance: 205.3
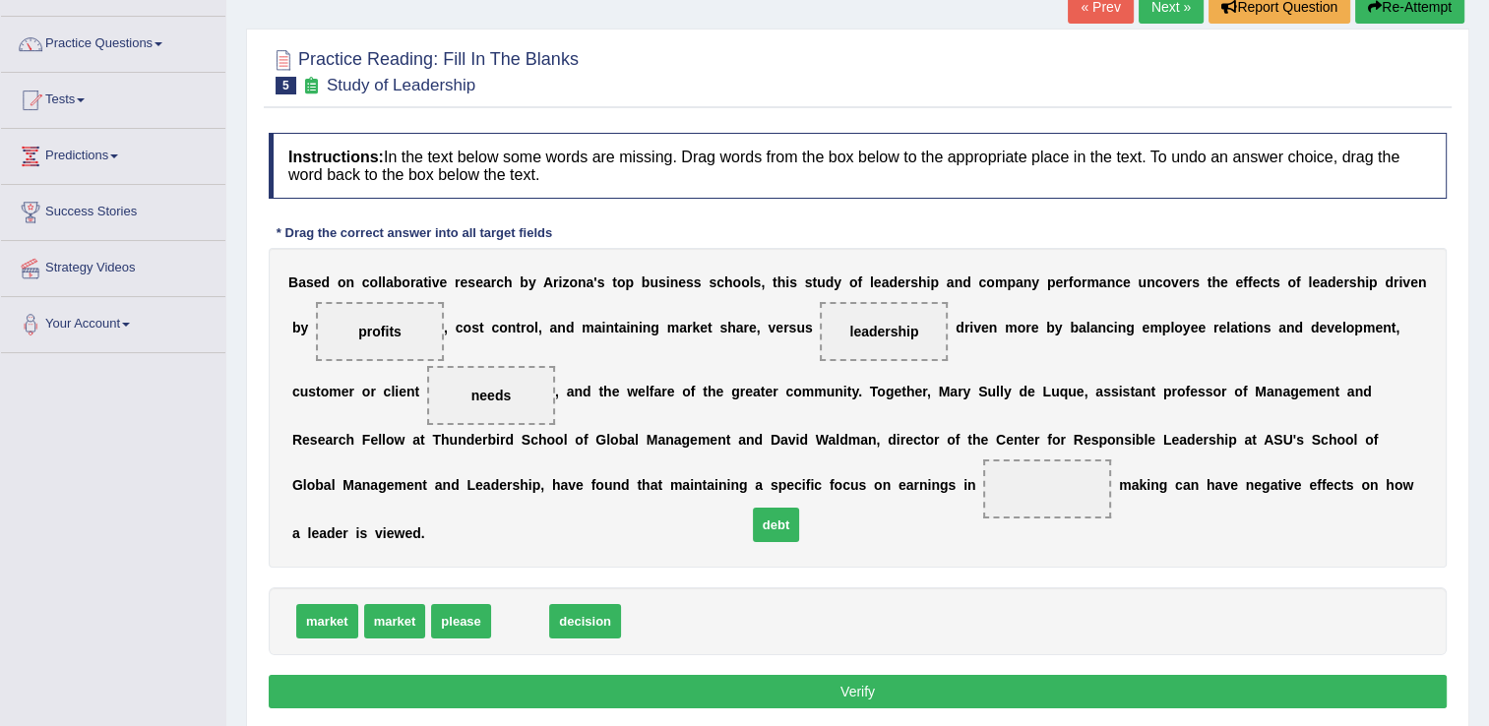
drag, startPoint x: 512, startPoint y: 595, endPoint x: 768, endPoint y: 498, distance: 273.8
click at [866, 675] on button "Verify" at bounding box center [858, 691] width 1178 height 33
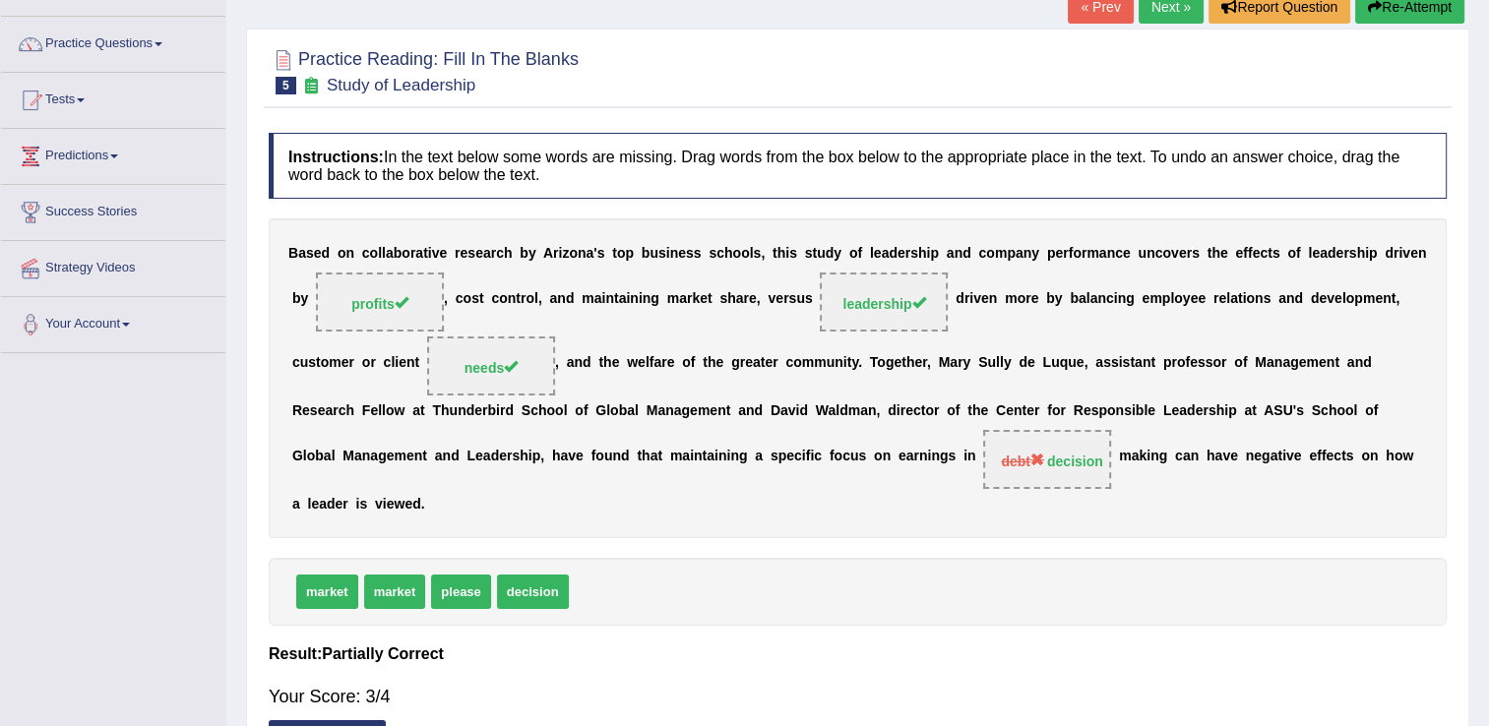
click at [1183, 11] on link "Next »" at bounding box center [1171, 6] width 65 height 33
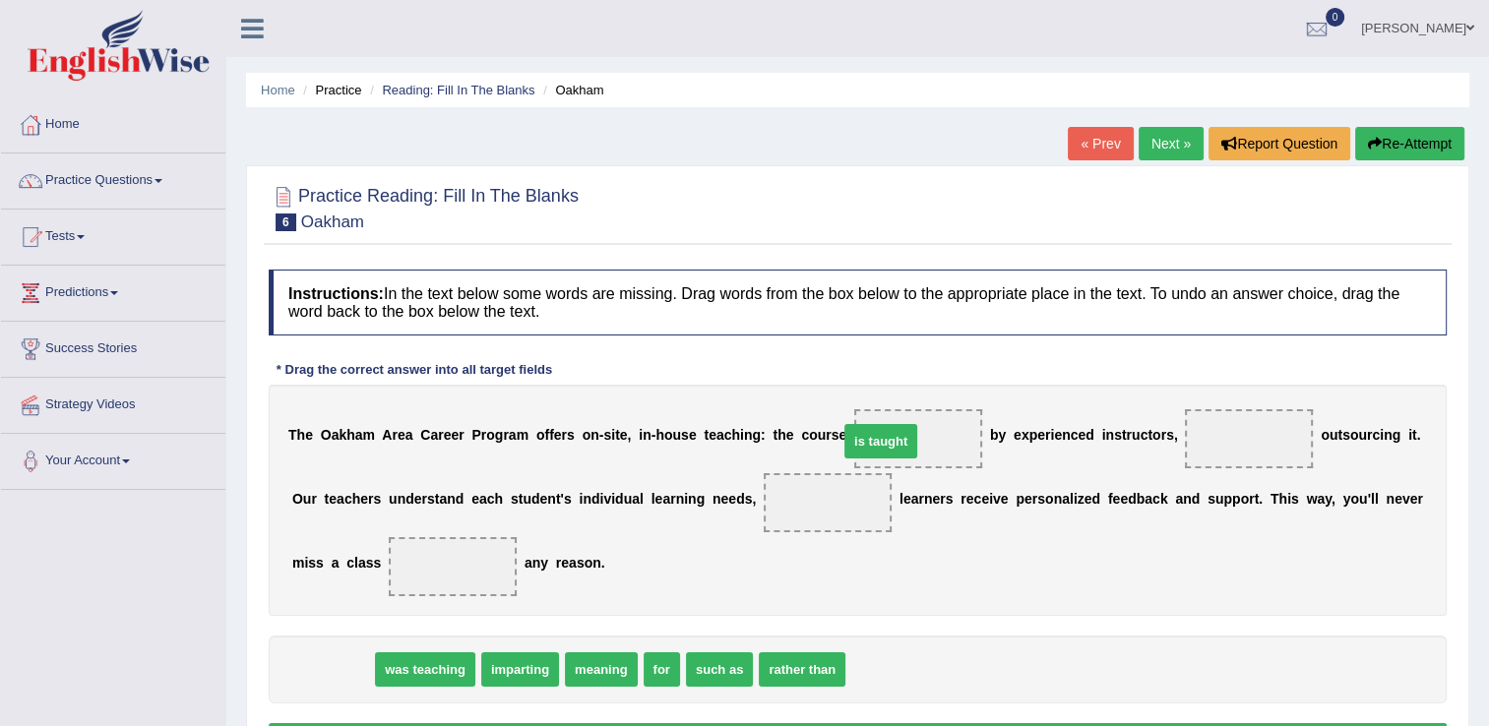
drag, startPoint x: 330, startPoint y: 664, endPoint x: 878, endPoint y: 436, distance: 593.9
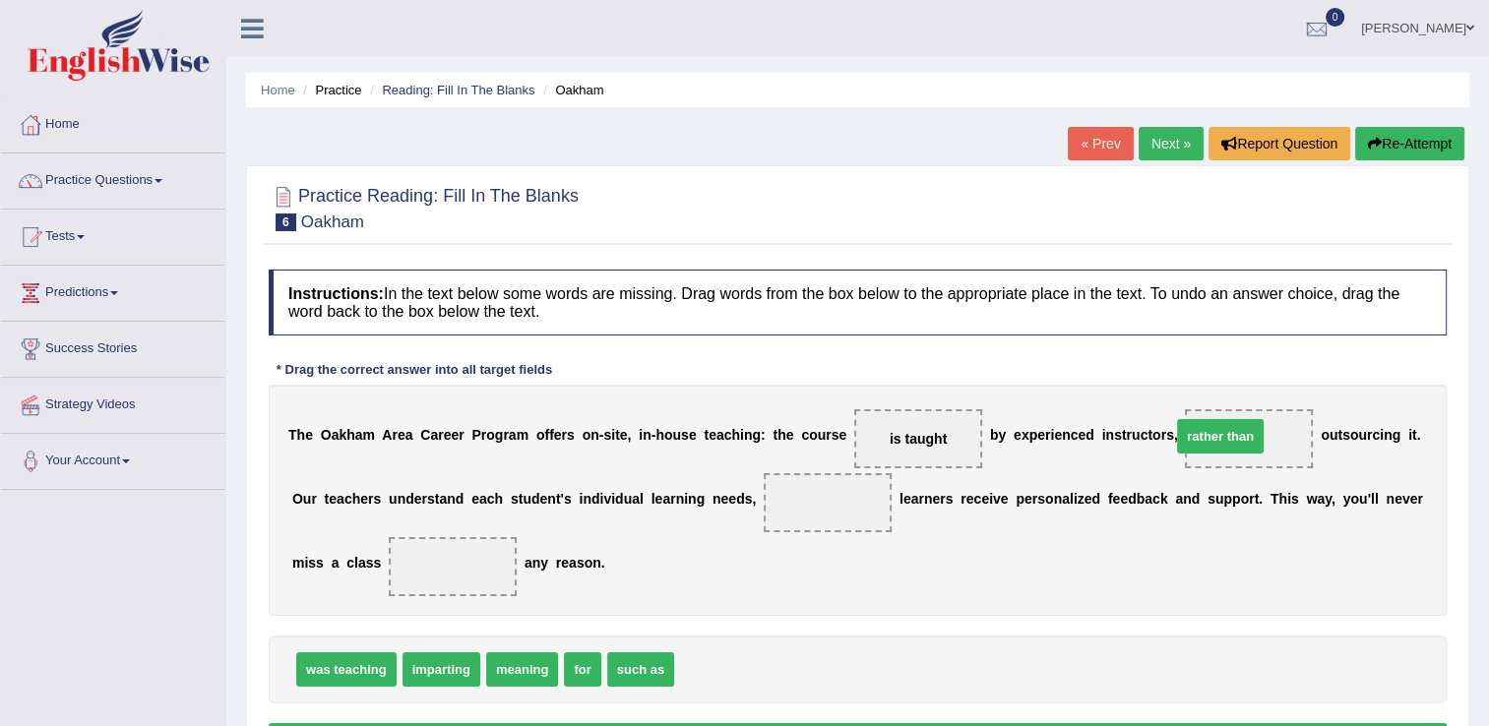
drag, startPoint x: 703, startPoint y: 672, endPoint x: 1200, endPoint y: 439, distance: 549.1
drag, startPoint x: 563, startPoint y: 671, endPoint x: 755, endPoint y: 503, distance: 255.3
drag, startPoint x: 765, startPoint y: 506, endPoint x: 341, endPoint y: 577, distance: 430.1
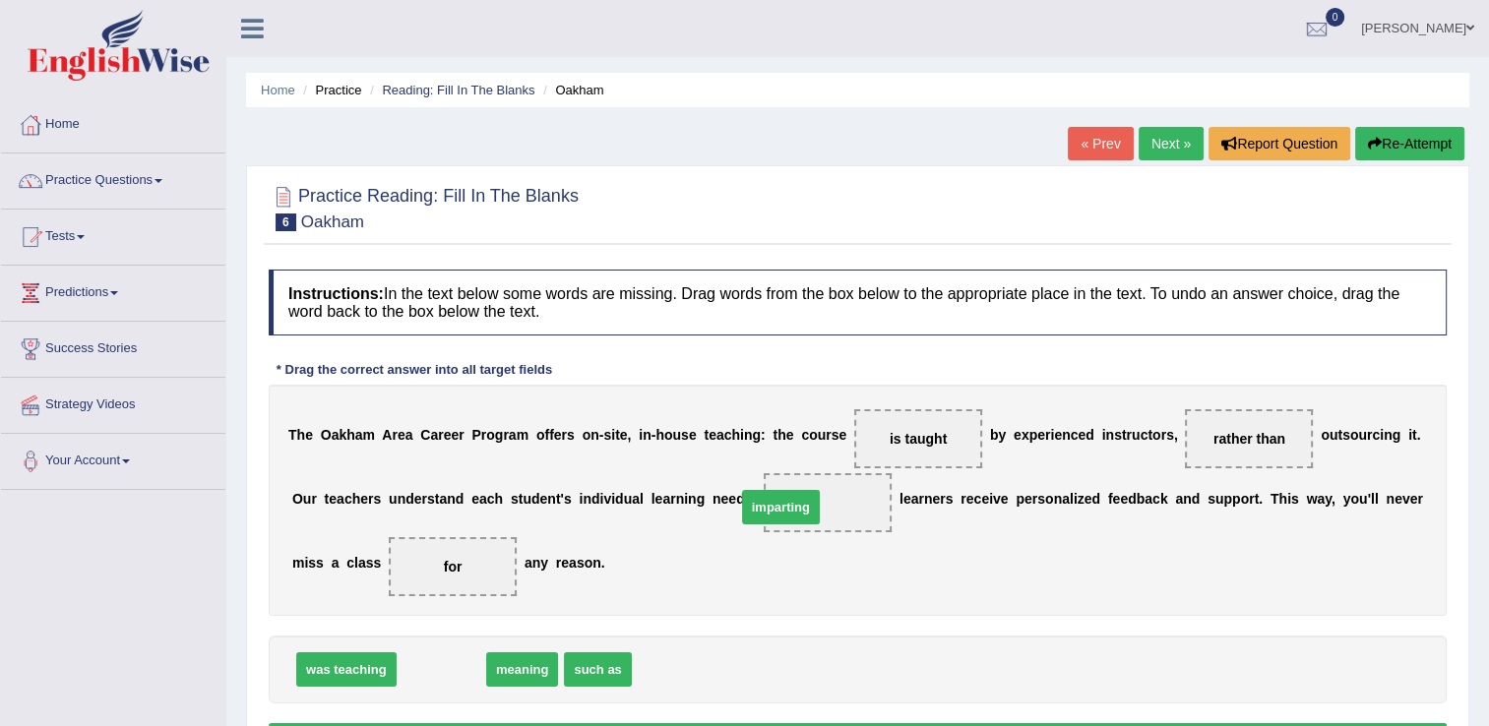
drag, startPoint x: 454, startPoint y: 671, endPoint x: 793, endPoint y: 508, distance: 376.8
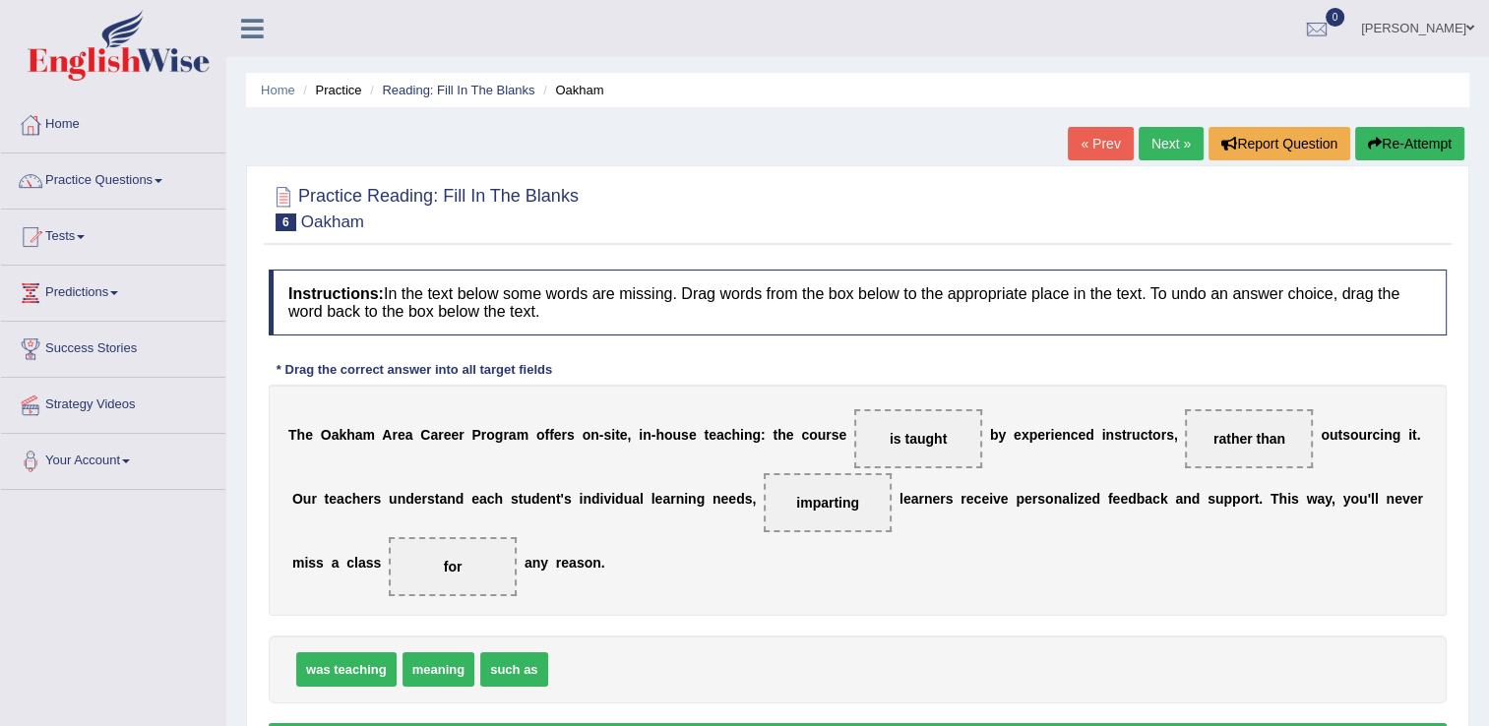
scroll to position [169, 0]
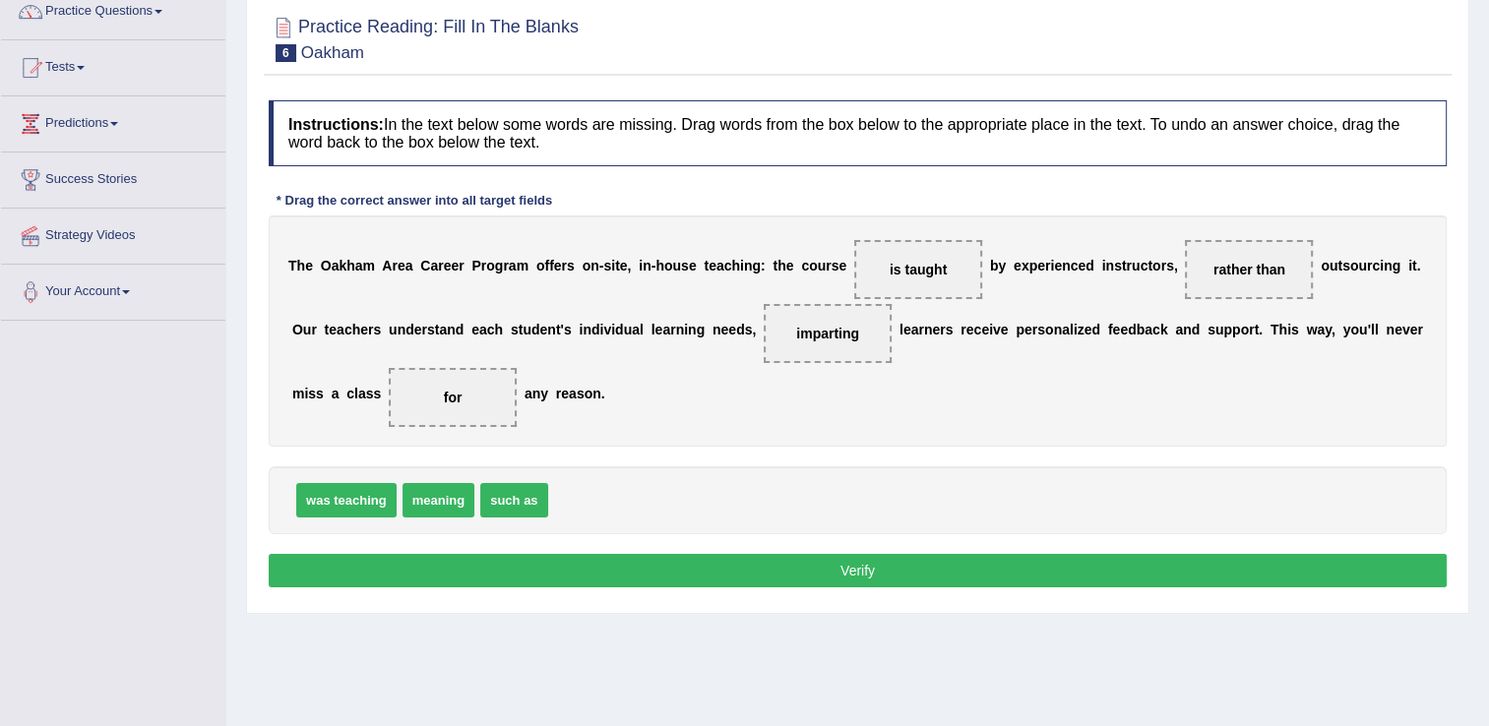
click at [1061, 570] on button "Verify" at bounding box center [858, 570] width 1178 height 33
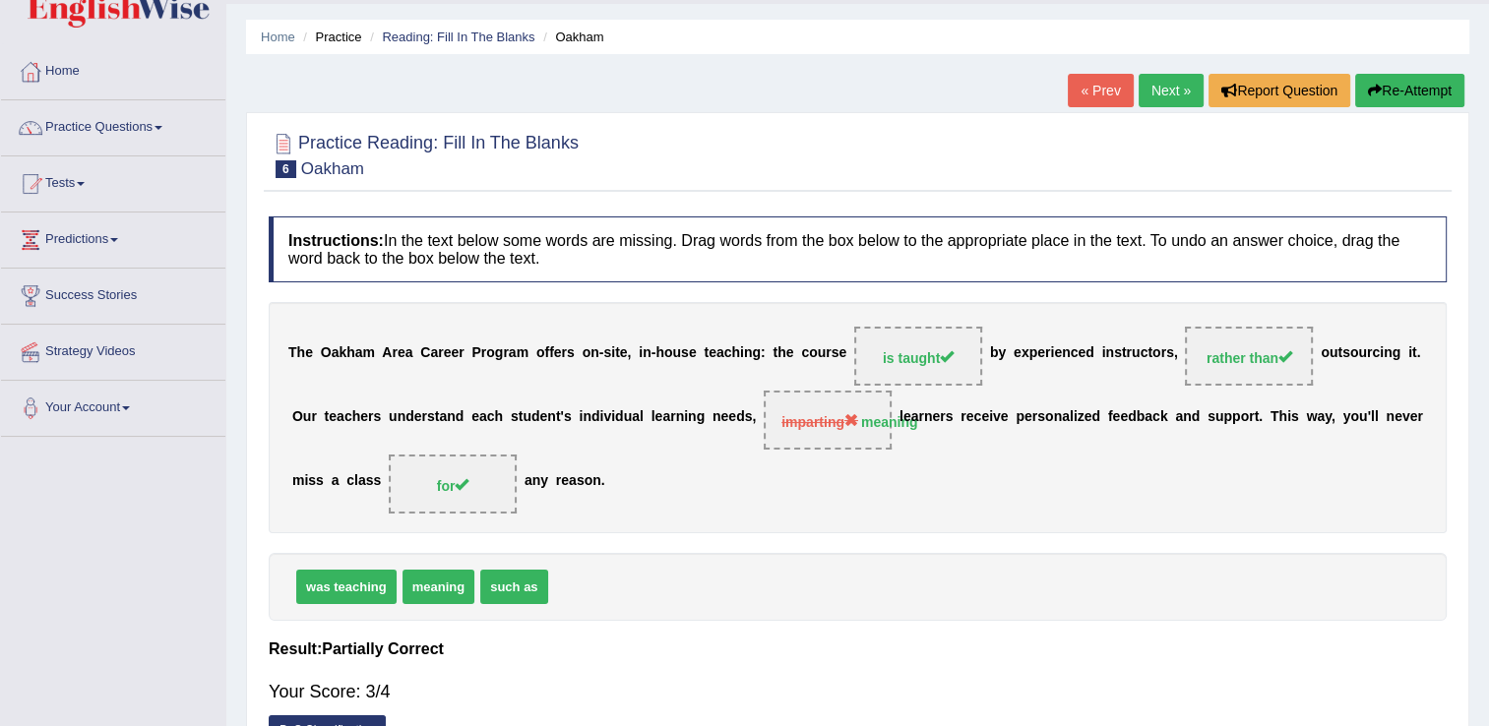
scroll to position [0, 0]
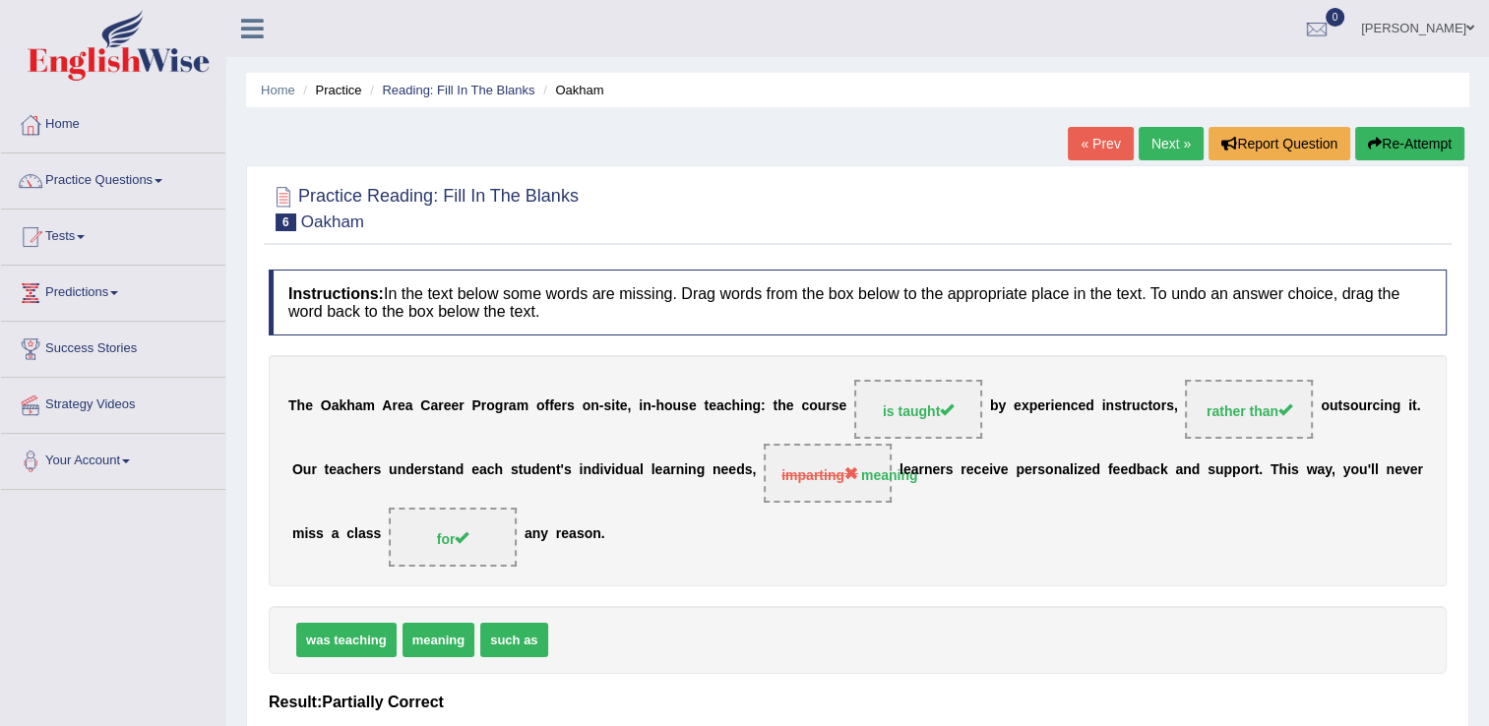
click at [1162, 140] on link "Next »" at bounding box center [1171, 143] width 65 height 33
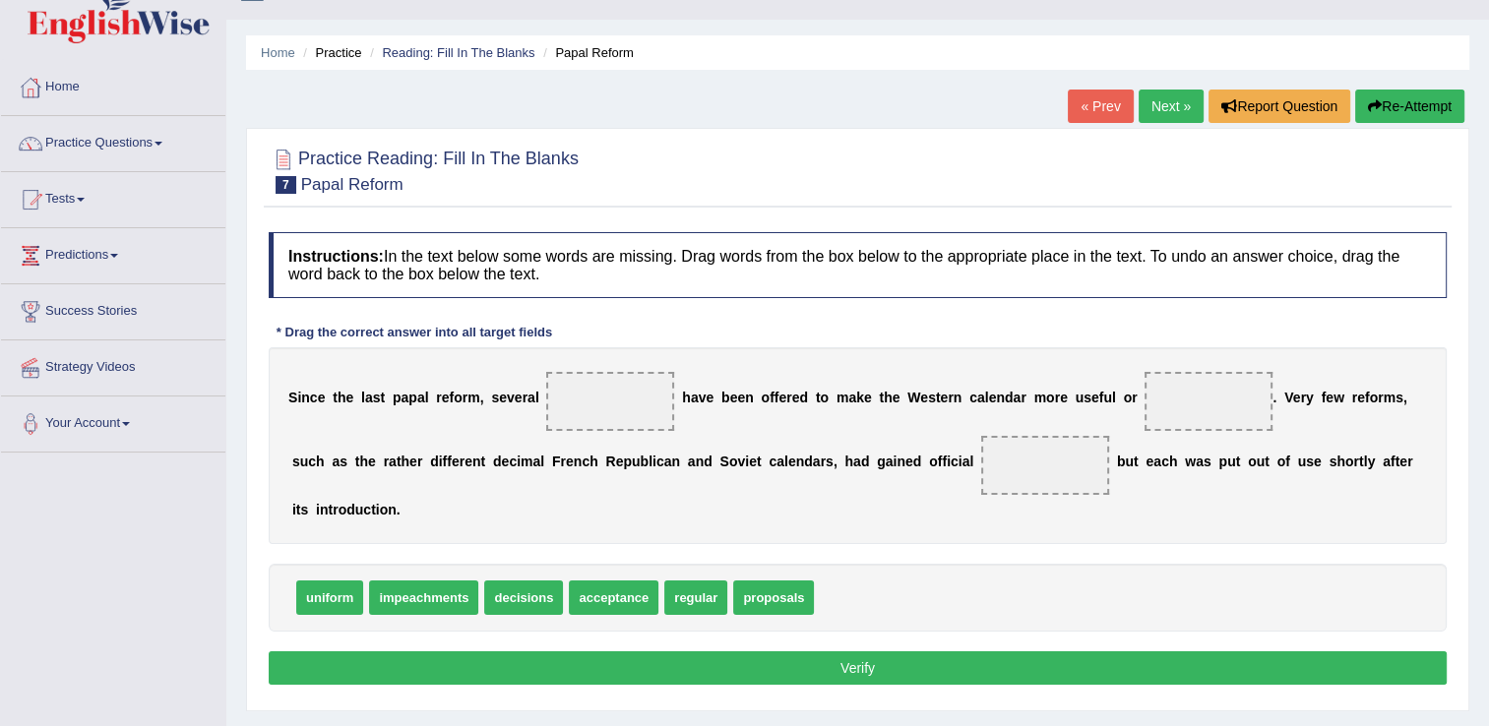
scroll to position [39, 0]
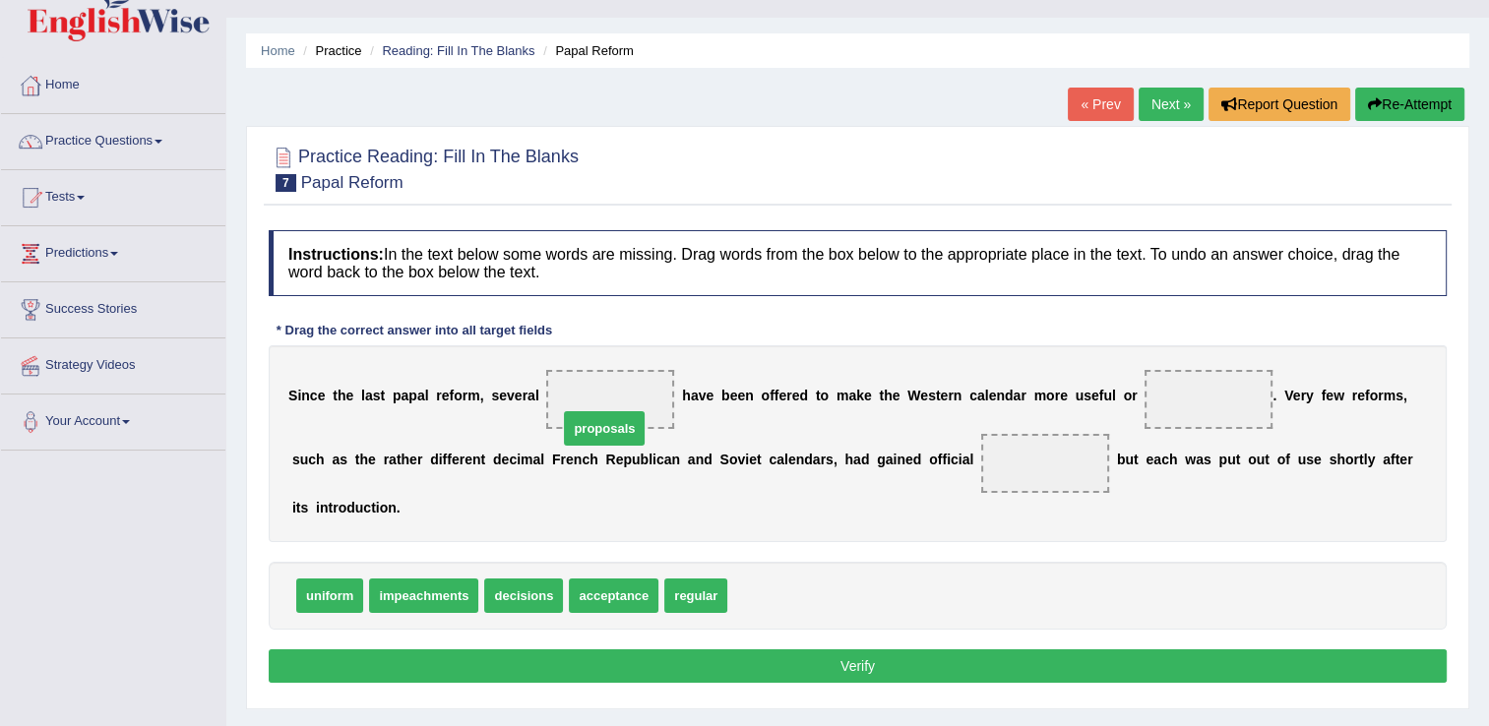
drag, startPoint x: 750, startPoint y: 566, endPoint x: 581, endPoint y: 399, distance: 238.0
drag, startPoint x: 692, startPoint y: 558, endPoint x: 1180, endPoint y: 393, distance: 515.4
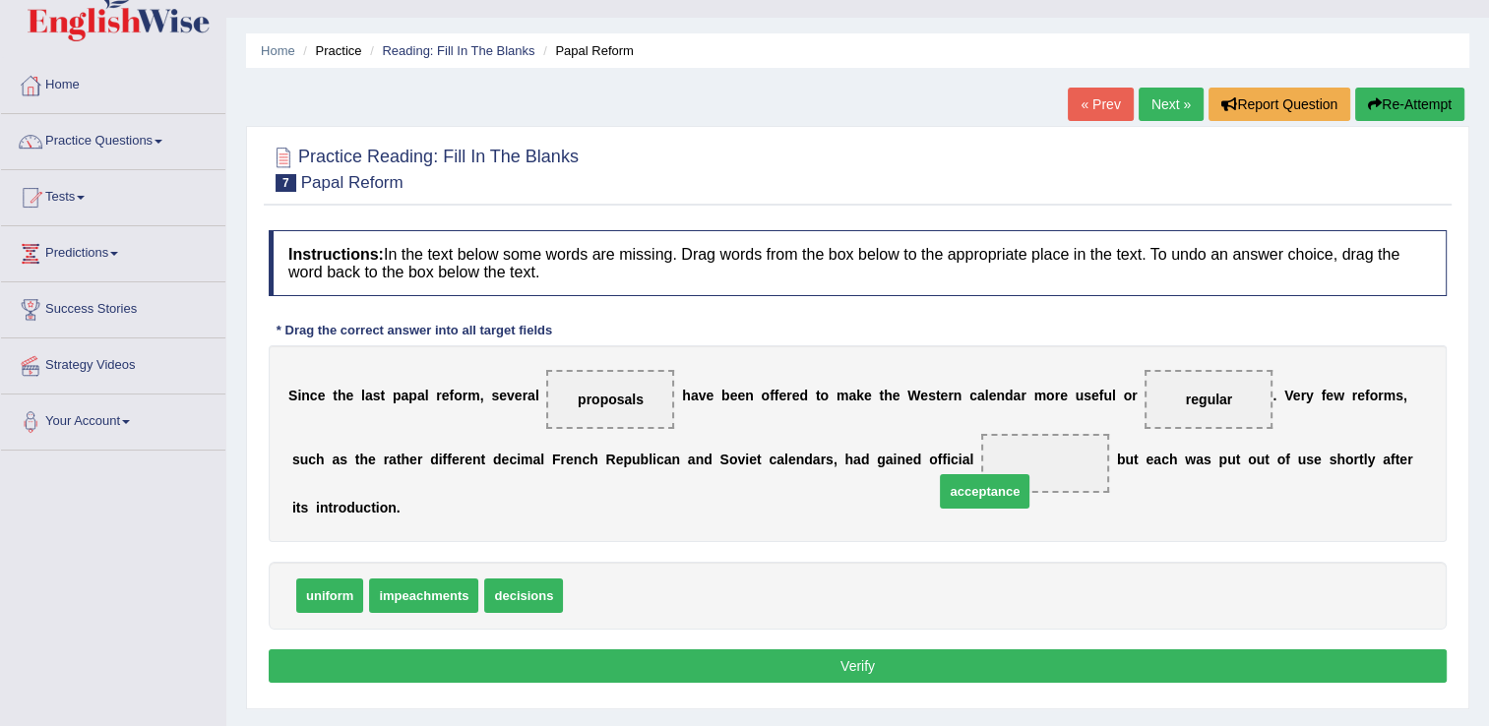
drag, startPoint x: 601, startPoint y: 554, endPoint x: 972, endPoint y: 450, distance: 385.5
click at [869, 650] on button "Verify" at bounding box center [858, 666] width 1178 height 33
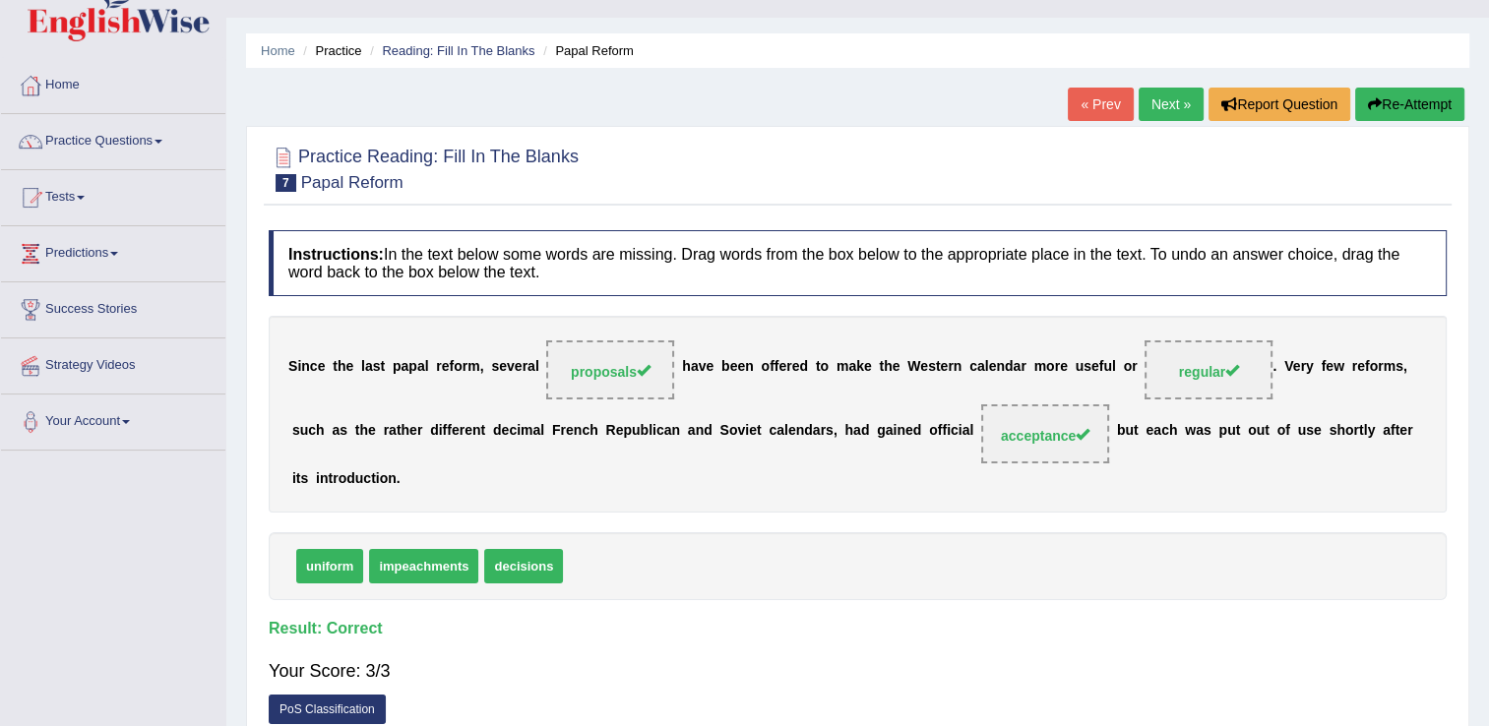
click at [1176, 101] on link "Next »" at bounding box center [1171, 104] width 65 height 33
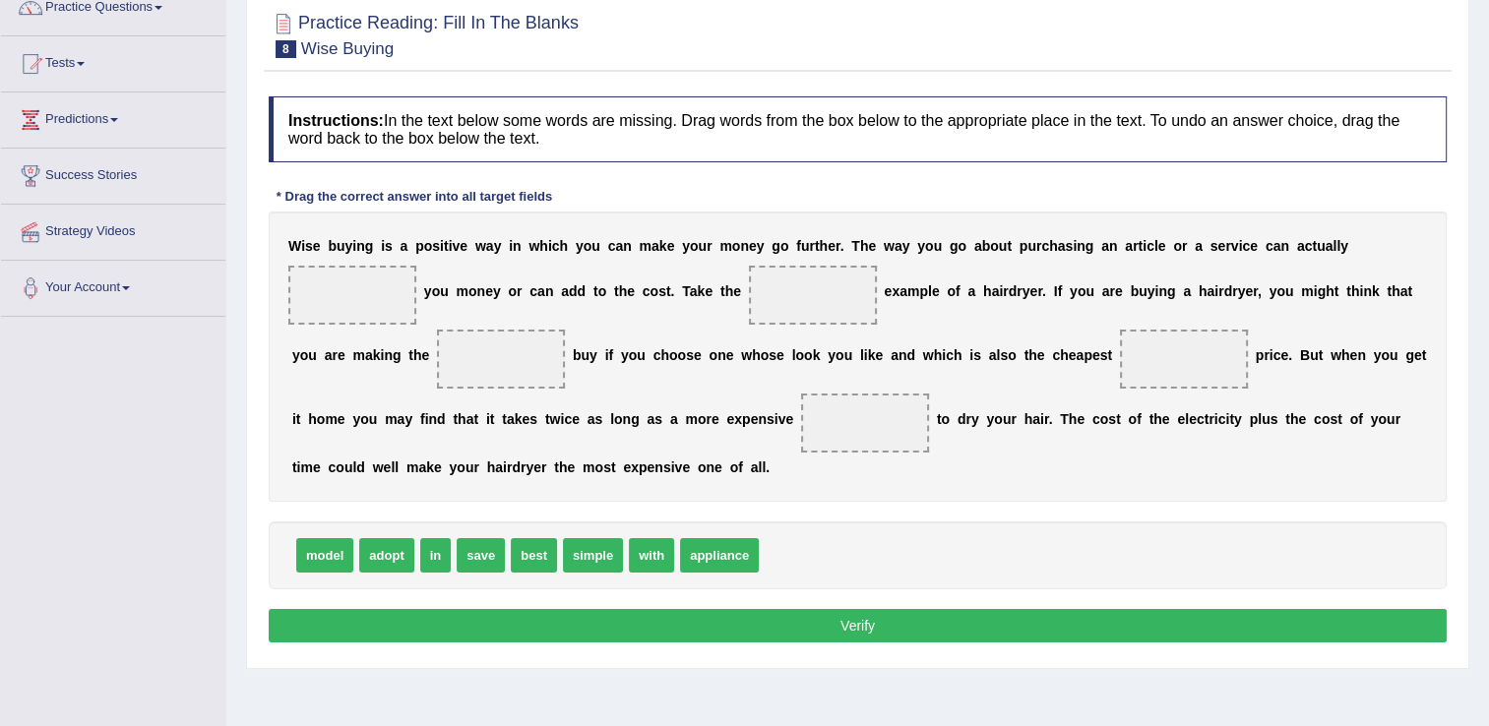
scroll to position [177, 0]
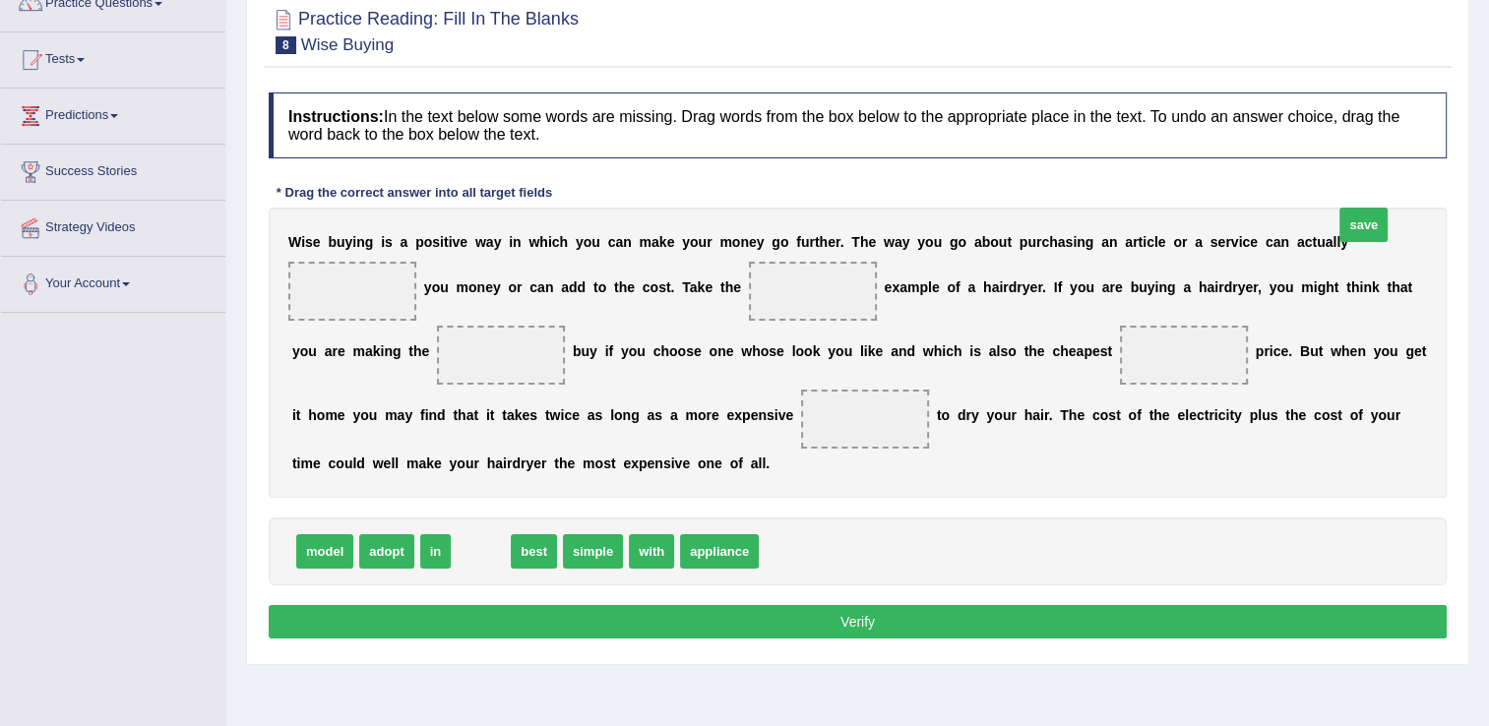
drag, startPoint x: 467, startPoint y: 588, endPoint x: 1349, endPoint y: 261, distance: 941.4
drag, startPoint x: 479, startPoint y: 585, endPoint x: 670, endPoint y: 333, distance: 316.2
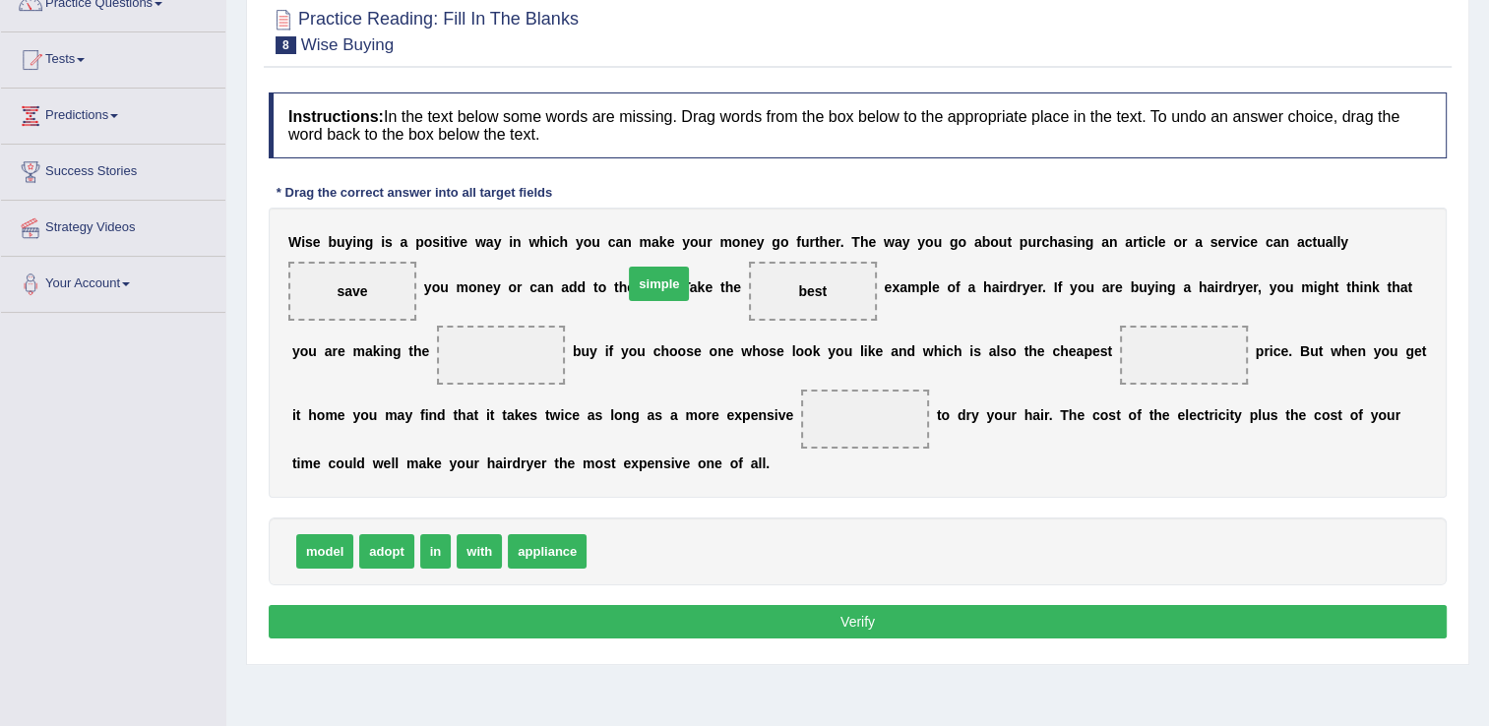
drag, startPoint x: 612, startPoint y: 589, endPoint x: 648, endPoint y: 321, distance: 270.1
drag, startPoint x: 598, startPoint y: 594, endPoint x: 347, endPoint y: 405, distance: 314.2
drag, startPoint x: 540, startPoint y: 585, endPoint x: 1003, endPoint y: 394, distance: 500.5
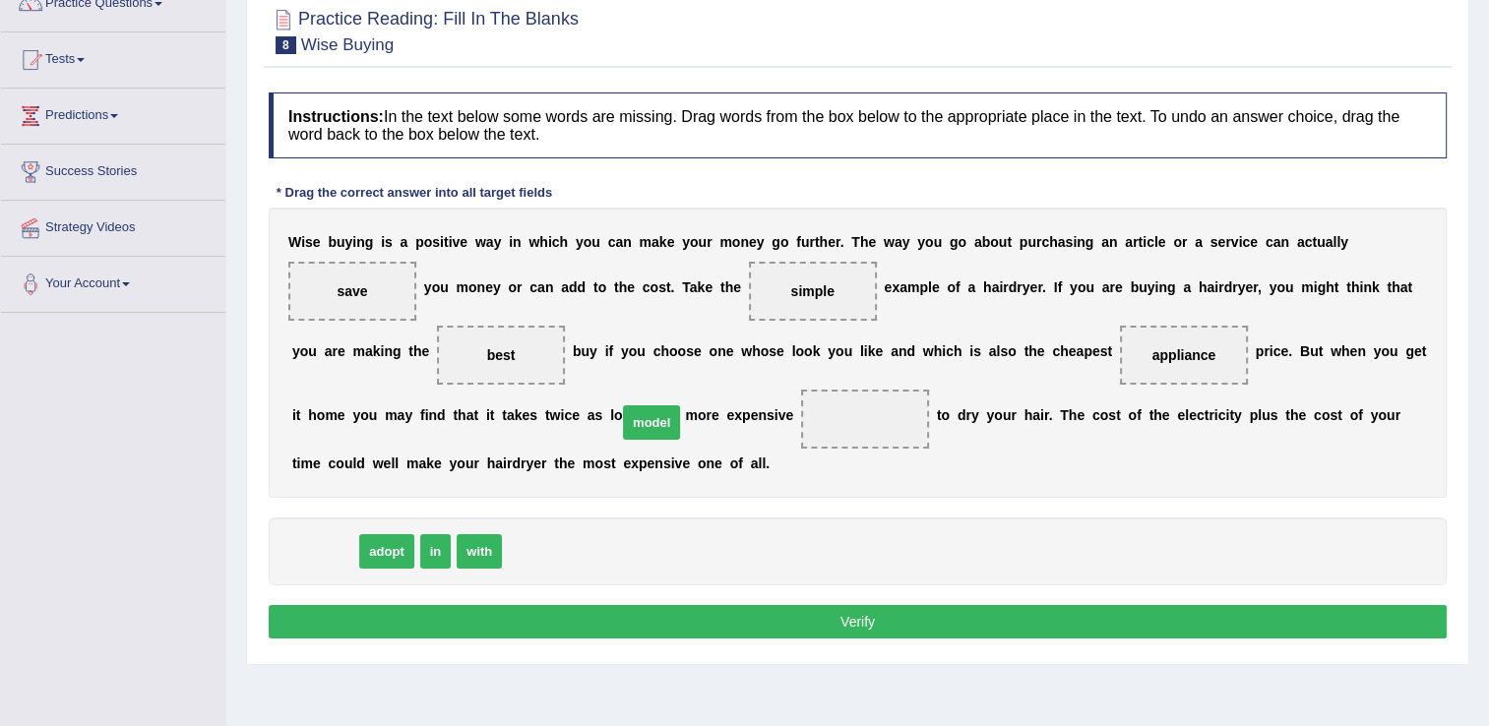
drag, startPoint x: 330, startPoint y: 583, endPoint x: 657, endPoint y: 455, distance: 350.9
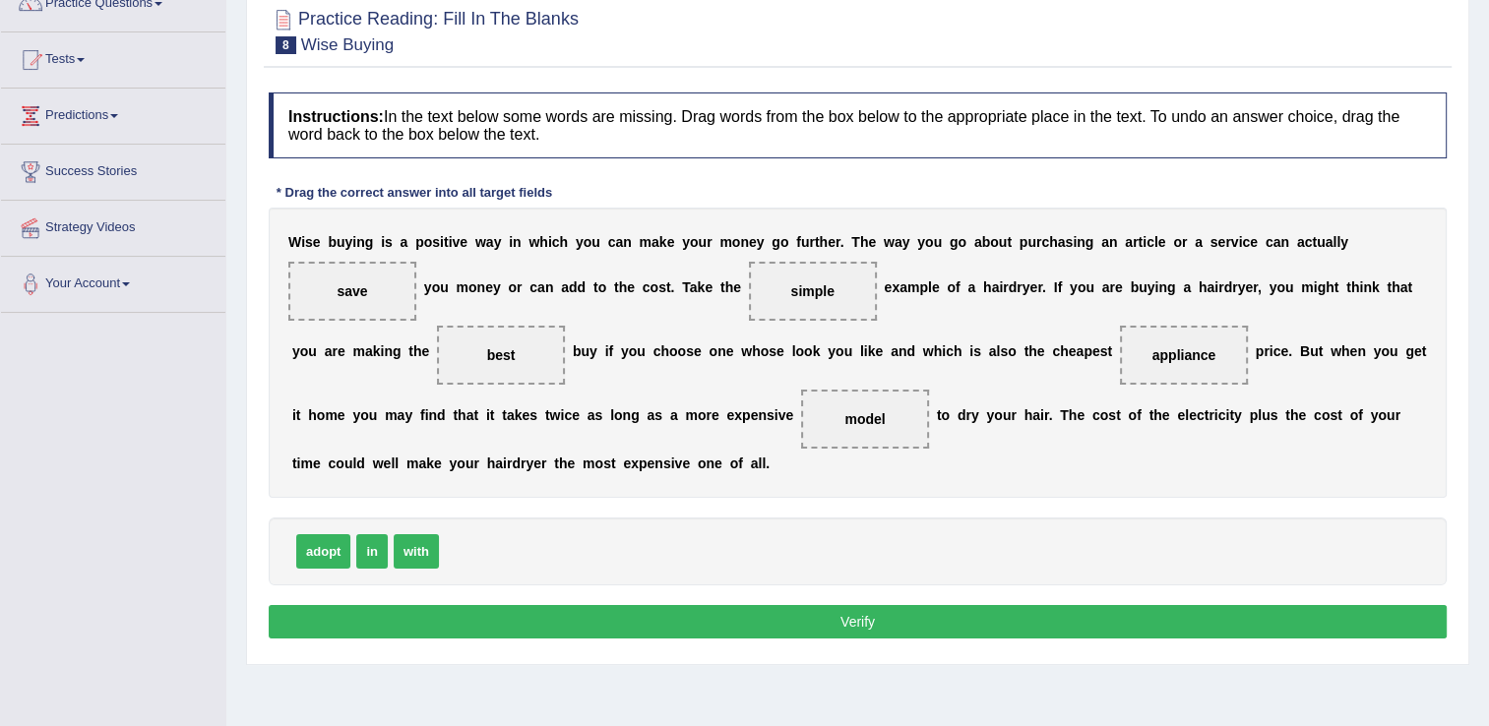
click at [782, 639] on button "Verify" at bounding box center [858, 621] width 1178 height 33
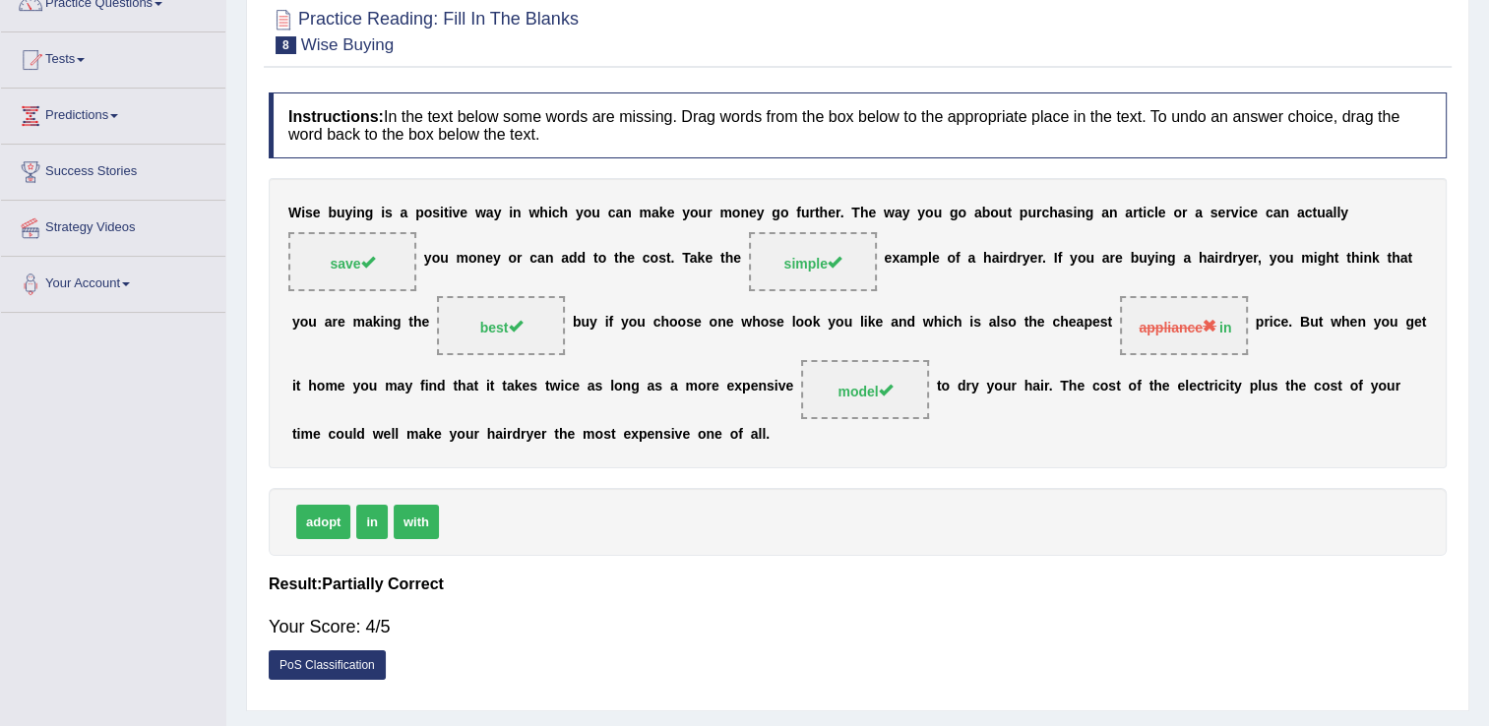
scroll to position [0, 0]
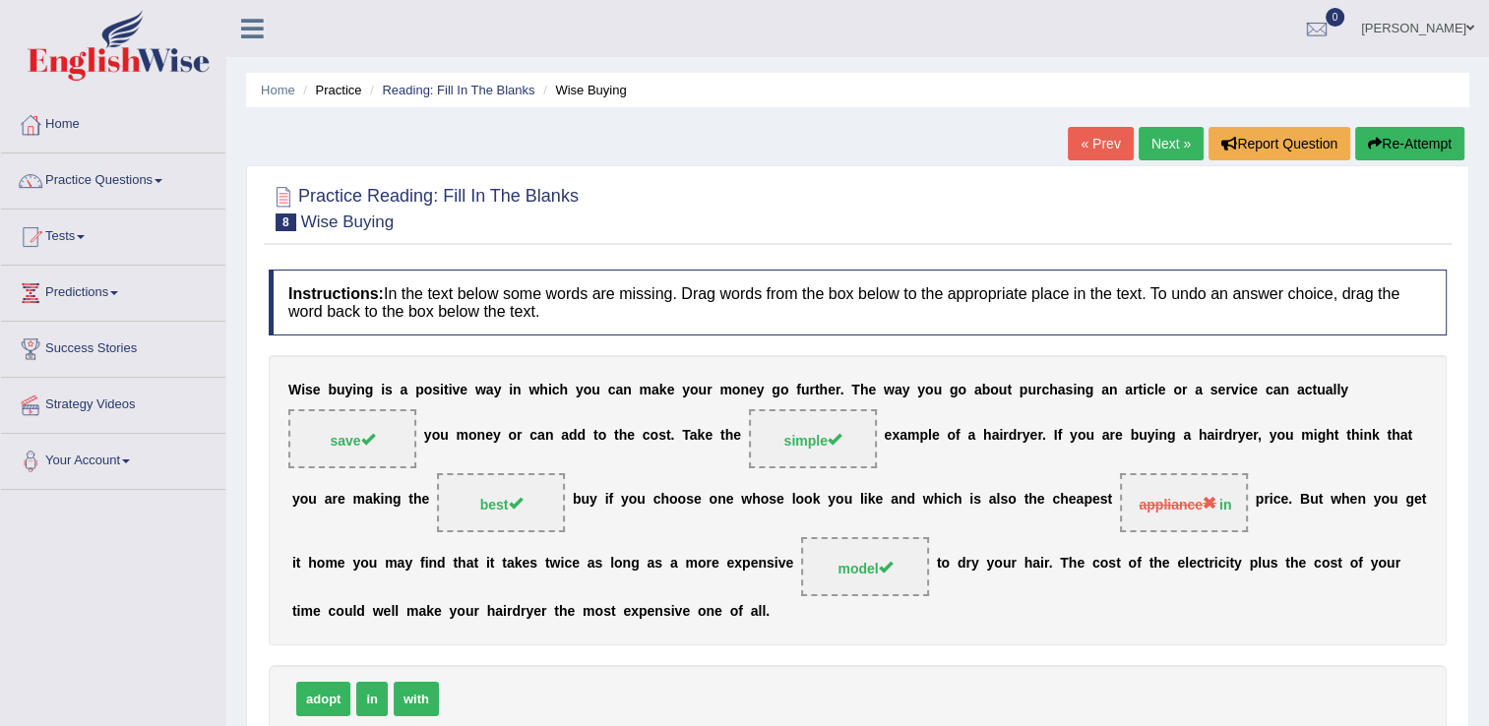
click at [1176, 145] on link "Next »" at bounding box center [1171, 143] width 65 height 33
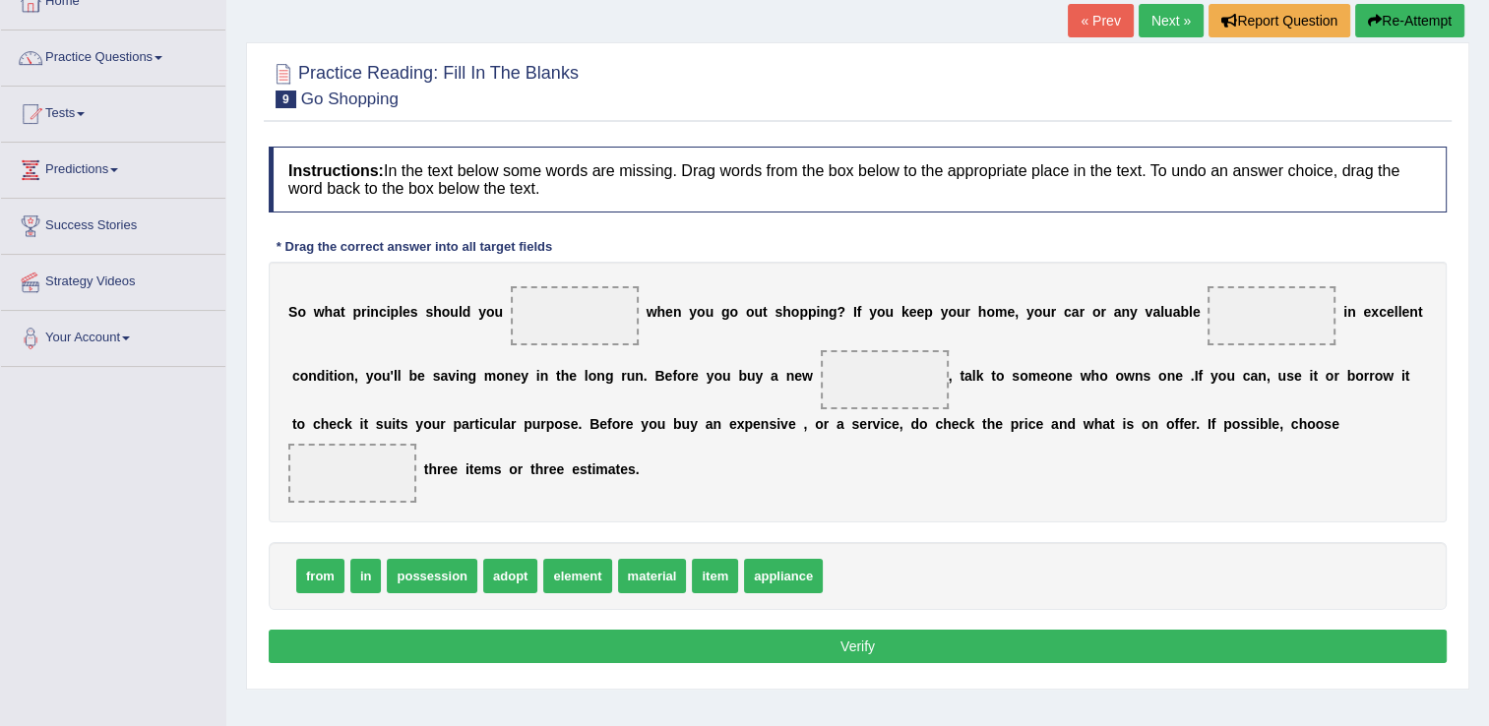
scroll to position [126, 0]
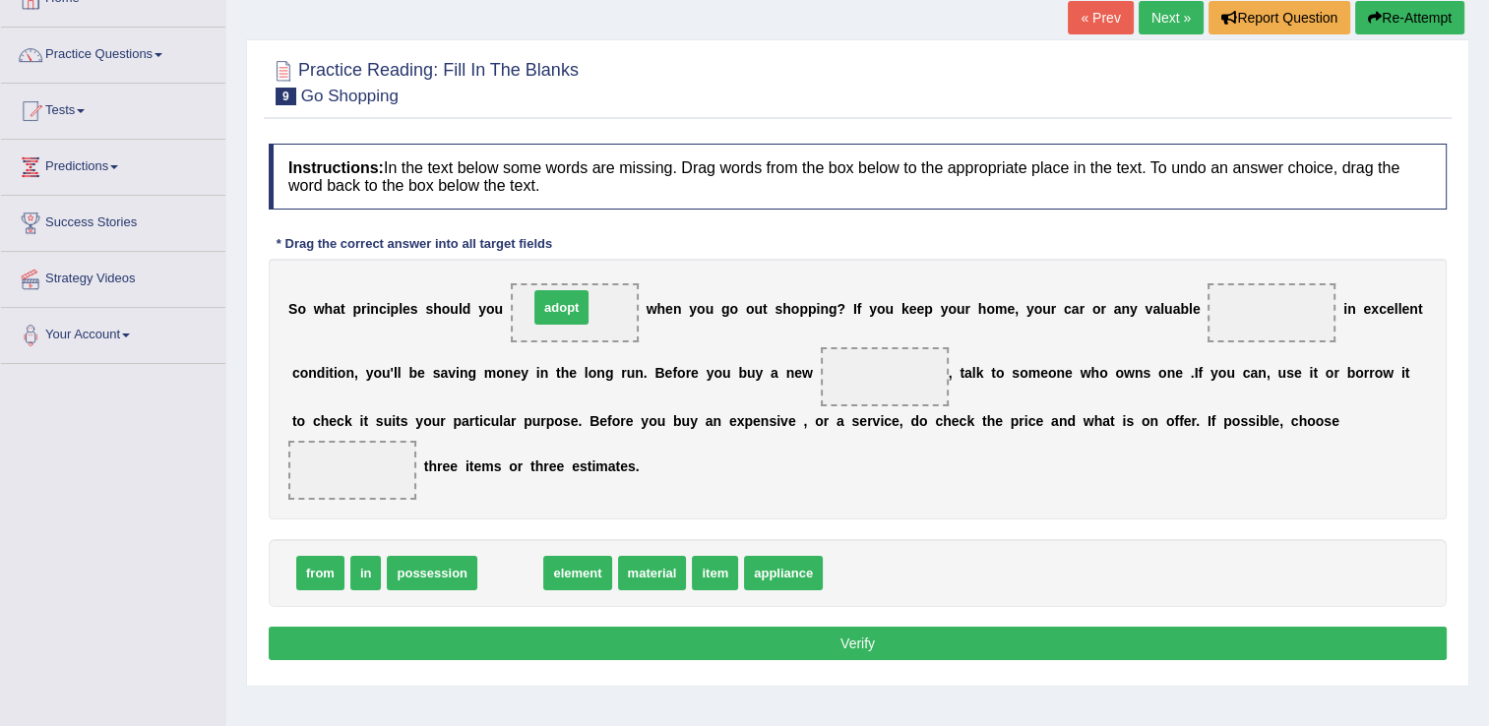
drag, startPoint x: 504, startPoint y: 575, endPoint x: 555, endPoint y: 307, distance: 272.6
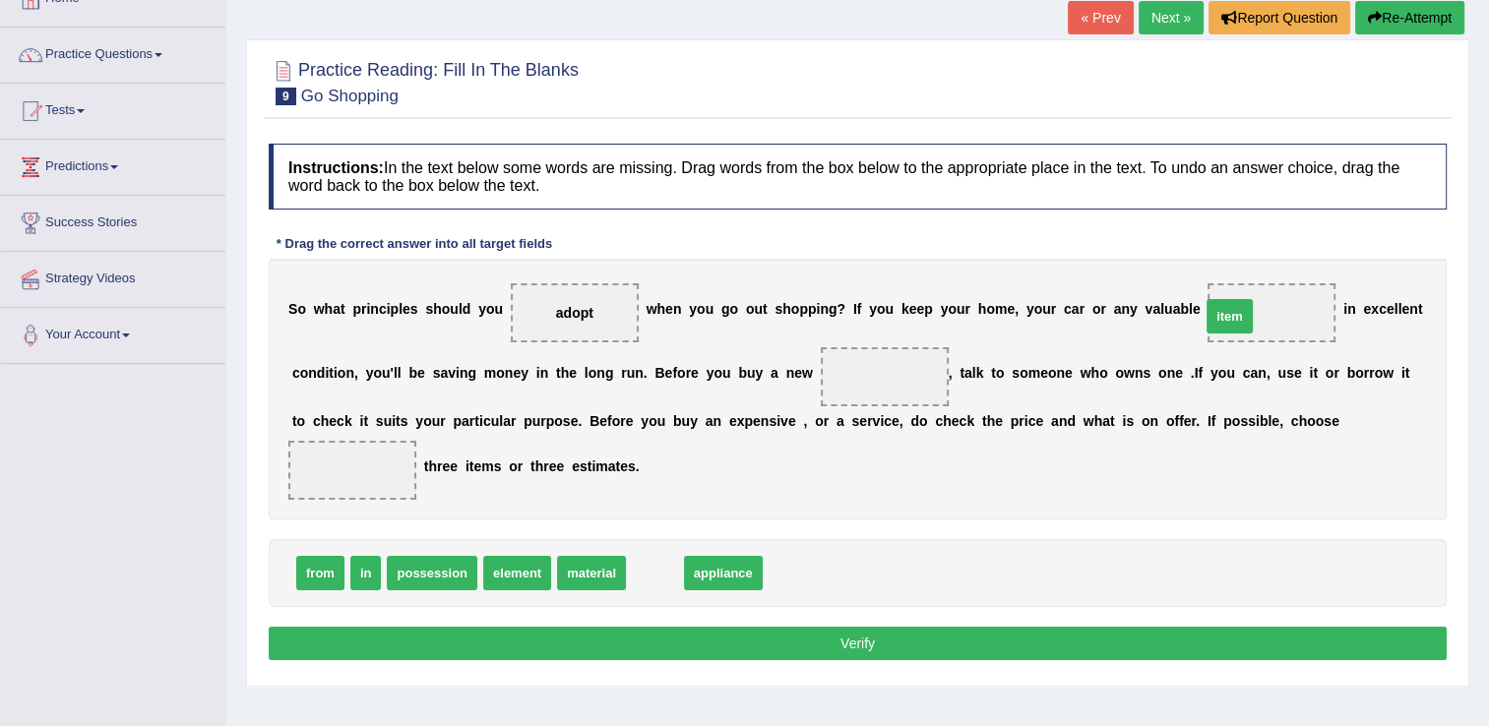
drag, startPoint x: 641, startPoint y: 584, endPoint x: 1218, endPoint y: 325, distance: 632.2
drag, startPoint x: 660, startPoint y: 579, endPoint x: 766, endPoint y: 389, distance: 217.2
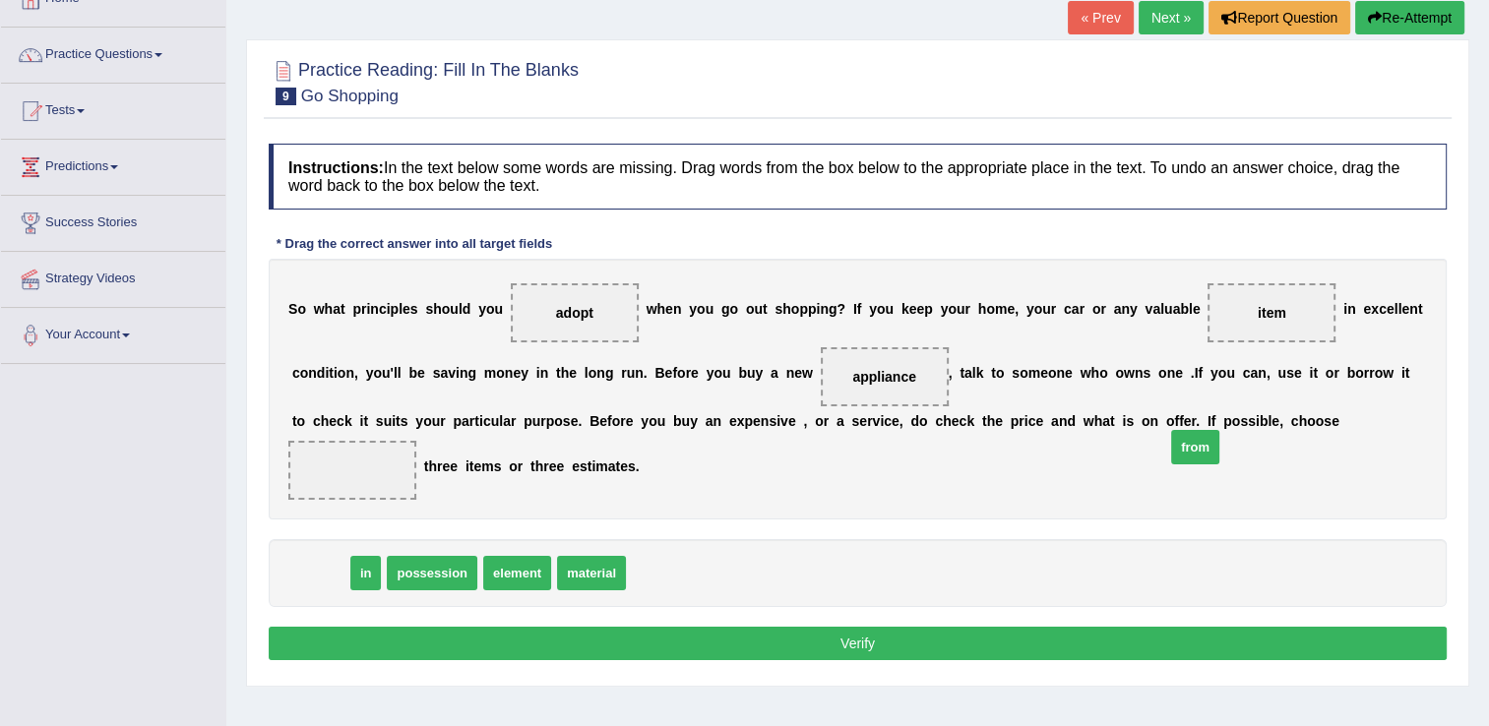
drag, startPoint x: 307, startPoint y: 573, endPoint x: 1182, endPoint y: 445, distance: 884.3
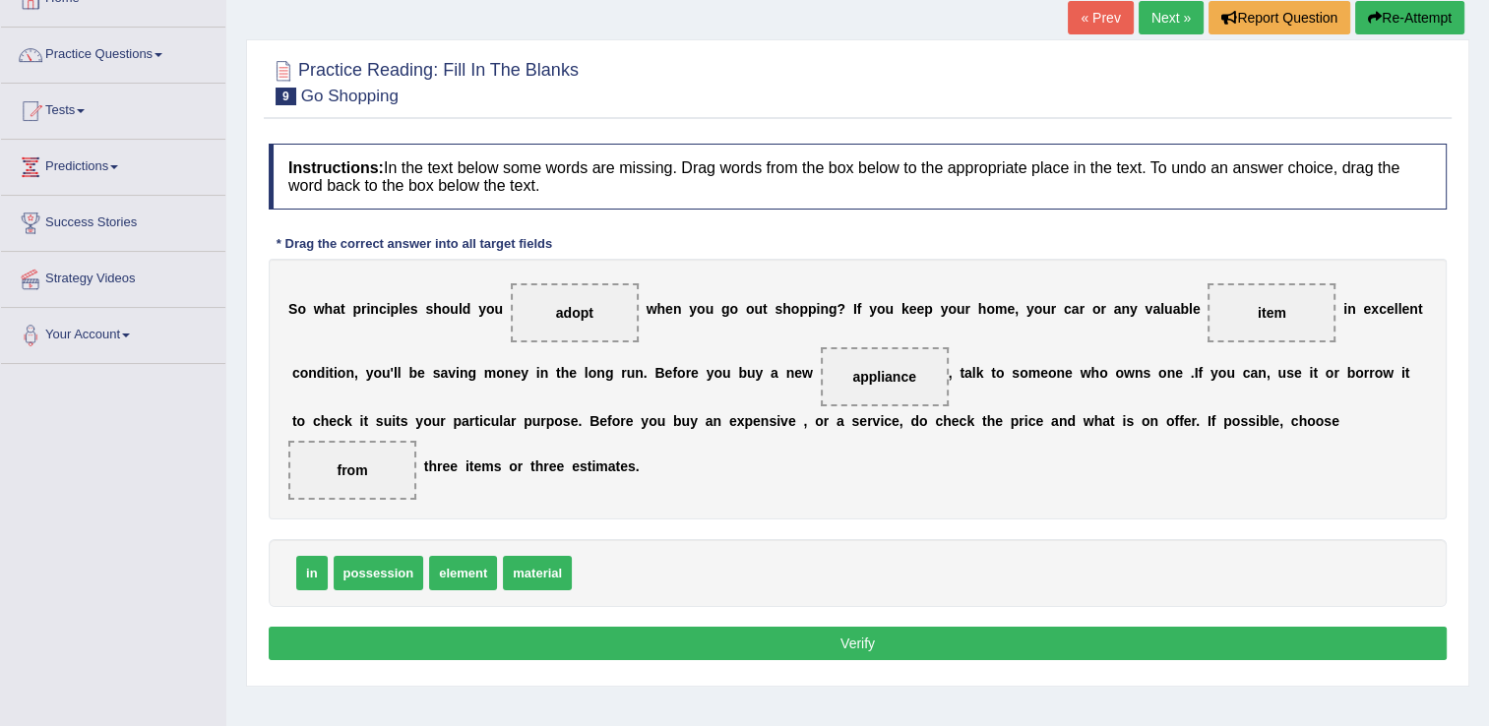
click at [1018, 636] on button "Verify" at bounding box center [858, 643] width 1178 height 33
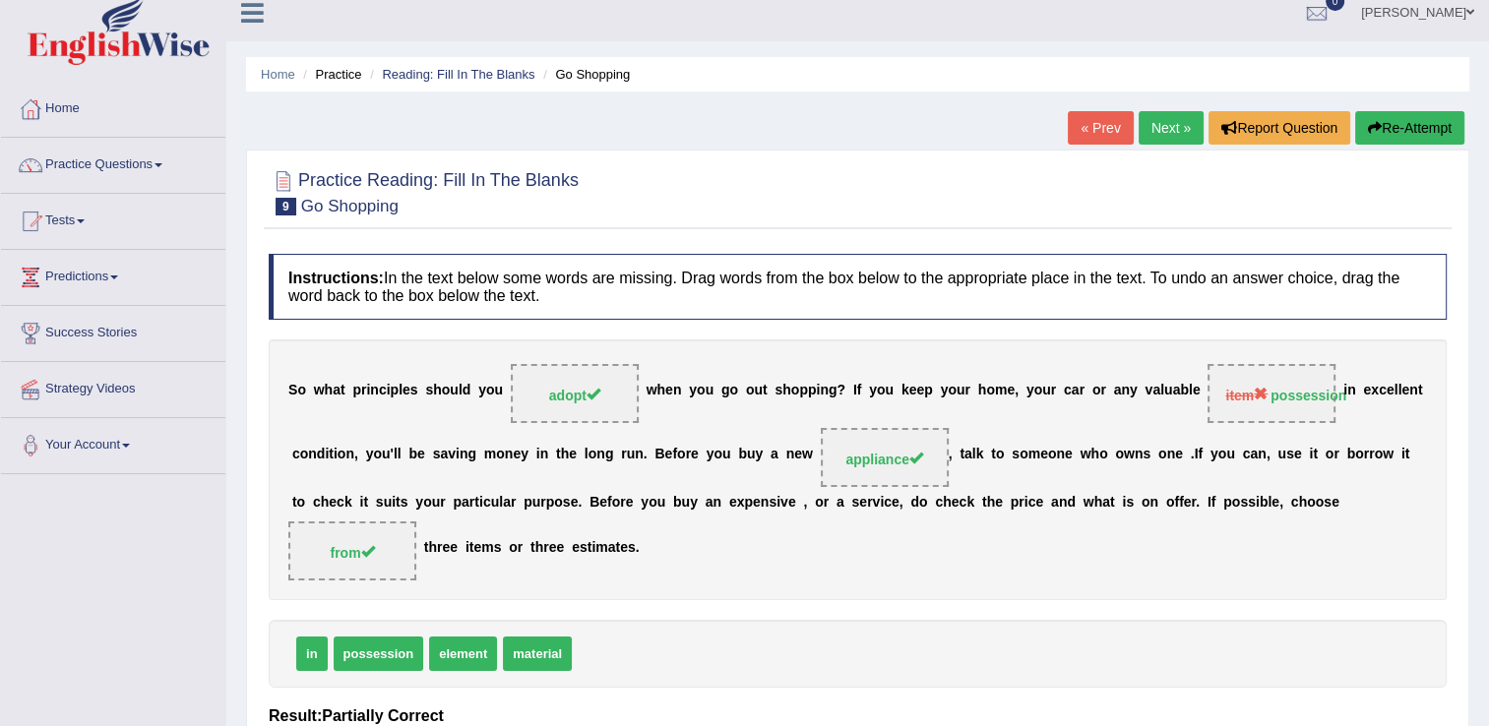
scroll to position [13, 0]
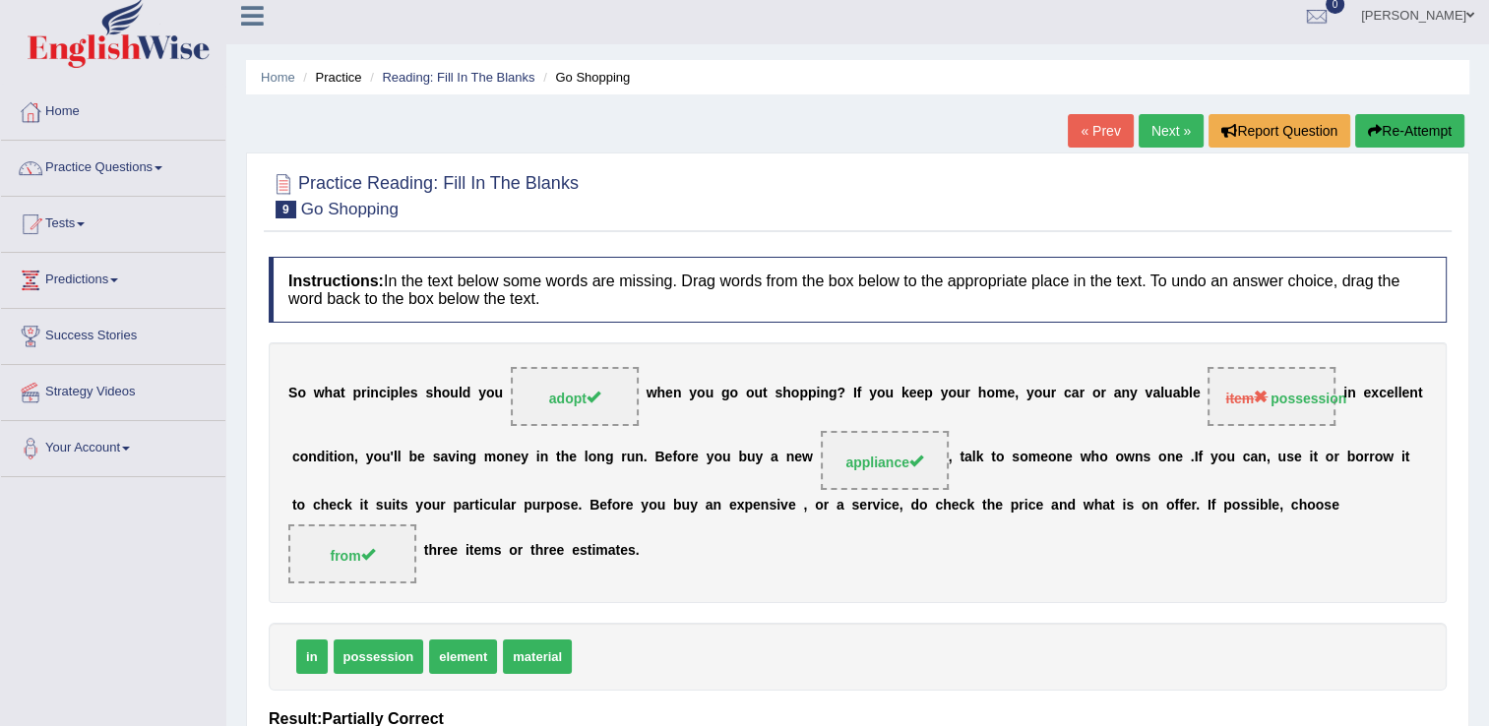
click at [1156, 121] on link "Next »" at bounding box center [1171, 130] width 65 height 33
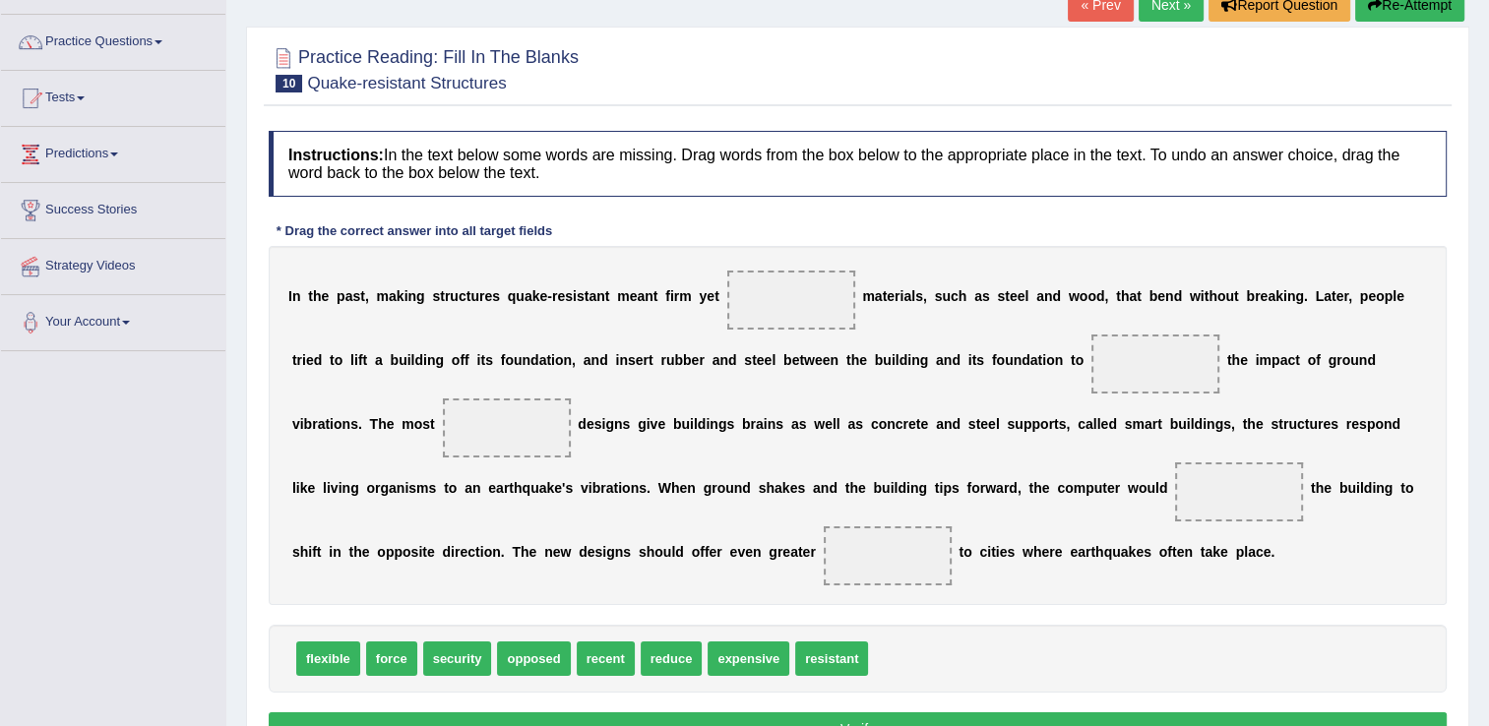
scroll to position [142, 0]
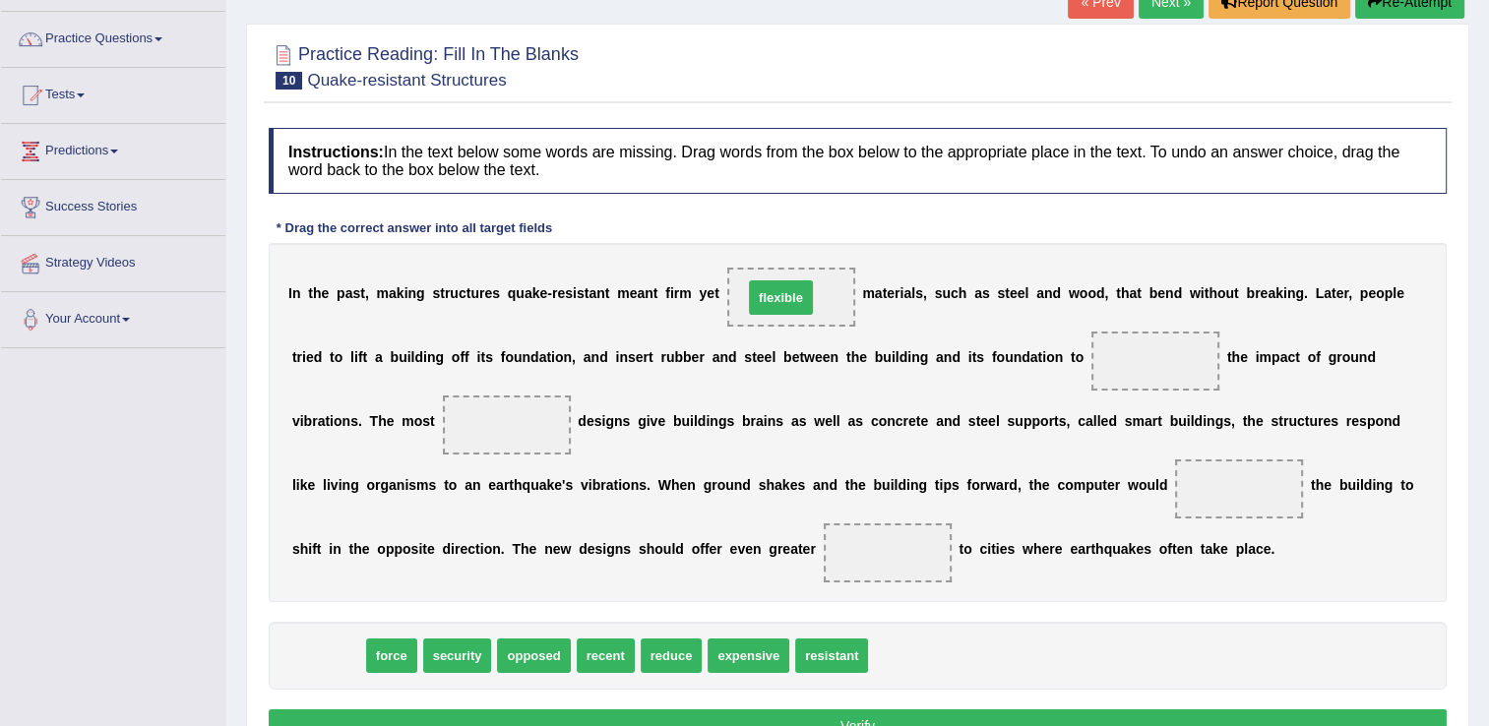
drag, startPoint x: 331, startPoint y: 648, endPoint x: 783, endPoint y: 289, distance: 577.4
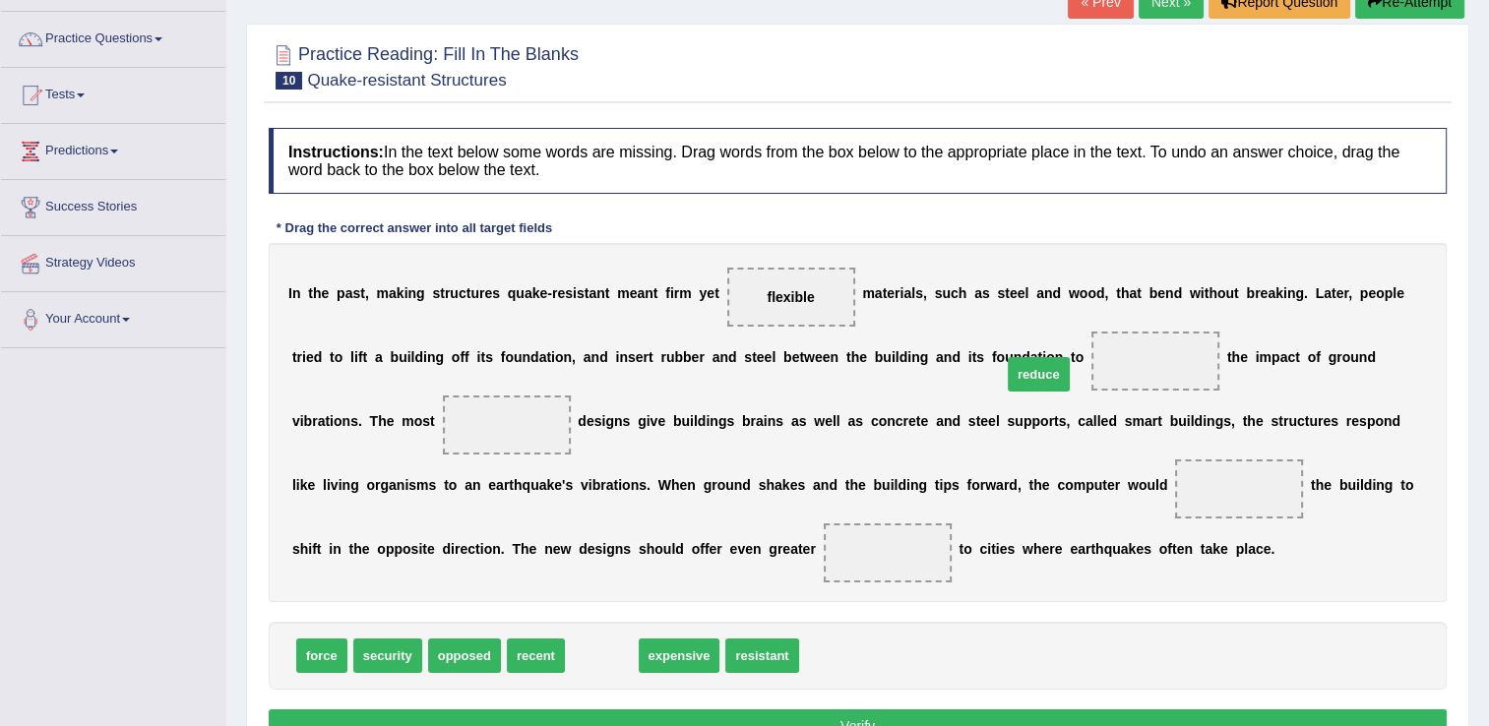
drag, startPoint x: 587, startPoint y: 659, endPoint x: 1024, endPoint y: 378, distance: 519.8
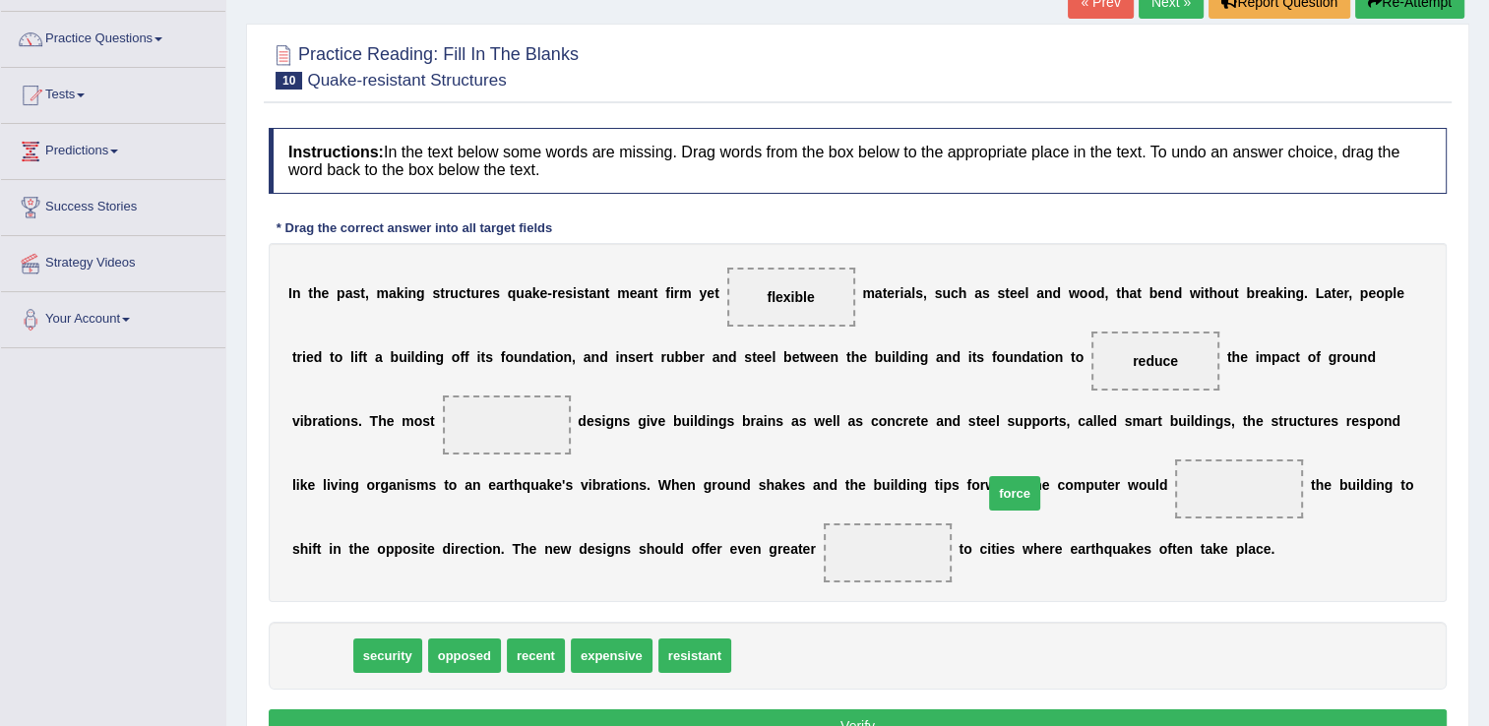
drag, startPoint x: 312, startPoint y: 660, endPoint x: 1005, endPoint y: 497, distance: 711.9
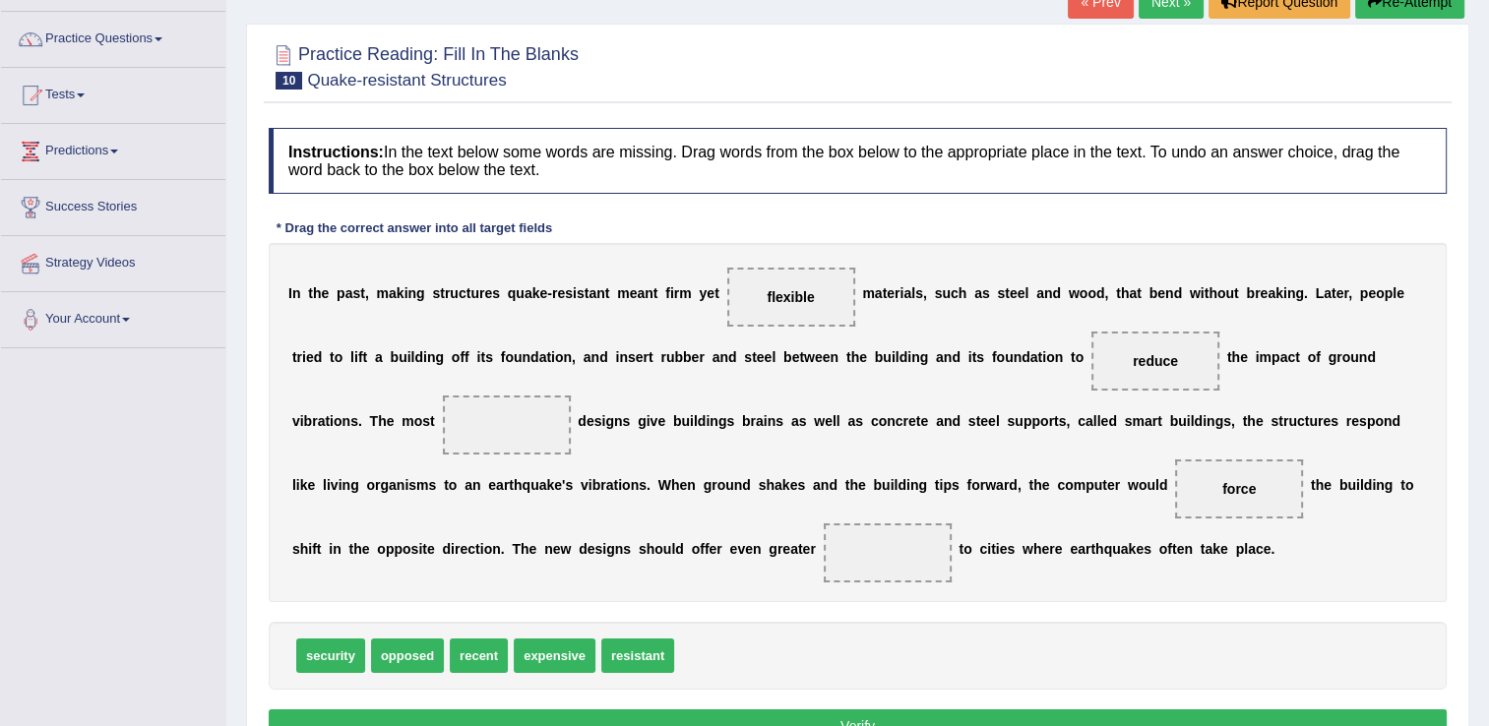
click at [1134, 711] on button "Verify" at bounding box center [858, 726] width 1178 height 33
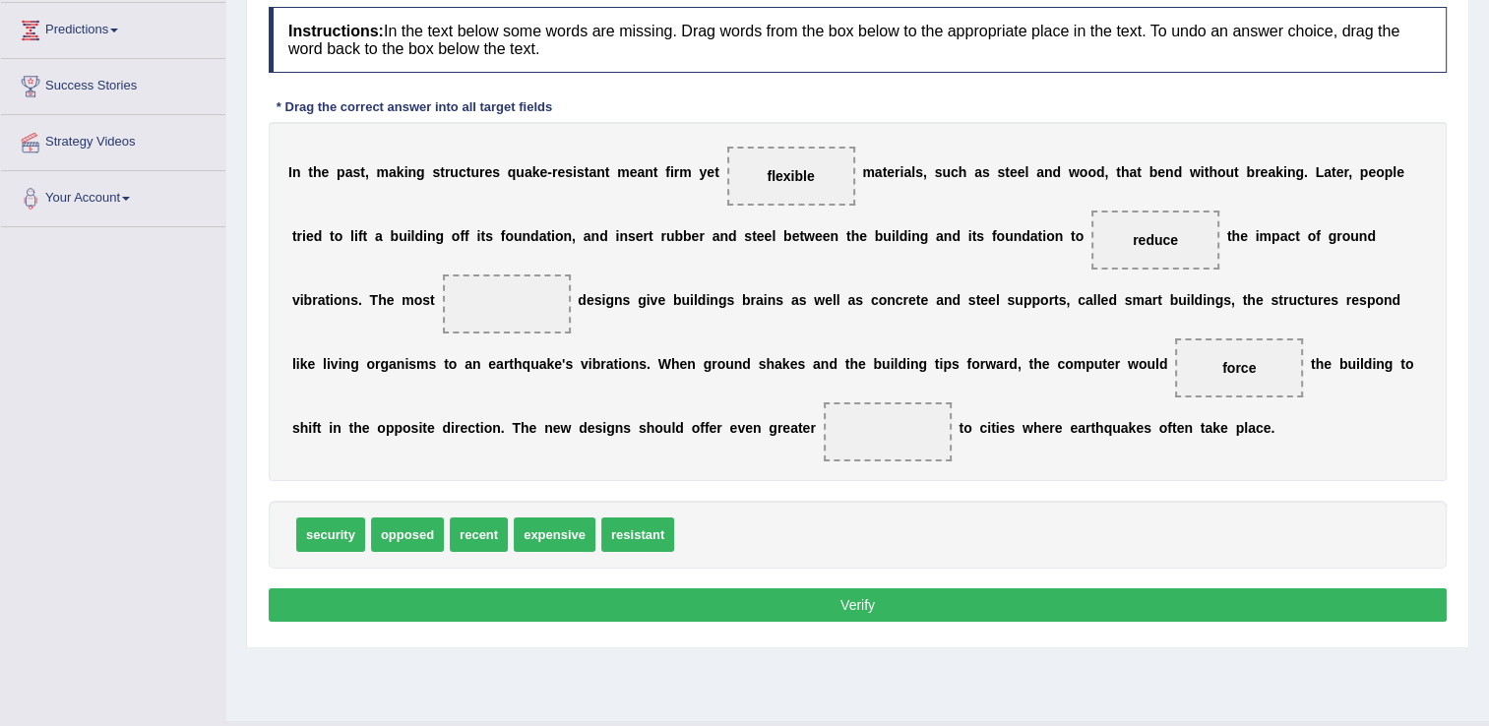
scroll to position [280, 0]
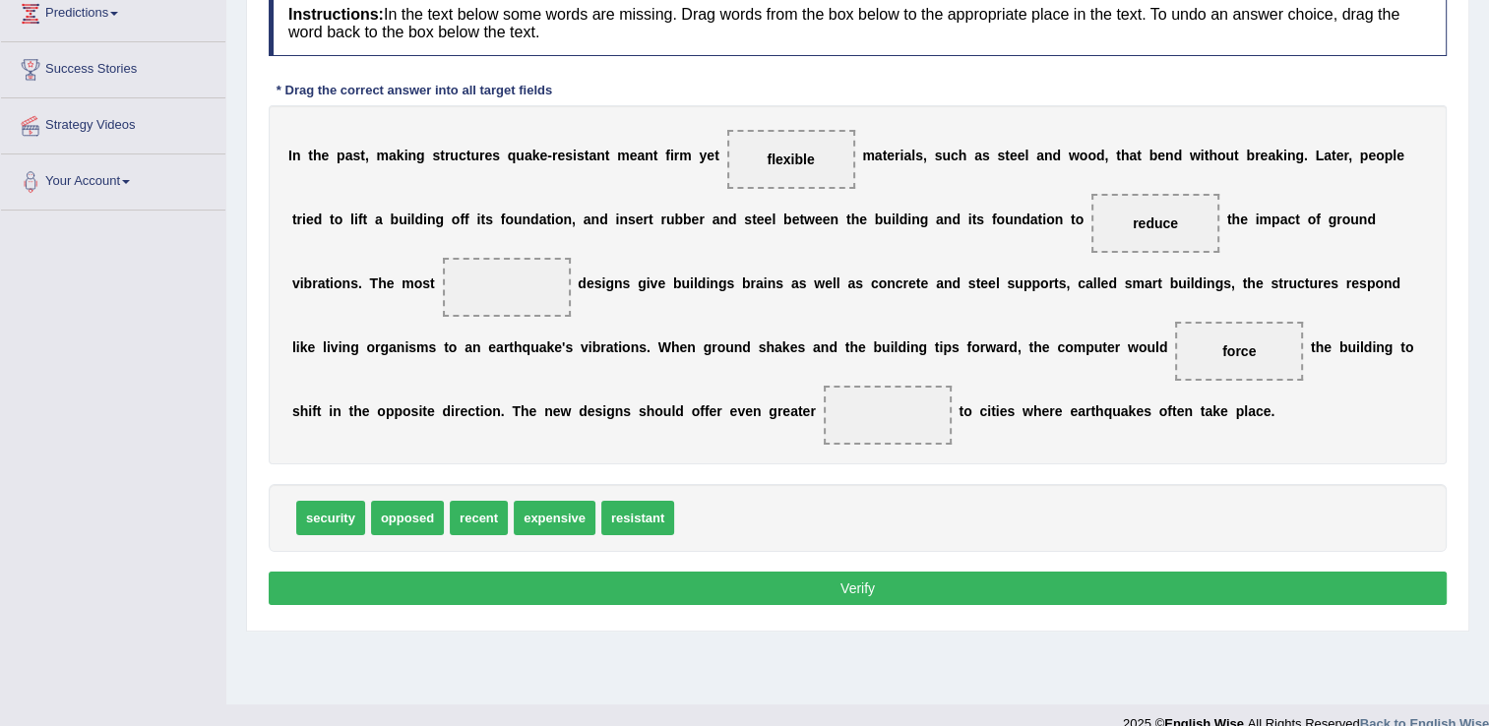
drag, startPoint x: 767, startPoint y: 167, endPoint x: 614, endPoint y: 407, distance: 283.7
click at [614, 407] on div "I n t h e p a s t , m a k i n g s t r u c t u r e s q u a k e - r e s i s t a n…" at bounding box center [858, 284] width 1178 height 359
drag, startPoint x: 768, startPoint y: 159, endPoint x: 635, endPoint y: 427, distance: 298.9
drag, startPoint x: 626, startPoint y: 526, endPoint x: 776, endPoint y: 156, distance: 399.2
drag, startPoint x: 480, startPoint y: 518, endPoint x: 386, endPoint y: 293, distance: 243.5
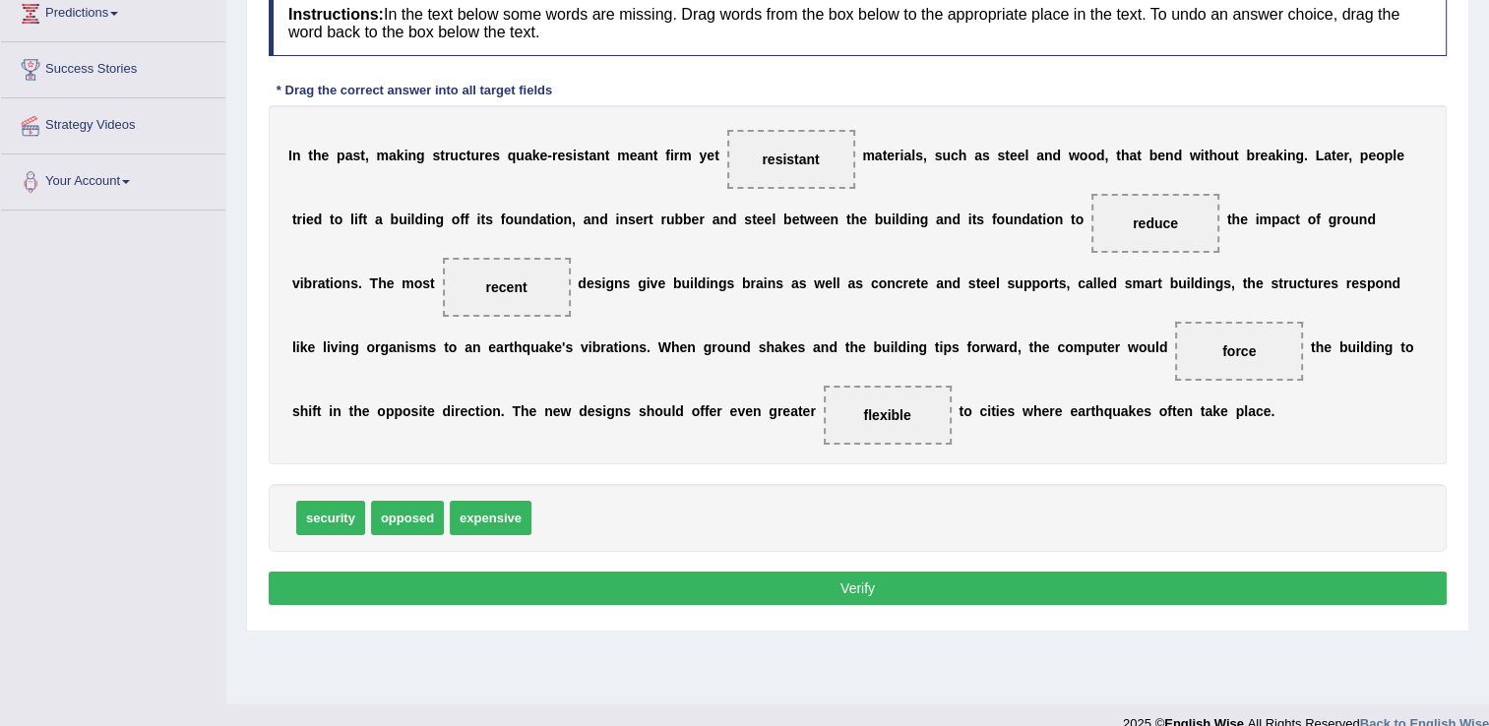
click at [650, 572] on button "Verify" at bounding box center [858, 588] width 1178 height 33
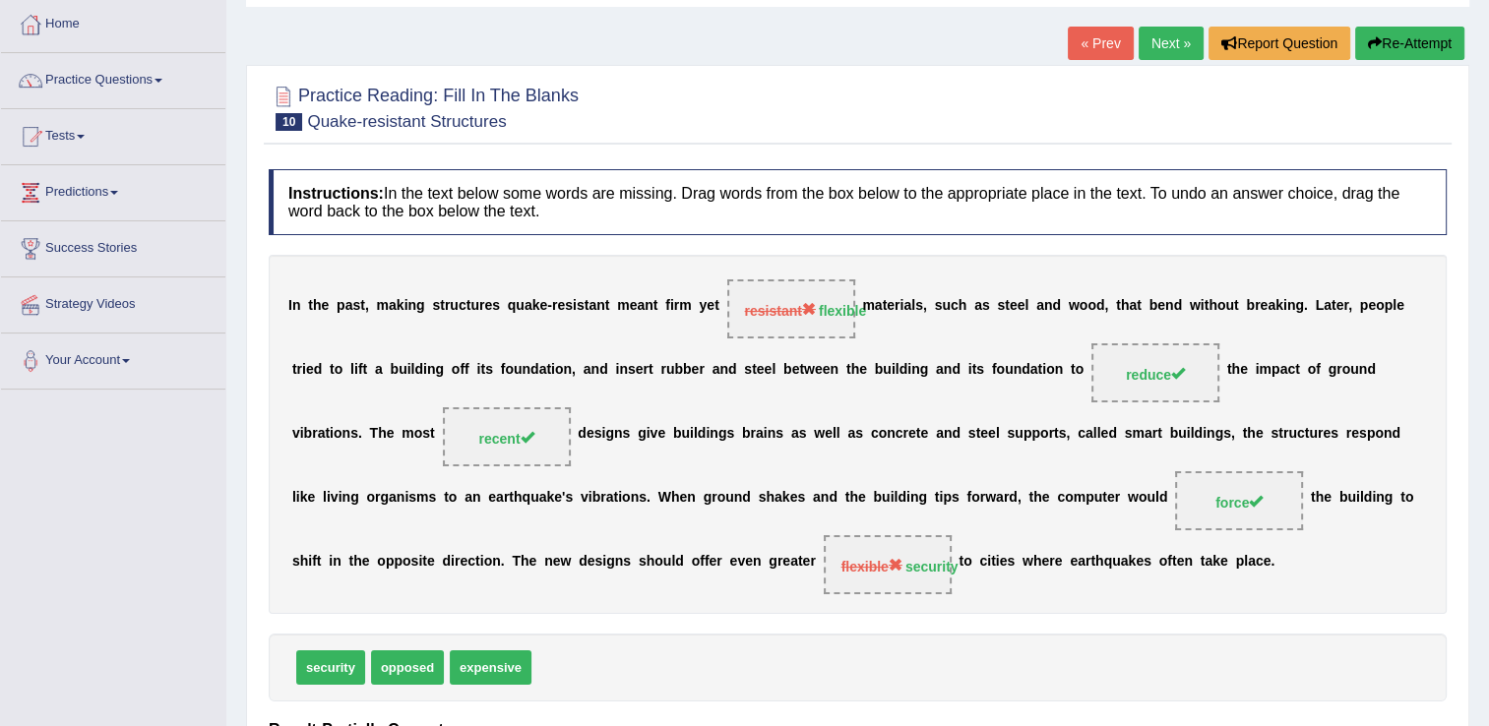
scroll to position [0, 0]
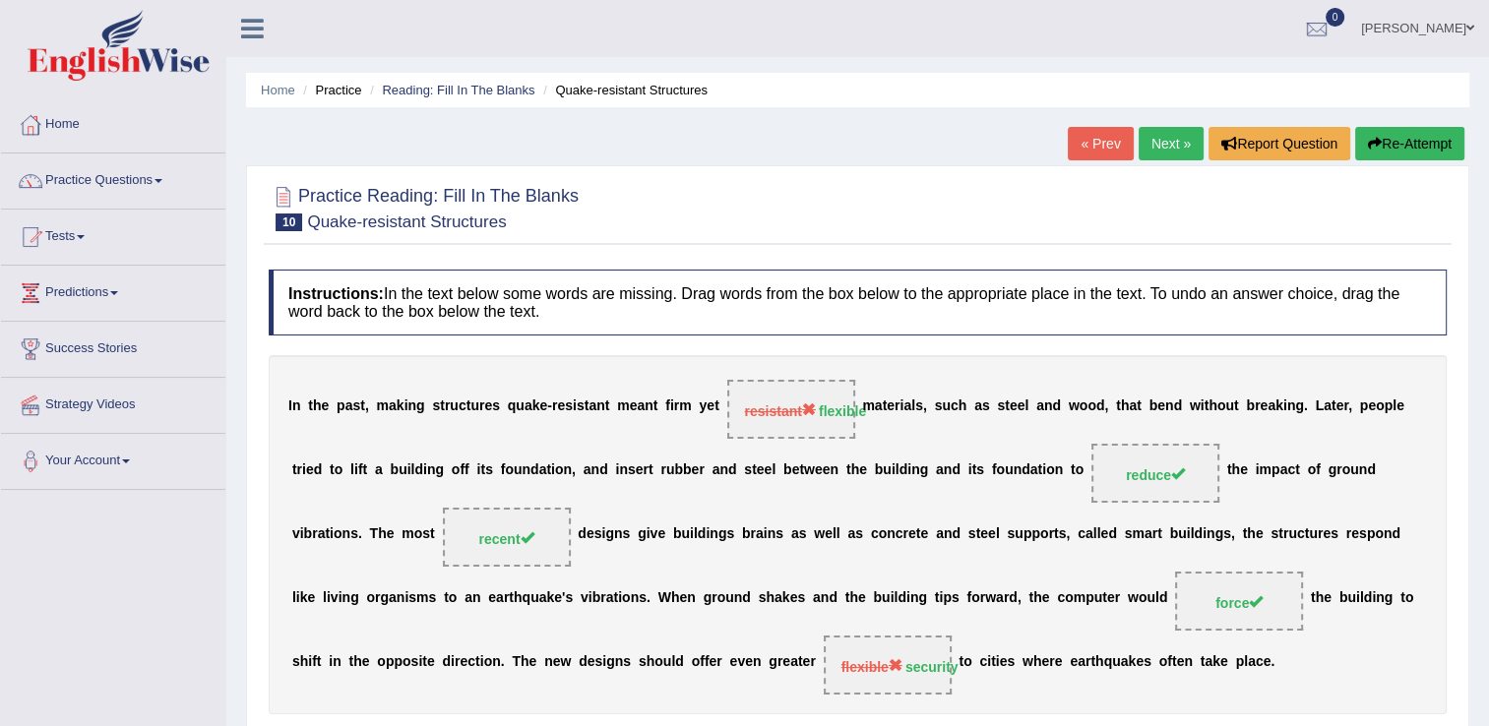
click at [1154, 140] on link "Next »" at bounding box center [1171, 143] width 65 height 33
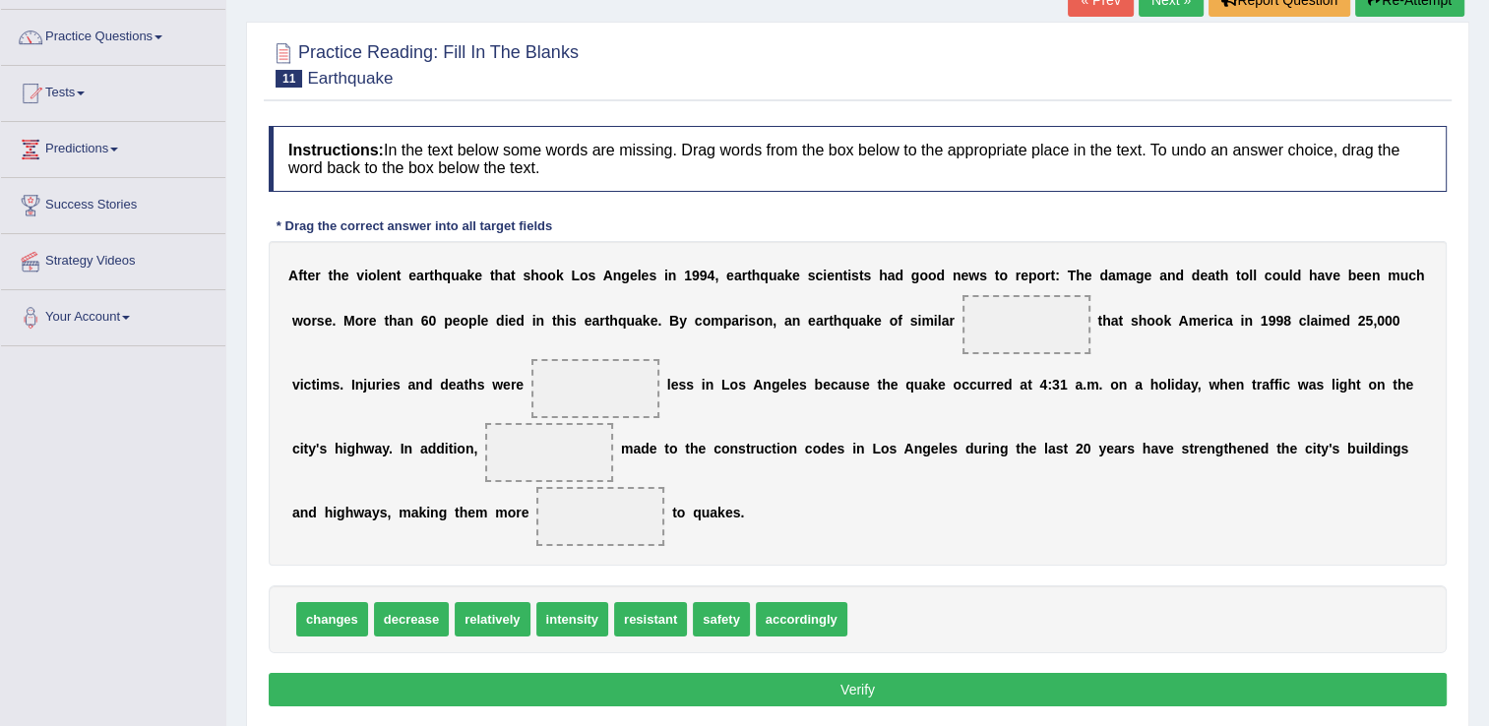
scroll to position [155, 0]
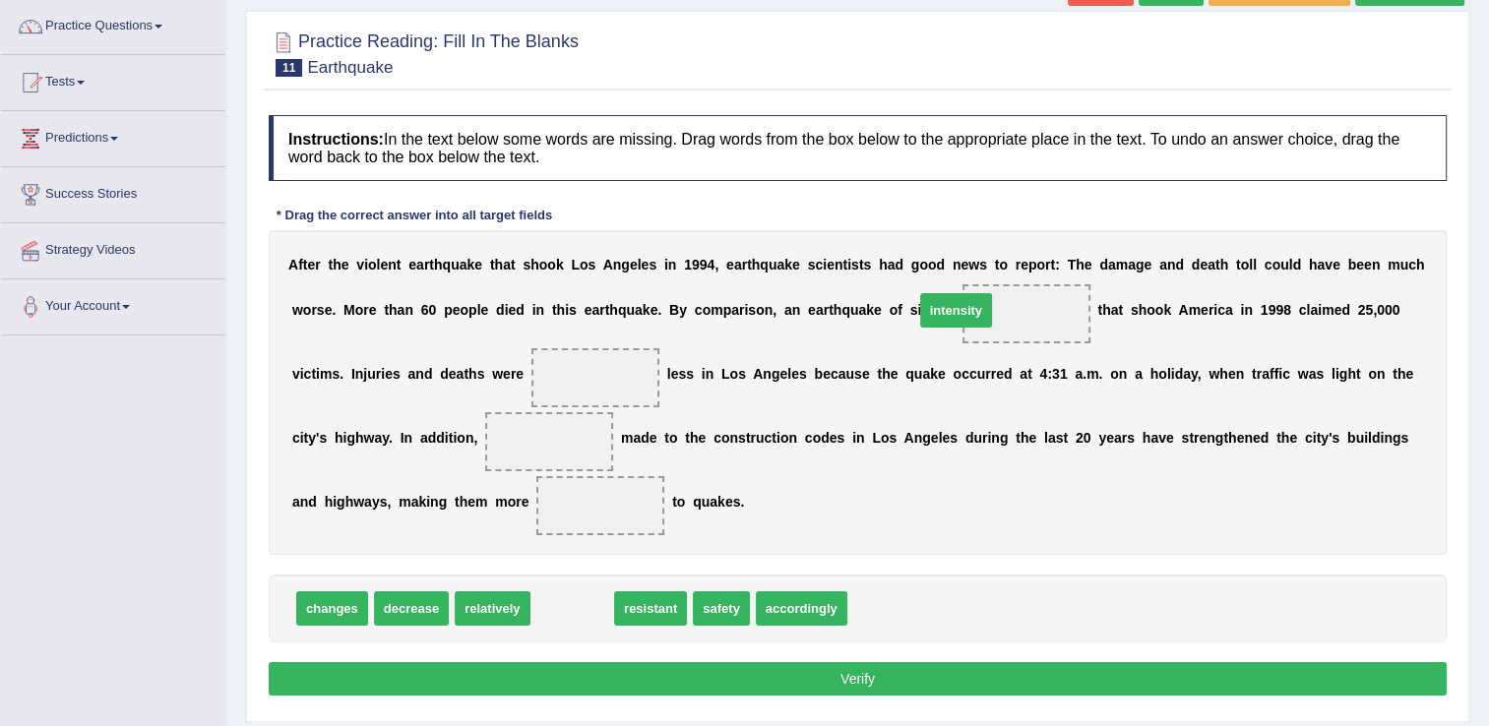
drag, startPoint x: 558, startPoint y: 605, endPoint x: 943, endPoint y: 307, distance: 486.9
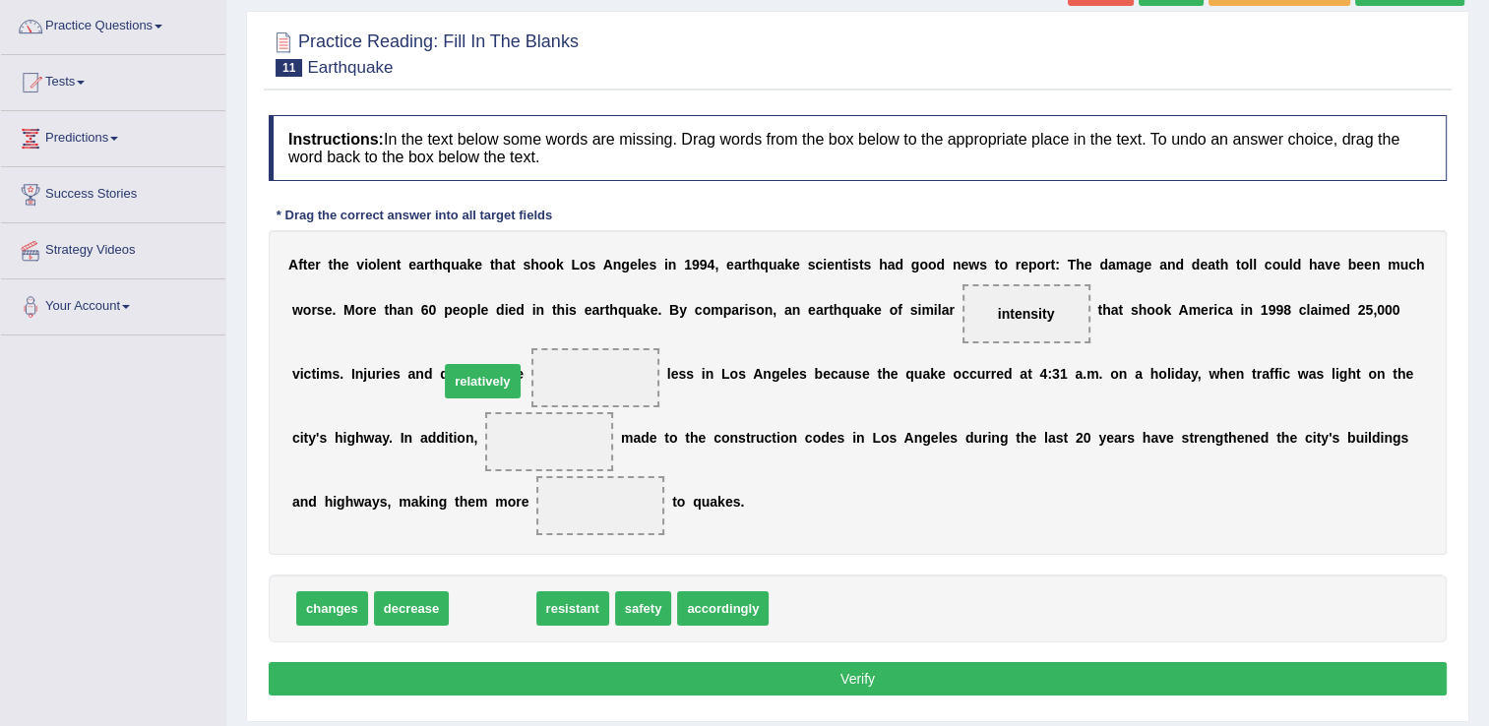
drag, startPoint x: 506, startPoint y: 608, endPoint x: 496, endPoint y: 381, distance: 227.6
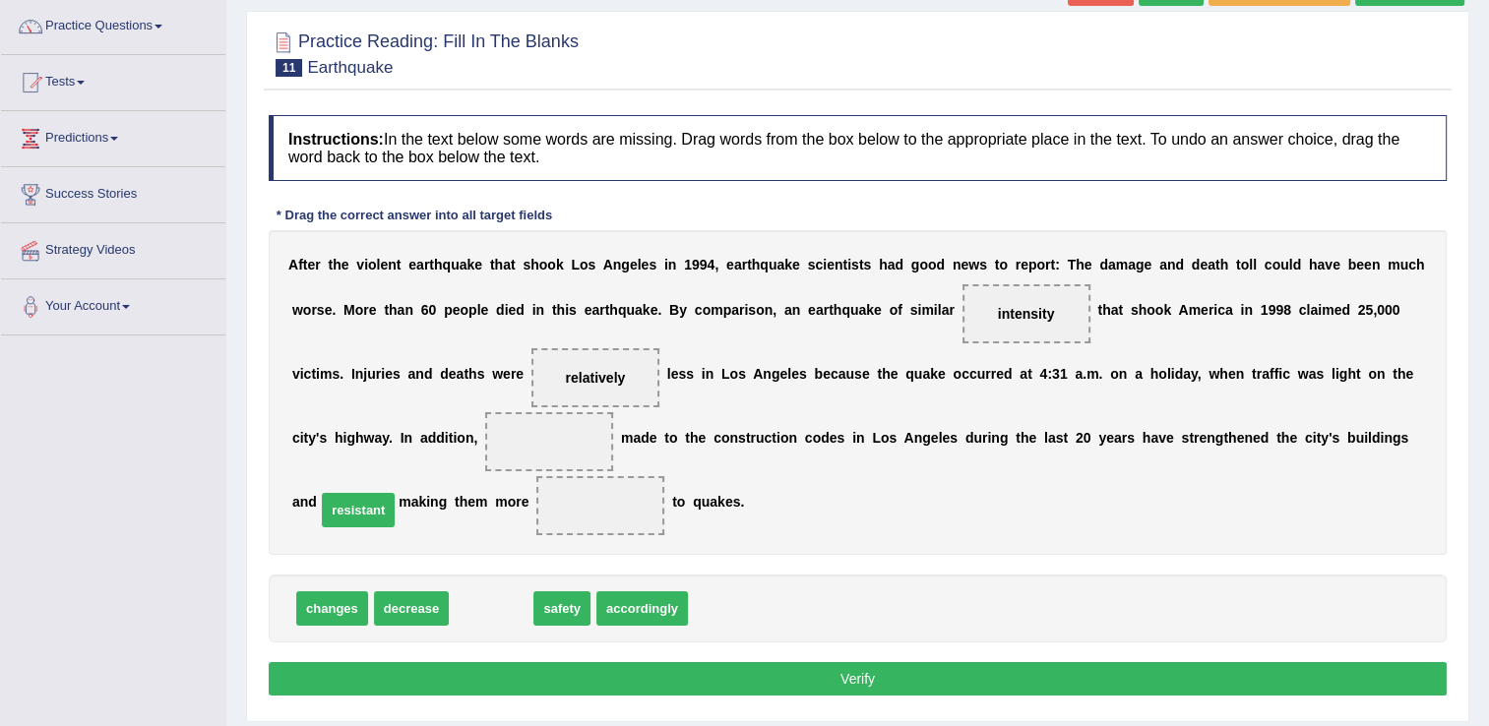
drag, startPoint x: 460, startPoint y: 602, endPoint x: 327, endPoint y: 505, distance: 164.8
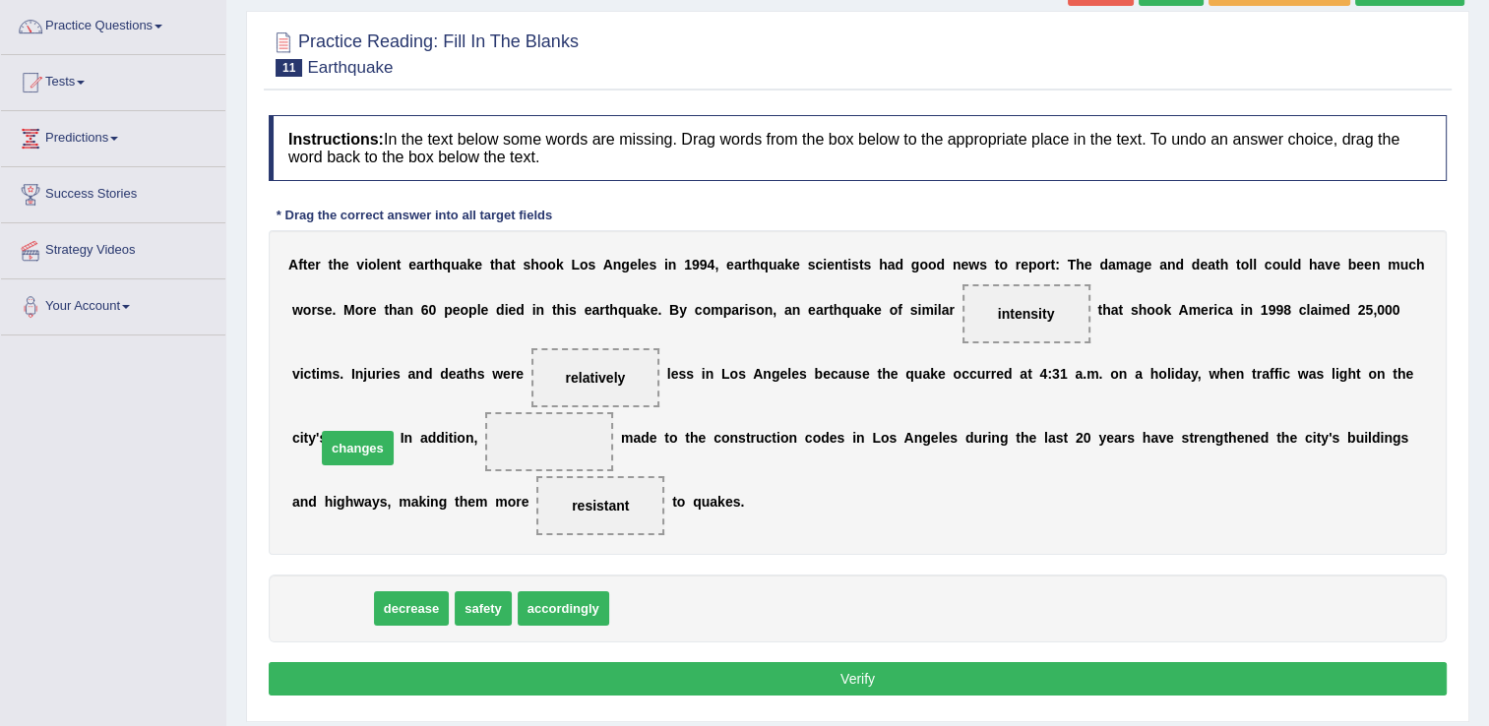
drag, startPoint x: 327, startPoint y: 612, endPoint x: 352, endPoint y: 451, distance: 163.4
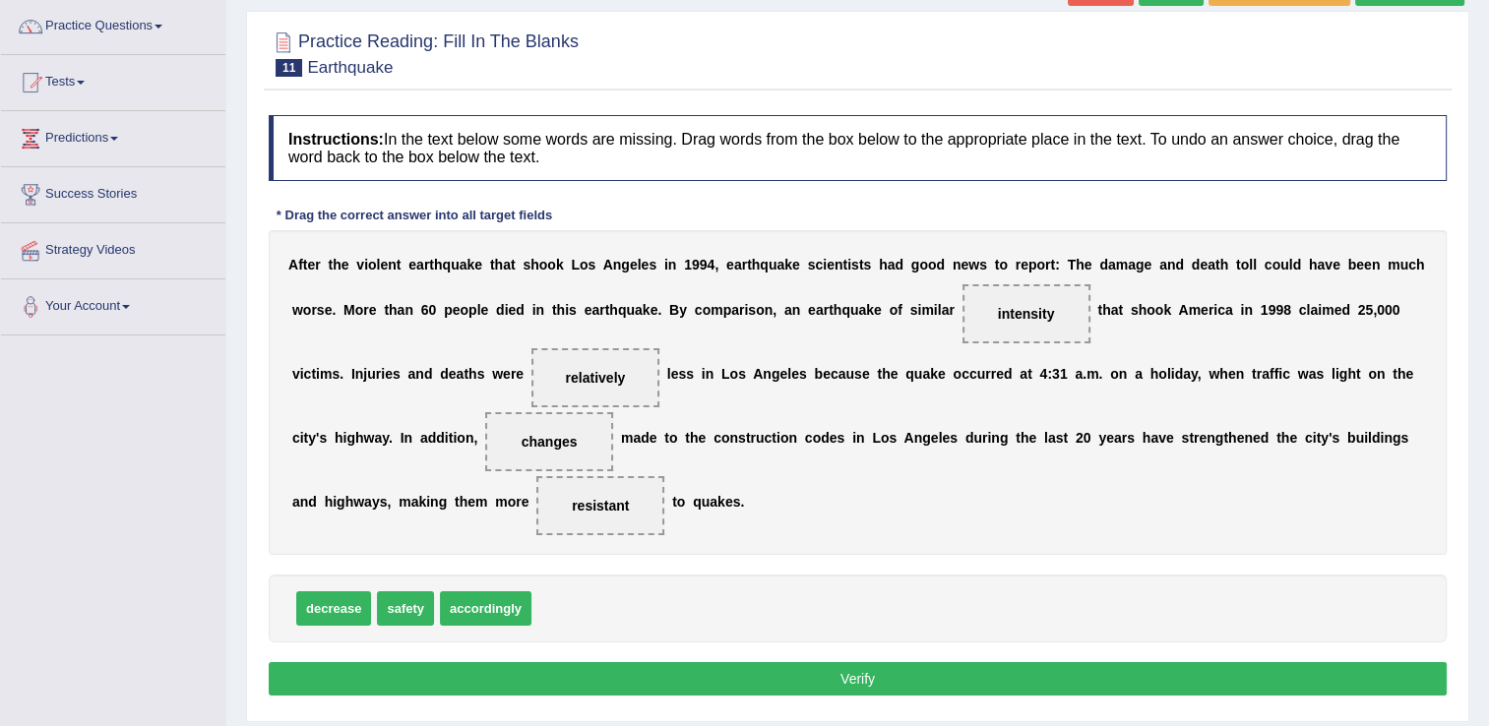
click at [617, 667] on button "Verify" at bounding box center [858, 678] width 1178 height 33
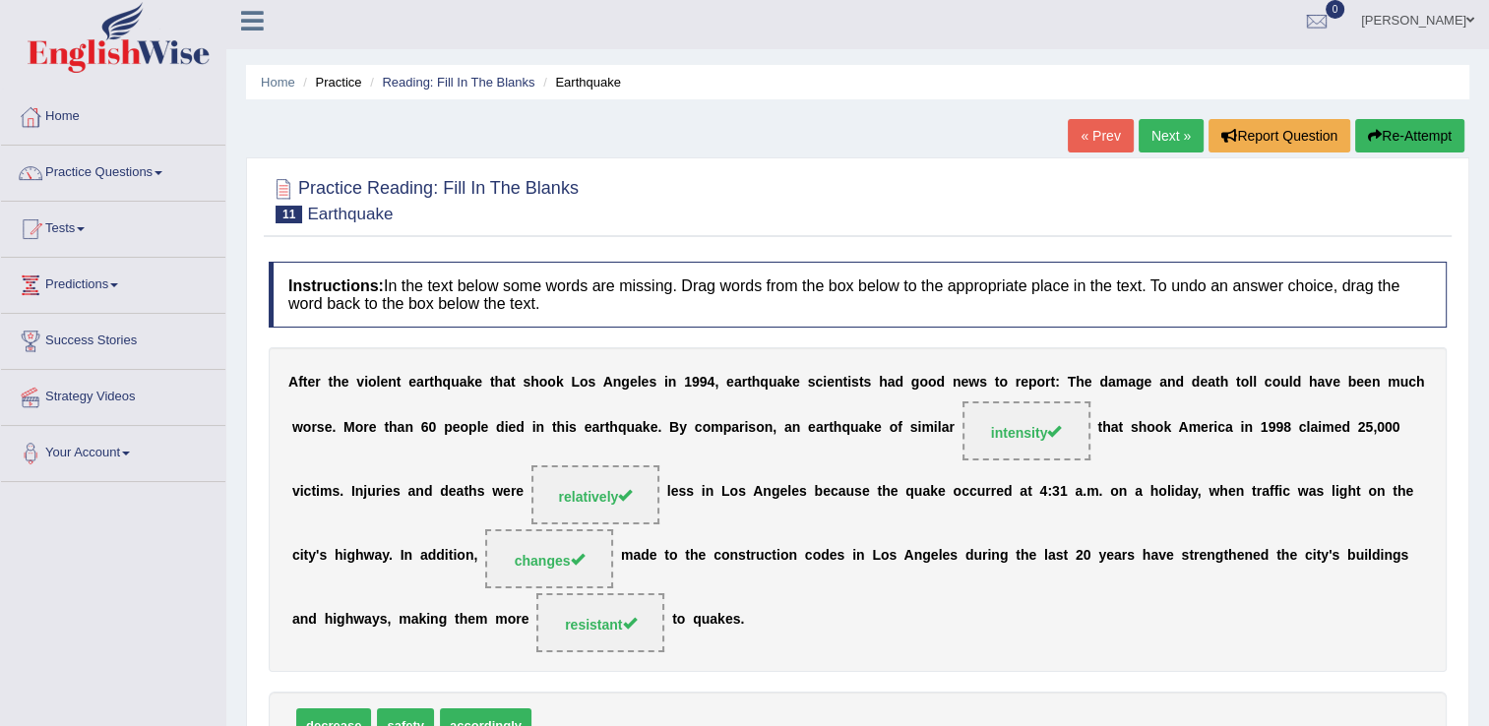
scroll to position [0, 0]
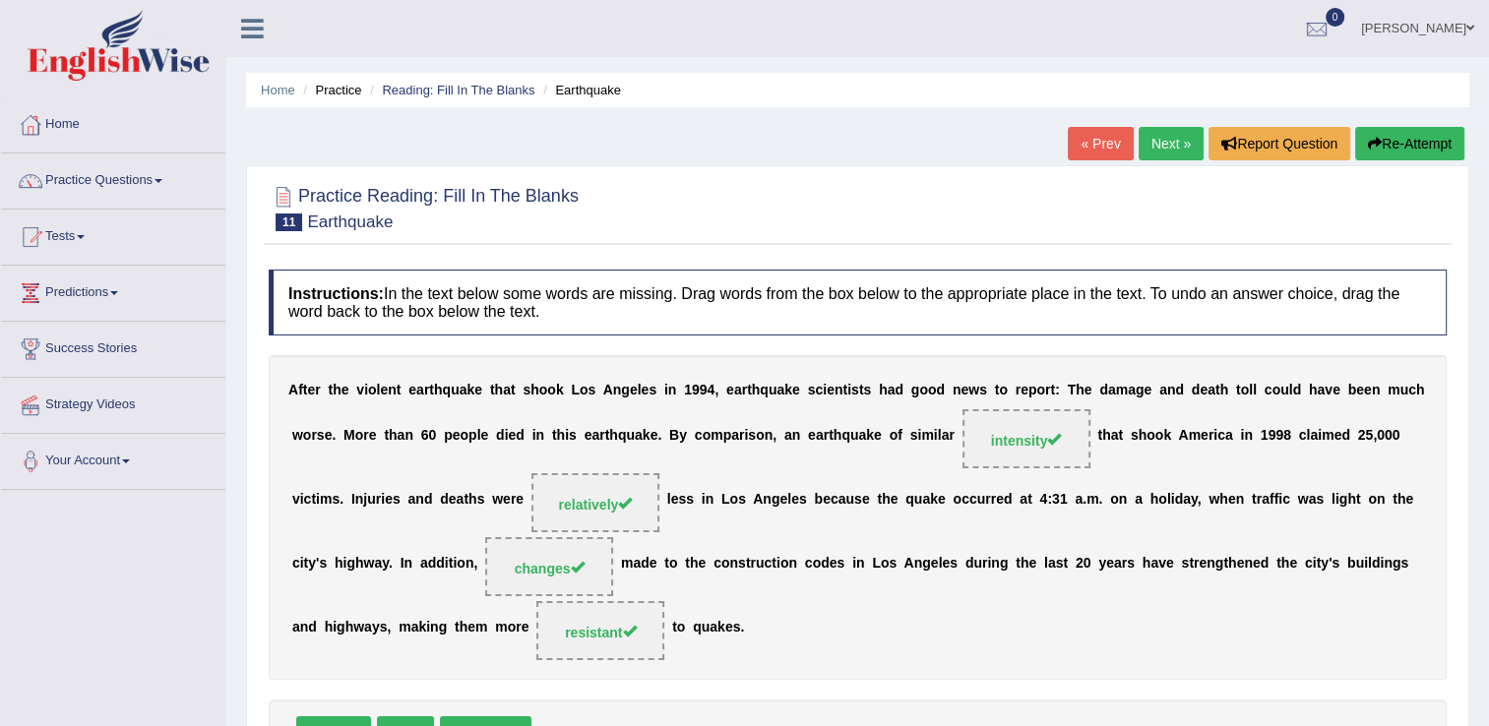
click at [169, 179] on link "Practice Questions" at bounding box center [113, 178] width 224 height 49
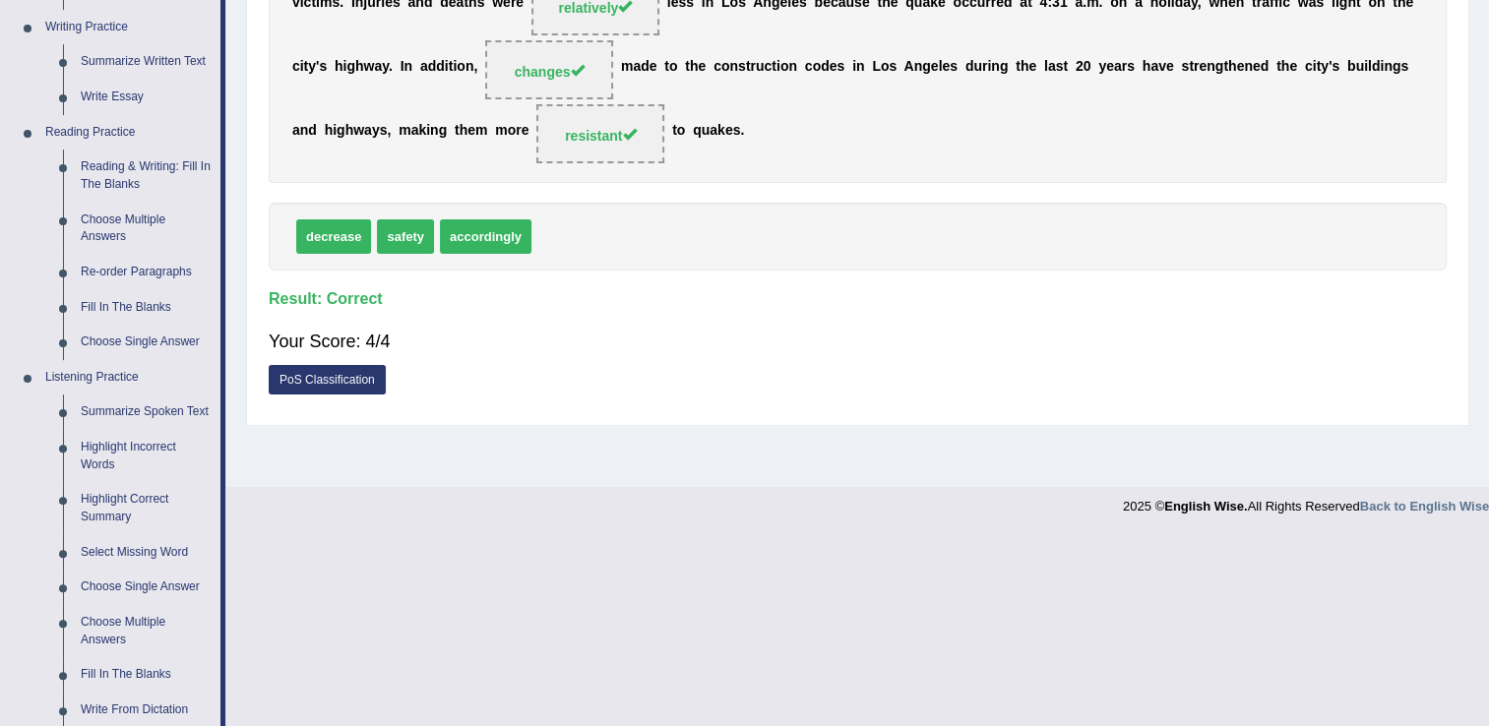
scroll to position [496, 0]
click at [158, 344] on link "Choose Single Answer" at bounding box center [146, 343] width 149 height 35
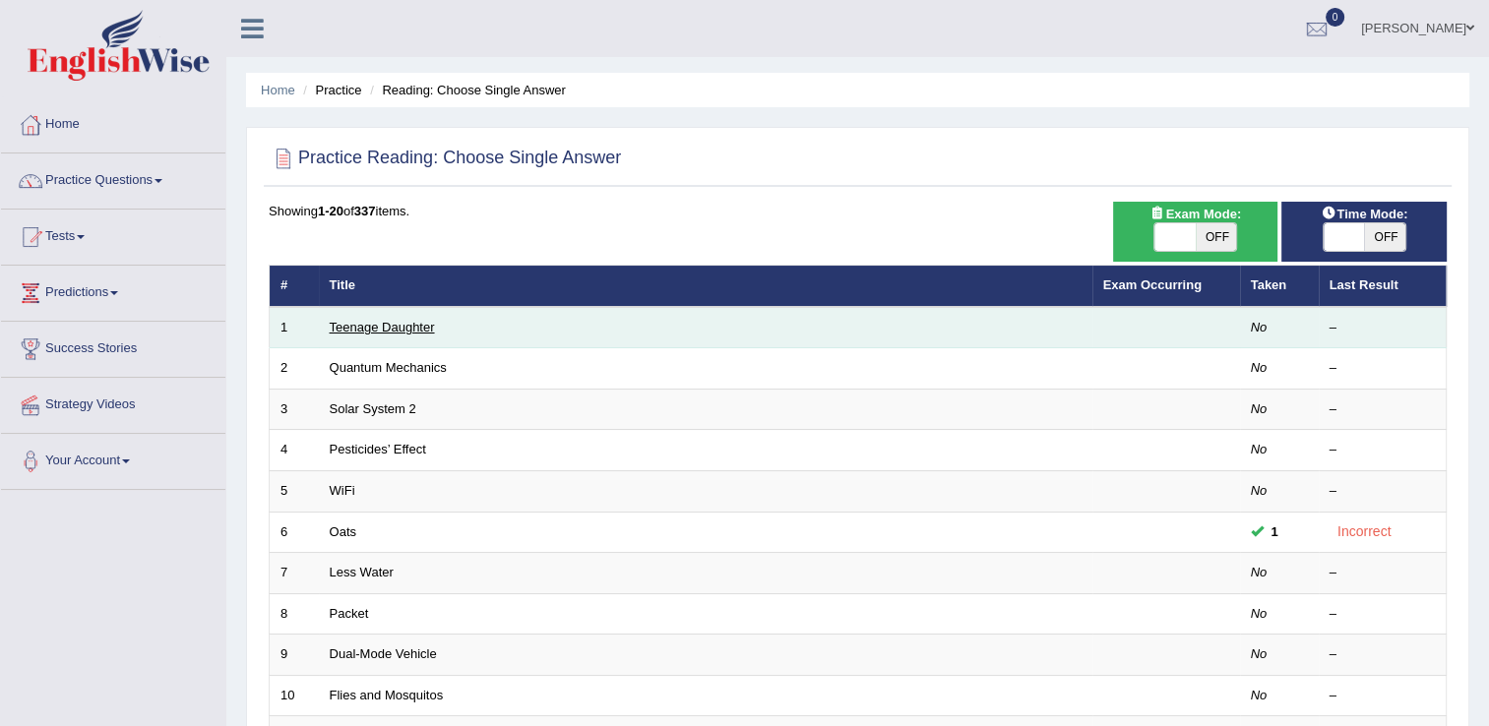
click at [381, 326] on link "Teenage Daughter" at bounding box center [382, 327] width 105 height 15
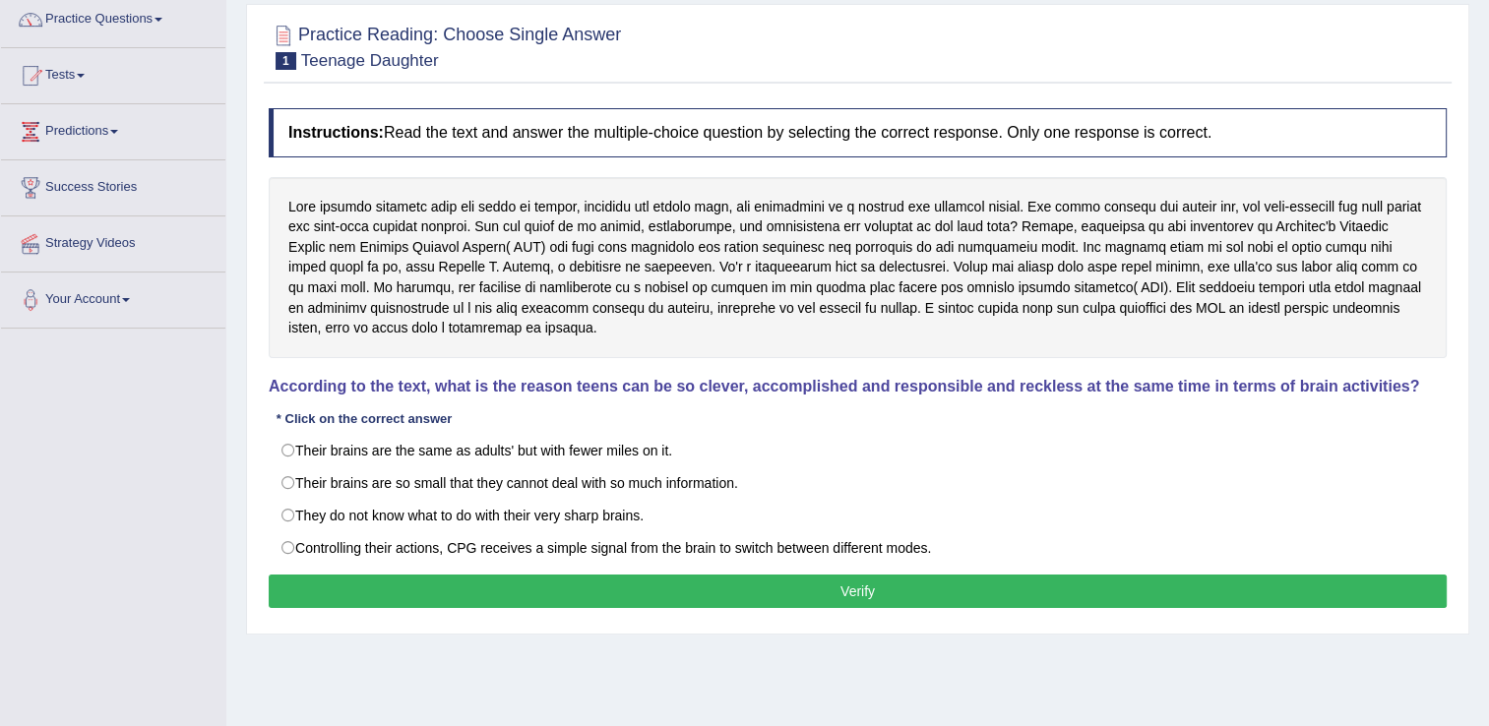
scroll to position [166, 0]
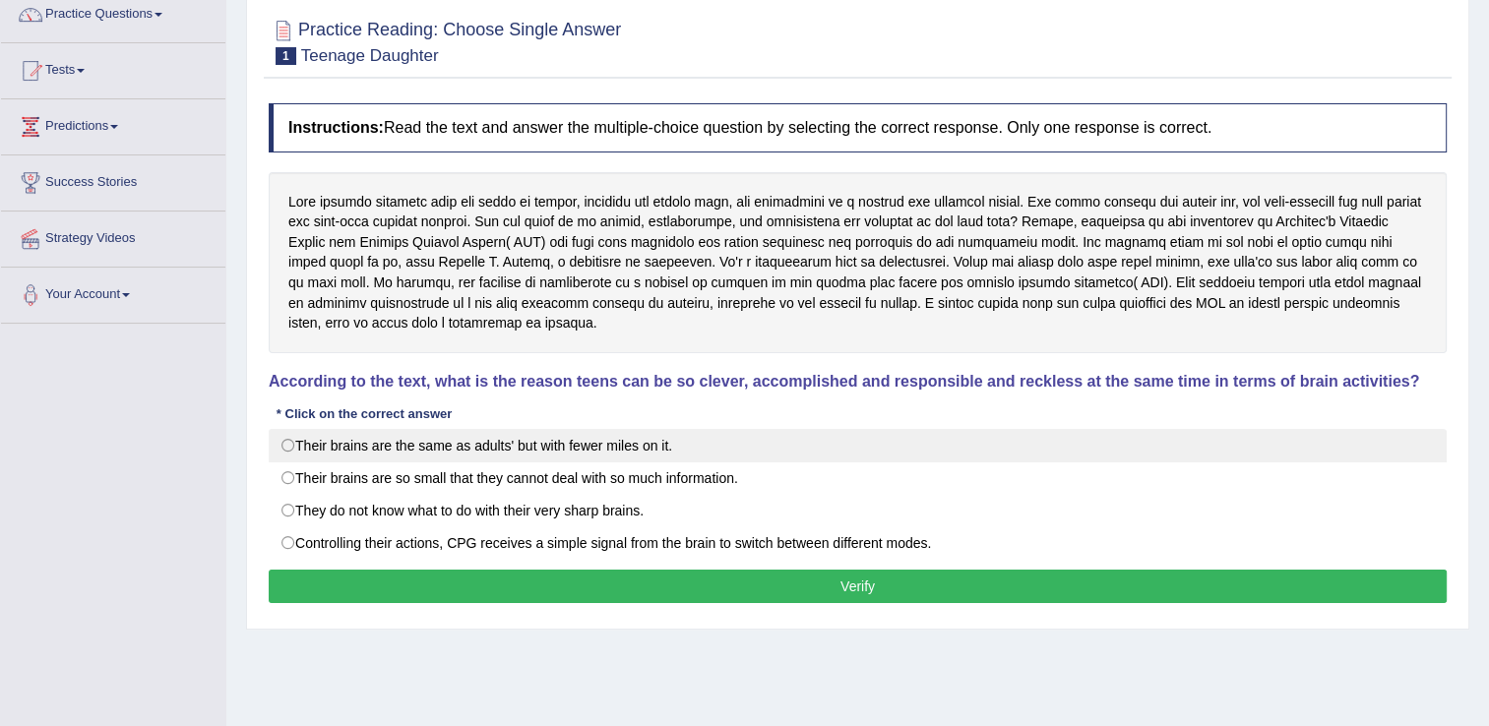
click at [292, 443] on label "Their brains are the same as adults' but with fewer miles on it." at bounding box center [858, 445] width 1178 height 33
radio input "true"
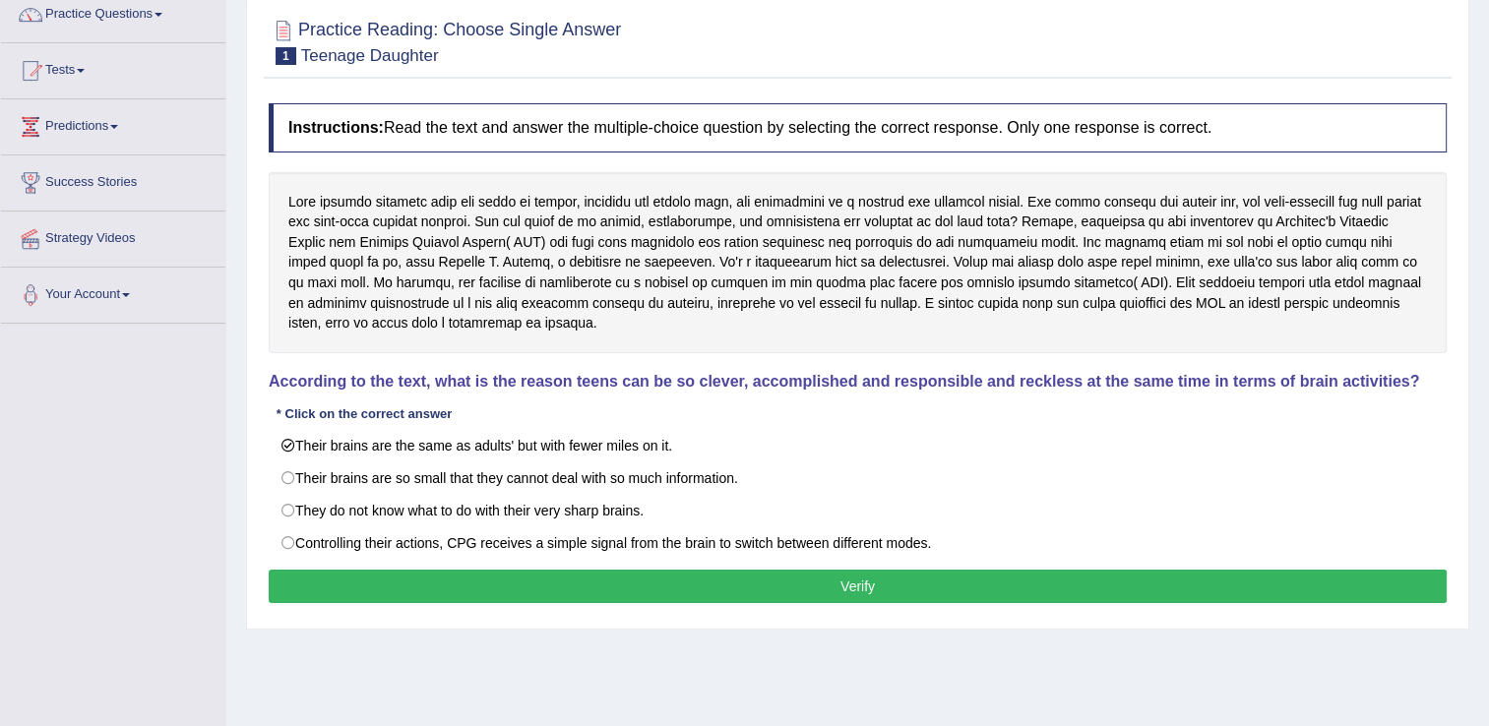
click at [581, 575] on button "Verify" at bounding box center [858, 586] width 1178 height 33
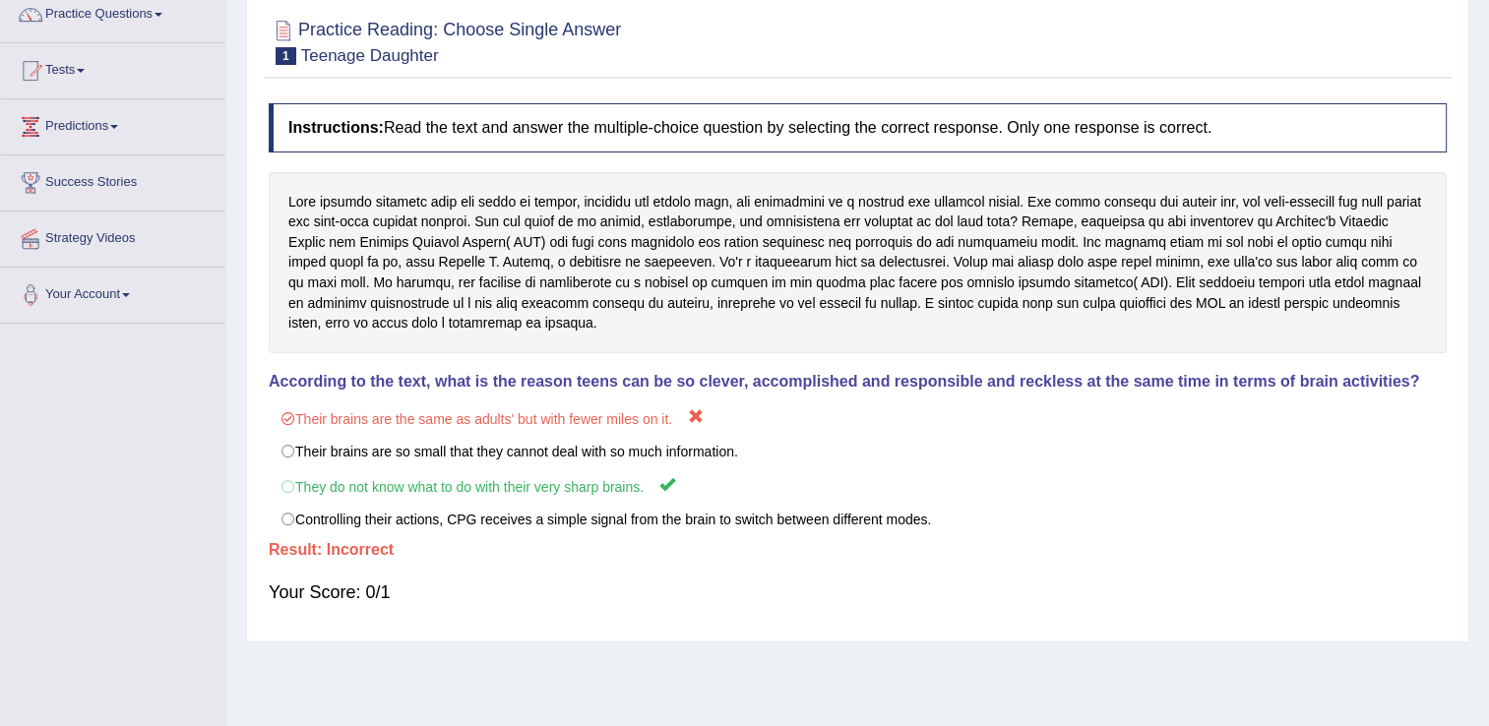
scroll to position [0, 0]
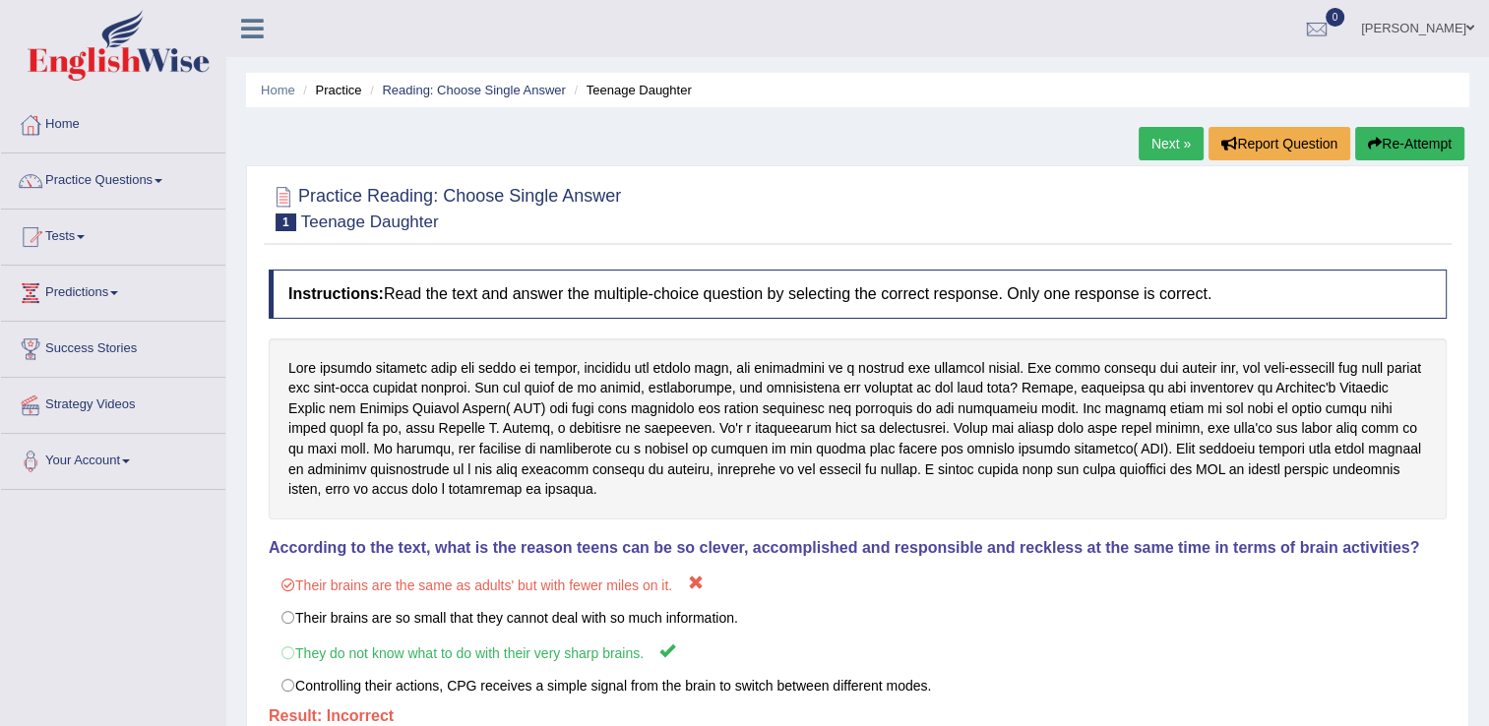
click at [1154, 148] on link "Next »" at bounding box center [1171, 143] width 65 height 33
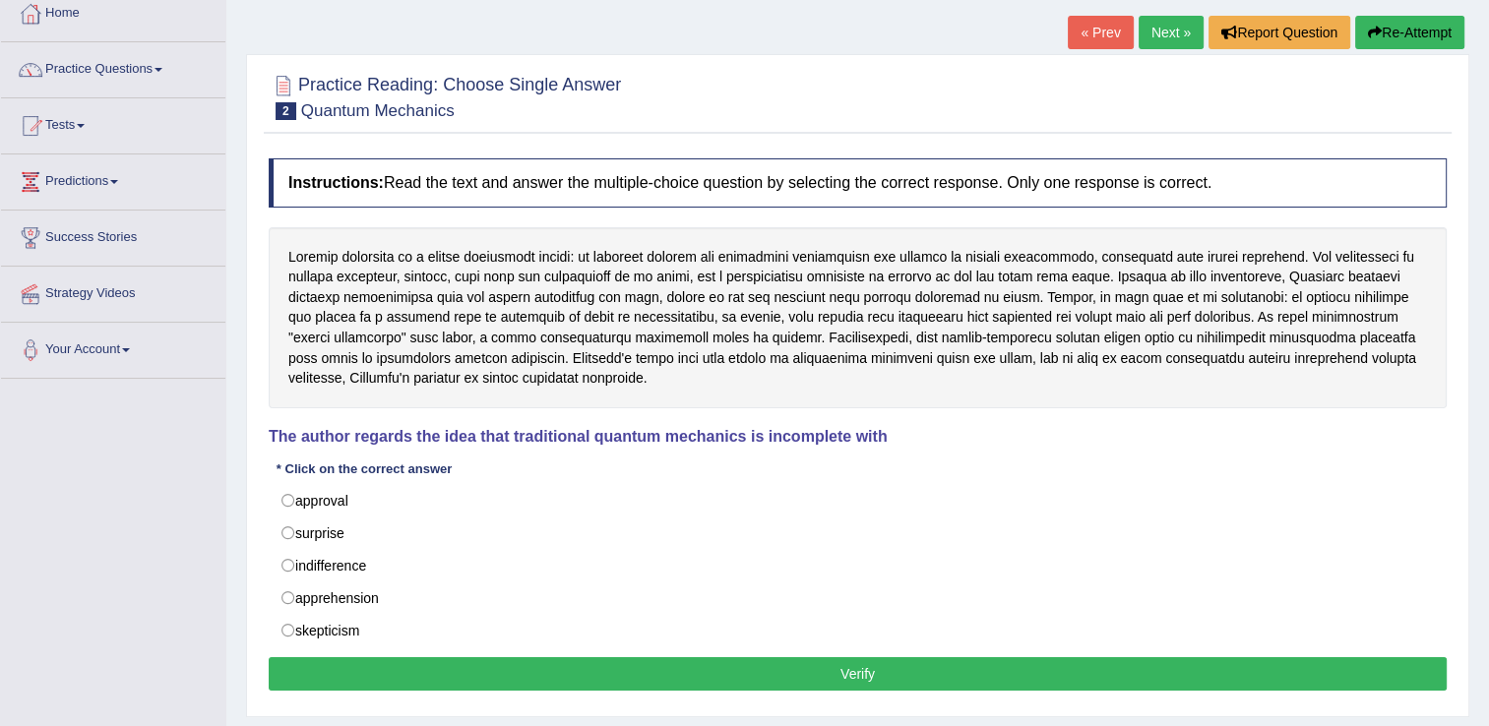
scroll to position [114, 0]
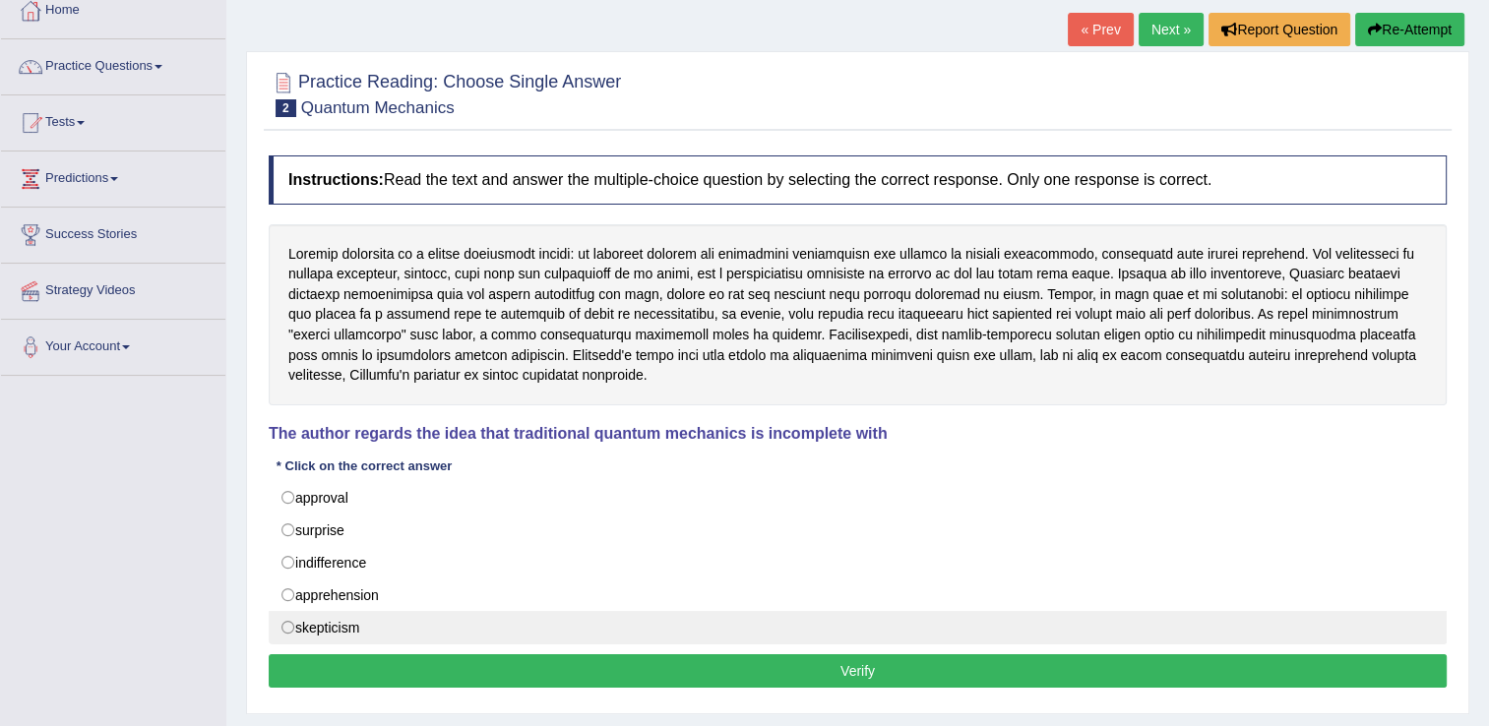
click at [282, 628] on label "skepticism" at bounding box center [858, 627] width 1178 height 33
radio input "true"
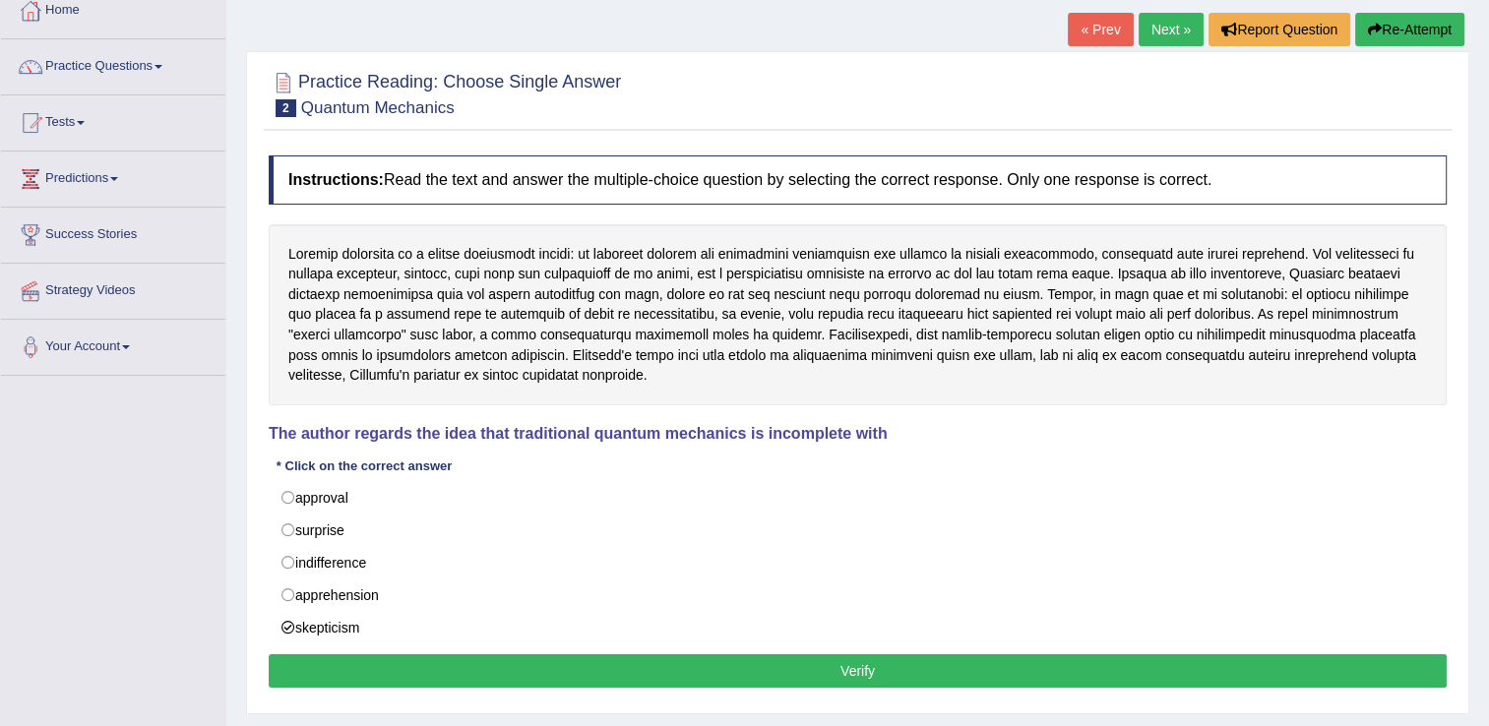
click at [421, 663] on button "Verify" at bounding box center [858, 671] width 1178 height 33
